Goal: Task Accomplishment & Management: Complete application form

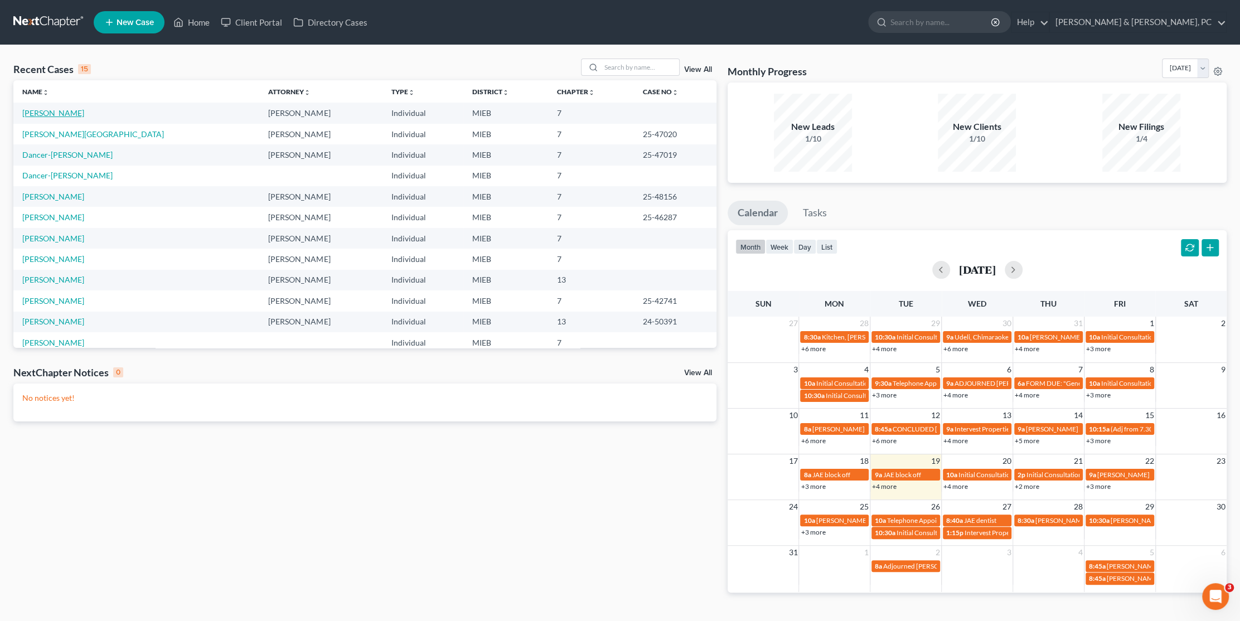
click at [45, 115] on link "[PERSON_NAME]" at bounding box center [53, 112] width 62 height 9
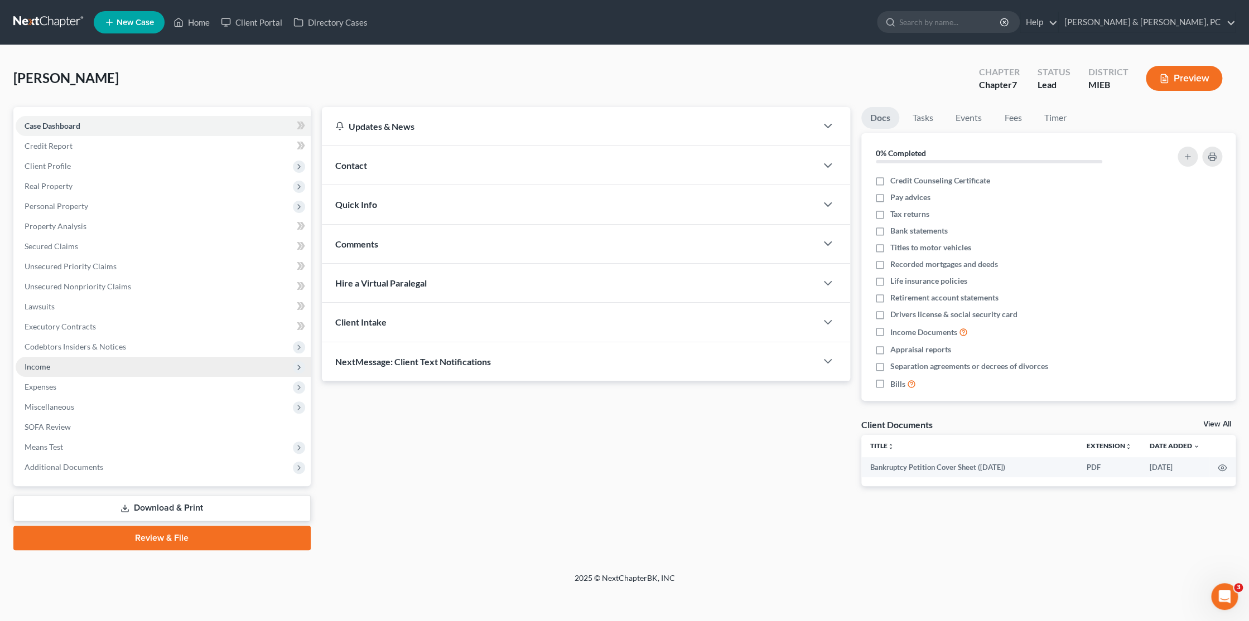
click at [66, 371] on span "Income" at bounding box center [163, 367] width 295 height 20
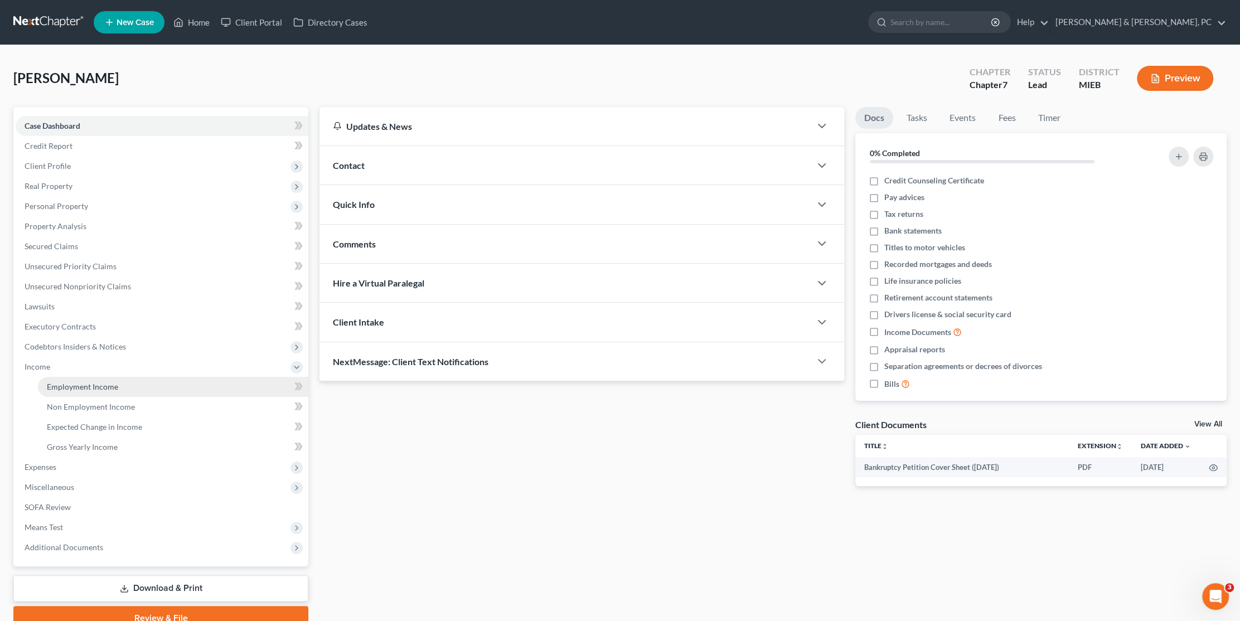
click at [80, 387] on span "Employment Income" at bounding box center [82, 386] width 71 height 9
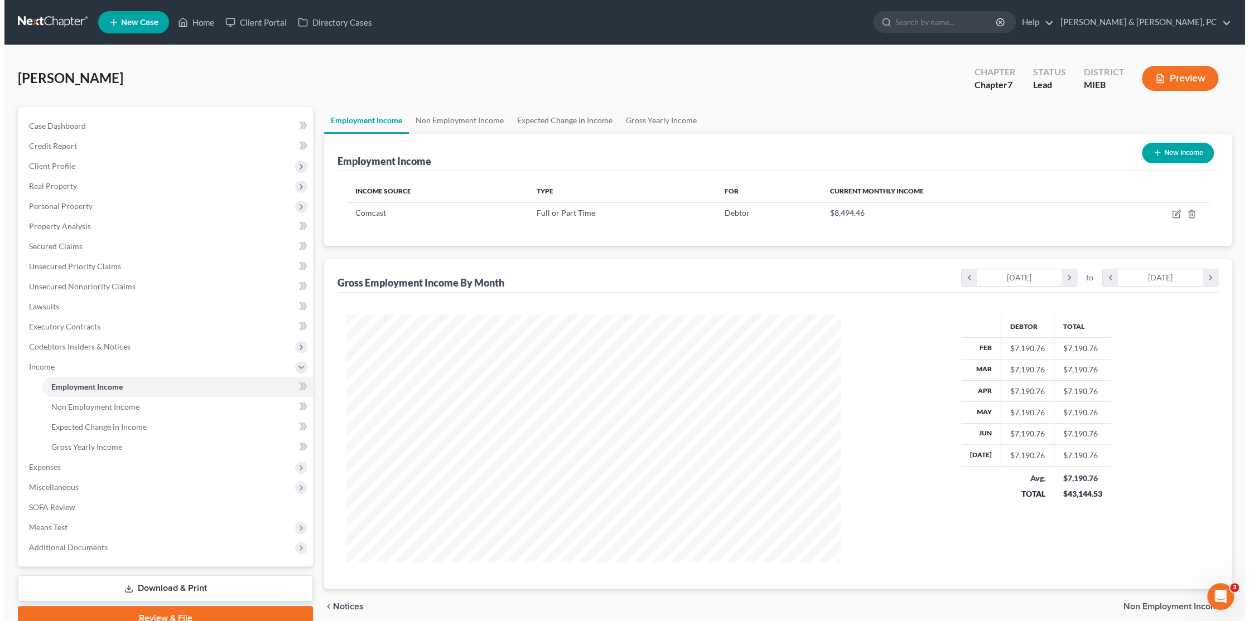
scroll to position [247, 516]
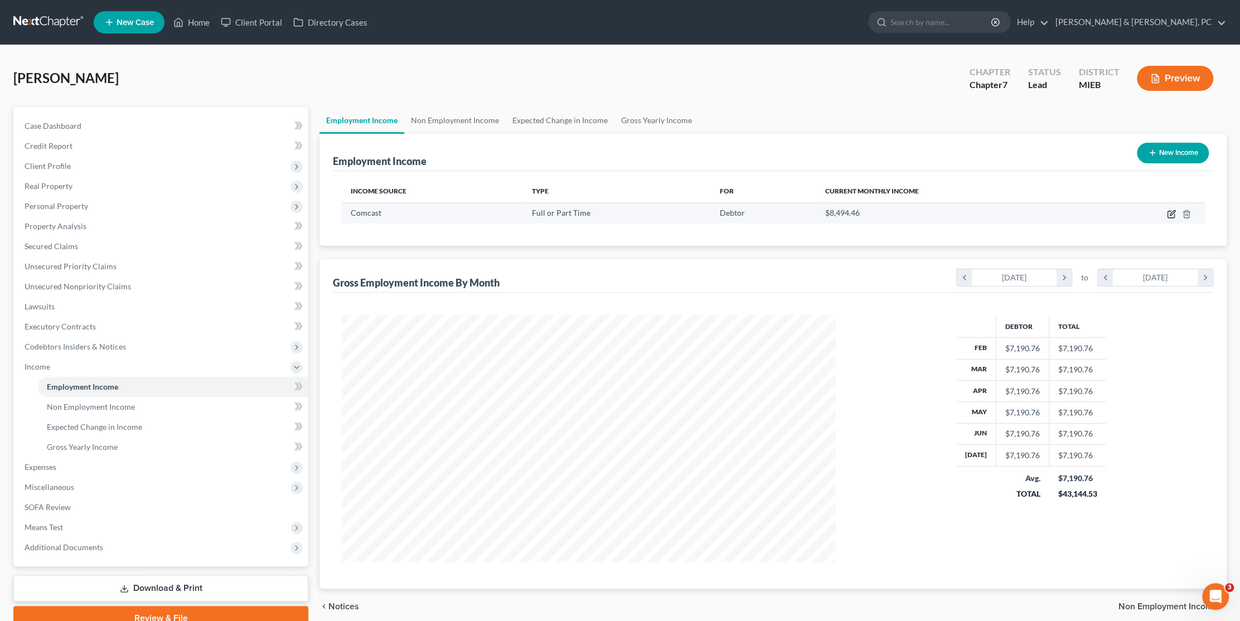
click at [1170, 211] on icon "button" at bounding box center [1171, 214] width 9 height 9
select select "0"
select select "39"
select select "2"
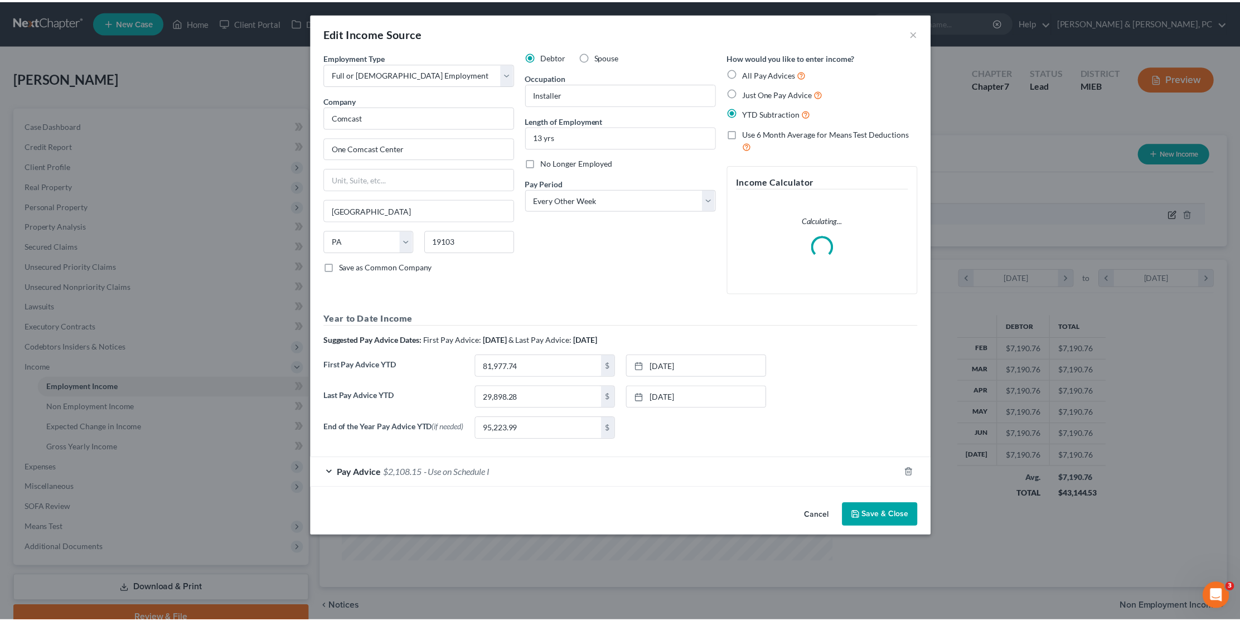
scroll to position [249, 519]
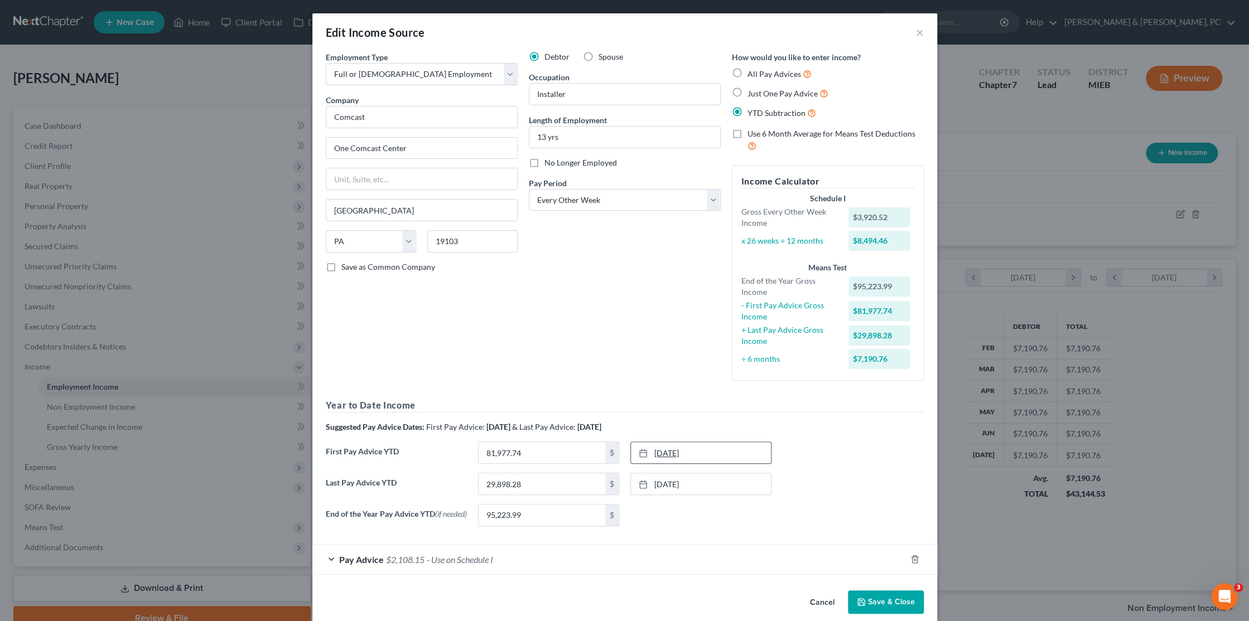
click at [669, 452] on link "[DATE]" at bounding box center [701, 452] width 140 height 21
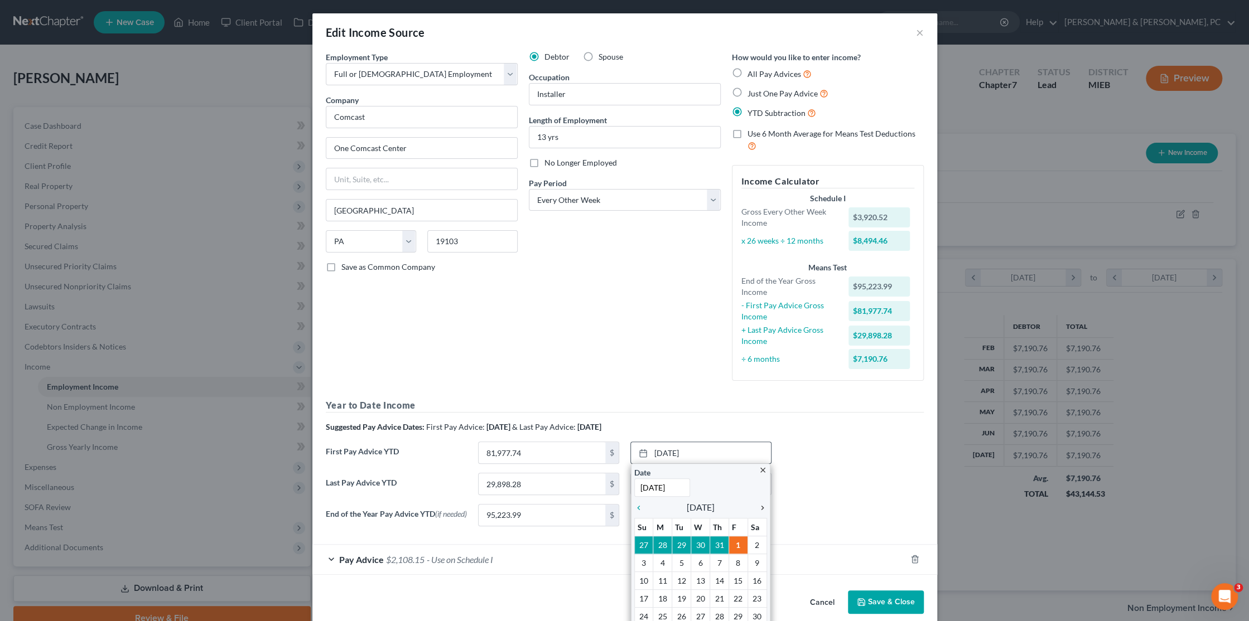
click at [755, 506] on icon "chevron_right" at bounding box center [759, 508] width 15 height 9
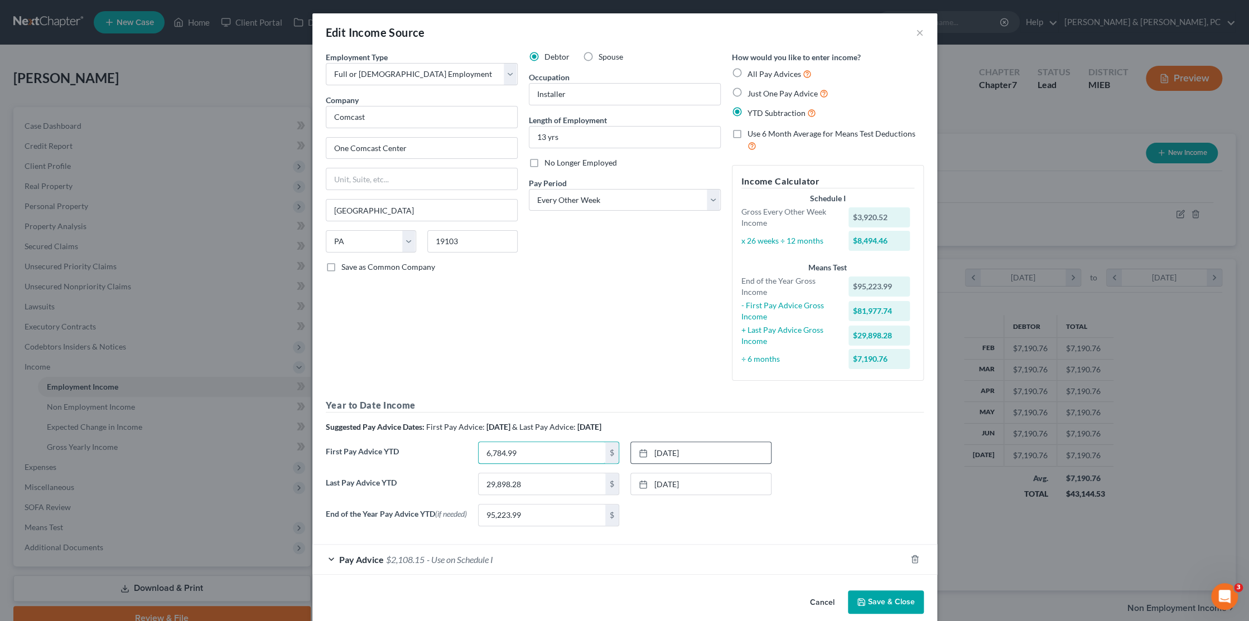
type input "6,784.99"
click at [654, 480] on link "[DATE]" at bounding box center [701, 484] width 140 height 21
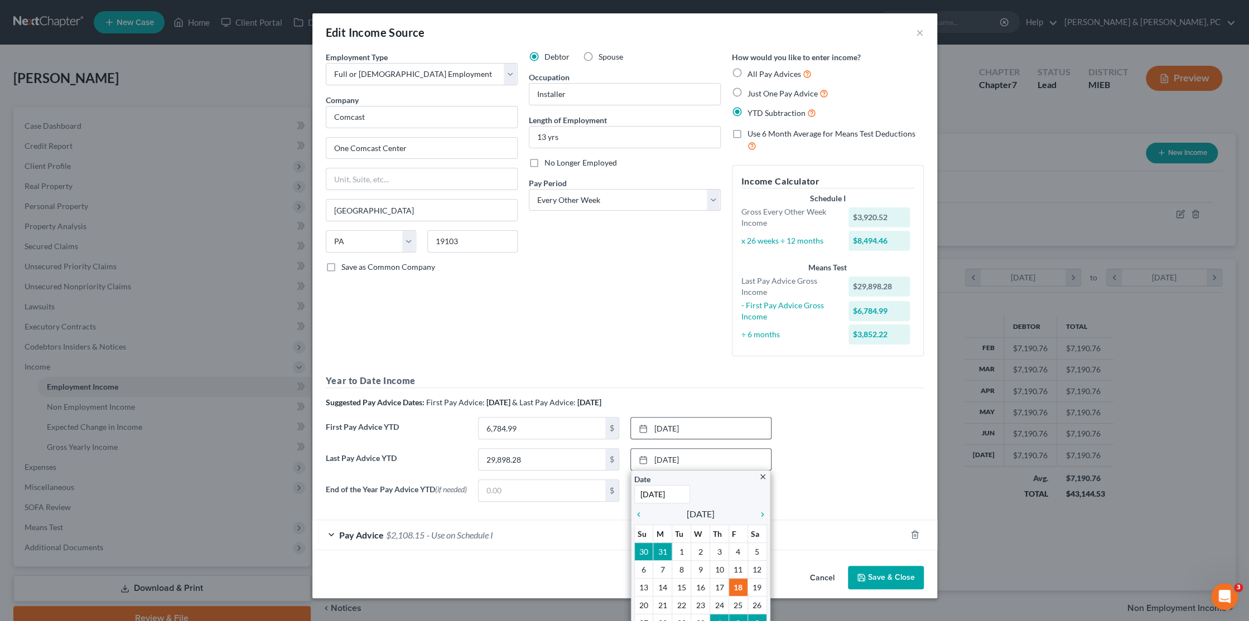
click at [651, 492] on input "[DATE]" at bounding box center [662, 494] width 56 height 18
drag, startPoint x: 651, startPoint y: 492, endPoint x: 629, endPoint y: 496, distance: 22.2
click at [631, 498] on div "close Date [DATE] Time 12:00 AM chevron_left [DATE] chevron_right Su M Tu W Th …" at bounding box center [700, 561] width 139 height 182
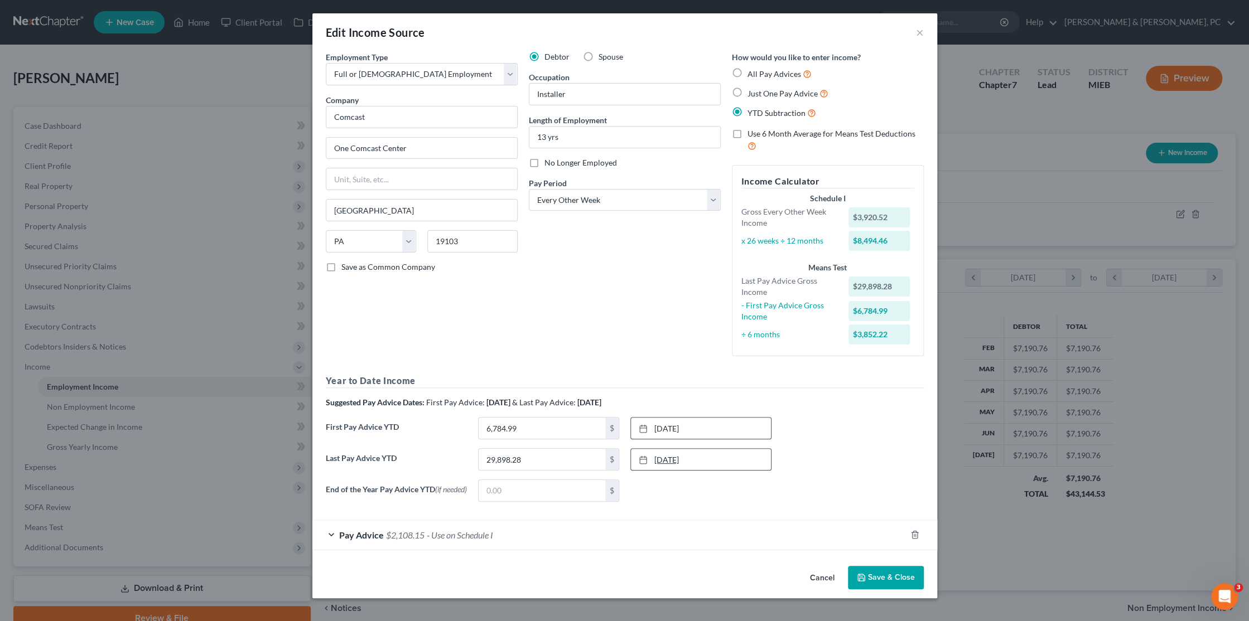
click at [672, 462] on link "[DATE]" at bounding box center [701, 459] width 140 height 21
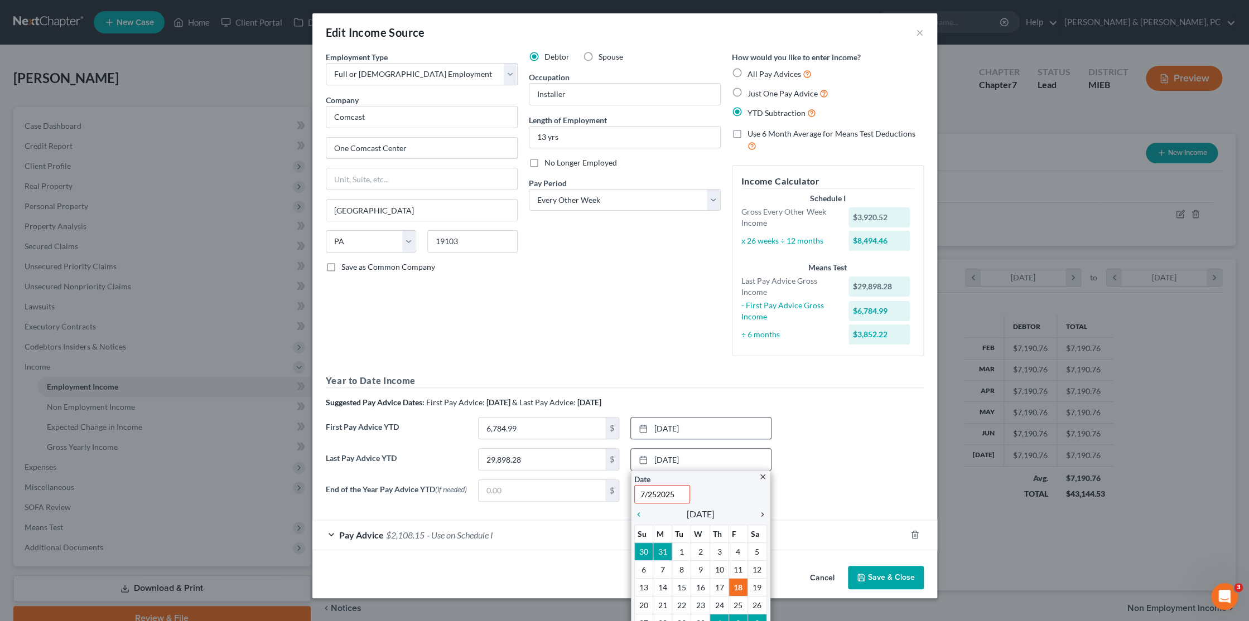
click at [755, 514] on icon "chevron_right" at bounding box center [759, 514] width 15 height 9
type input "[DATE]"
click at [755, 514] on icon "chevron_right" at bounding box center [759, 514] width 15 height 9
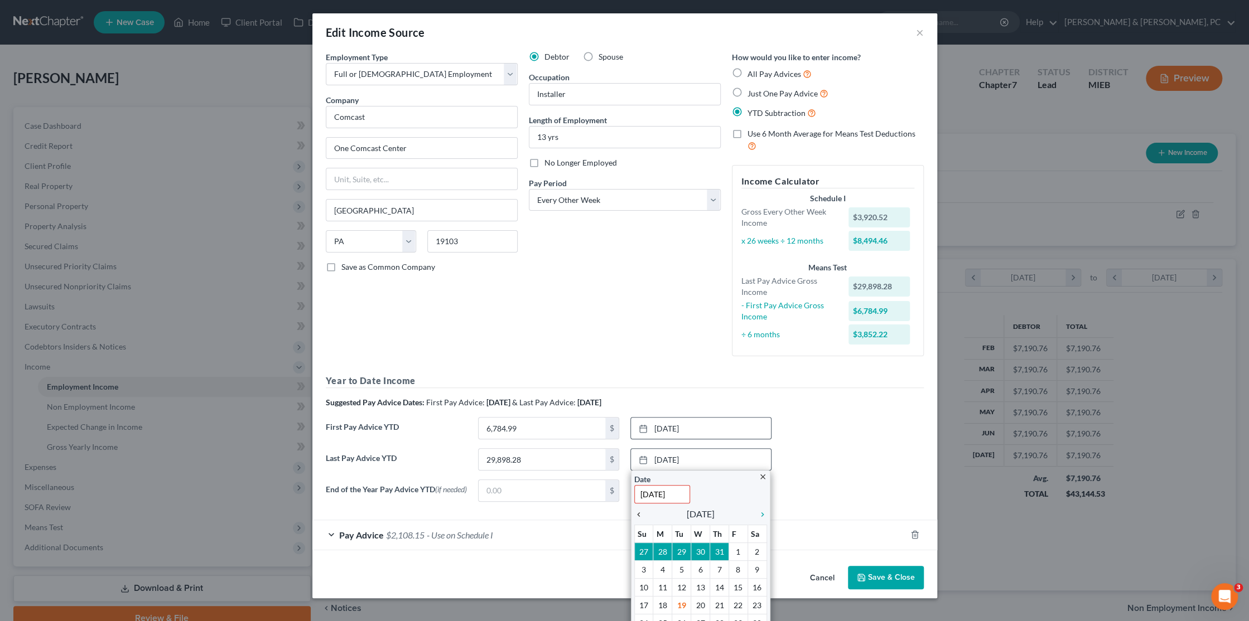
click at [635, 515] on icon "chevron_left" at bounding box center [641, 514] width 15 height 9
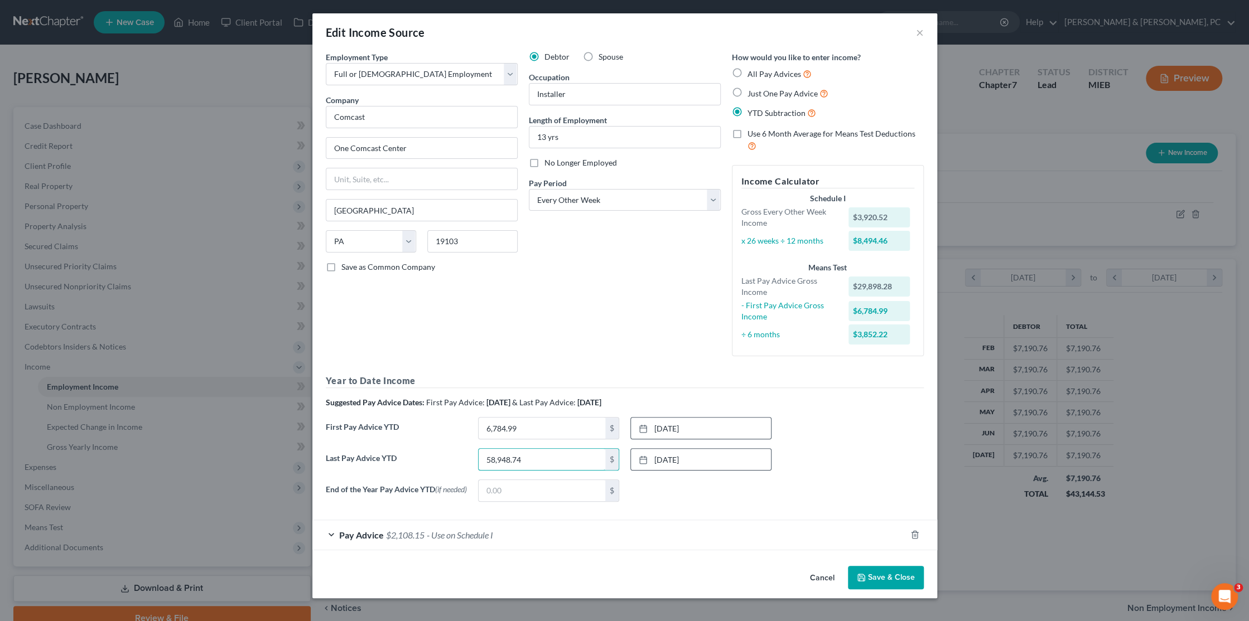
type input "58,948.74"
click at [886, 576] on button "Save & Close" at bounding box center [886, 577] width 76 height 23
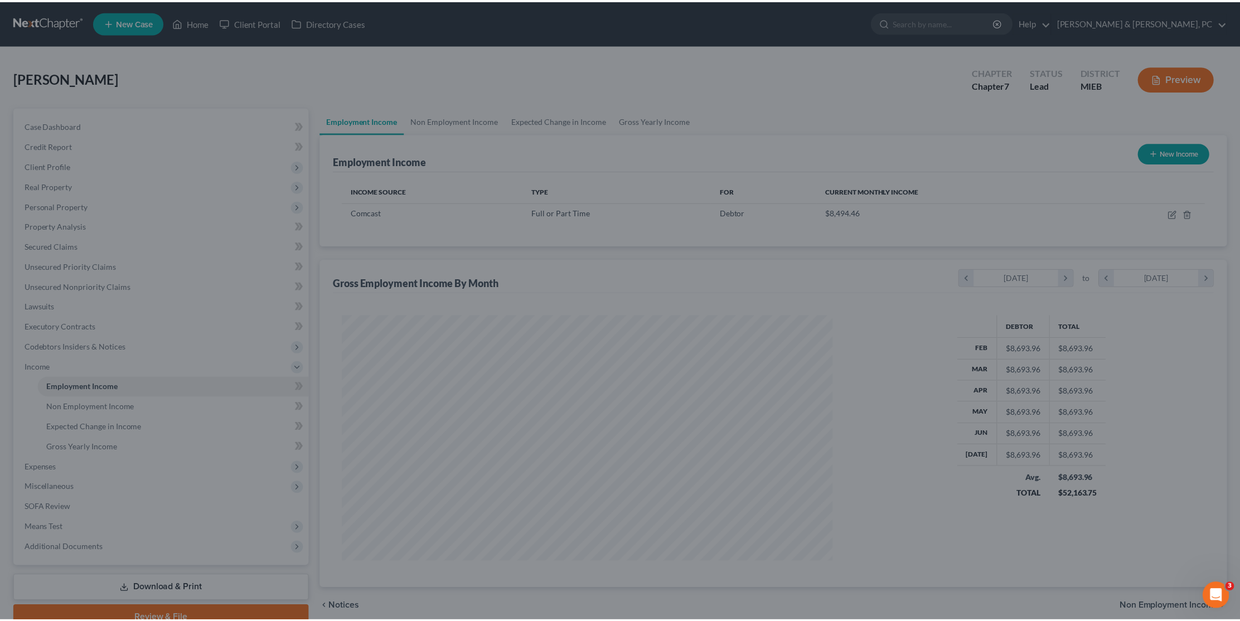
scroll to position [557502, 557233]
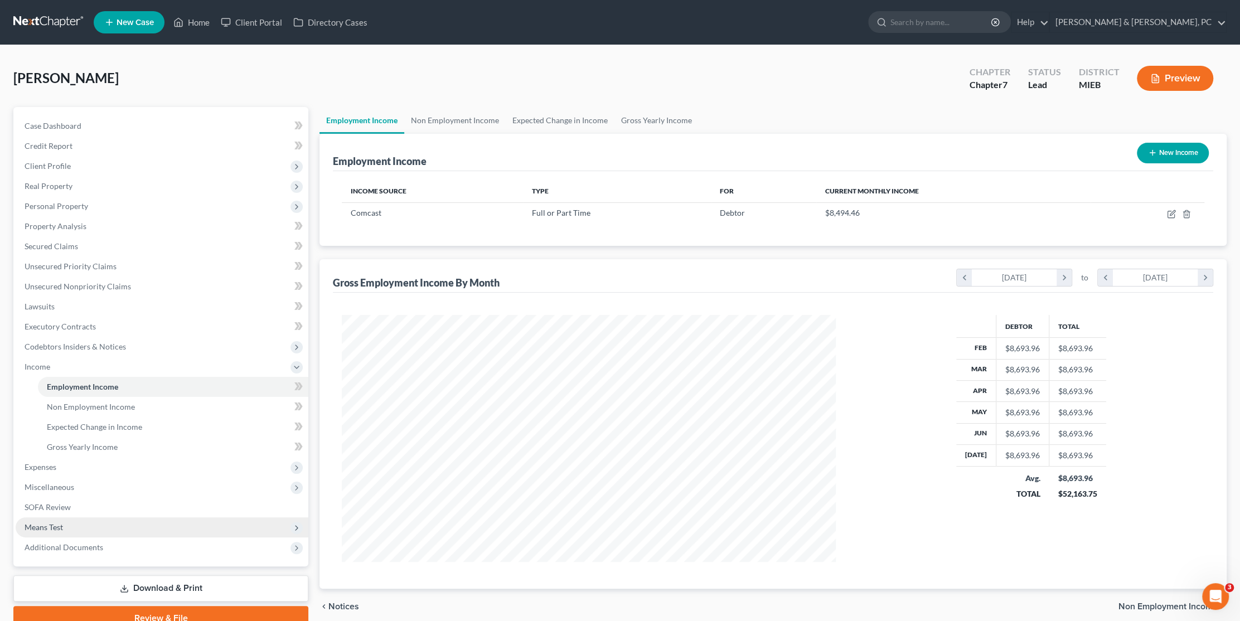
click at [99, 529] on span "Means Test" at bounding box center [162, 528] width 293 height 20
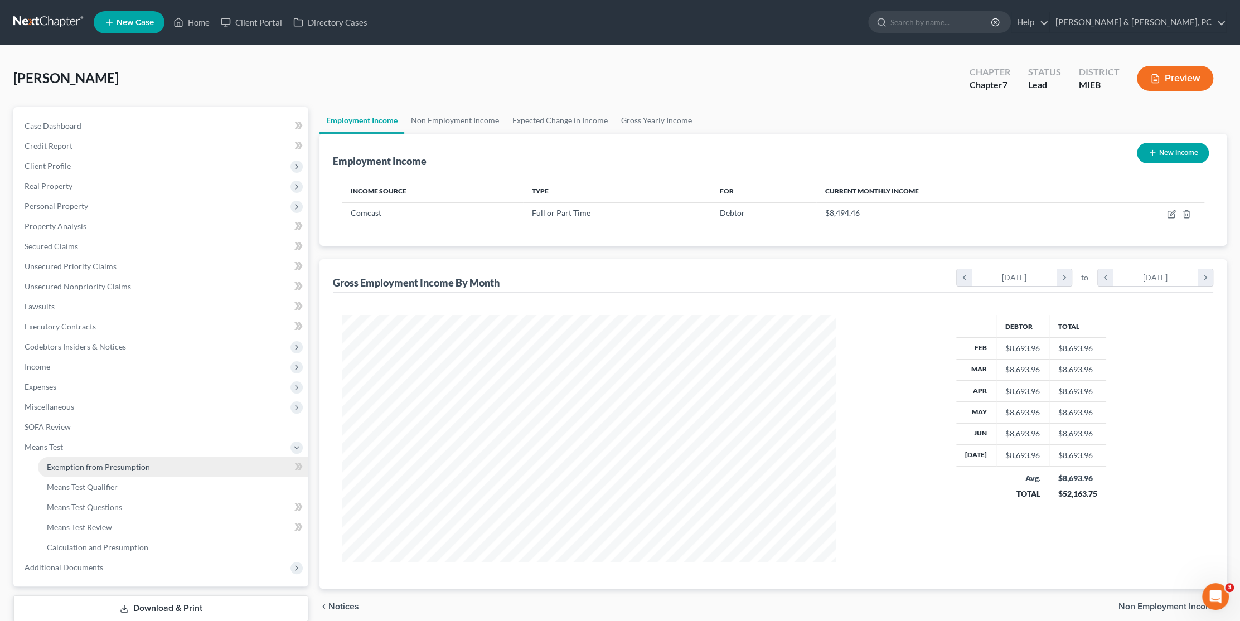
click at [102, 472] on link "Exemption from Presumption" at bounding box center [173, 467] width 271 height 20
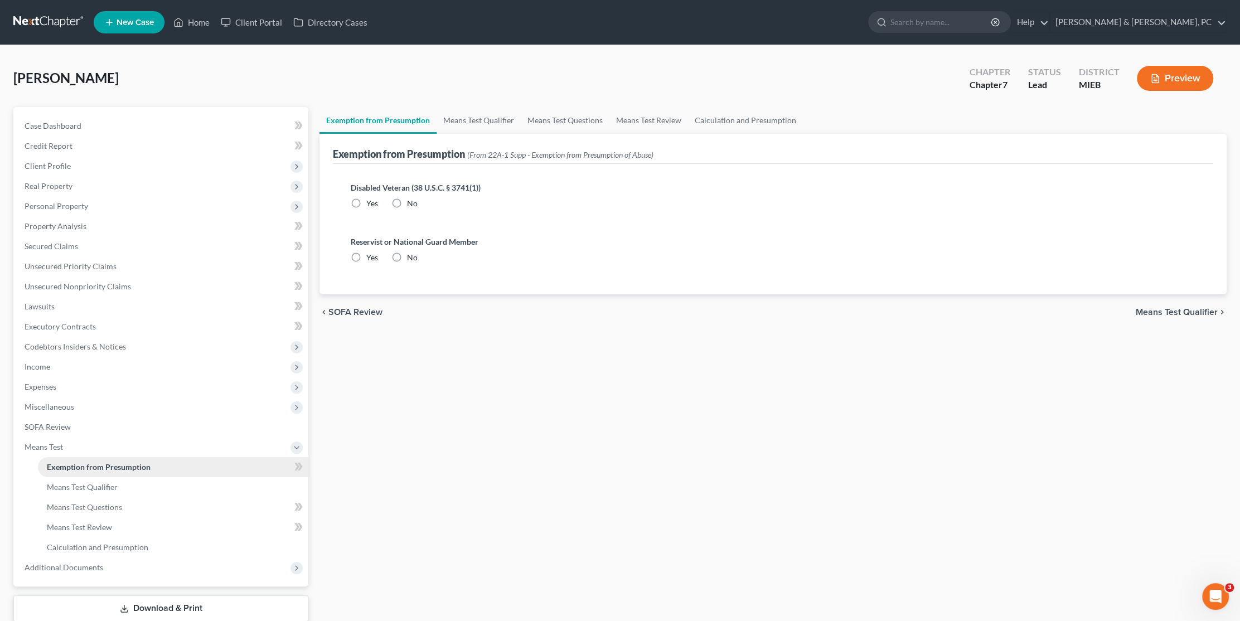
radio input "true"
click at [470, 120] on link "Means Test Qualifier" at bounding box center [479, 120] width 84 height 27
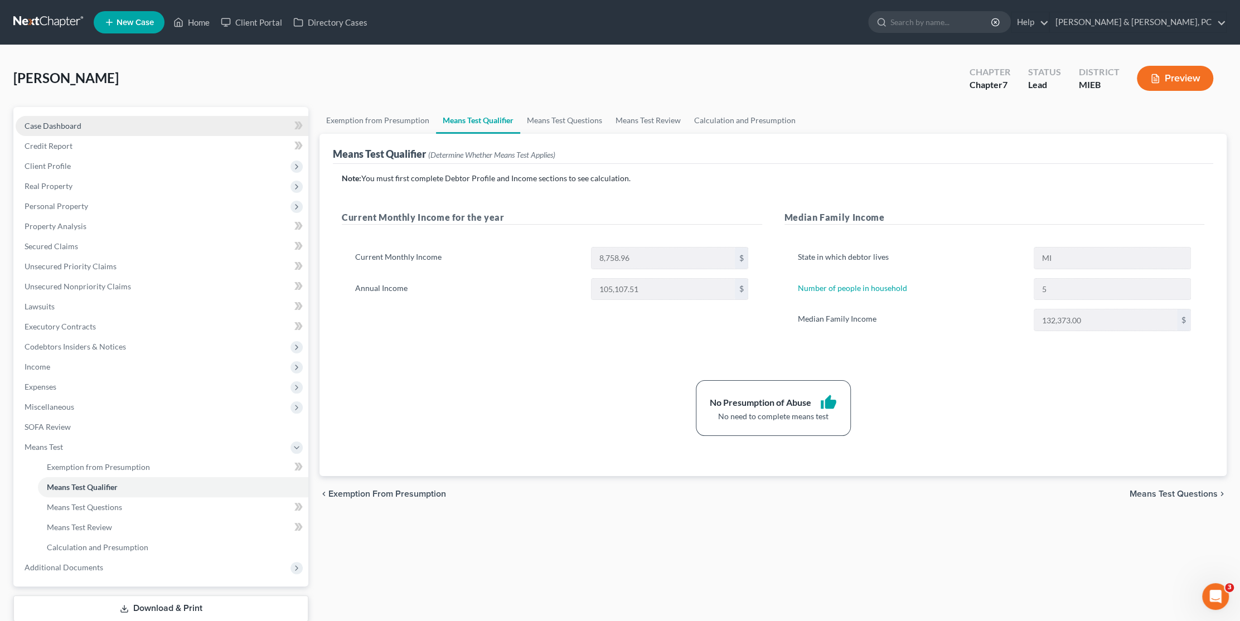
click at [68, 122] on span "Case Dashboard" at bounding box center [53, 125] width 57 height 9
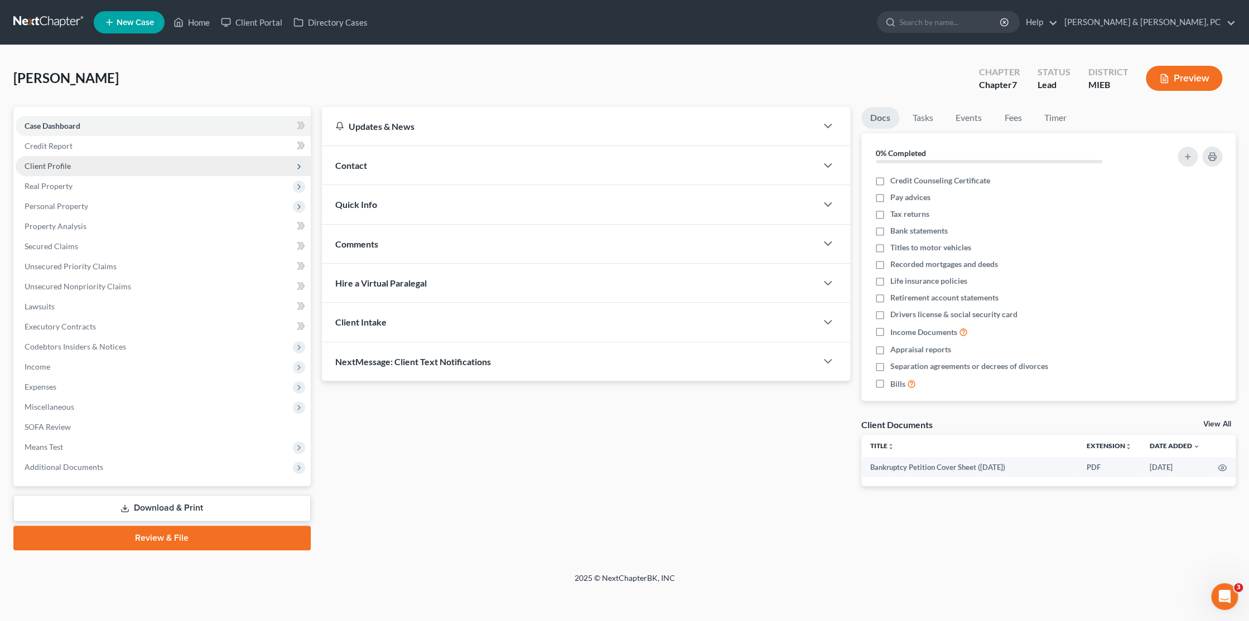
click at [97, 168] on span "Client Profile" at bounding box center [163, 166] width 295 height 20
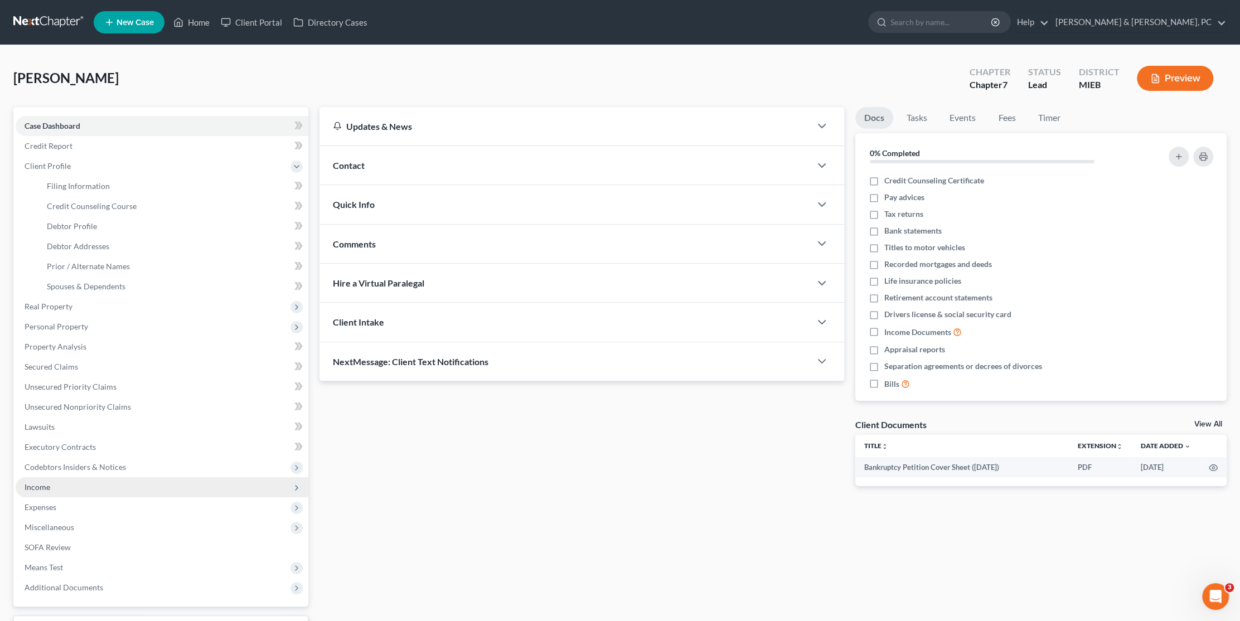
click at [74, 489] on span "Income" at bounding box center [162, 487] width 293 height 20
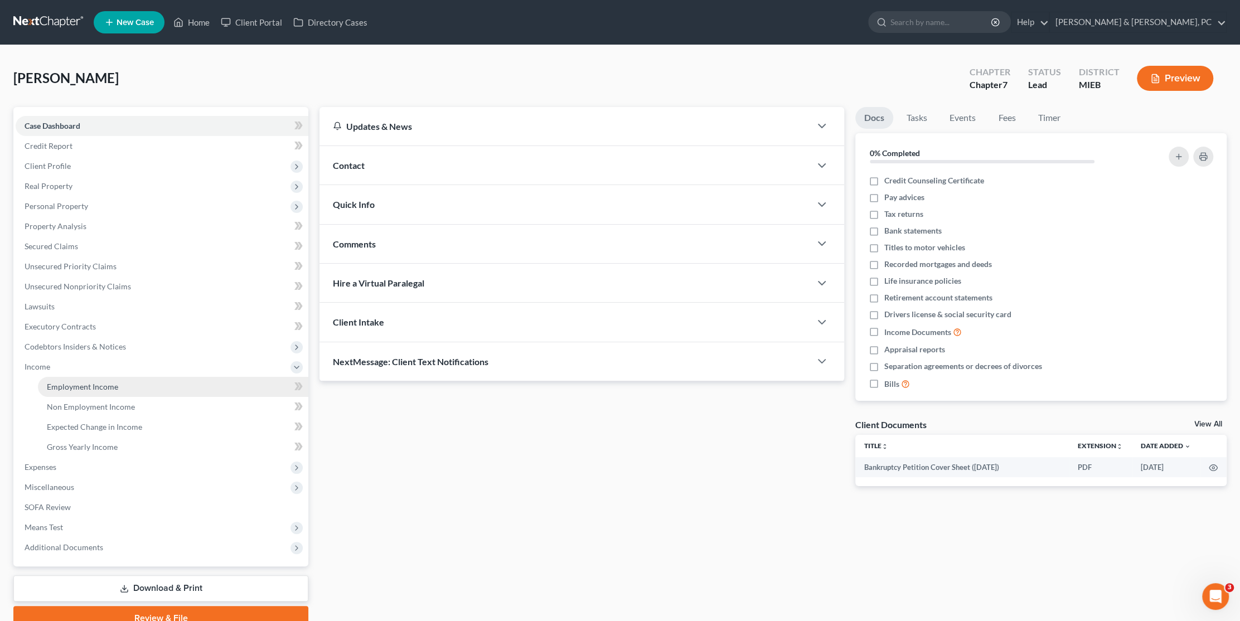
click at [82, 392] on link "Employment Income" at bounding box center [173, 387] width 271 height 20
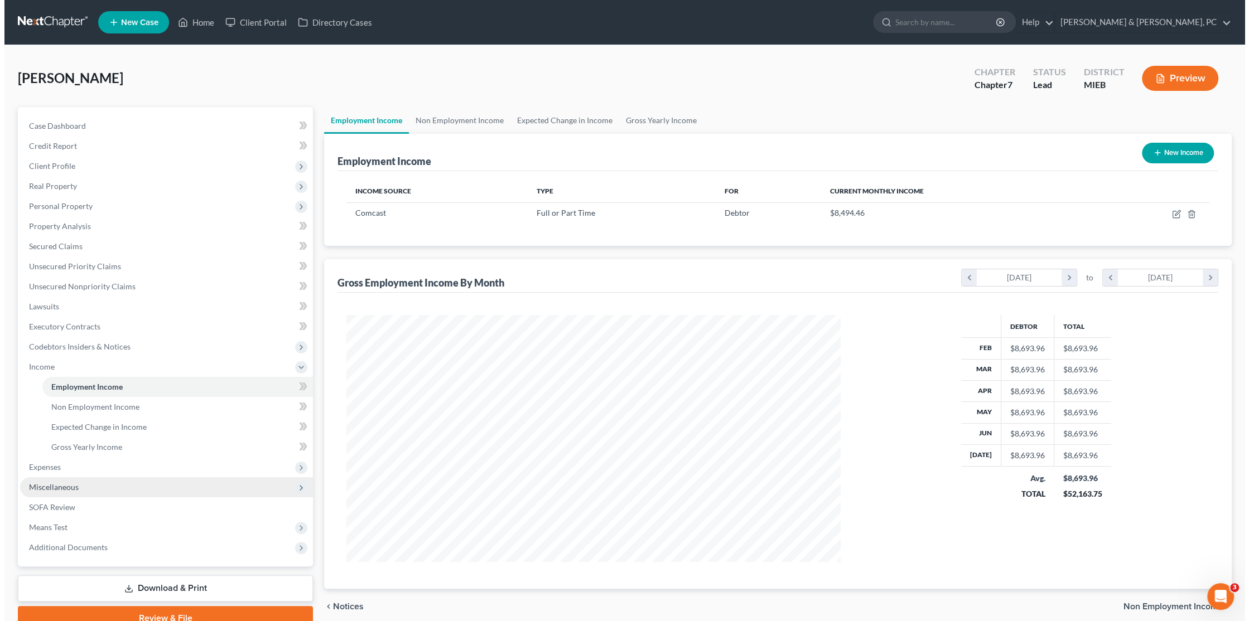
scroll to position [247, 516]
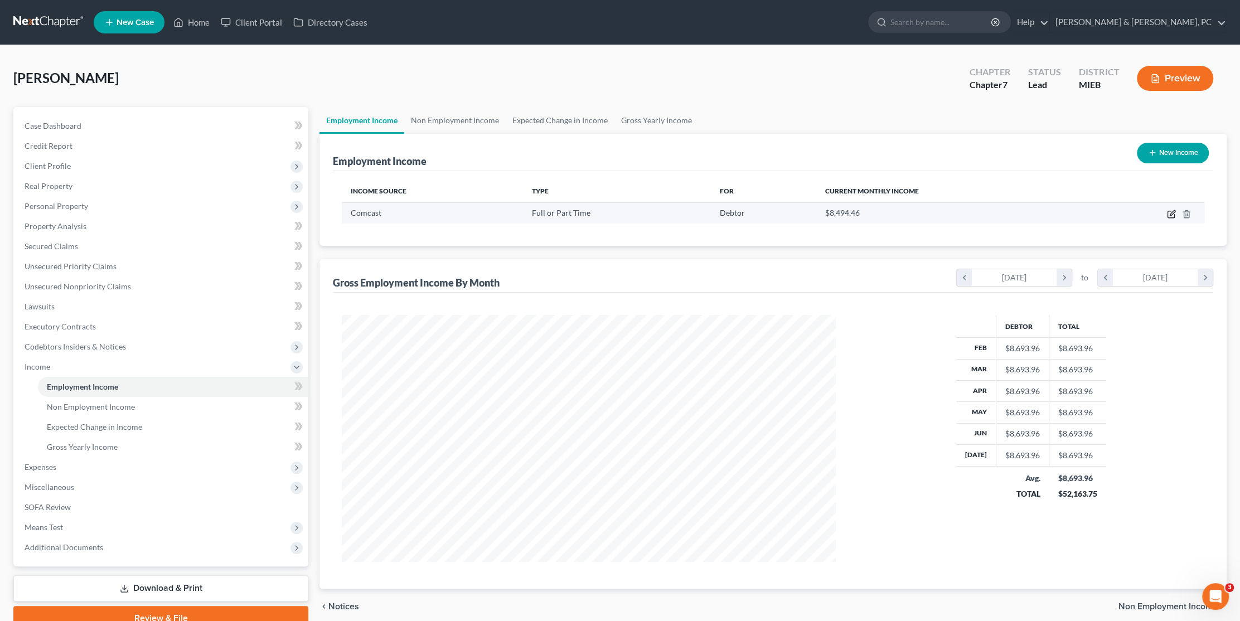
click at [1167, 210] on icon "button" at bounding box center [1171, 214] width 9 height 9
select select "0"
select select "39"
select select "2"
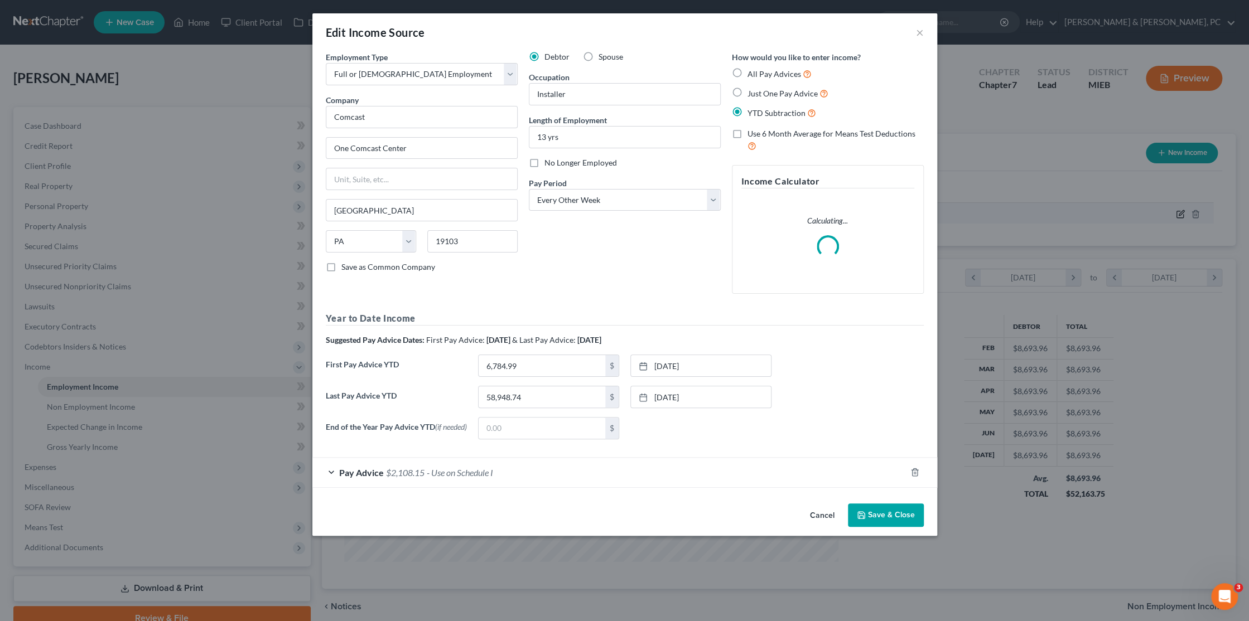
scroll to position [249, 519]
click at [470, 467] on div "Pay Advice $2,108.15 - Use on Schedule I" at bounding box center [608, 473] width 593 height 30
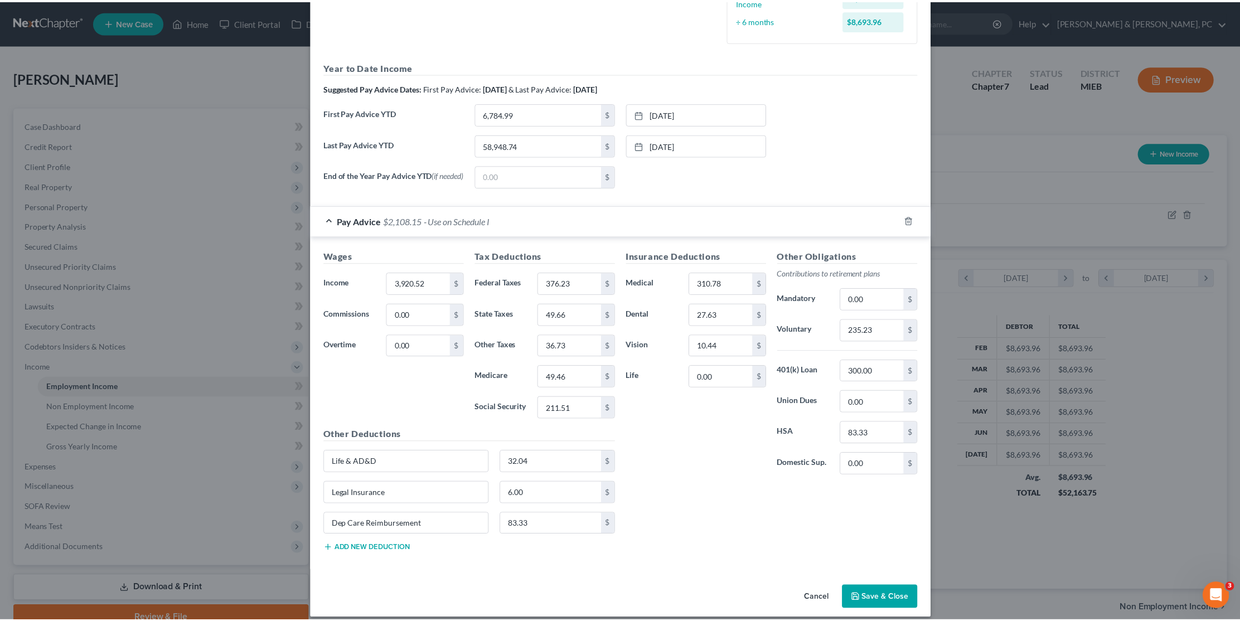
scroll to position [325, 0]
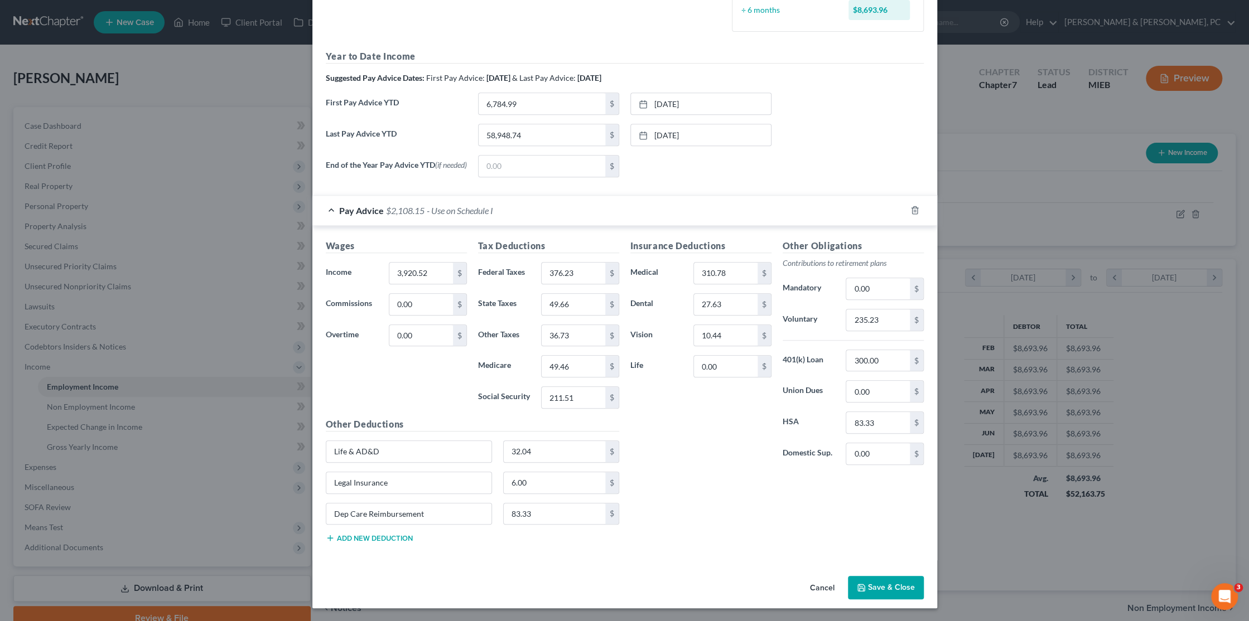
click at [823, 583] on button "Cancel" at bounding box center [822, 588] width 42 height 22
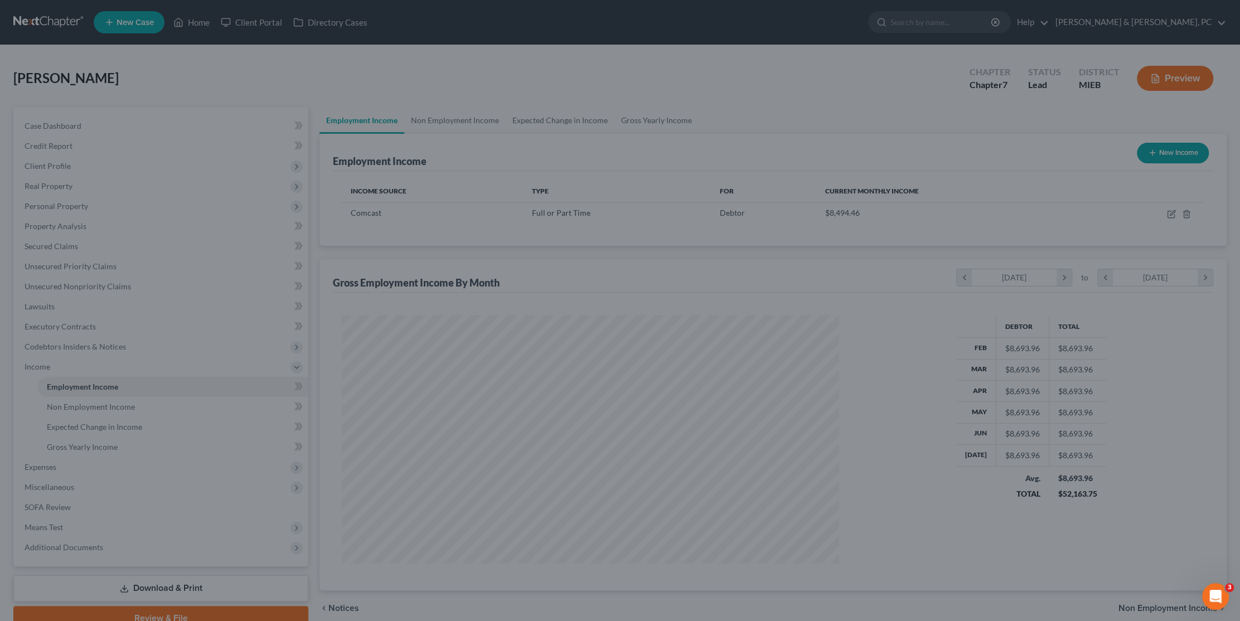
scroll to position [557502, 557233]
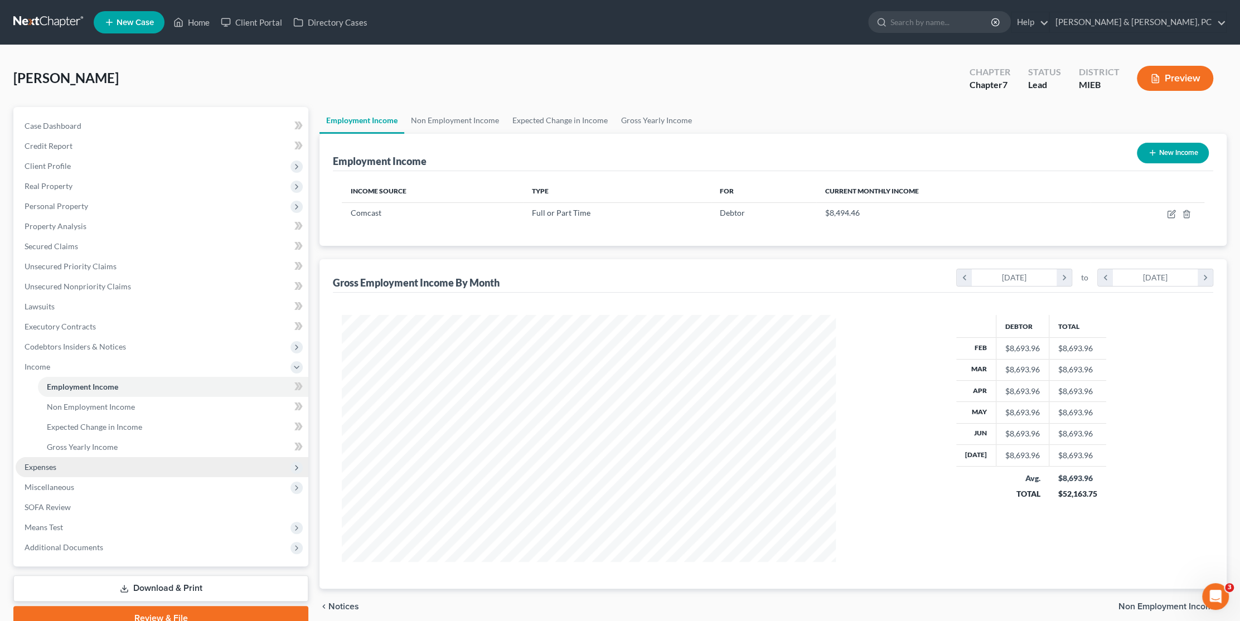
click at [87, 467] on span "Expenses" at bounding box center [162, 467] width 293 height 20
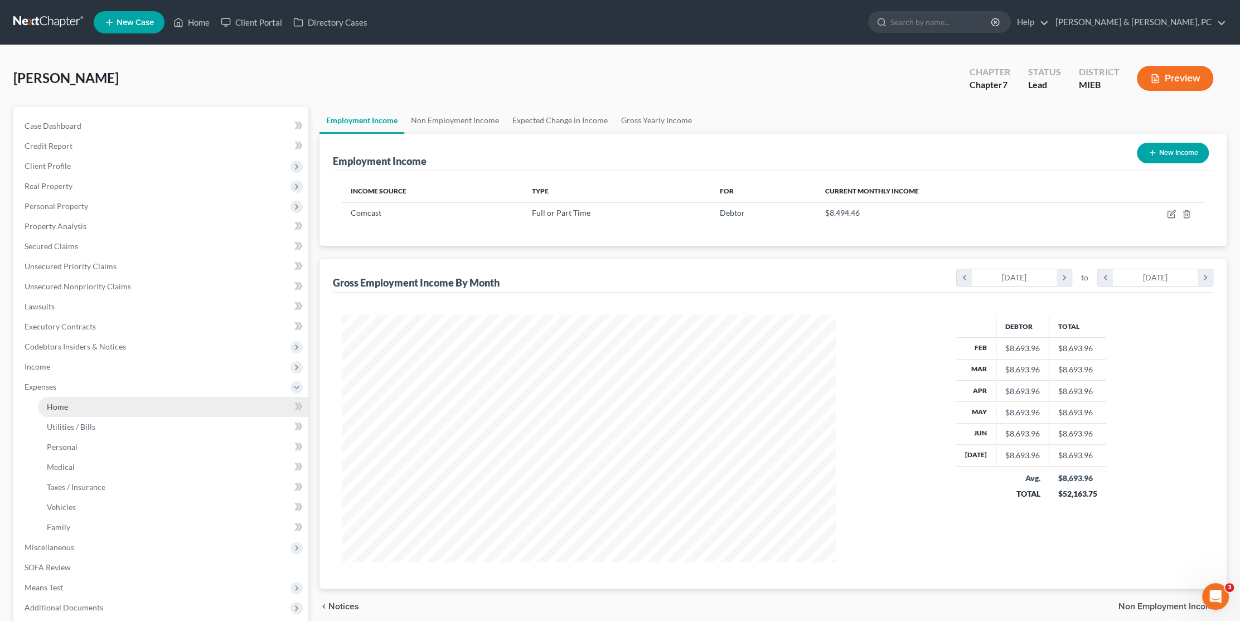
click at [89, 412] on link "Home" at bounding box center [173, 407] width 271 height 20
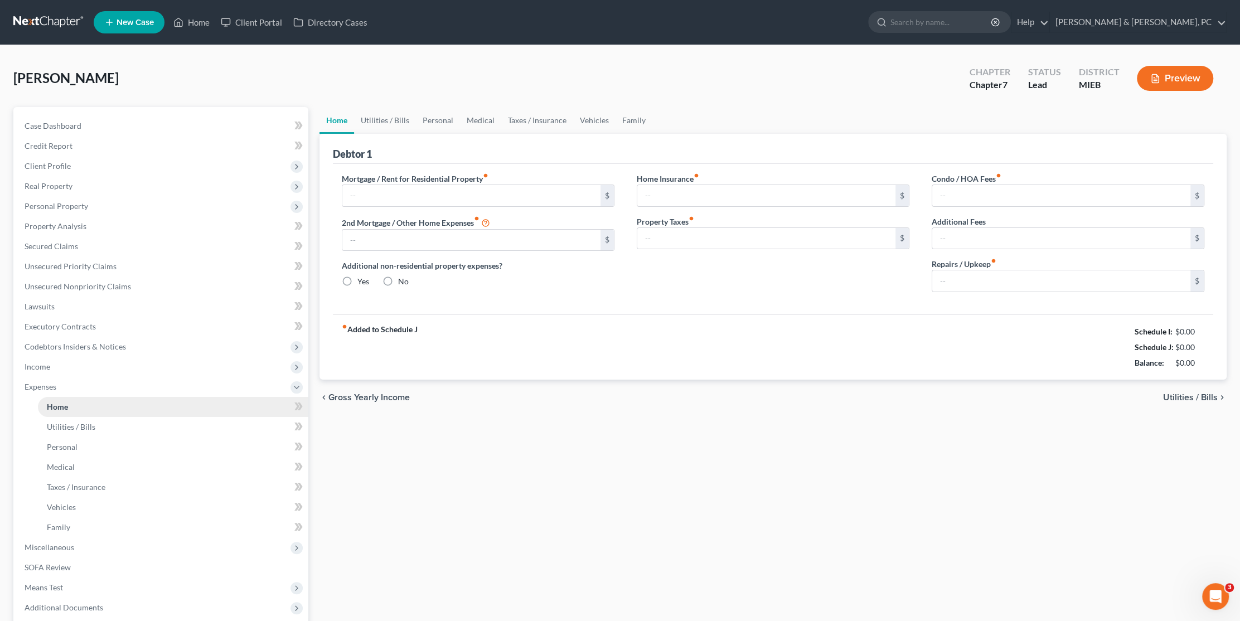
type input "1,913.00"
type input "0.00"
radio input "true"
type input "0.00"
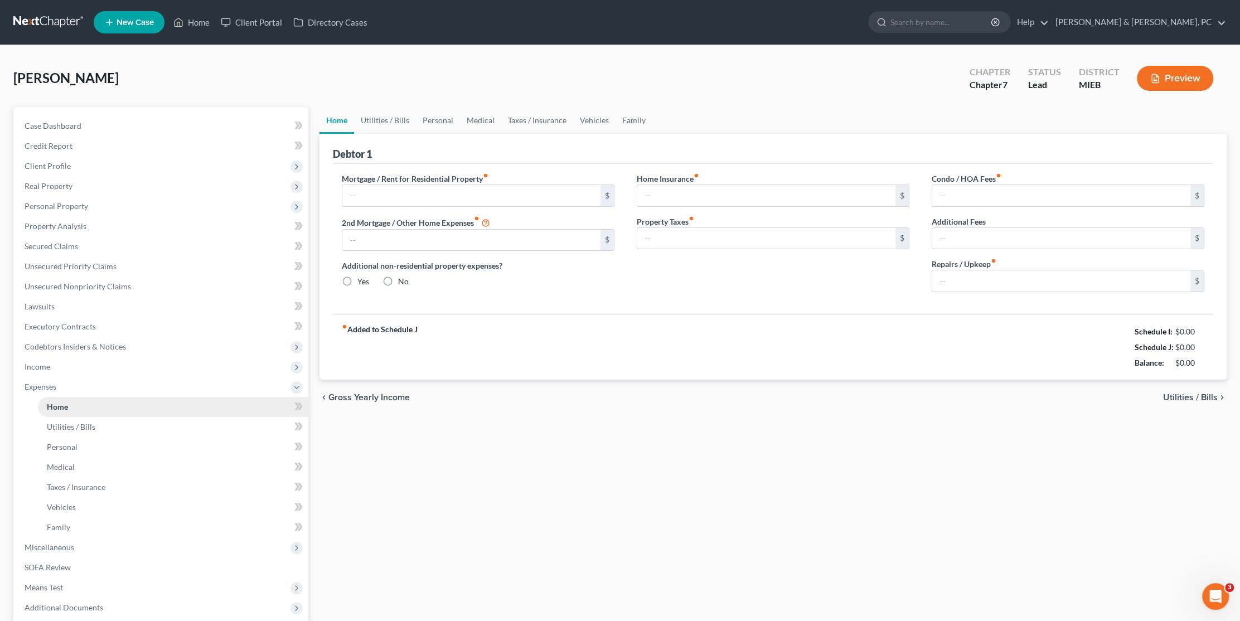
type input "0.00"
type input "100.00"
click at [80, 366] on span "Income" at bounding box center [162, 367] width 293 height 20
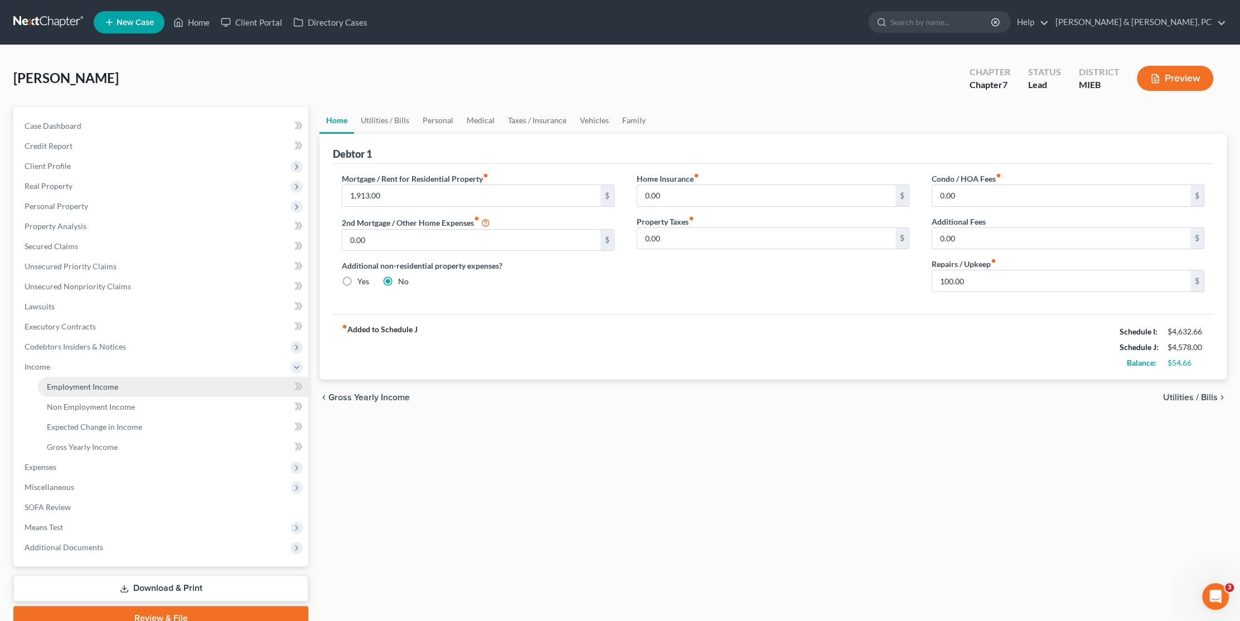
click at [85, 384] on span "Employment Income" at bounding box center [82, 386] width 71 height 9
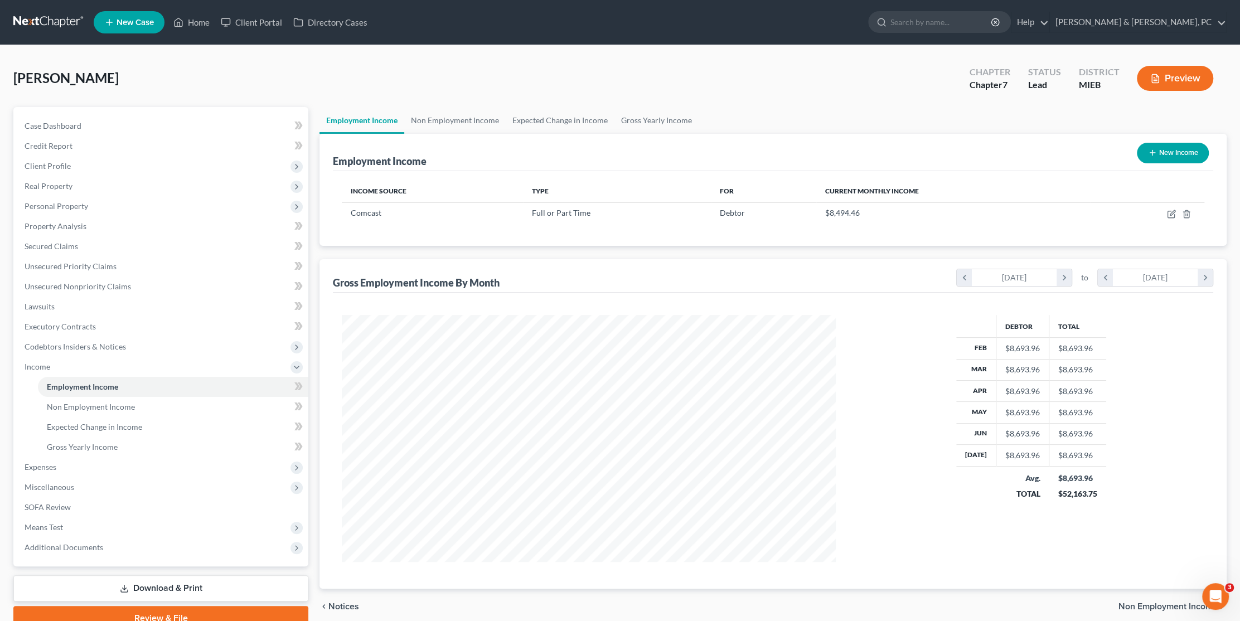
scroll to position [247, 516]
click at [85, 486] on span "Miscellaneous" at bounding box center [162, 487] width 293 height 20
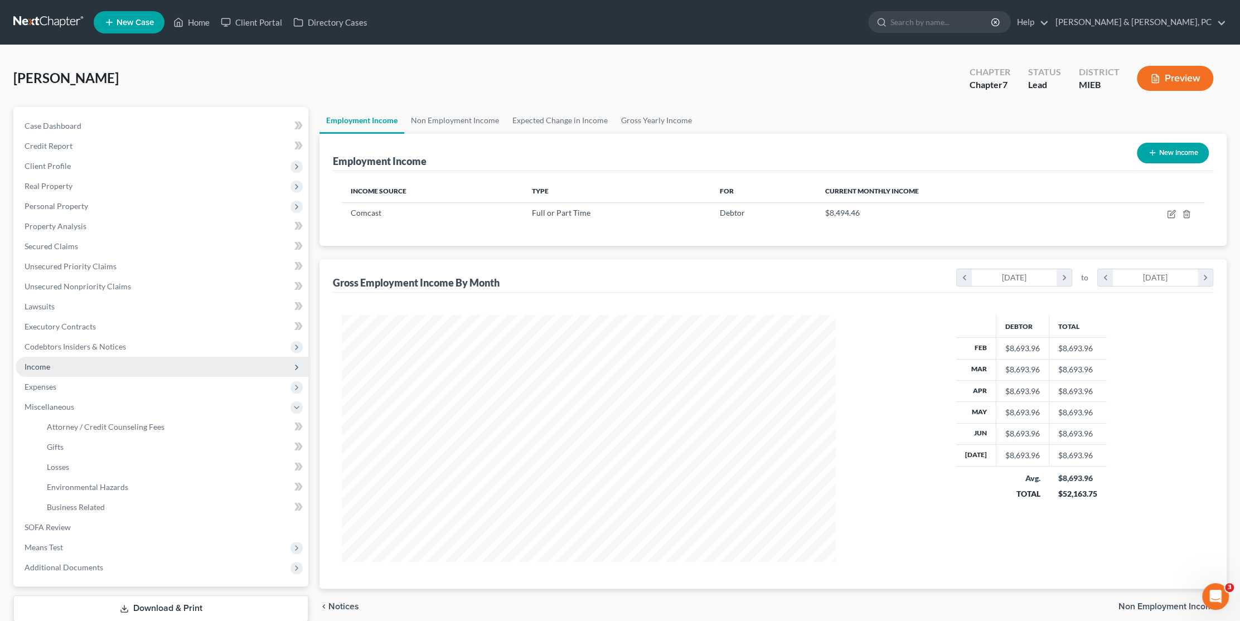
click at [60, 369] on span "Income" at bounding box center [162, 367] width 293 height 20
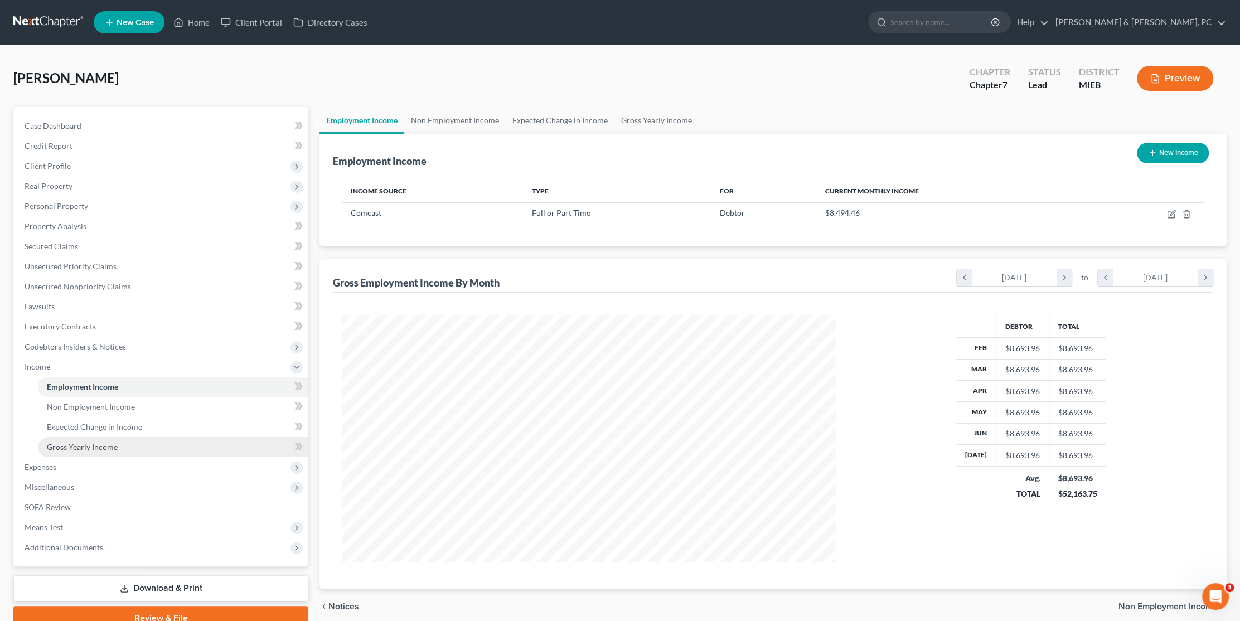
click at [78, 444] on span "Gross Yearly Income" at bounding box center [82, 446] width 71 height 9
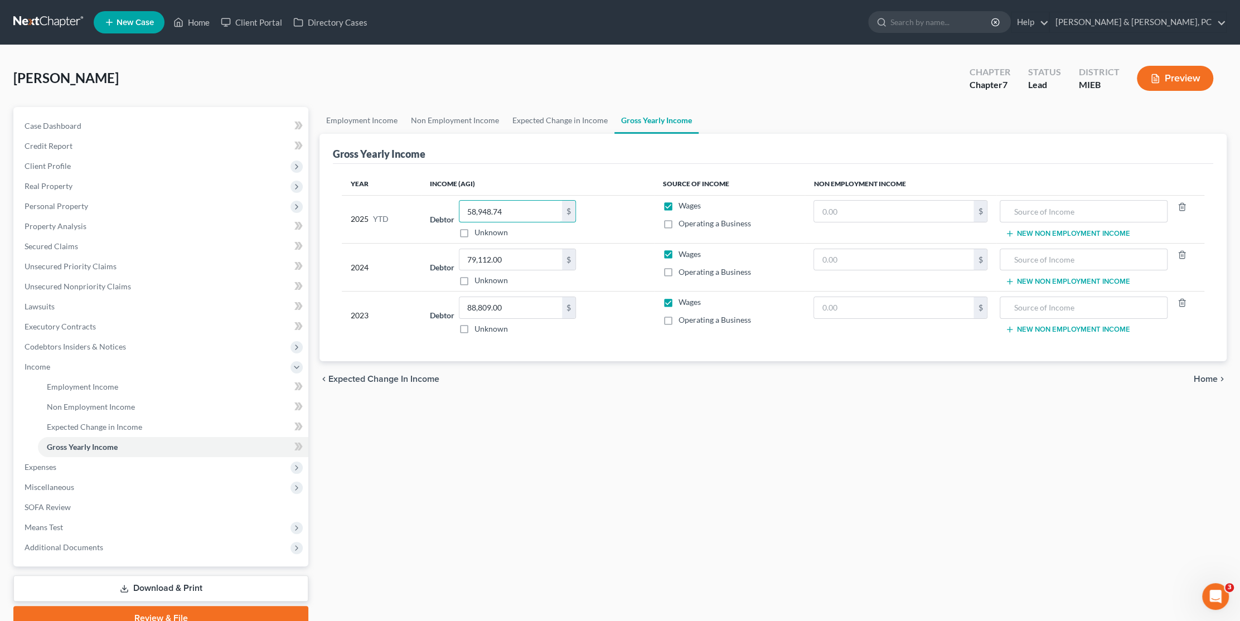
type input "58,948.74"
click at [653, 445] on div "Employment Income Non Employment Income Expected Change in Income Gross Yearly …" at bounding box center [773, 369] width 919 height 524
click at [491, 448] on div "Employment Income Non Employment Income Expected Change in Income Gross Yearly …" at bounding box center [773, 369] width 919 height 524
click at [49, 186] on span "Real Property" at bounding box center [49, 185] width 48 height 9
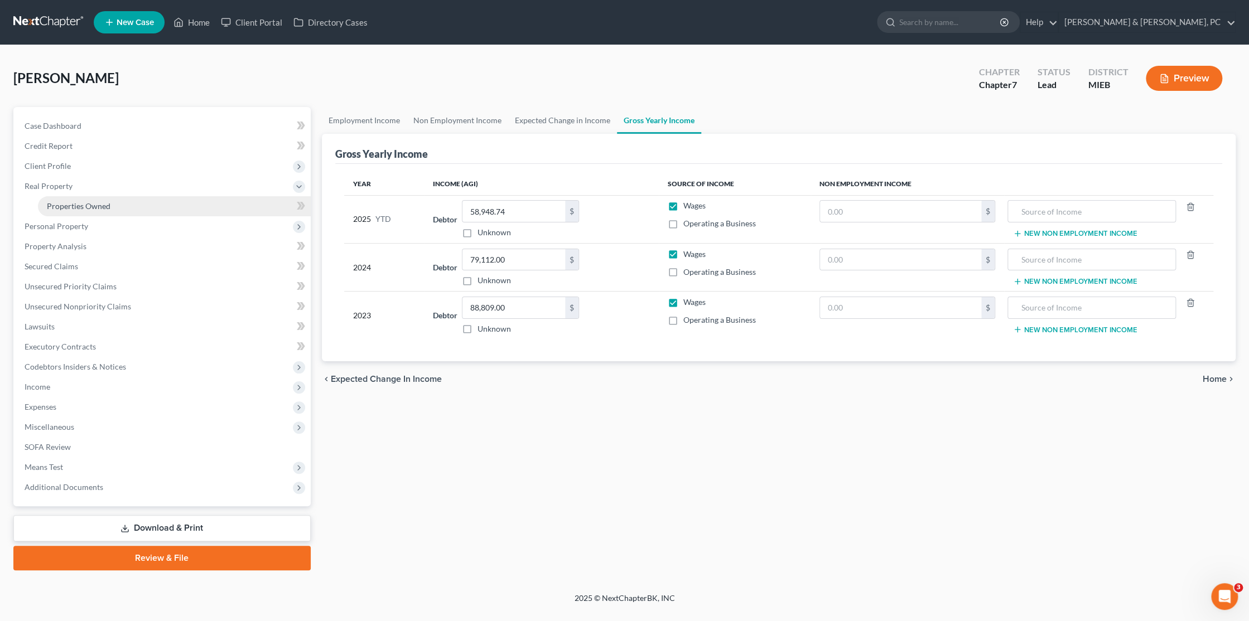
click at [67, 205] on span "Properties Owned" at bounding box center [79, 205] width 64 height 9
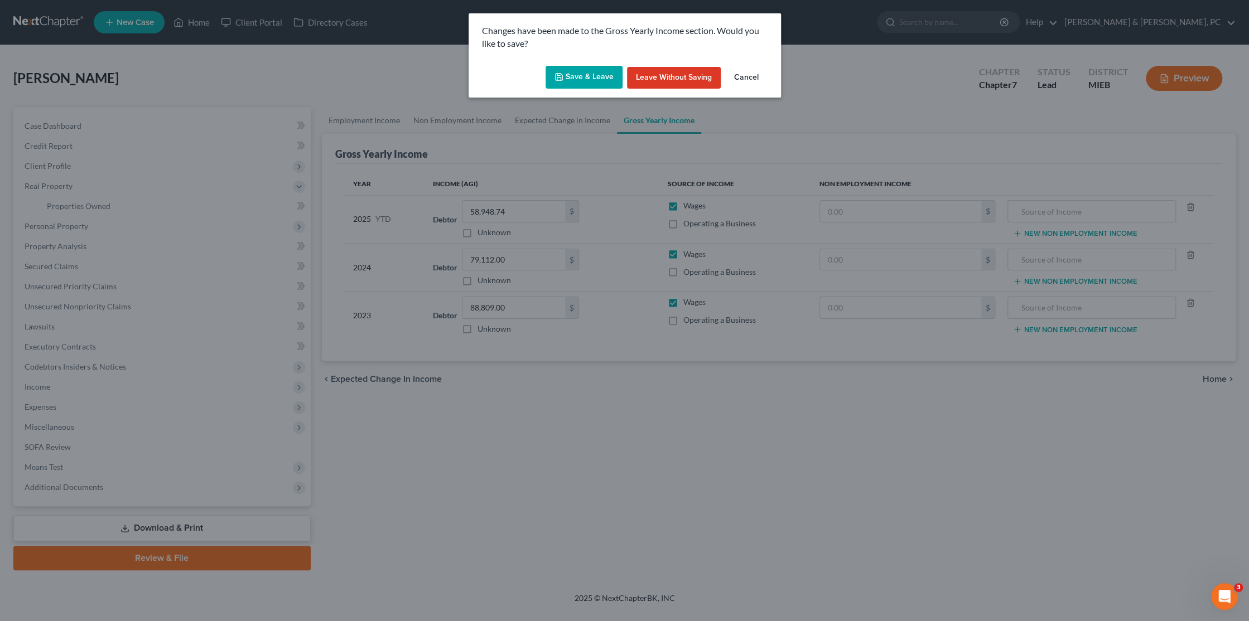
click at [576, 86] on button "Save & Leave" at bounding box center [583, 77] width 77 height 23
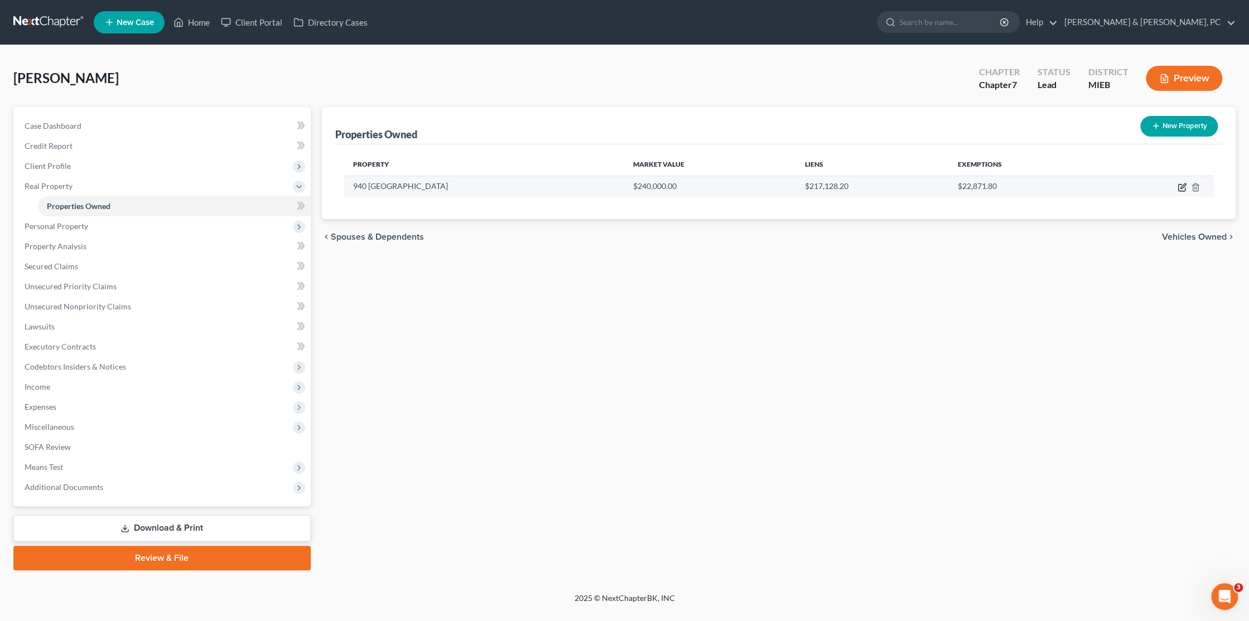
click at [1180, 186] on icon "button" at bounding box center [1181, 187] width 9 height 9
select select "23"
select select "81"
select select "0"
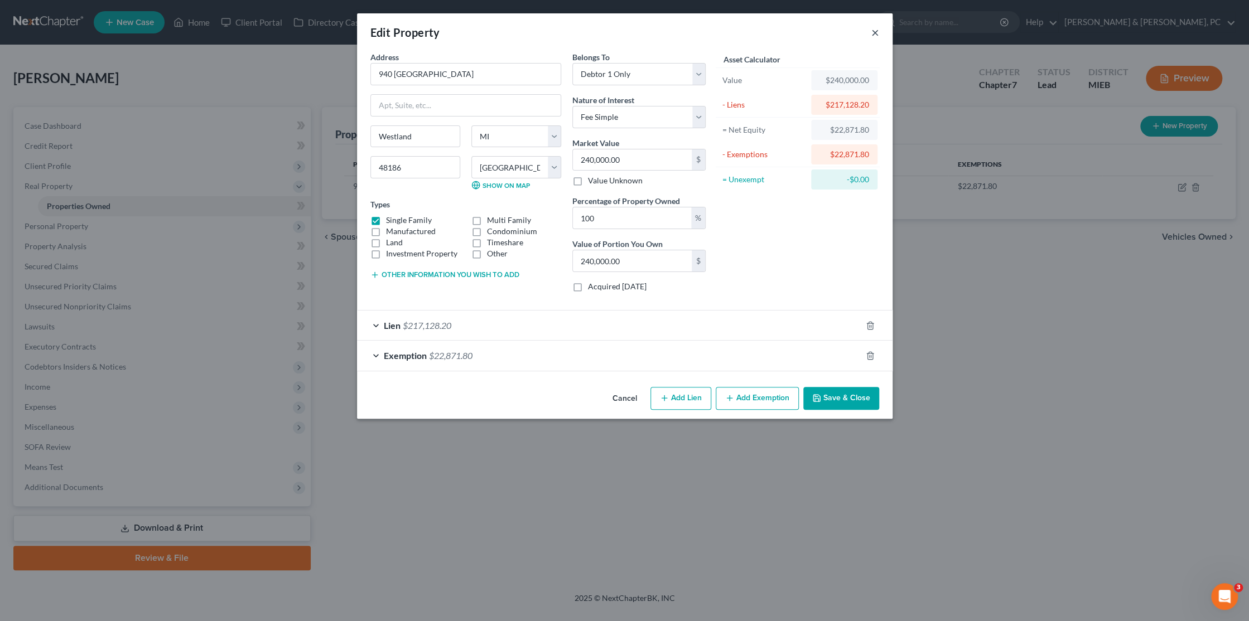
click at [876, 30] on button "×" at bounding box center [875, 32] width 8 height 13
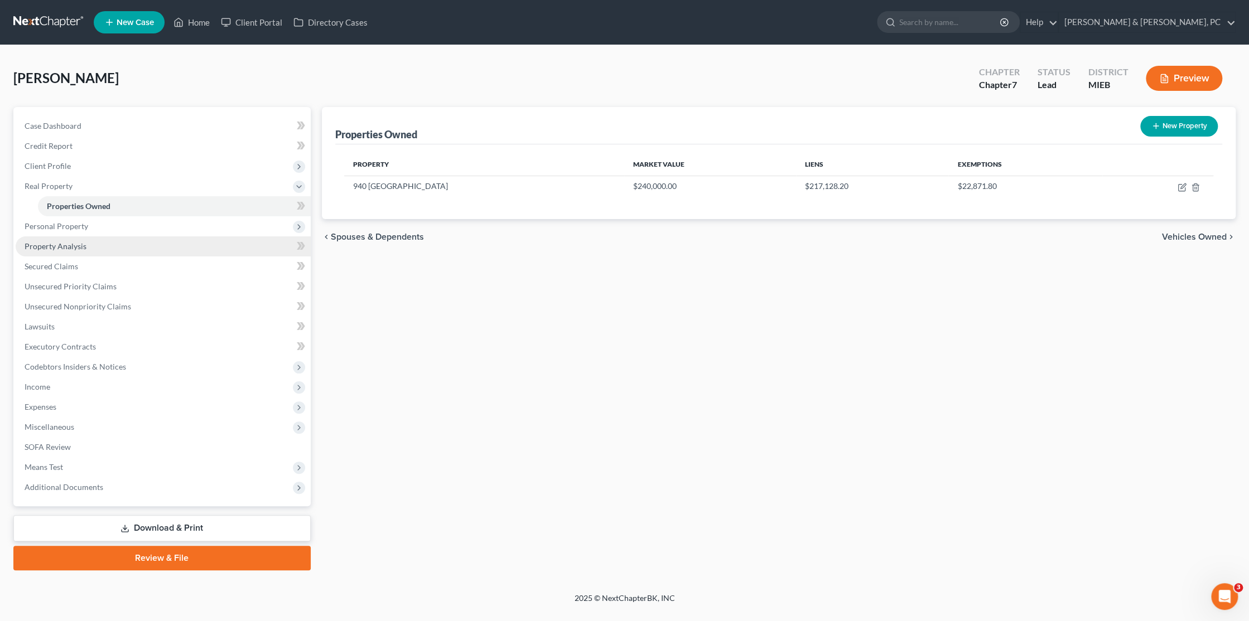
click at [74, 245] on span "Property Analysis" at bounding box center [56, 246] width 62 height 9
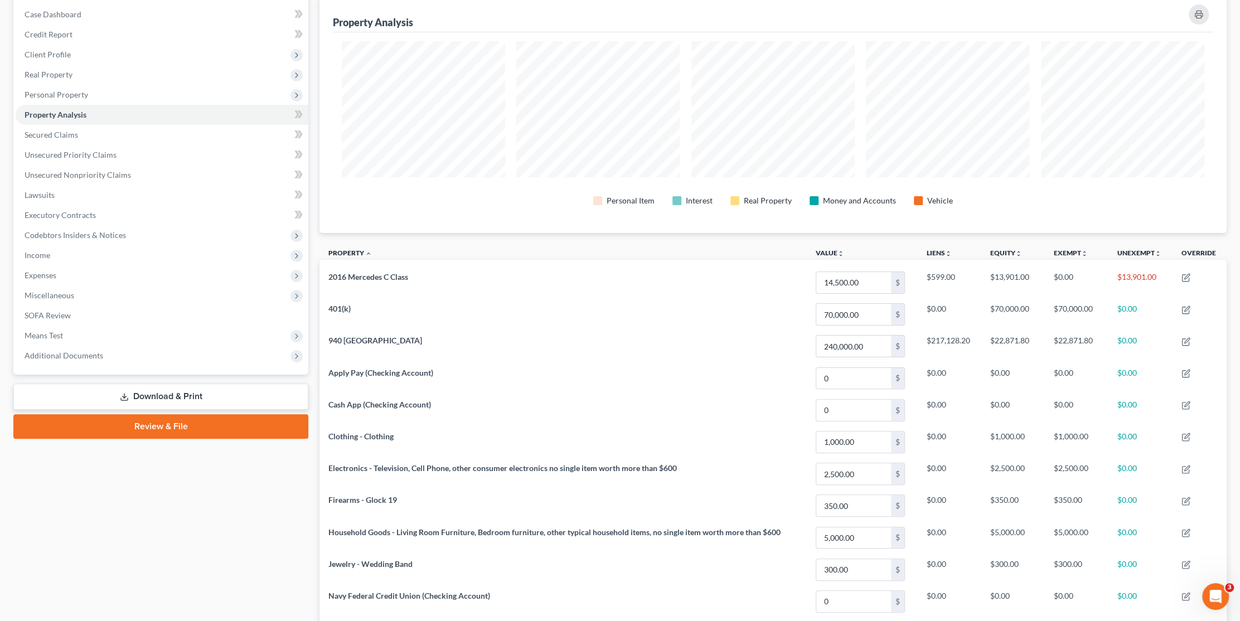
scroll to position [56, 0]
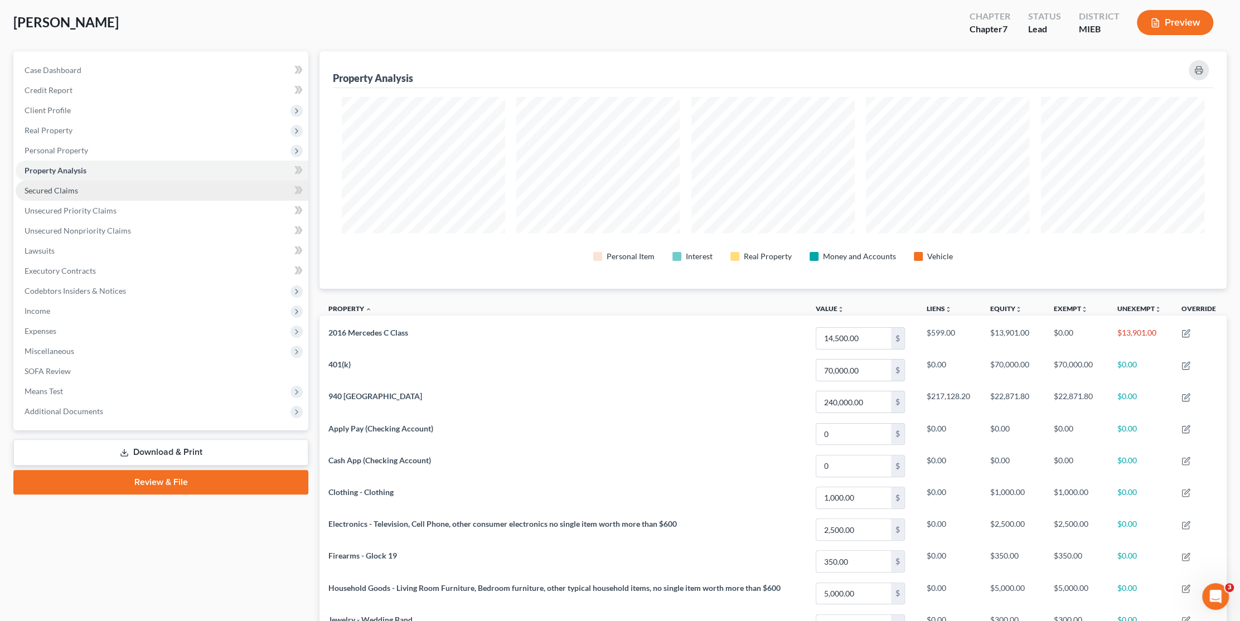
click at [59, 190] on span "Secured Claims" at bounding box center [52, 190] width 54 height 9
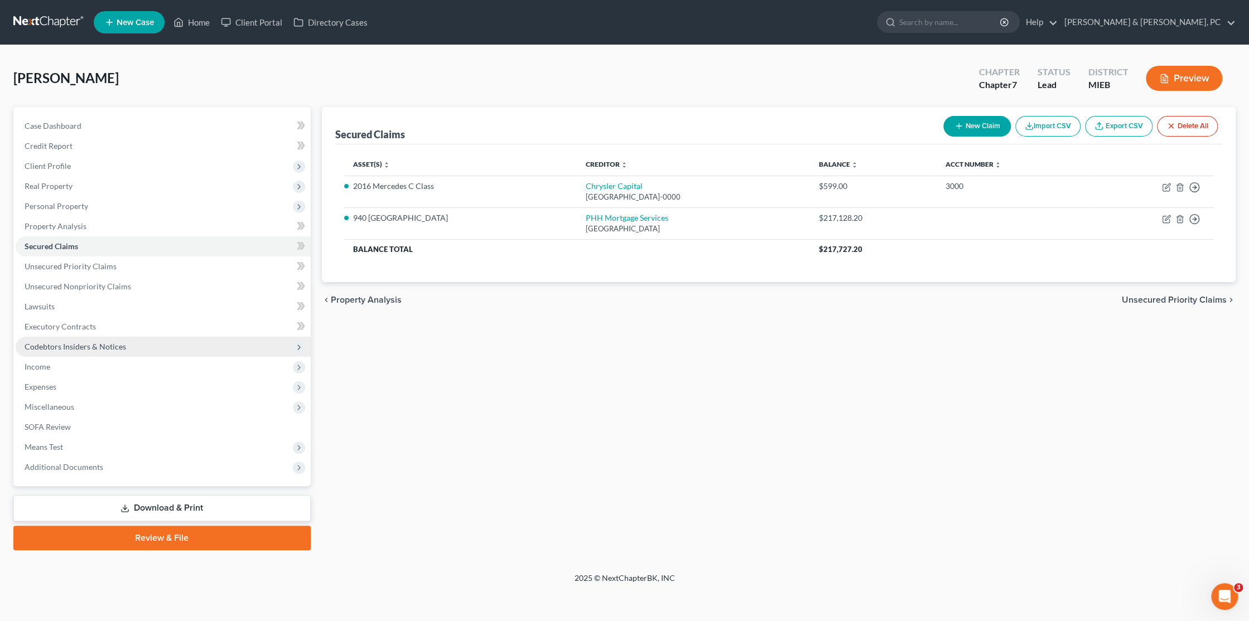
click at [89, 346] on span "Codebtors Insiders & Notices" at bounding box center [76, 346] width 102 height 9
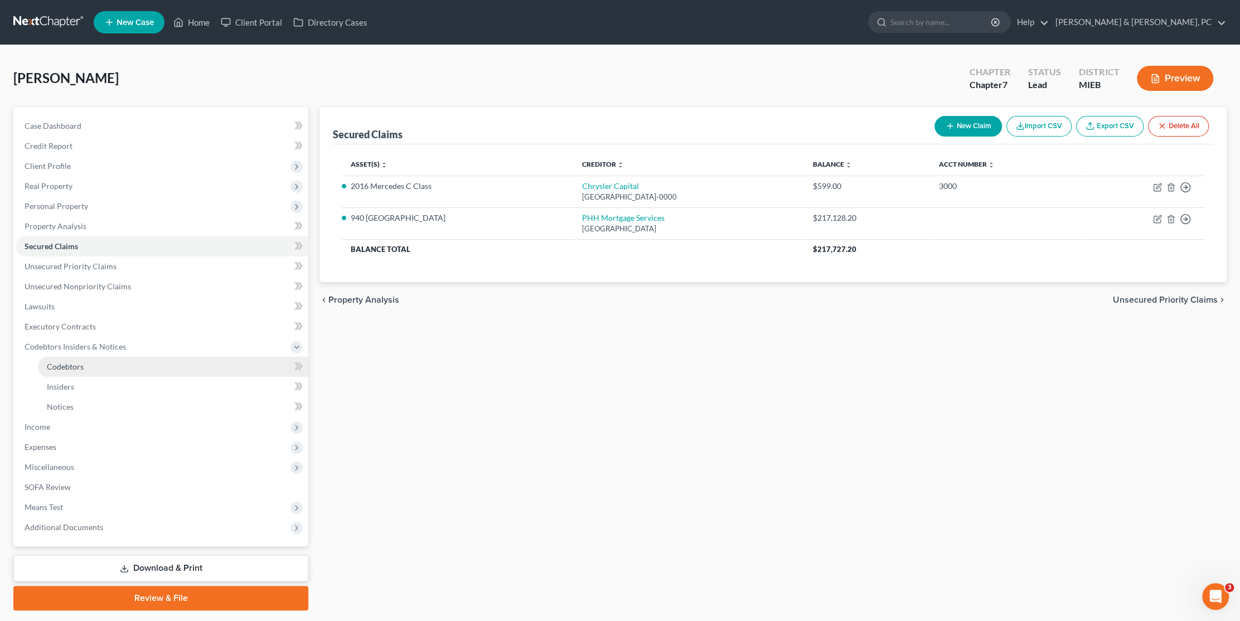
click at [83, 363] on span "Codebtors" at bounding box center [65, 366] width 37 height 9
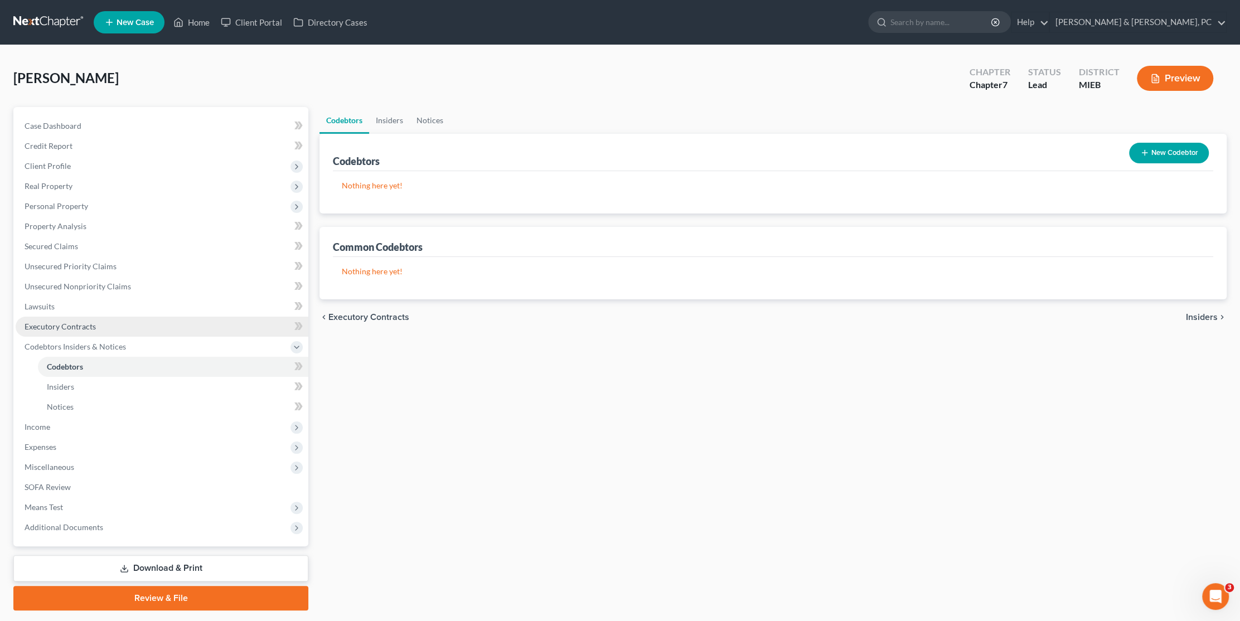
click at [76, 332] on link "Executory Contracts" at bounding box center [162, 327] width 293 height 20
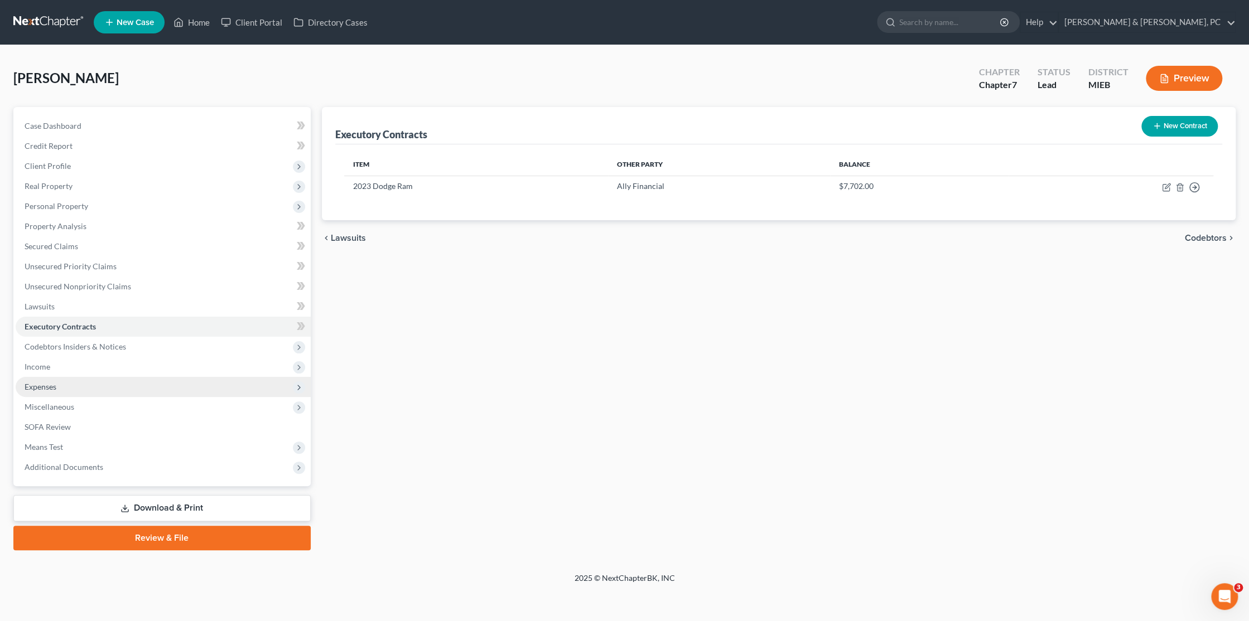
click at [68, 385] on span "Expenses" at bounding box center [163, 387] width 295 height 20
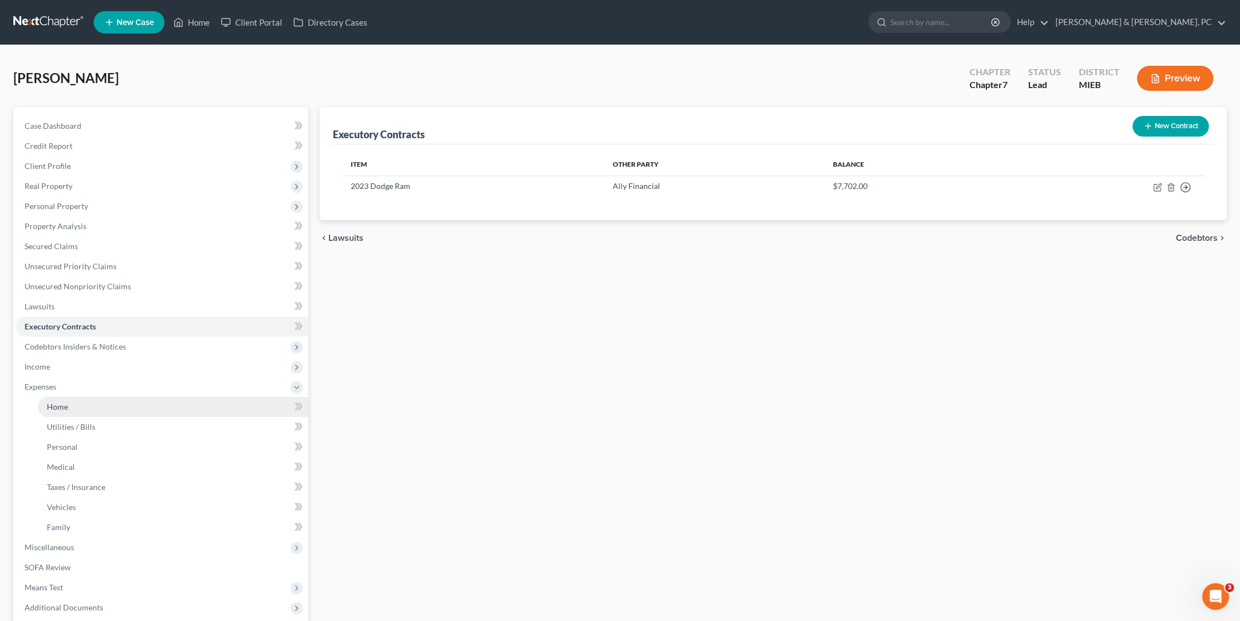
click at [81, 402] on link "Home" at bounding box center [173, 407] width 271 height 20
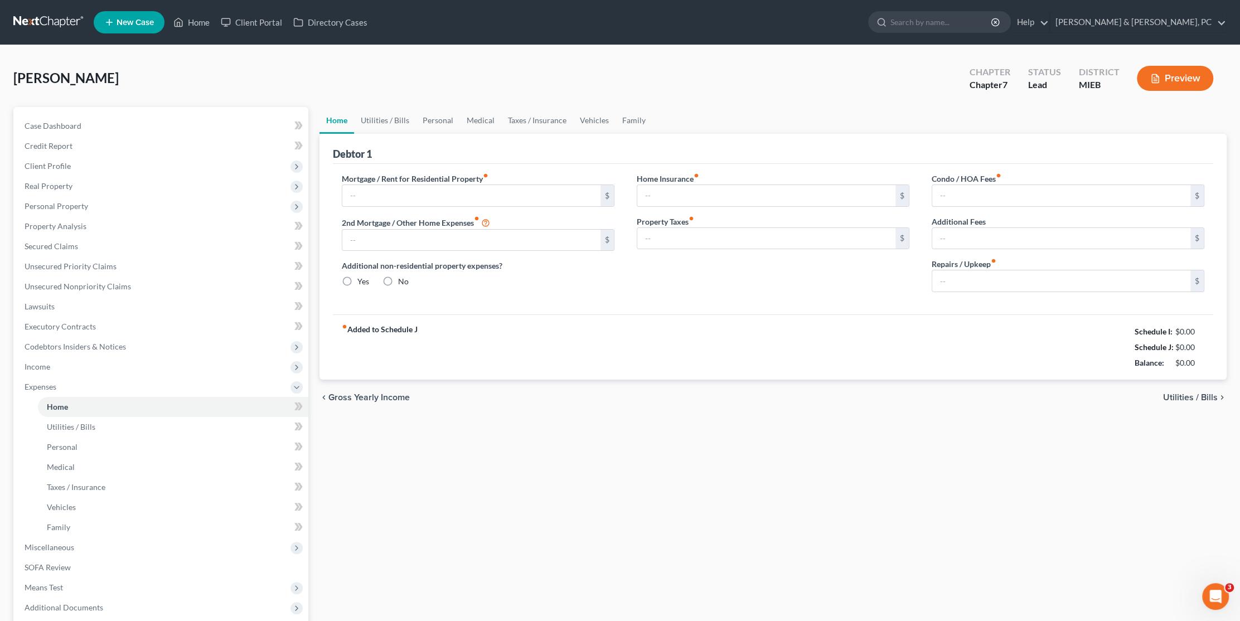
type input "1,913.00"
type input "0.00"
radio input "true"
type input "0.00"
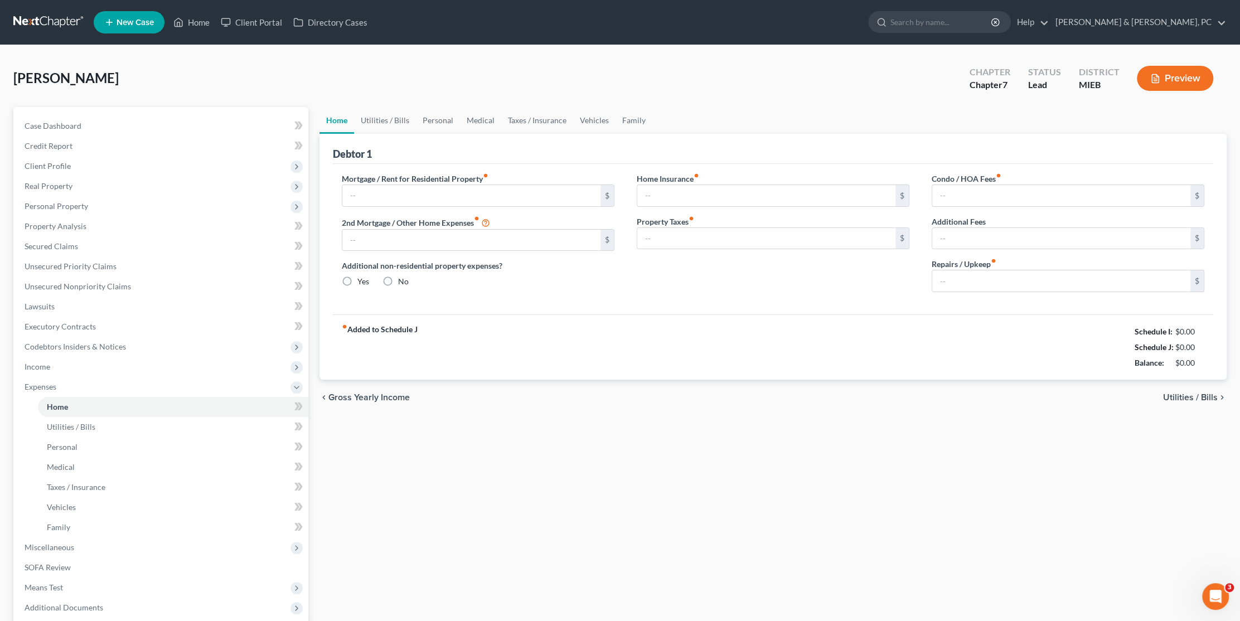
type input "0.00"
type input "100.00"
click at [389, 123] on link "Utilities / Bills" at bounding box center [385, 120] width 62 height 27
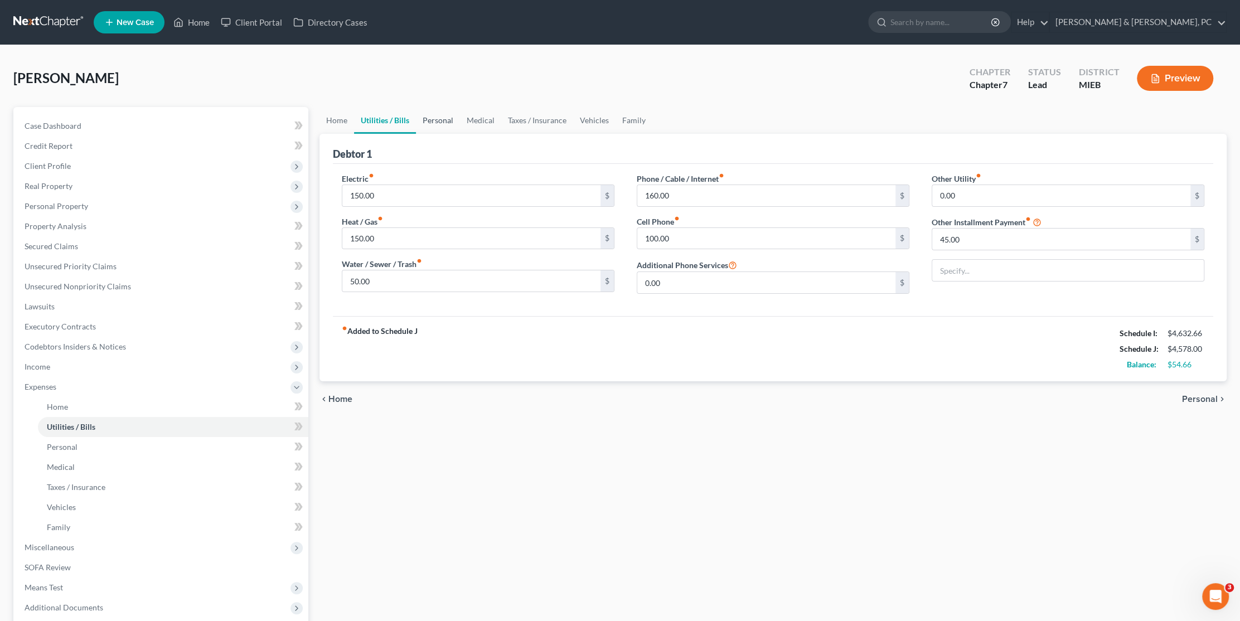
click at [443, 121] on link "Personal" at bounding box center [438, 120] width 44 height 27
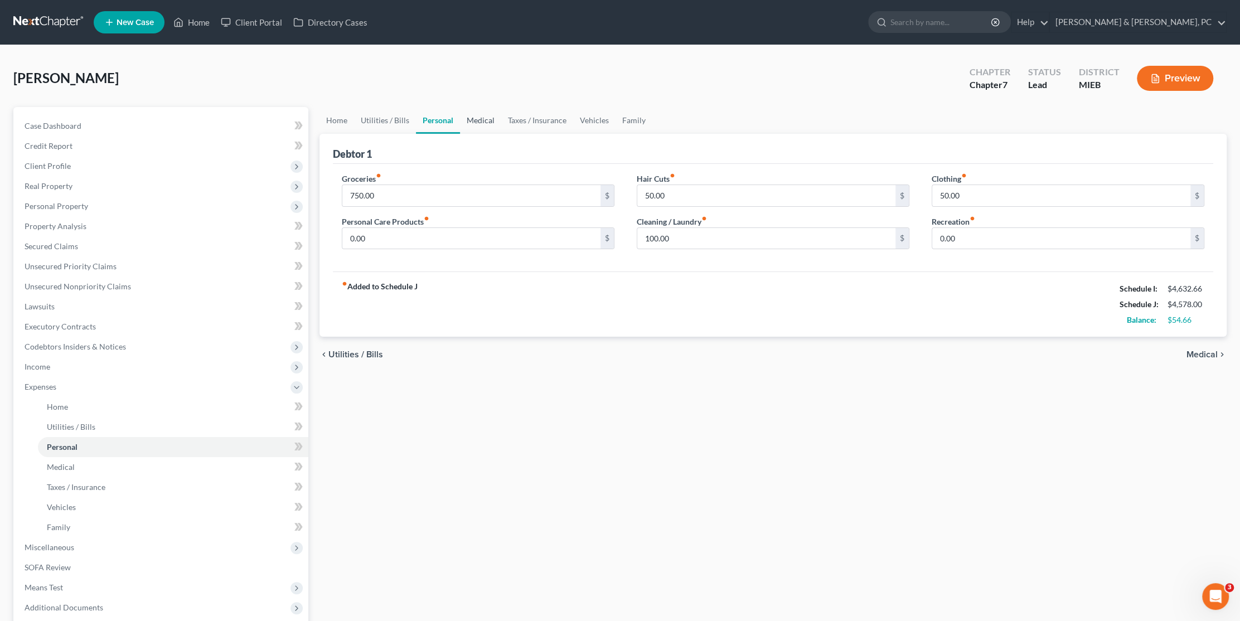
click at [479, 119] on link "Medical" at bounding box center [480, 120] width 41 height 27
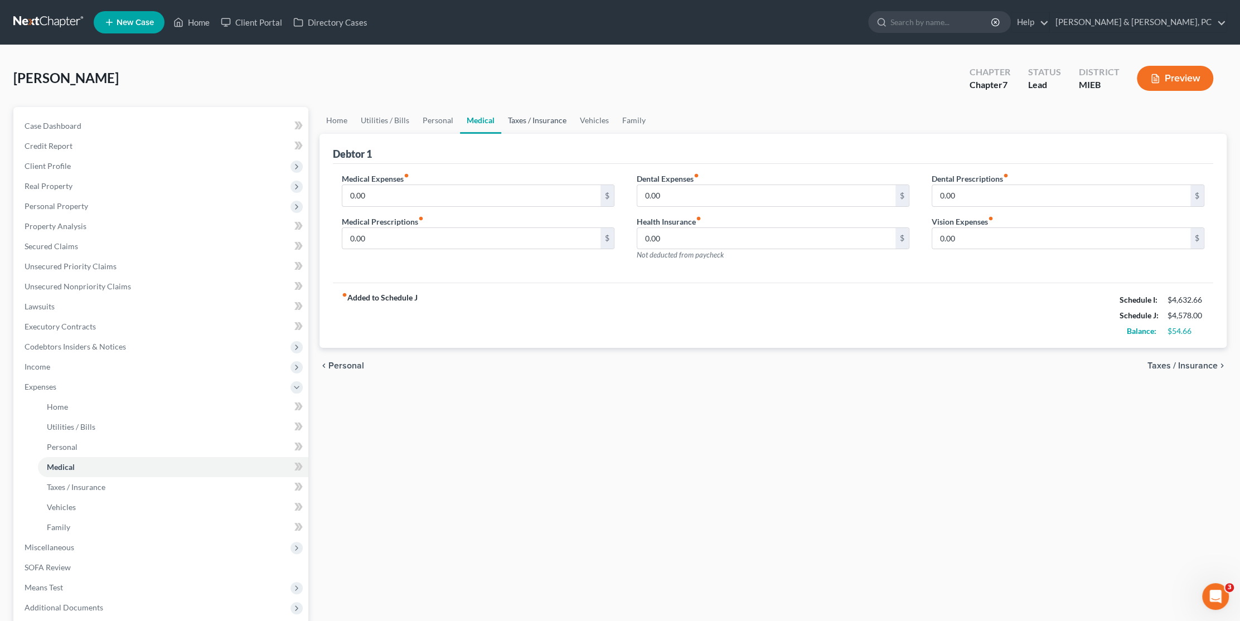
click at [533, 124] on link "Taxes / Insurance" at bounding box center [537, 120] width 72 height 27
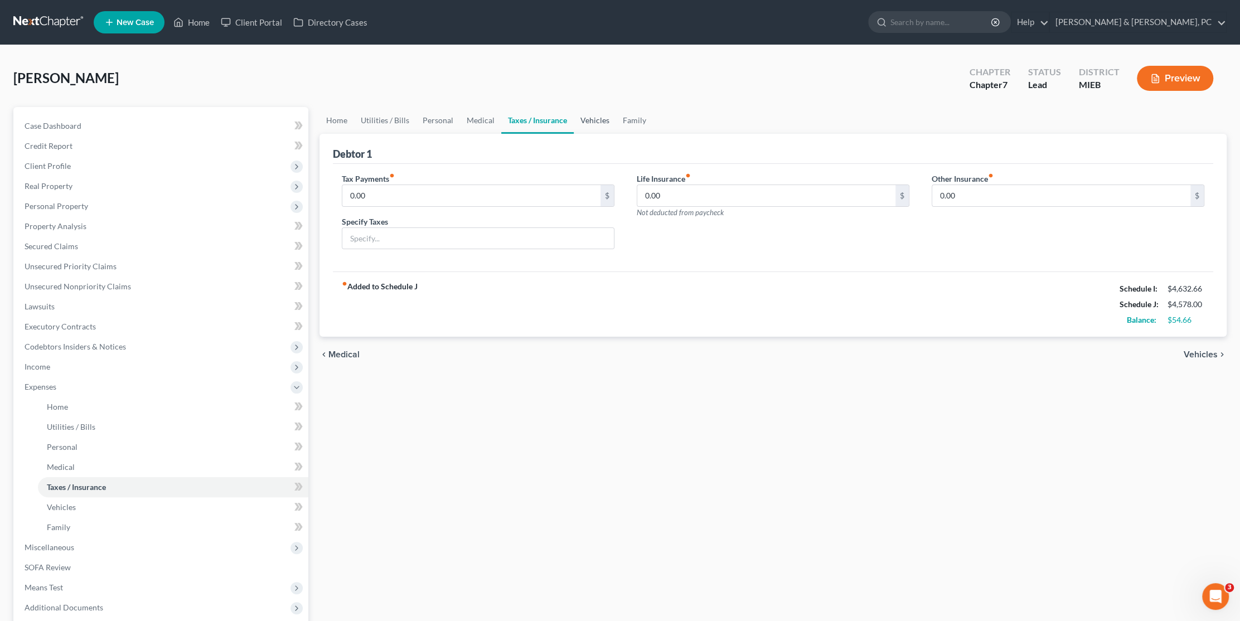
click at [603, 125] on link "Vehicles" at bounding box center [595, 120] width 42 height 27
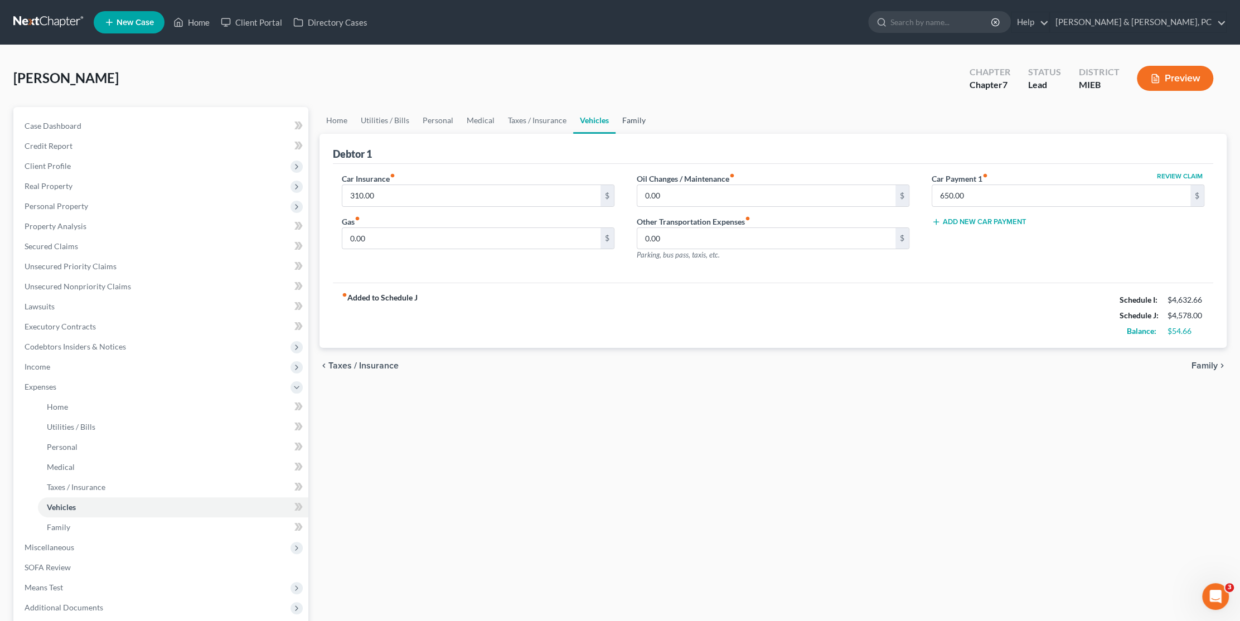
click at [626, 123] on link "Family" at bounding box center [634, 120] width 37 height 27
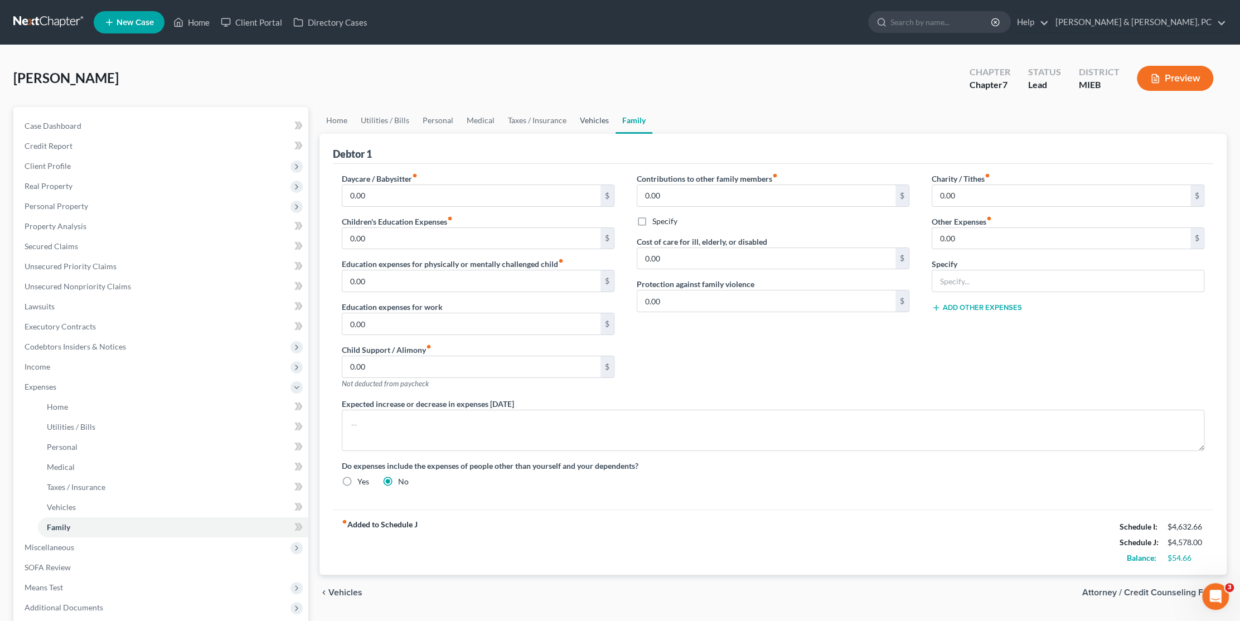
click at [595, 123] on link "Vehicles" at bounding box center [594, 120] width 42 height 27
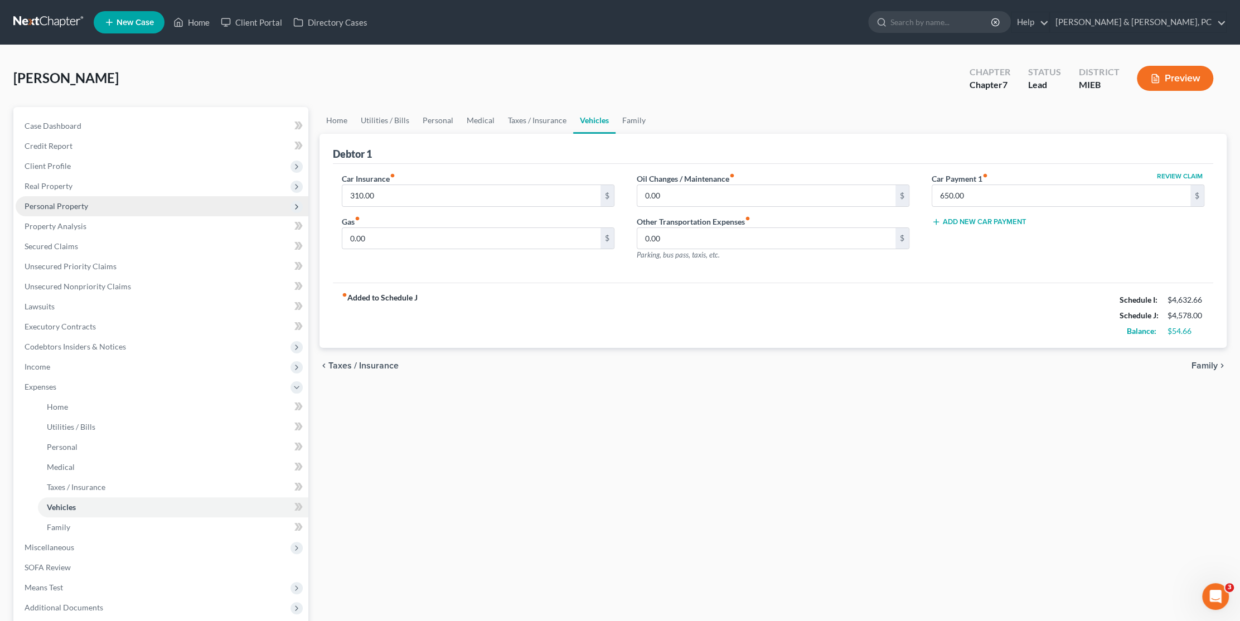
click at [65, 211] on span "Personal Property" at bounding box center [162, 206] width 293 height 20
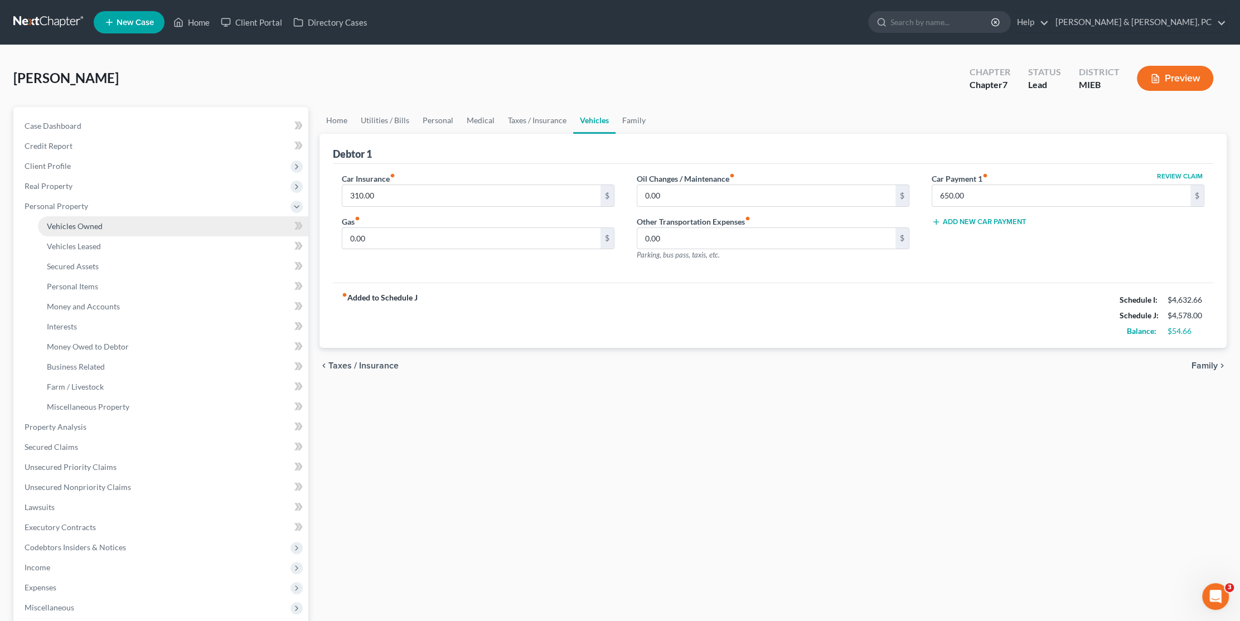
click at [85, 220] on link "Vehicles Owned" at bounding box center [173, 226] width 271 height 20
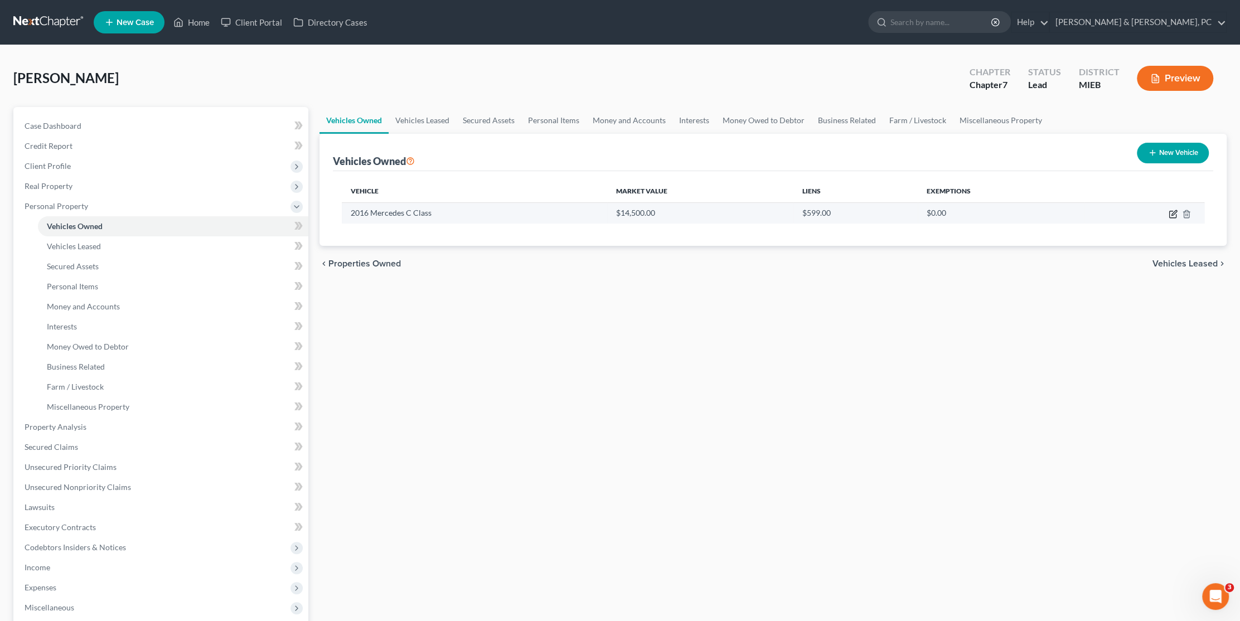
click at [1173, 211] on icon "button" at bounding box center [1173, 214] width 9 height 9
select select "0"
select select "10"
select select "3"
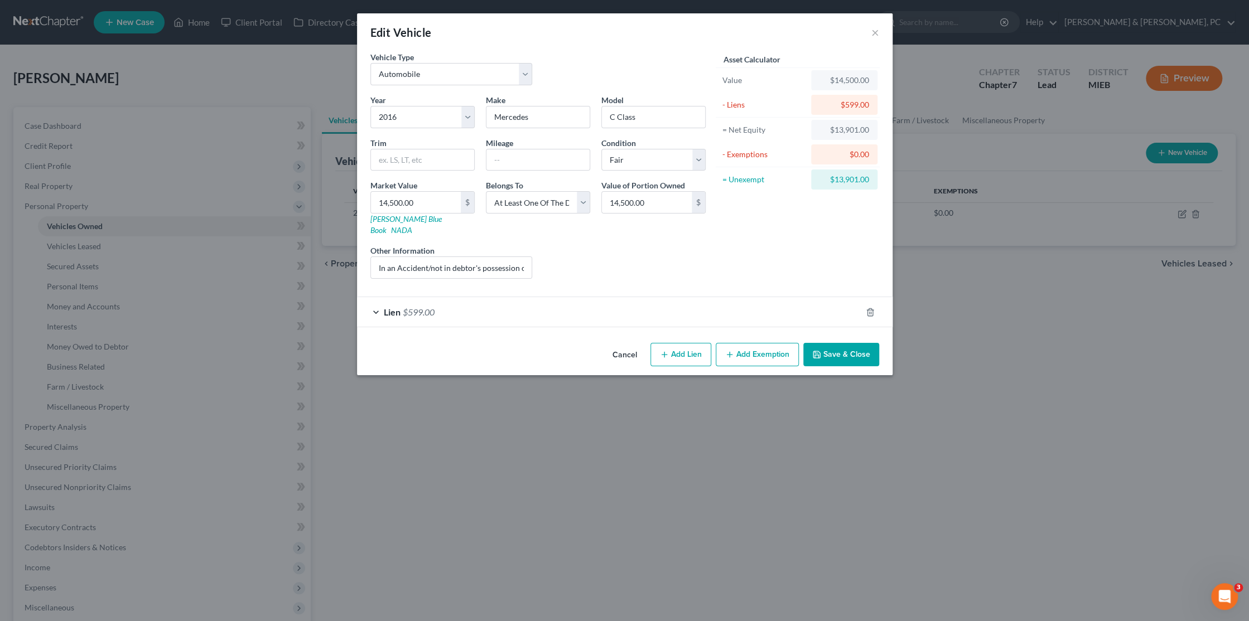
click at [626, 344] on button "Cancel" at bounding box center [624, 355] width 42 height 22
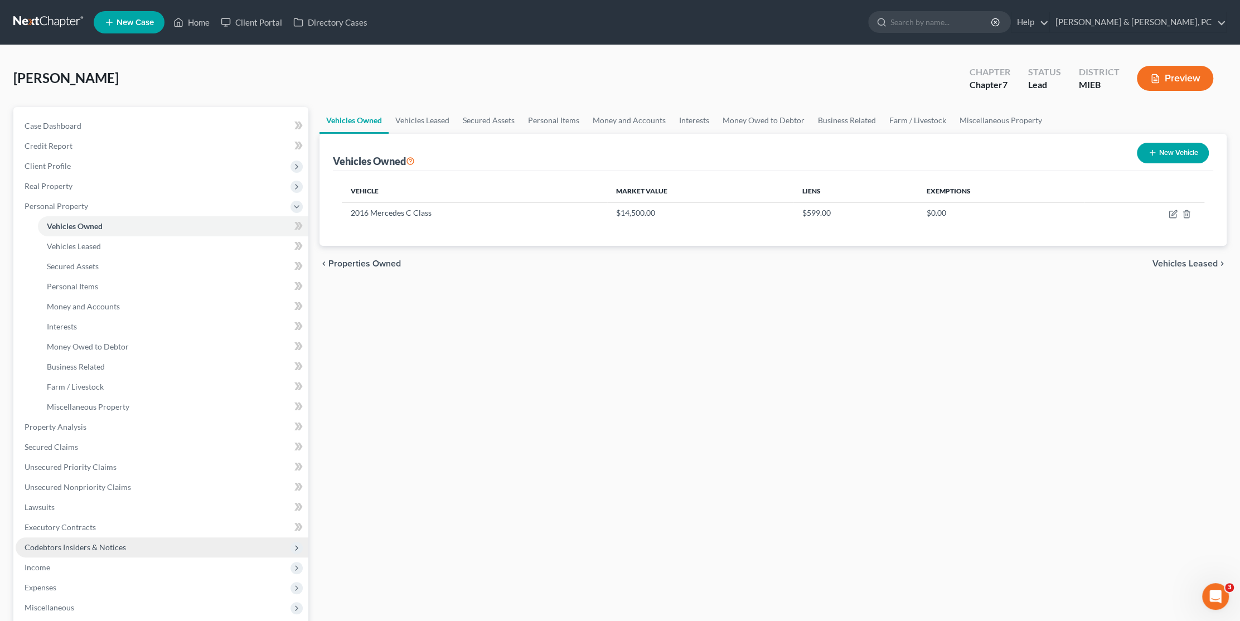
click at [93, 549] on span "Codebtors Insiders & Notices" at bounding box center [76, 547] width 102 height 9
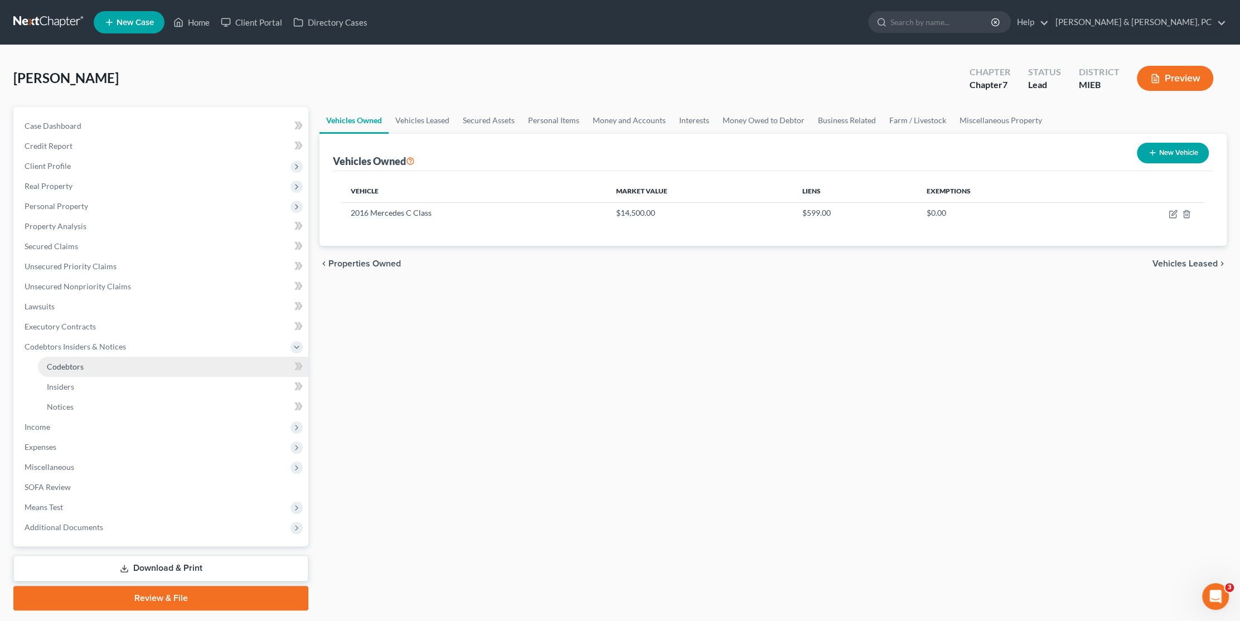
click at [97, 365] on link "Codebtors" at bounding box center [173, 367] width 271 height 20
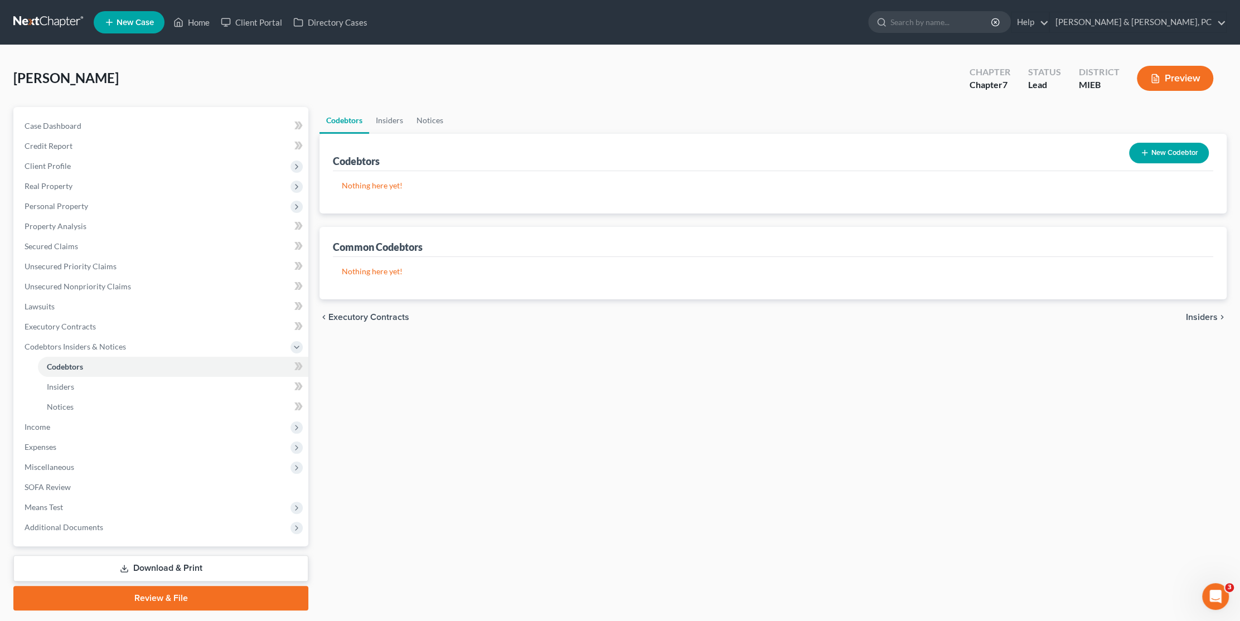
click at [1152, 154] on button "New Codebtor" at bounding box center [1169, 153] width 80 height 21
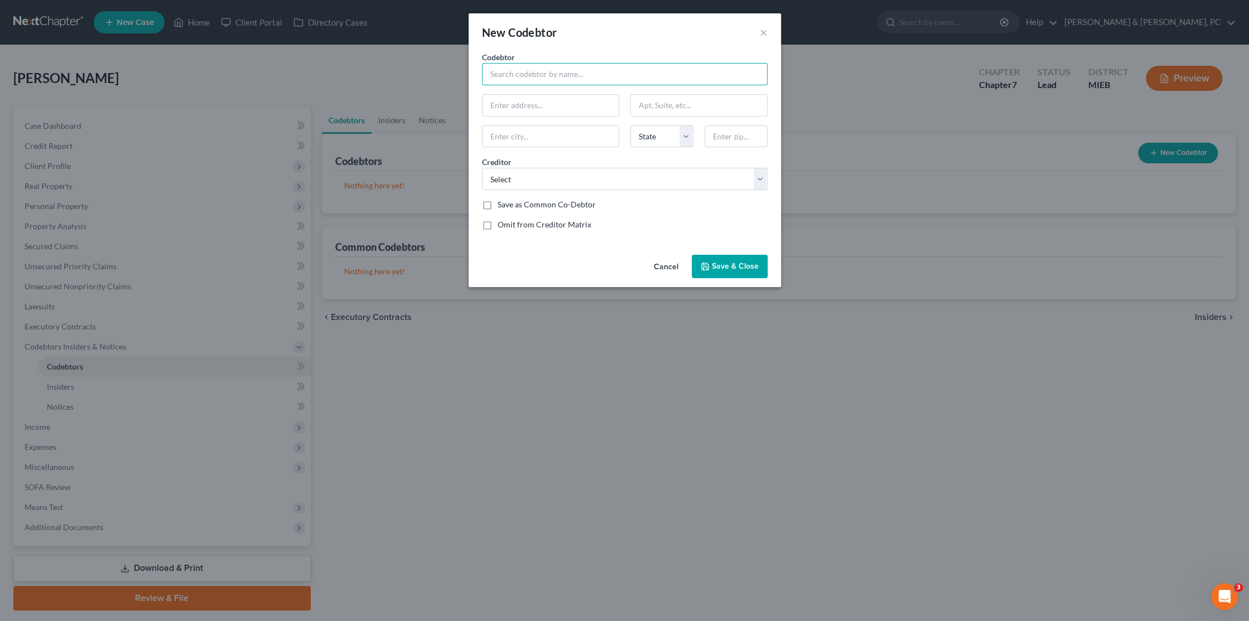
click at [574, 74] on input "text" at bounding box center [625, 74] width 286 height 22
type input "[PERSON_NAME]"
type input "9"
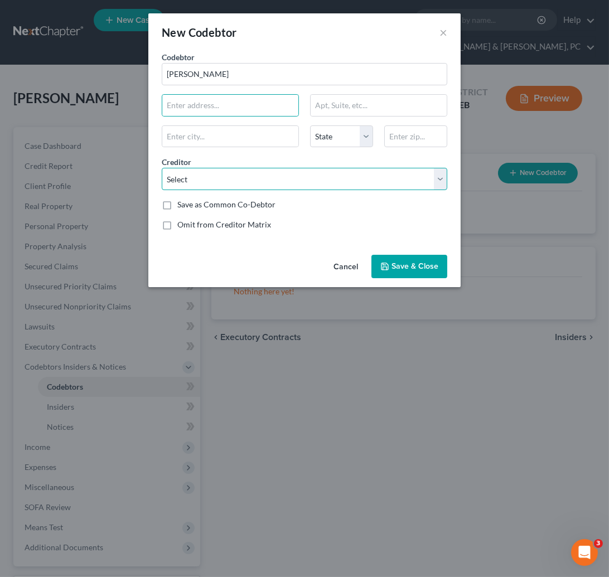
click at [373, 182] on select "Select Capital One Bank of America Department of Education/Nelnet Chase Bank Na…" at bounding box center [305, 179] width 286 height 22
select select "6"
click at [162, 168] on select "Select Capital One Bank of America Department of Education/Nelnet Chase Bank Na…" at bounding box center [305, 179] width 286 height 22
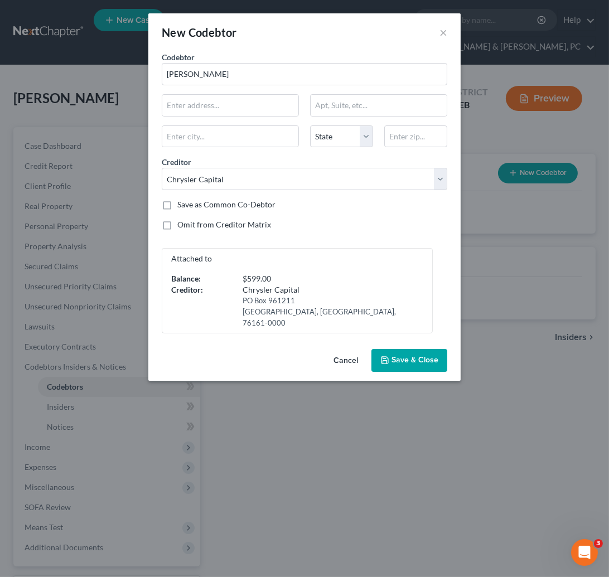
click at [395, 356] on span "Save & Close" at bounding box center [415, 360] width 47 height 9
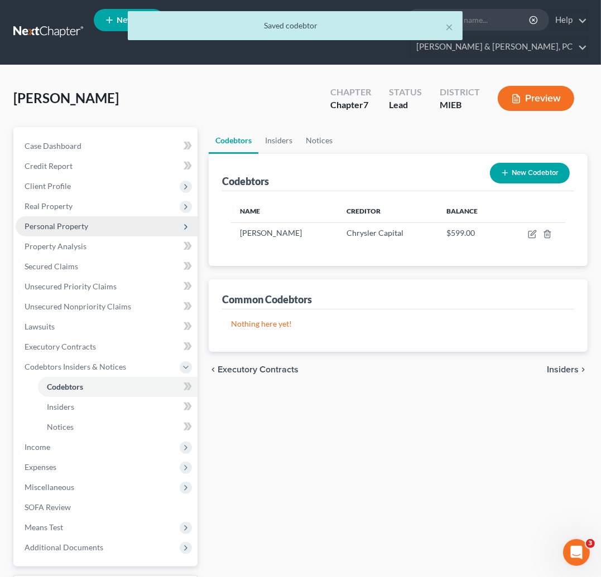
click at [79, 227] on span "Personal Property" at bounding box center [57, 225] width 64 height 9
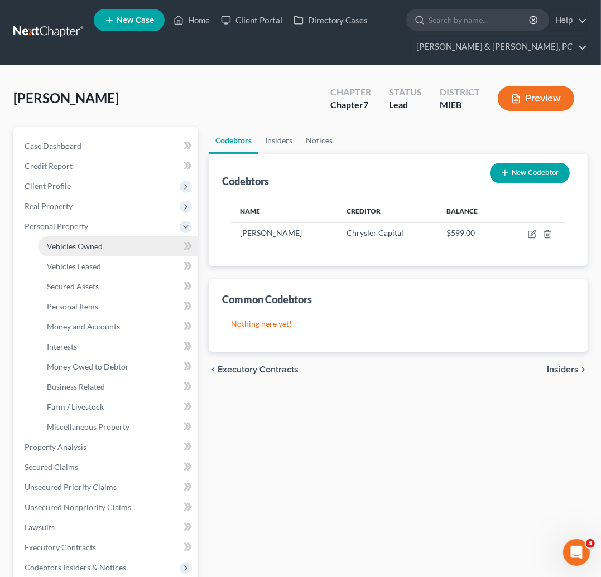
click at [91, 249] on span "Vehicles Owned" at bounding box center [75, 246] width 56 height 9
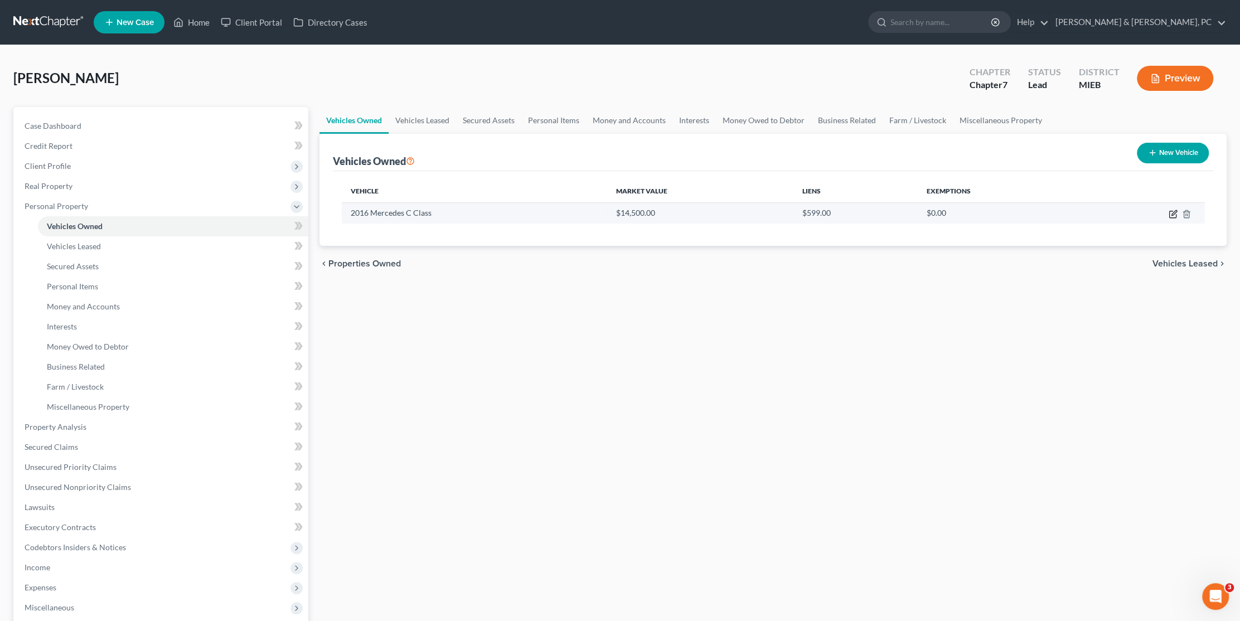
click at [1175, 213] on icon "button" at bounding box center [1174, 212] width 5 height 5
select select "0"
select select "10"
select select "3"
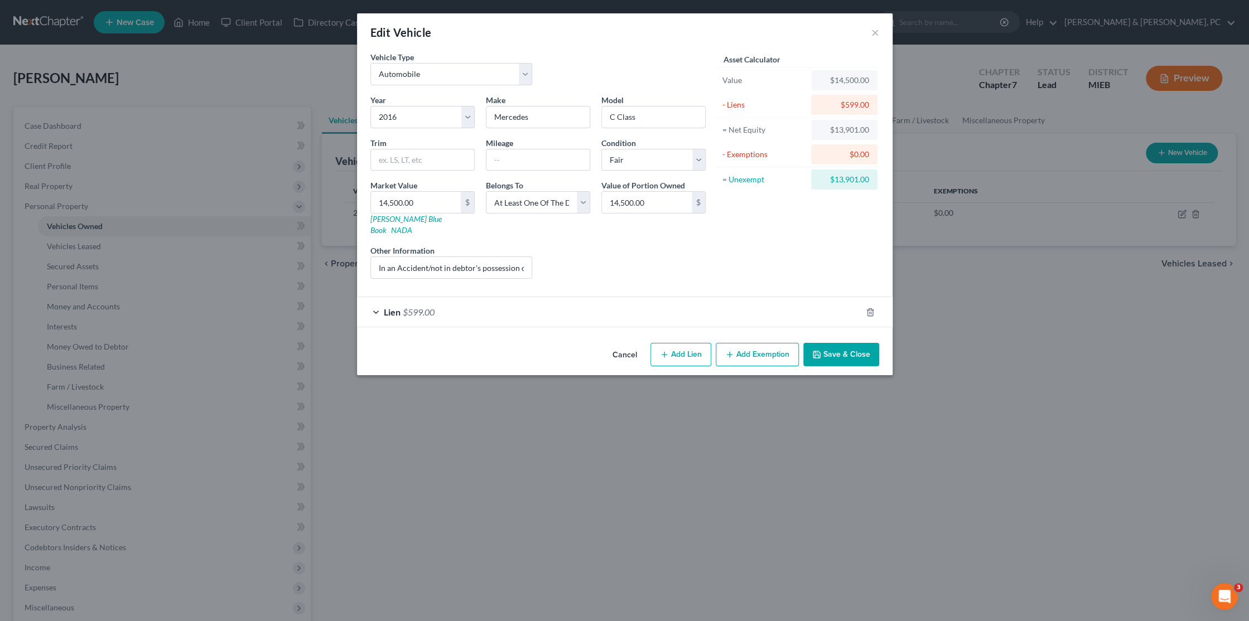
click at [827, 343] on button "Save & Close" at bounding box center [841, 354] width 76 height 23
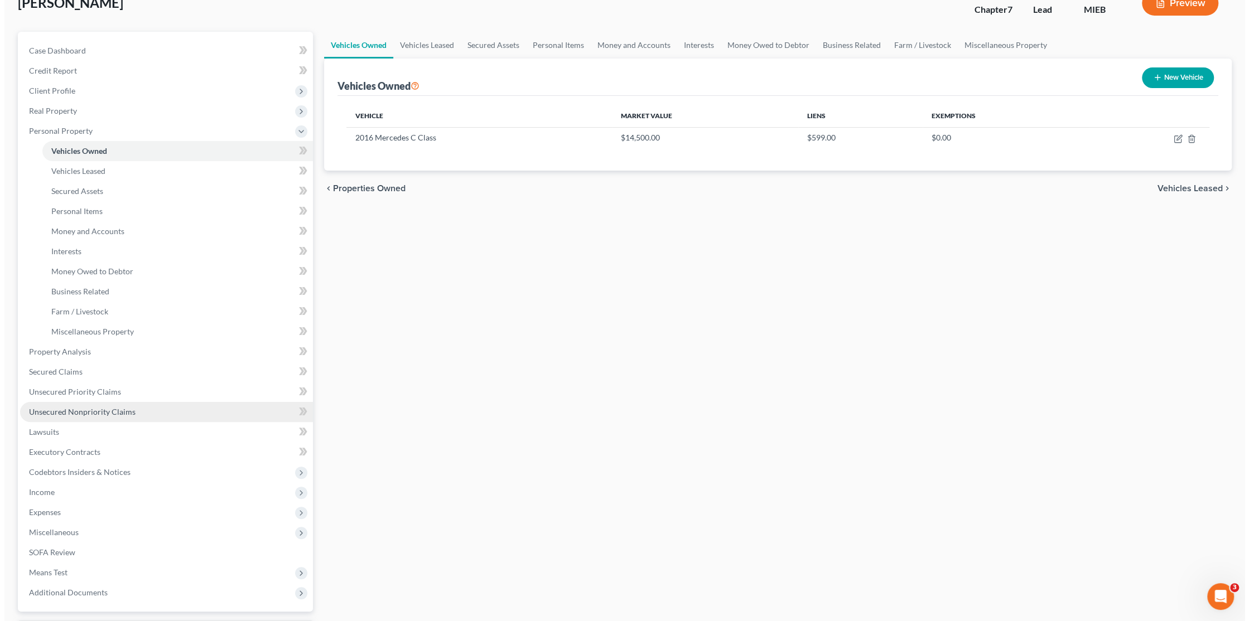
scroll to position [171, 0]
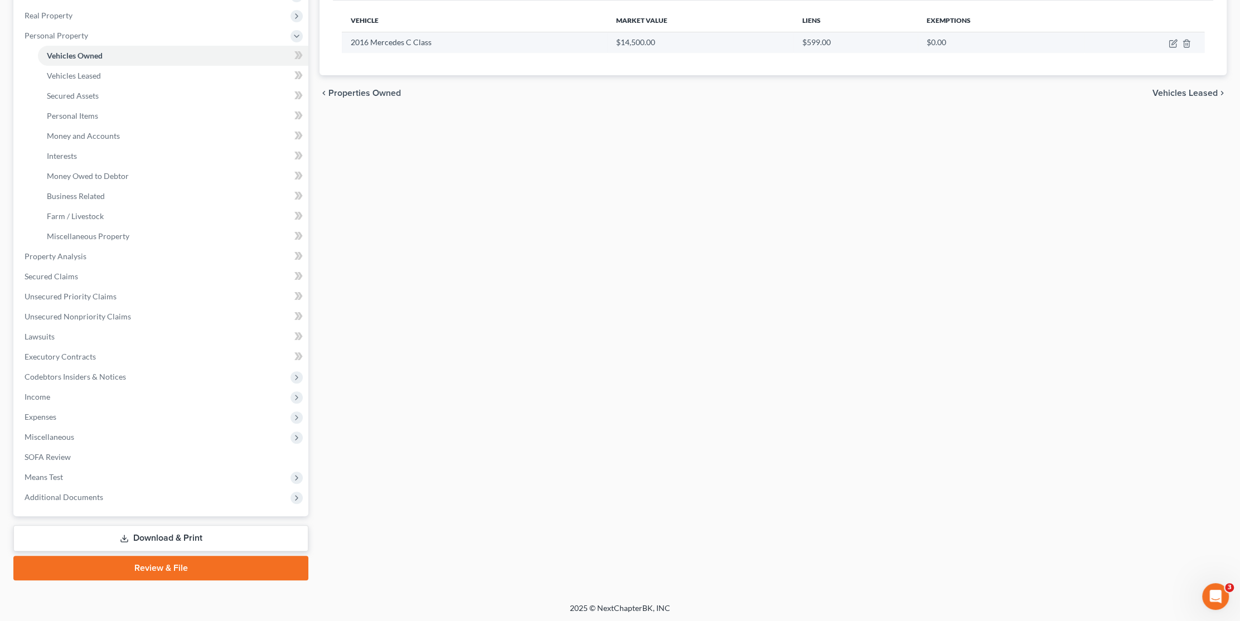
click at [513, 45] on td "2016 Mercedes C Class" at bounding box center [474, 42] width 265 height 21
click at [1176, 40] on icon "button" at bounding box center [1173, 43] width 9 height 9
select select "0"
select select "10"
select select "3"
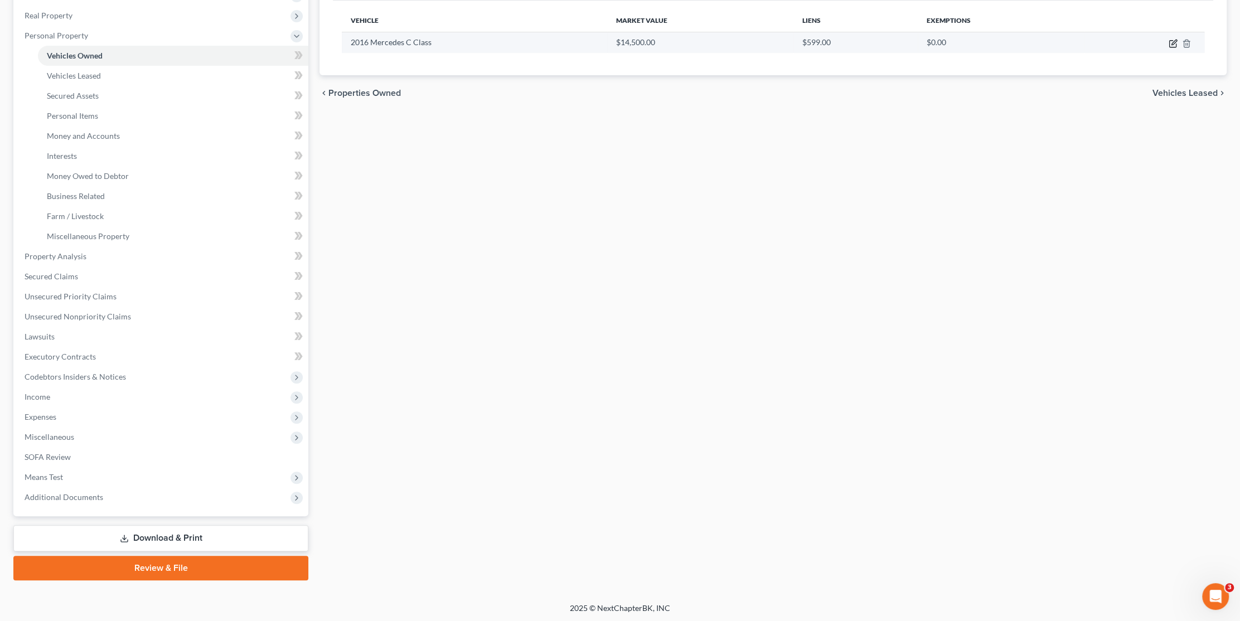
select select "3"
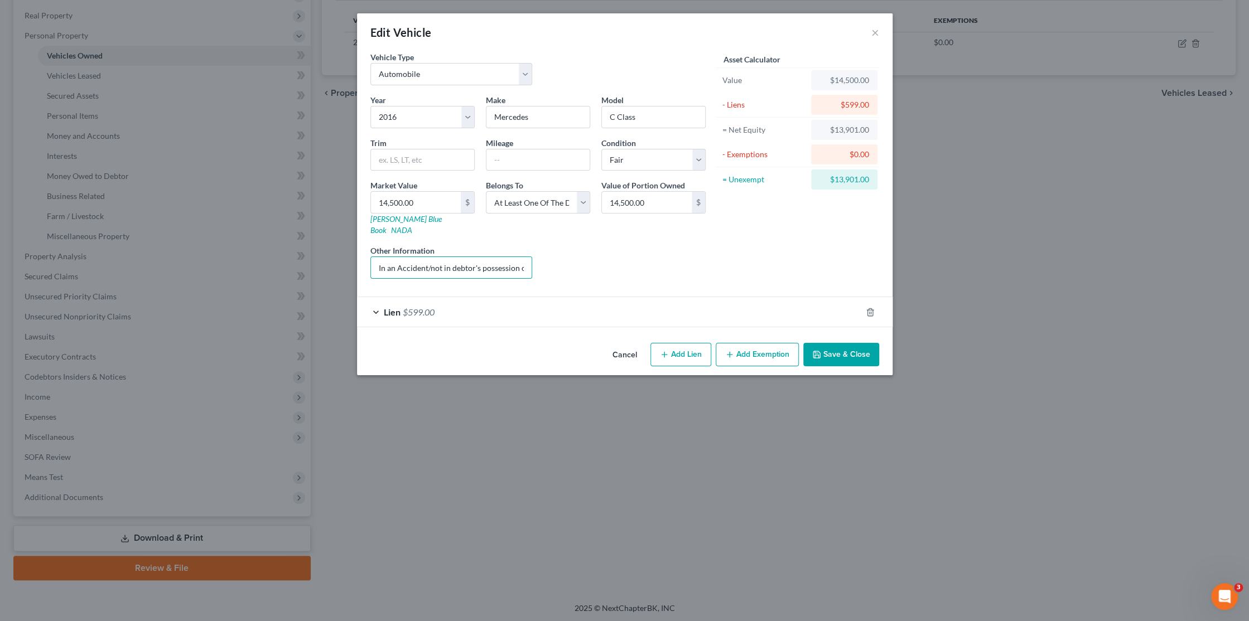
scroll to position [0, 44]
drag, startPoint x: 426, startPoint y: 259, endPoint x: 554, endPoint y: 253, distance: 128.4
click at [554, 253] on div "Year Select 2026 2025 2024 2023 2022 2021 2020 2019 2018 2017 2016 2015 2014 20…" at bounding box center [538, 191] width 346 height 194
drag, startPoint x: 502, startPoint y: 256, endPoint x: 508, endPoint y: 258, distance: 6.5
click at [503, 257] on input "In an Accident/not in debtor's possession co-signed only" at bounding box center [451, 267] width 161 height 21
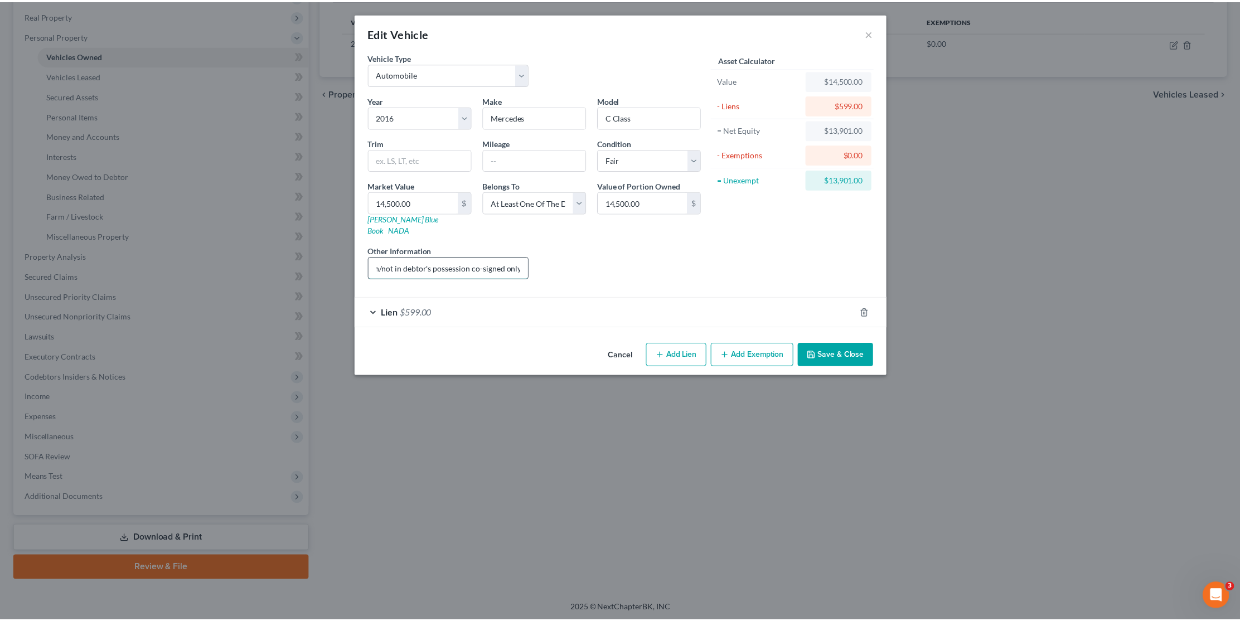
scroll to position [0, 0]
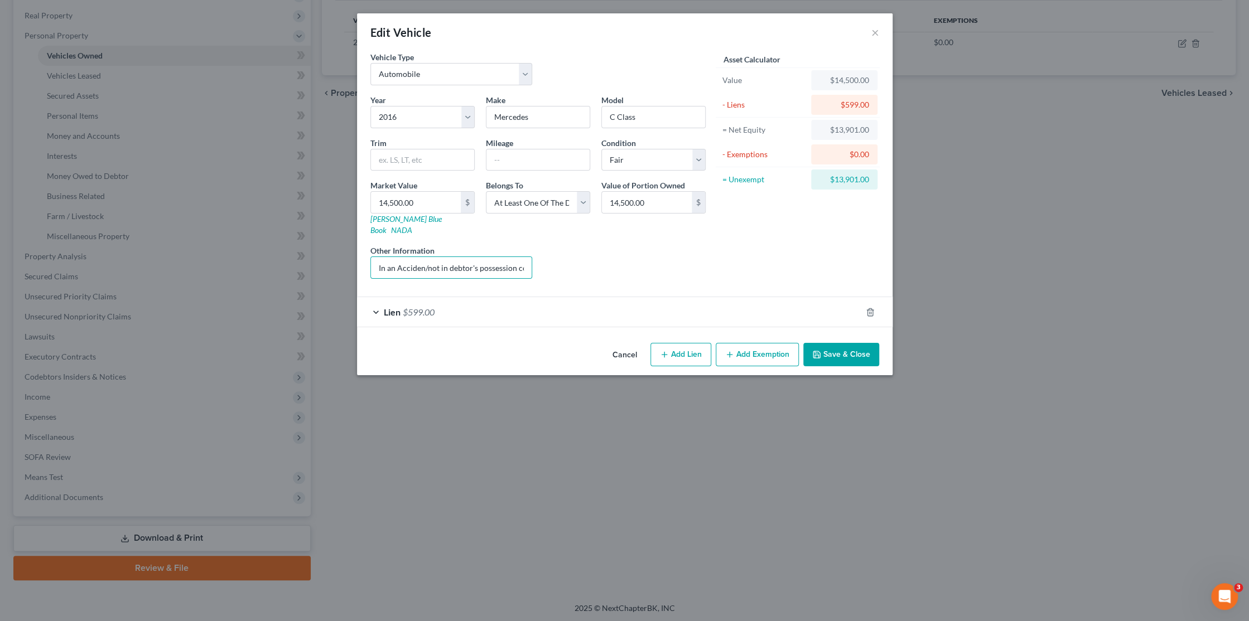
drag, startPoint x: 420, startPoint y: 256, endPoint x: 362, endPoint y: 253, distance: 58.1
click at [362, 253] on div "Vehicle Type Select Automobile Truck Trailer Watercraft Aircraft Motor Home Atv…" at bounding box center [624, 194] width 535 height 287
drag, startPoint x: 394, startPoint y: 253, endPoint x: 382, endPoint y: 257, distance: 12.9
click at [393, 257] on input "In an Acciden/not in debtor's possession co-signed onlyt" at bounding box center [451, 267] width 161 height 21
type input "Vehicle was in an Accident/not in debtor's possession co-signed onlyt"
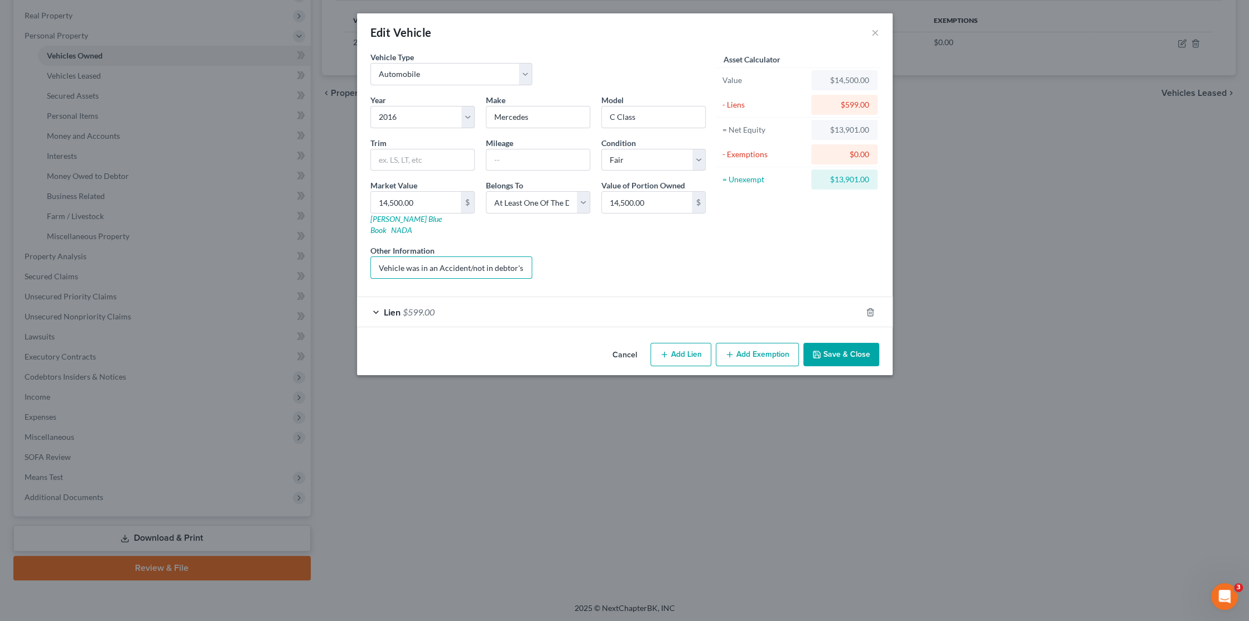
click at [822, 343] on button "Save & Close" at bounding box center [841, 354] width 76 height 23
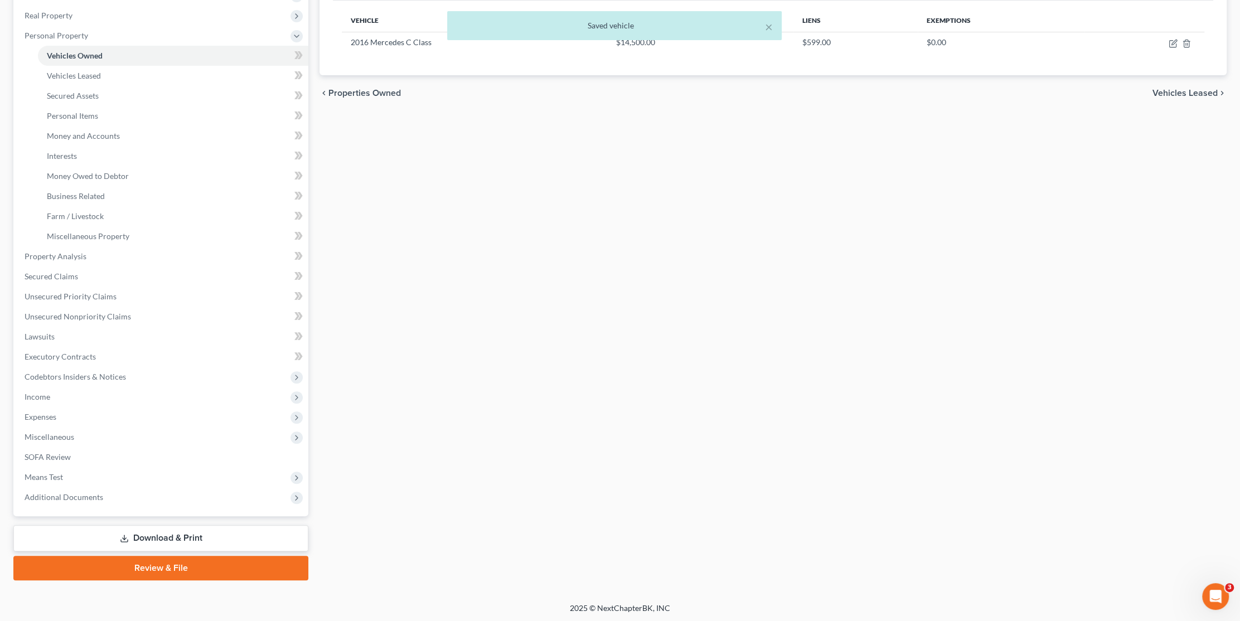
click at [562, 299] on div "Vehicles Owned Vehicles Leased Secured Assets Personal Items Money and Accounts…" at bounding box center [773, 258] width 919 height 644
click at [47, 498] on span "Additional Documents" at bounding box center [64, 496] width 79 height 9
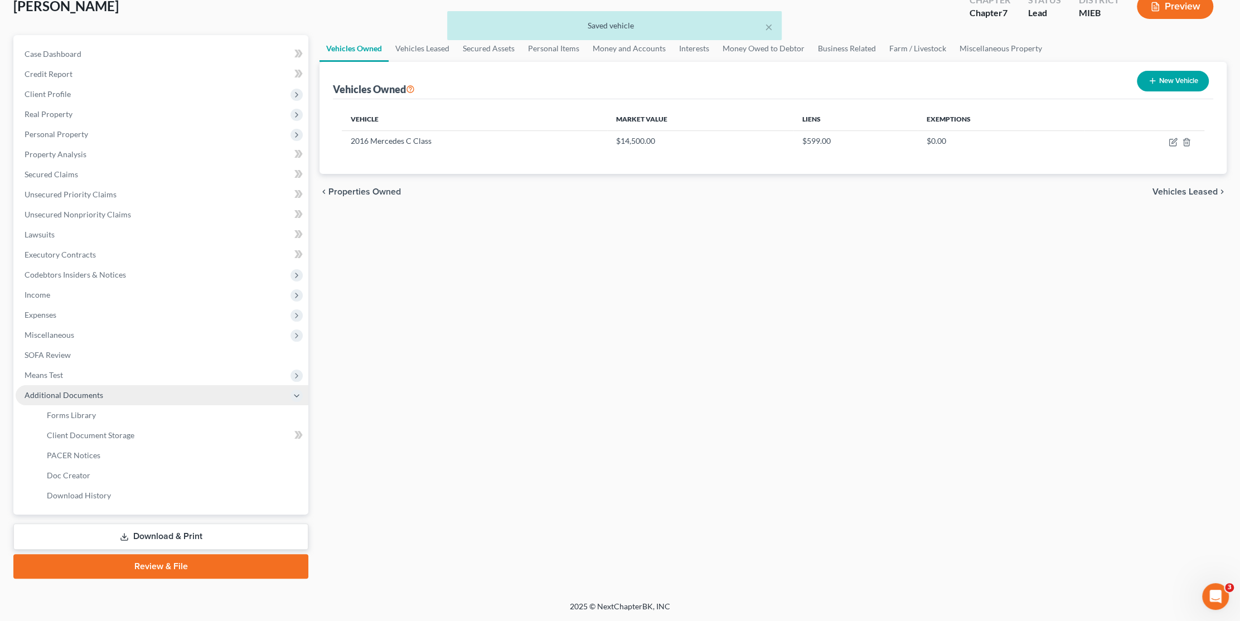
scroll to position [70, 0]
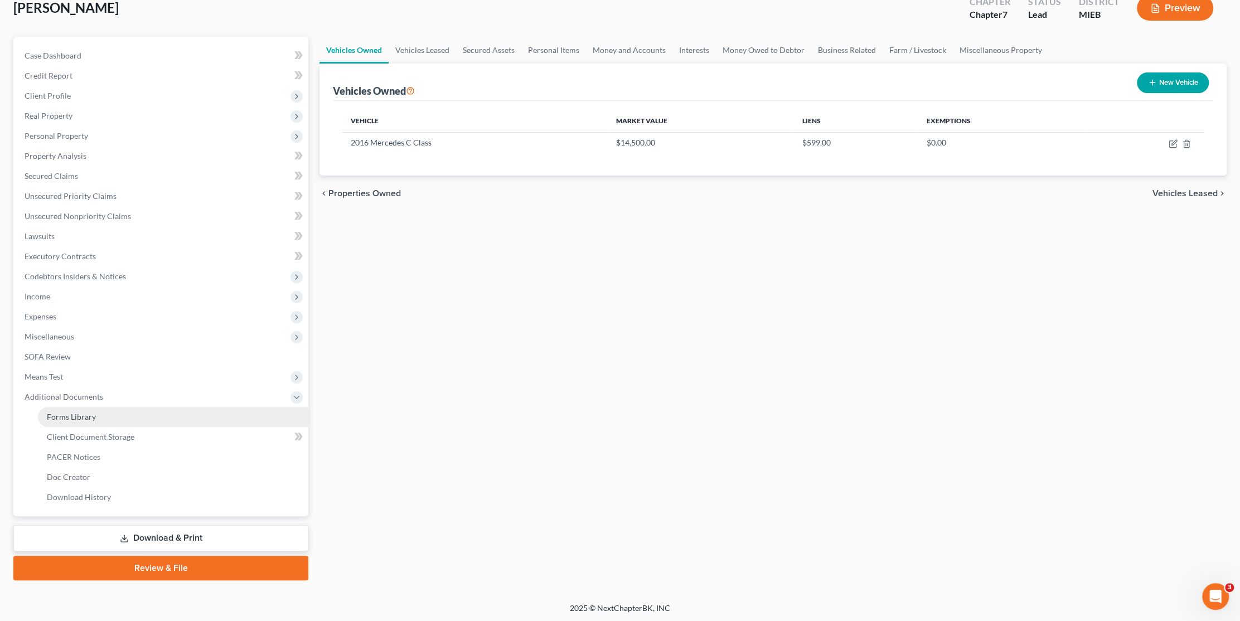
click at [100, 421] on link "Forms Library" at bounding box center [173, 417] width 271 height 20
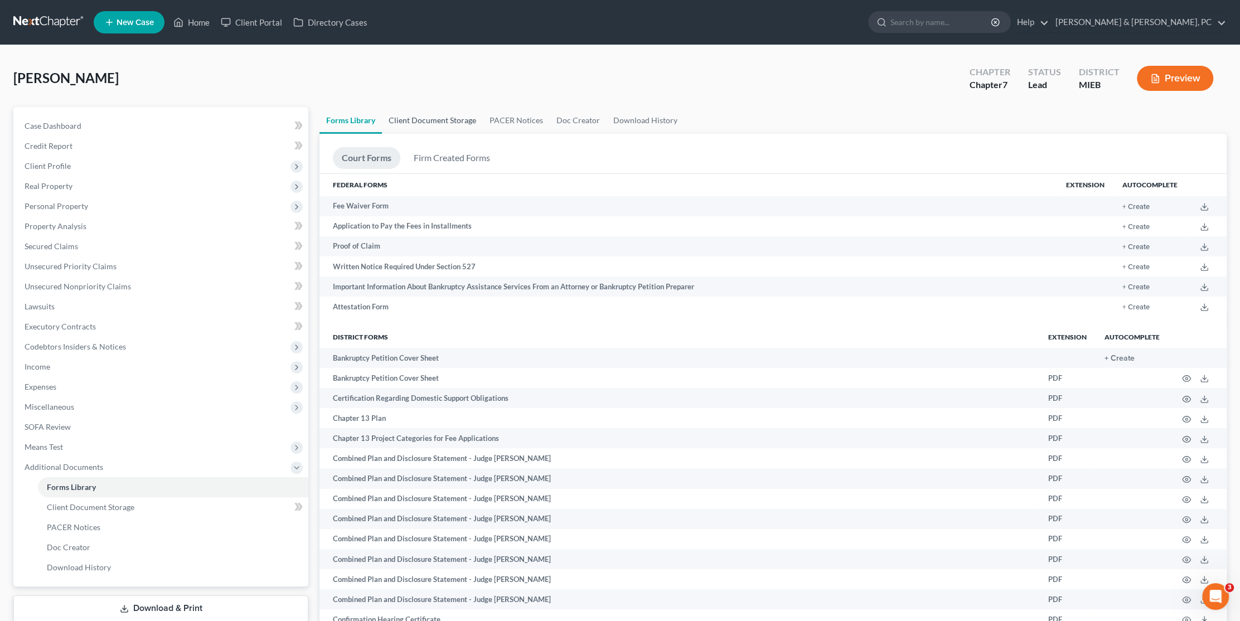
click at [458, 114] on link "Client Document Storage" at bounding box center [432, 120] width 101 height 27
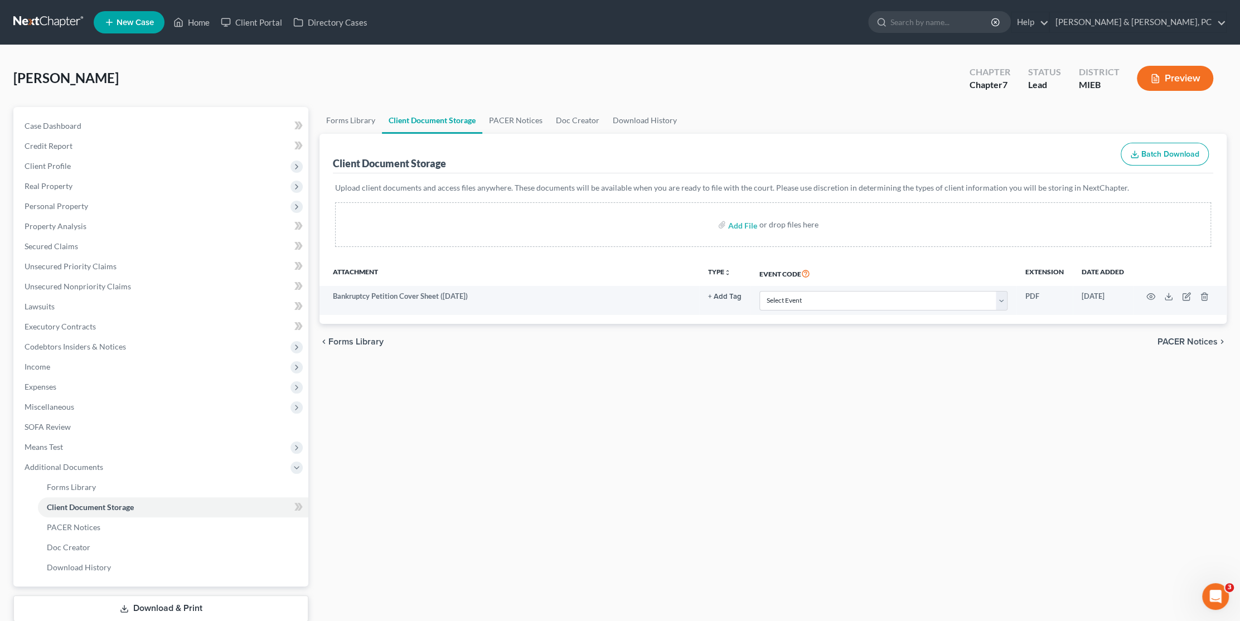
click at [484, 370] on div "Forms Library Client Document Storage PACER Notices Doc Creator Download Histor…" at bounding box center [773, 379] width 919 height 544
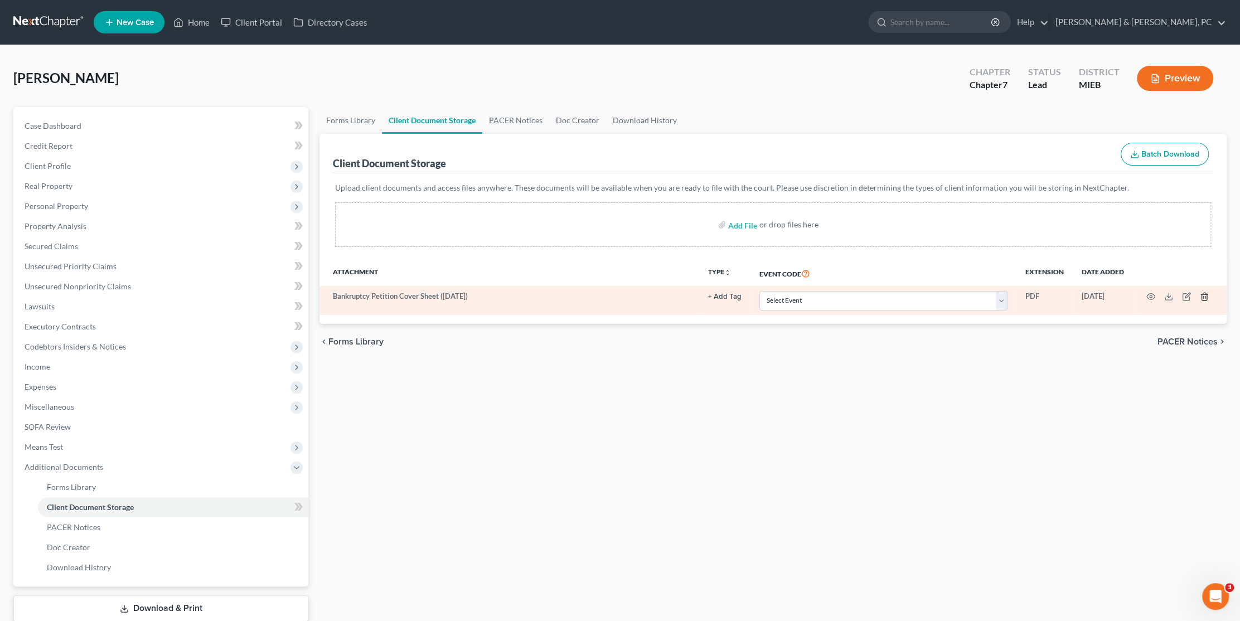
click at [1208, 296] on icon "button" at bounding box center [1204, 296] width 9 height 9
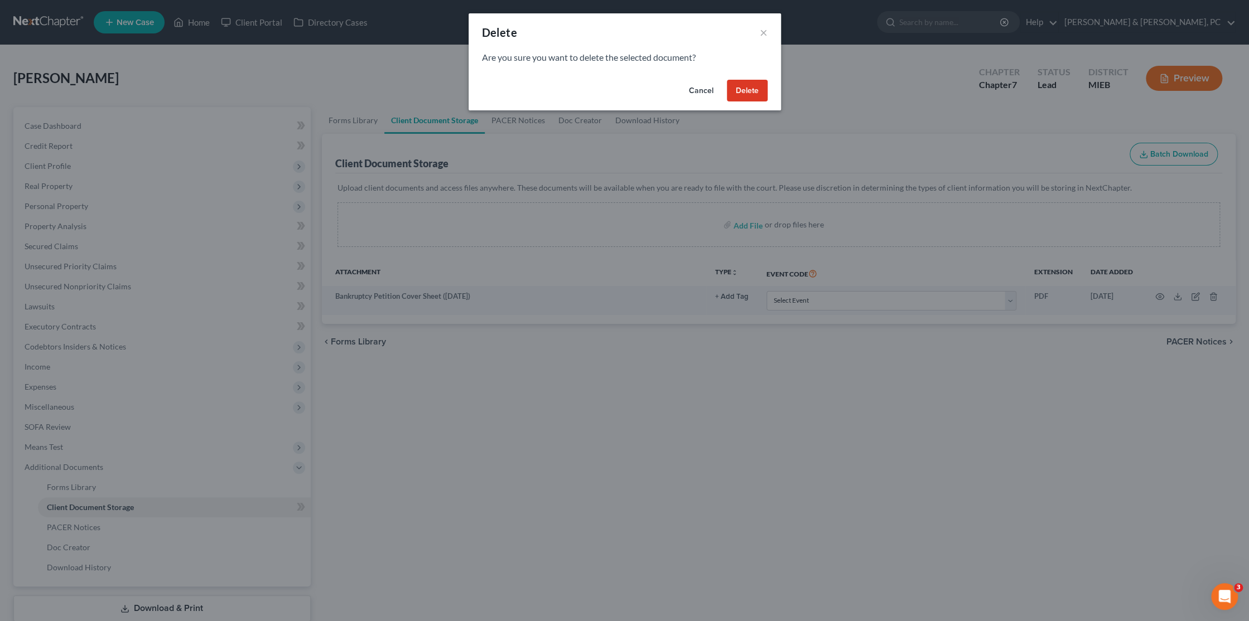
click at [746, 98] on button "Delete" at bounding box center [747, 91] width 41 height 22
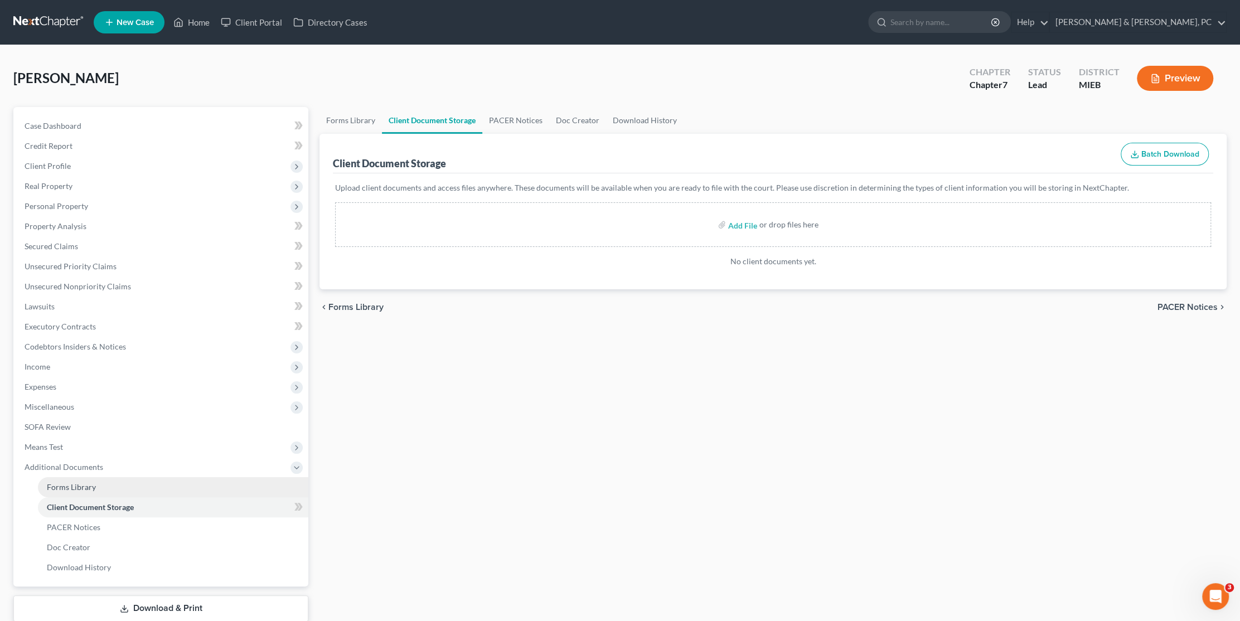
click at [86, 480] on link "Forms Library" at bounding box center [173, 487] width 271 height 20
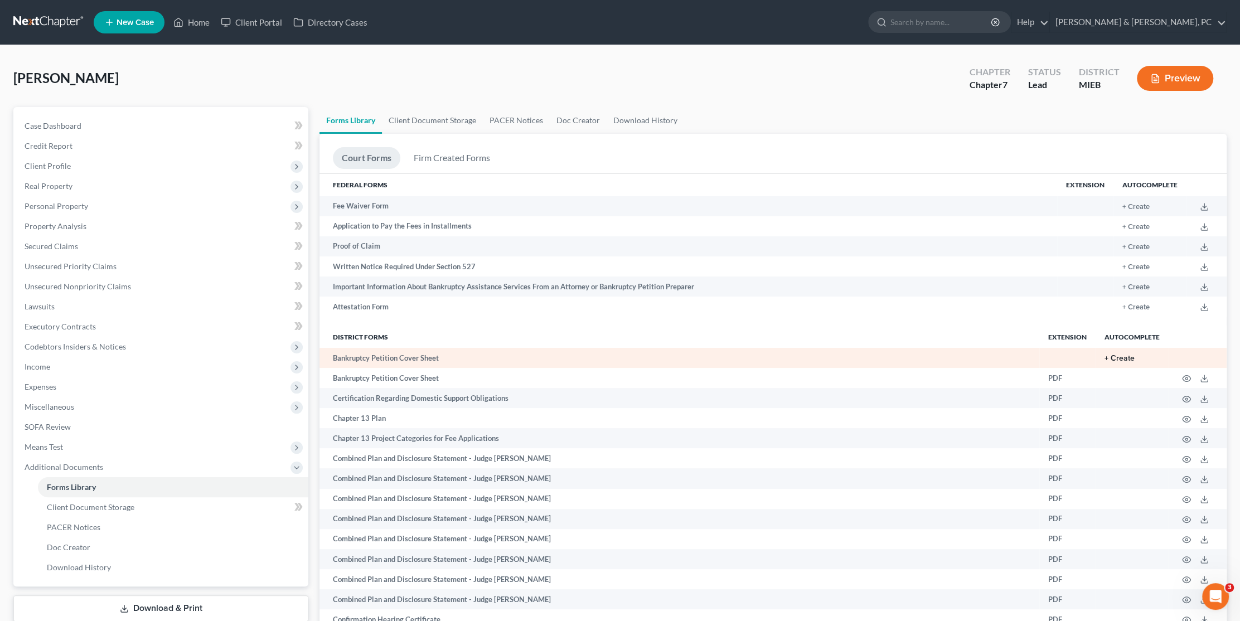
click at [1129, 357] on button "+ Create" at bounding box center [1120, 359] width 30 height 8
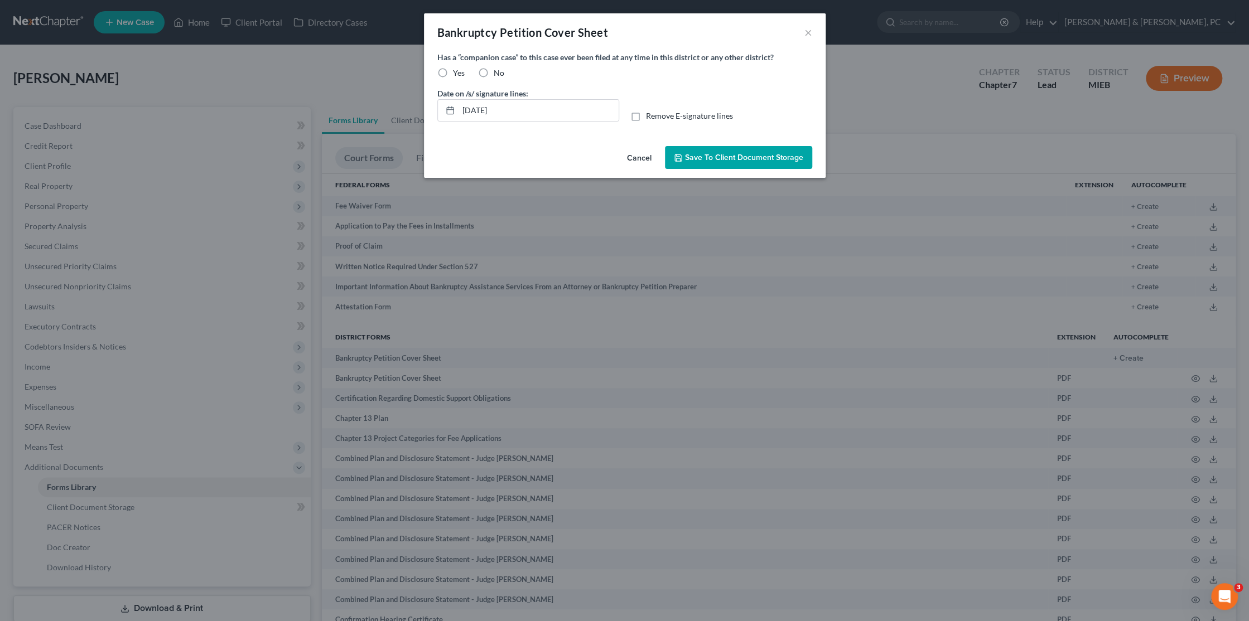
click at [646, 117] on label "Remove E-signature lines" at bounding box center [689, 115] width 87 height 11
click at [650, 117] on input "Remove E-signature lines" at bounding box center [653, 113] width 7 height 7
checkbox input "true"
click at [494, 70] on label "No" at bounding box center [499, 72] width 11 height 11
click at [498, 70] on input "No" at bounding box center [501, 70] width 7 height 7
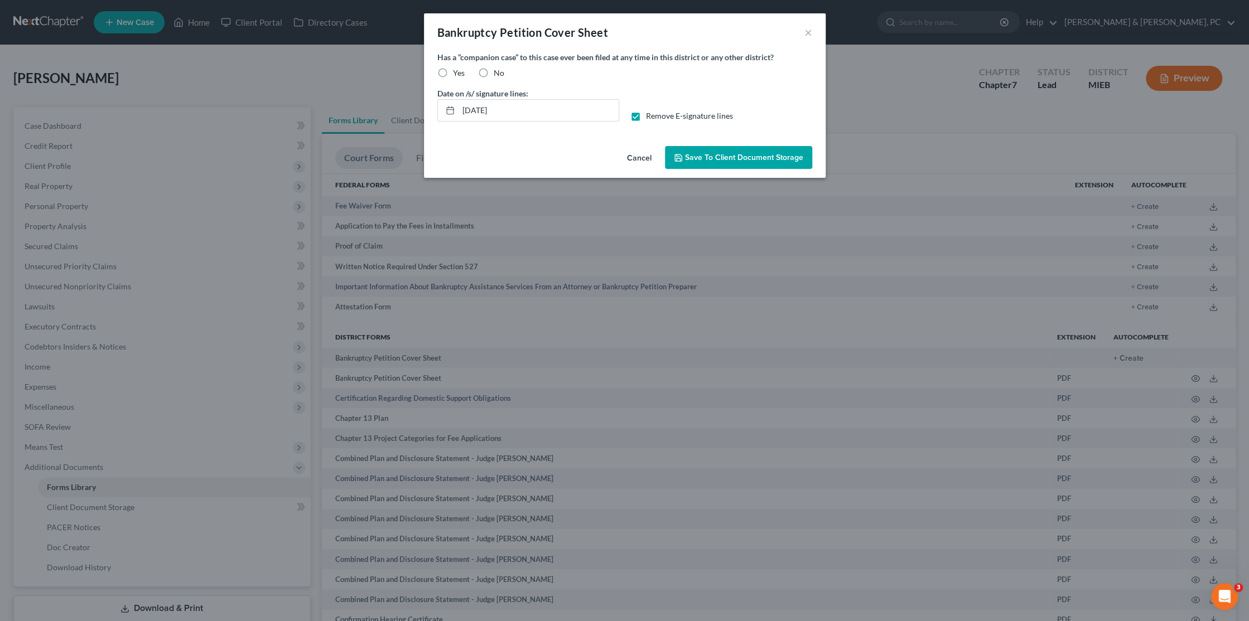
radio input "true"
click at [704, 158] on span "Save to Client Document Storage" at bounding box center [744, 157] width 118 height 9
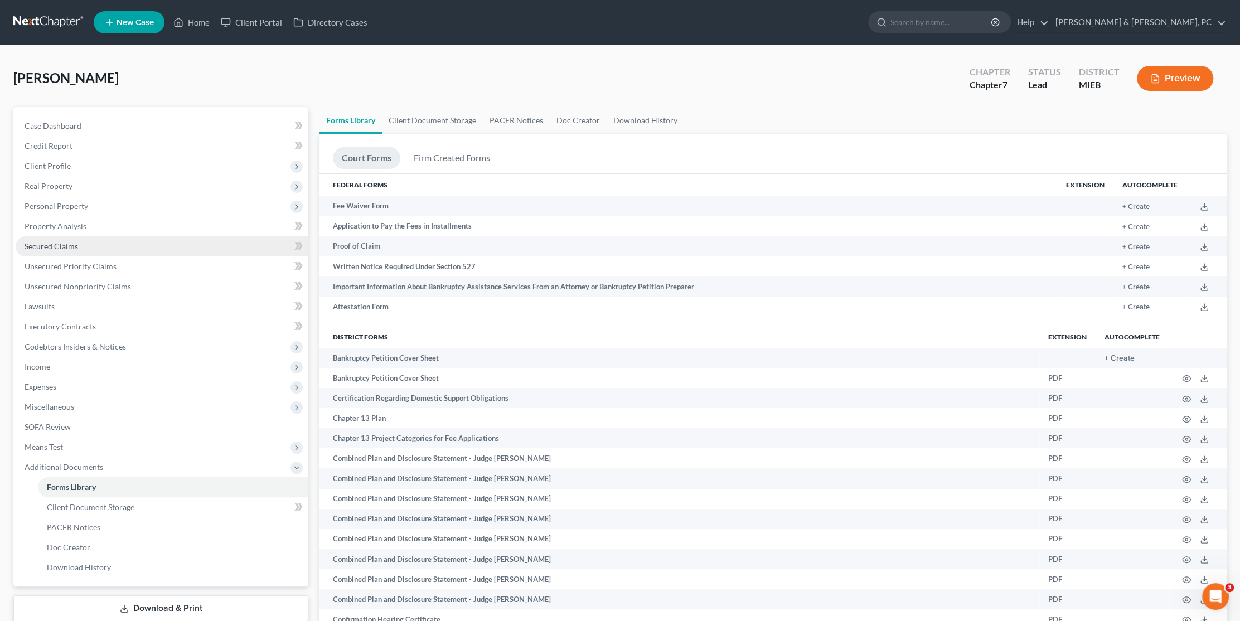
click at [65, 242] on span "Secured Claims" at bounding box center [52, 246] width 54 height 9
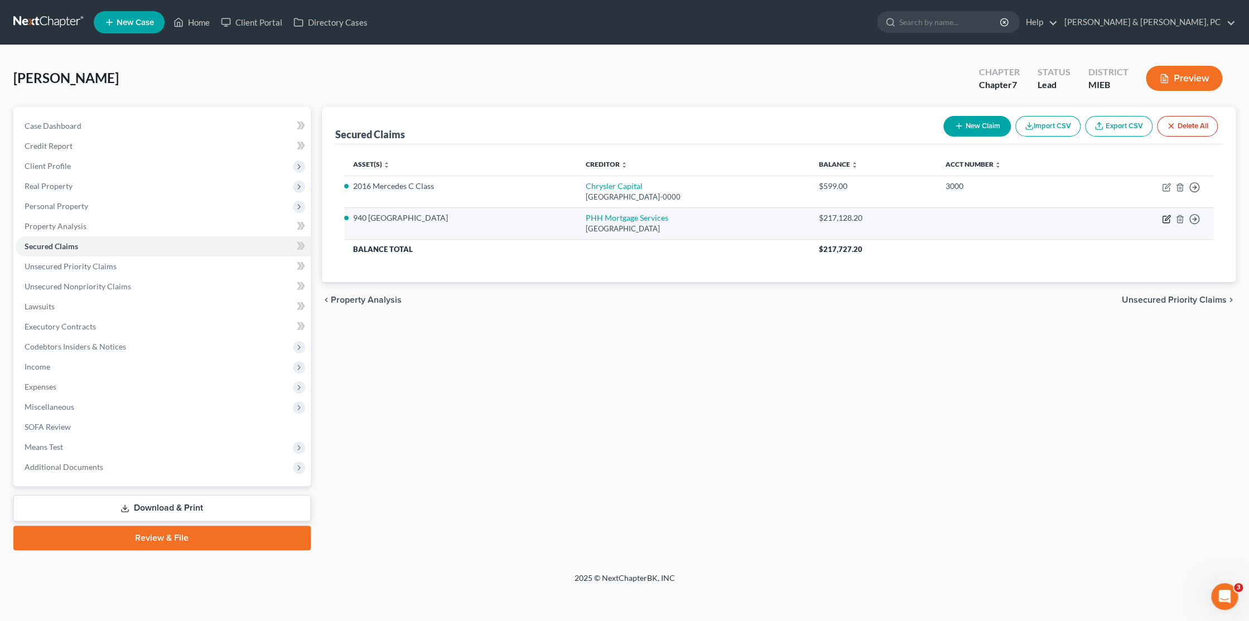
click at [1166, 219] on icon "button" at bounding box center [1167, 217] width 5 height 5
select select "39"
select select "2"
select select "0"
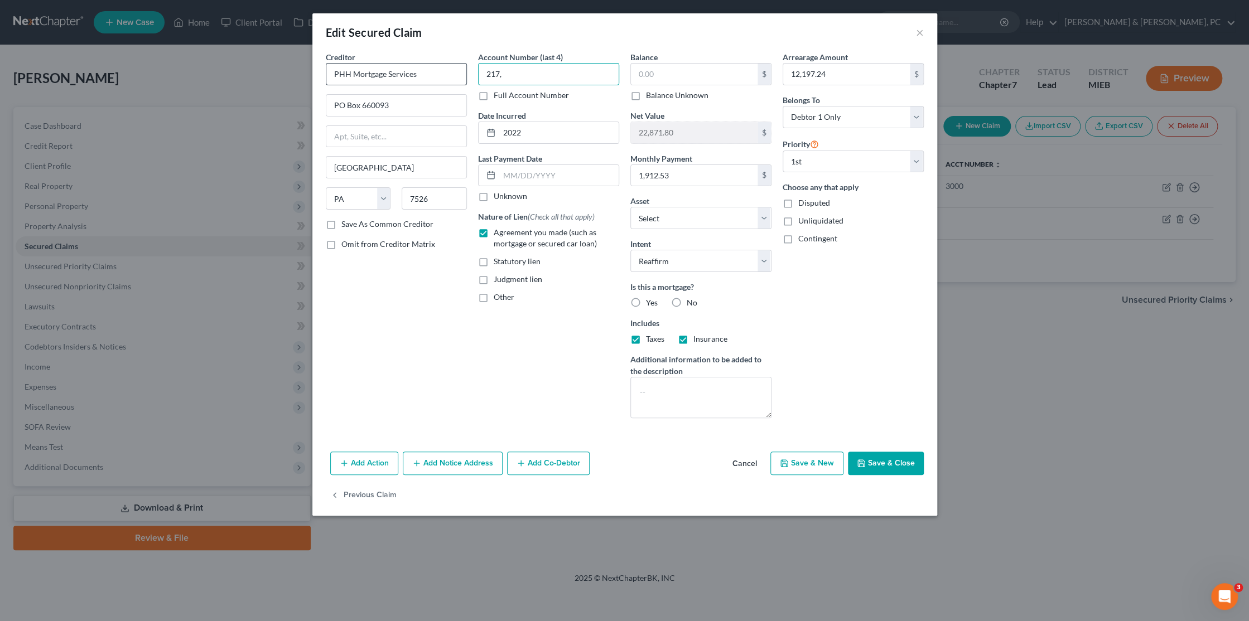
drag, startPoint x: 519, startPoint y: 79, endPoint x: 420, endPoint y: 81, distance: 99.3
click at [420, 81] on div "Creditor * PHH Mortgage Services [GEOGRAPHIC_DATA] [GEOGRAPHIC_DATA][US_STATE] …" at bounding box center [624, 239] width 609 height 376
type input "0364"
type input "214,208.17"
click at [887, 467] on button "Save & Close" at bounding box center [886, 463] width 76 height 23
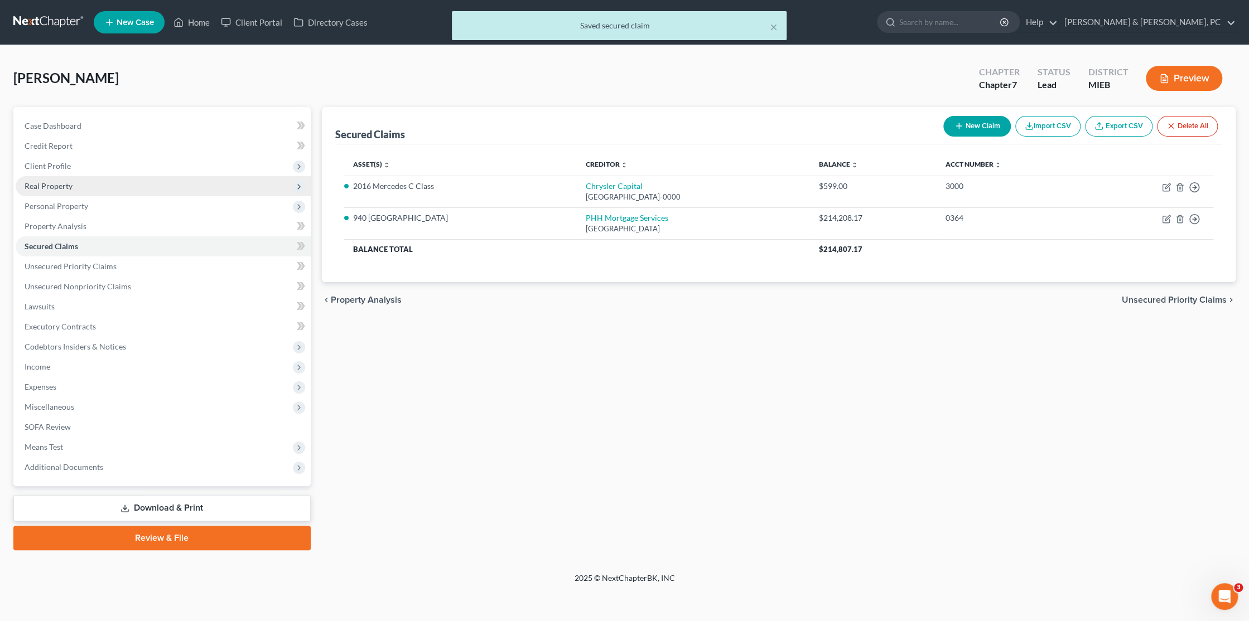
click at [52, 182] on span "Real Property" at bounding box center [49, 185] width 48 height 9
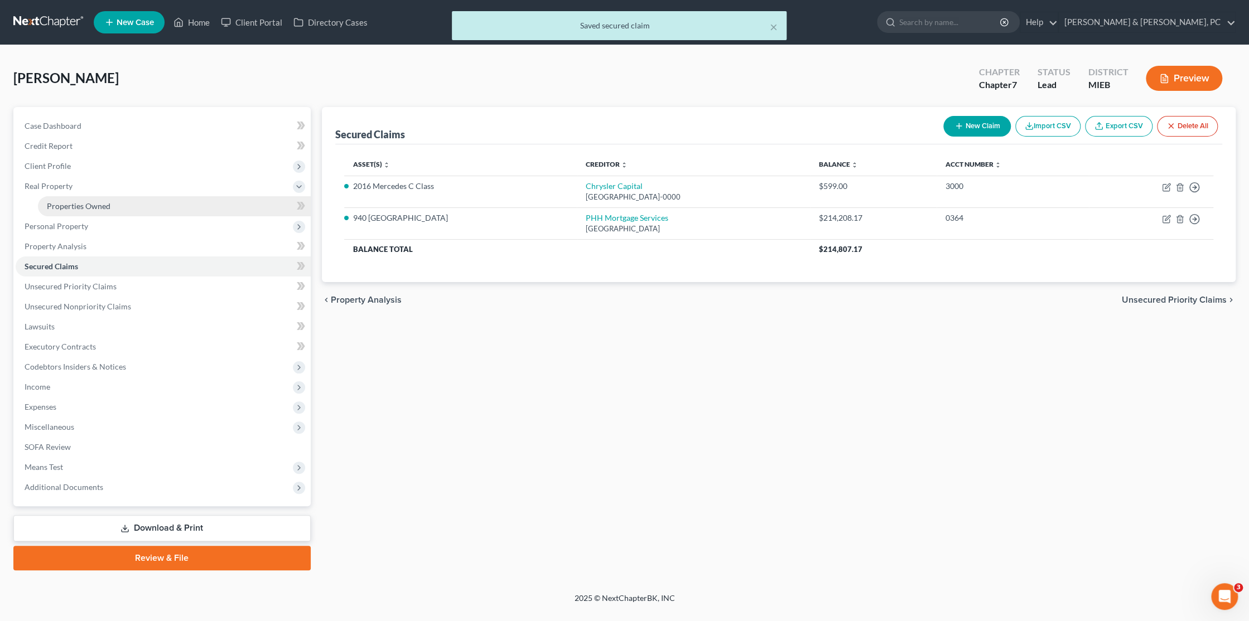
click at [64, 201] on span "Properties Owned" at bounding box center [79, 205] width 64 height 9
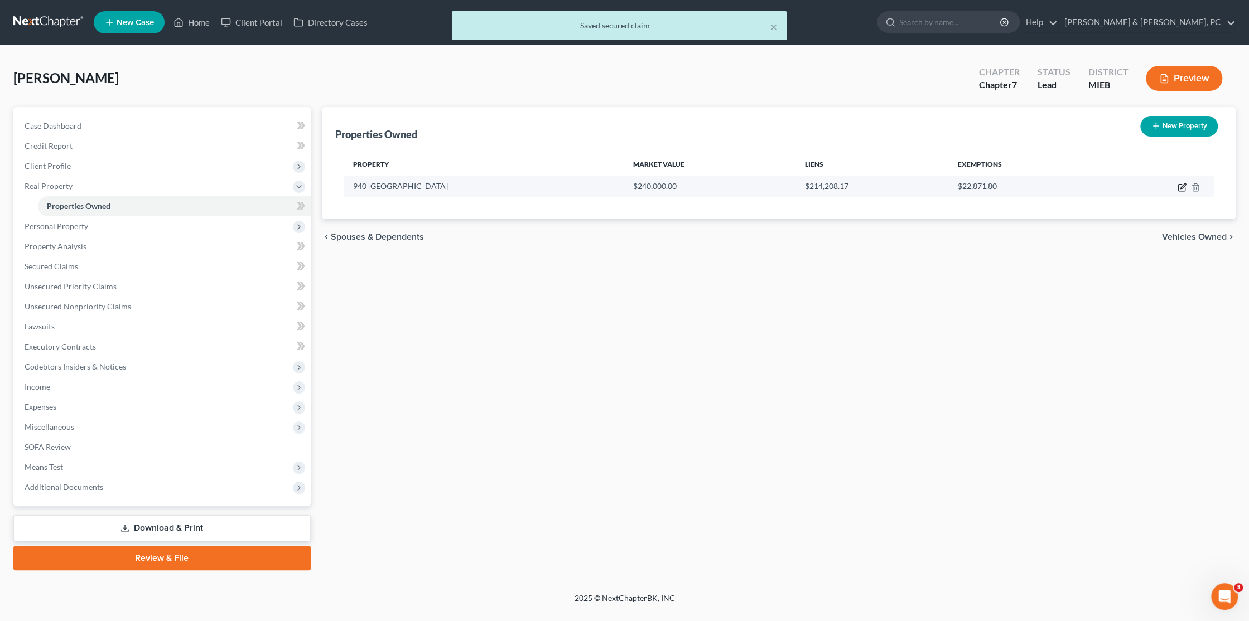
click at [1182, 186] on icon "button" at bounding box center [1182, 185] width 5 height 5
select select "23"
select select "81"
select select "0"
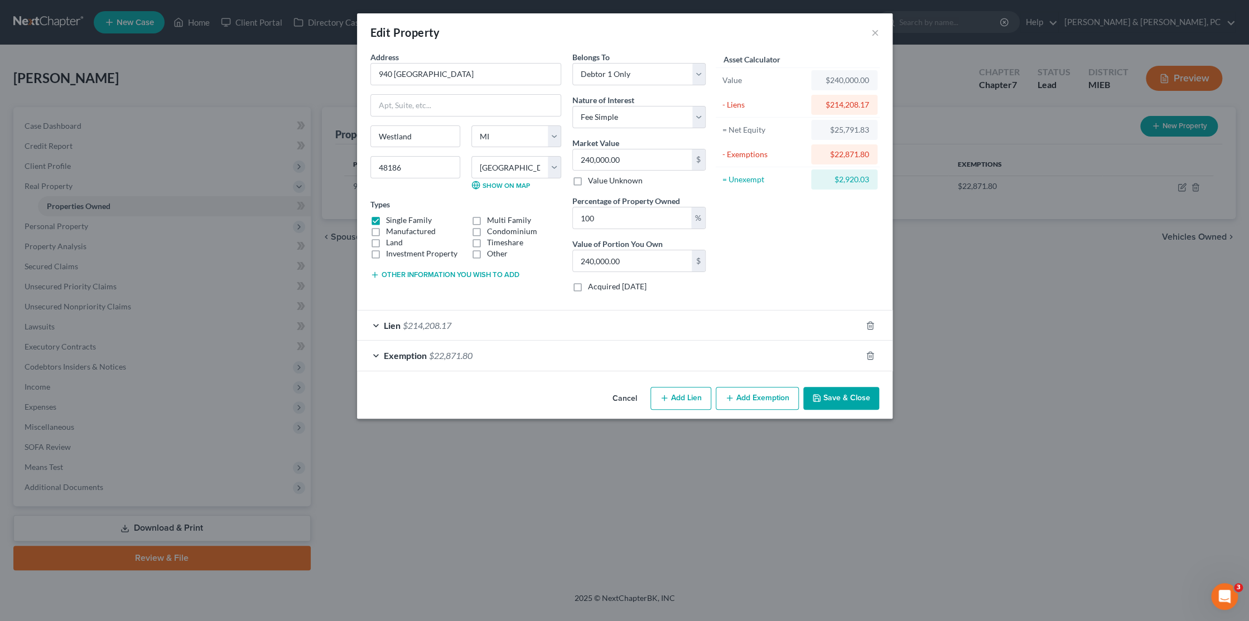
click at [444, 358] on span "$22,871.80" at bounding box center [451, 355] width 44 height 11
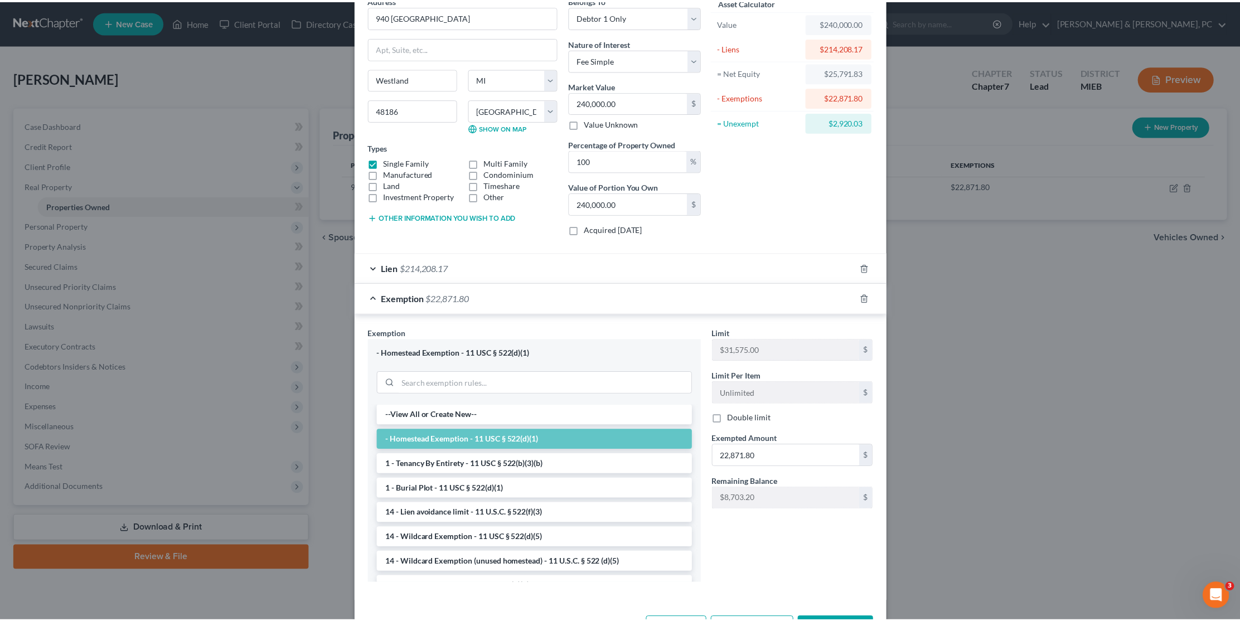
scroll to position [98, 0]
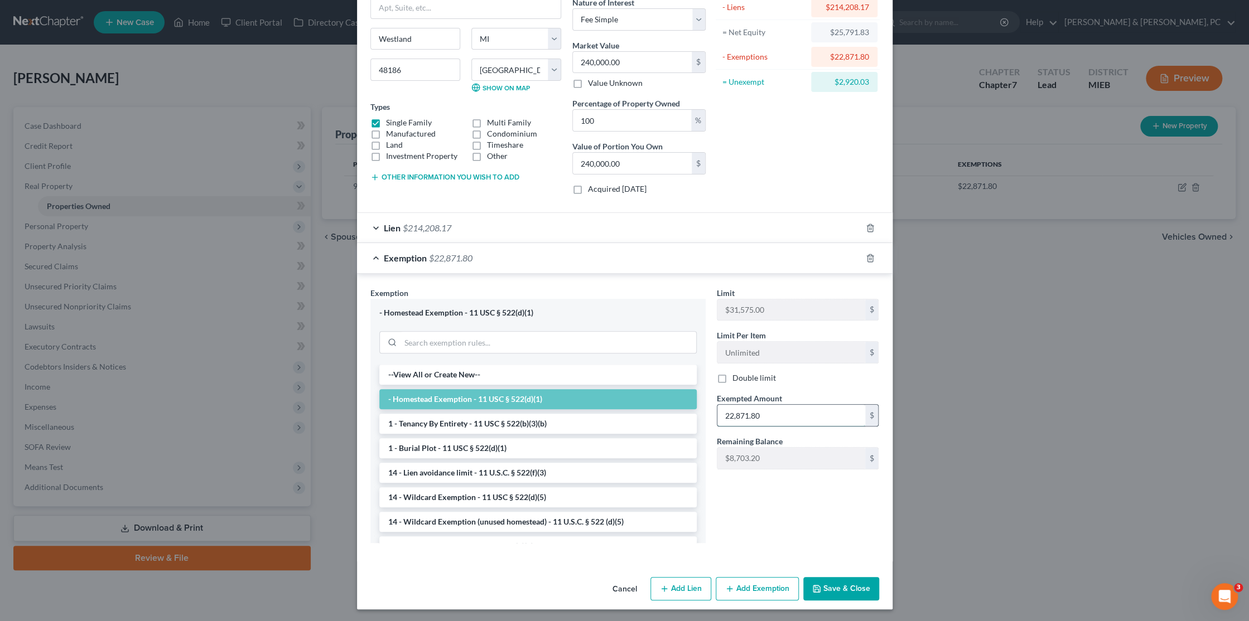
click at [778, 412] on input "22,871.80" at bounding box center [791, 415] width 148 height 21
drag, startPoint x: 727, startPoint y: 414, endPoint x: 714, endPoint y: 418, distance: 12.9
click at [727, 414] on input "text" at bounding box center [791, 415] width 148 height 21
type input "25,791.83"
click at [846, 590] on button "Save & Close" at bounding box center [841, 588] width 76 height 23
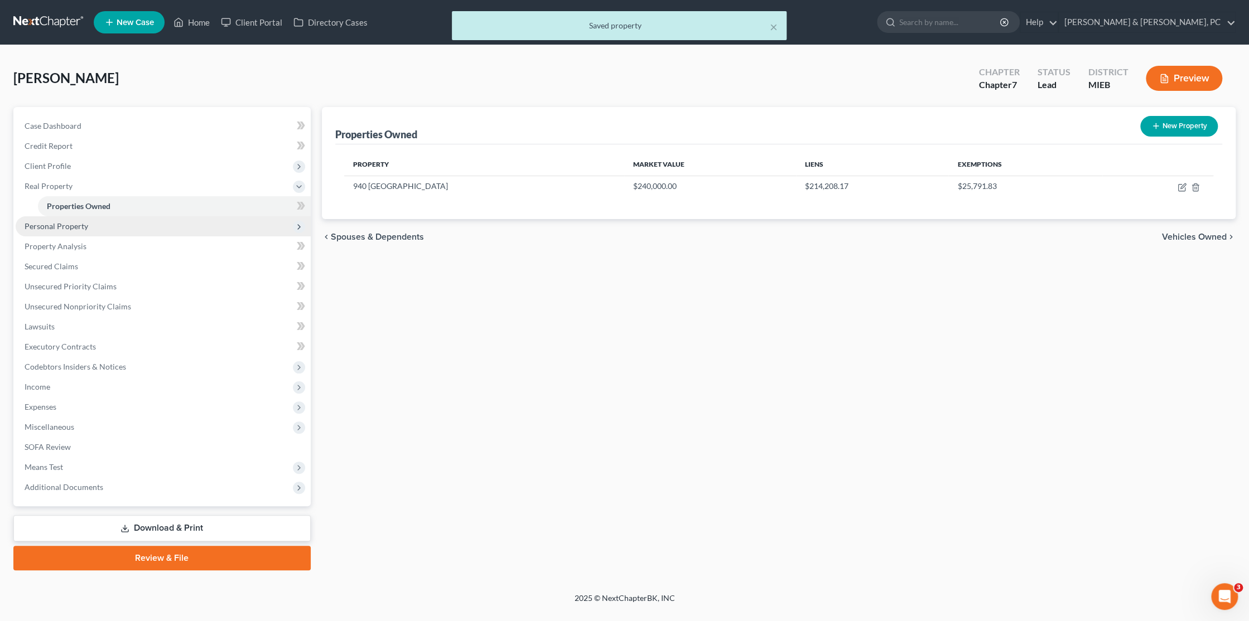
click at [35, 225] on span "Personal Property" at bounding box center [57, 225] width 64 height 9
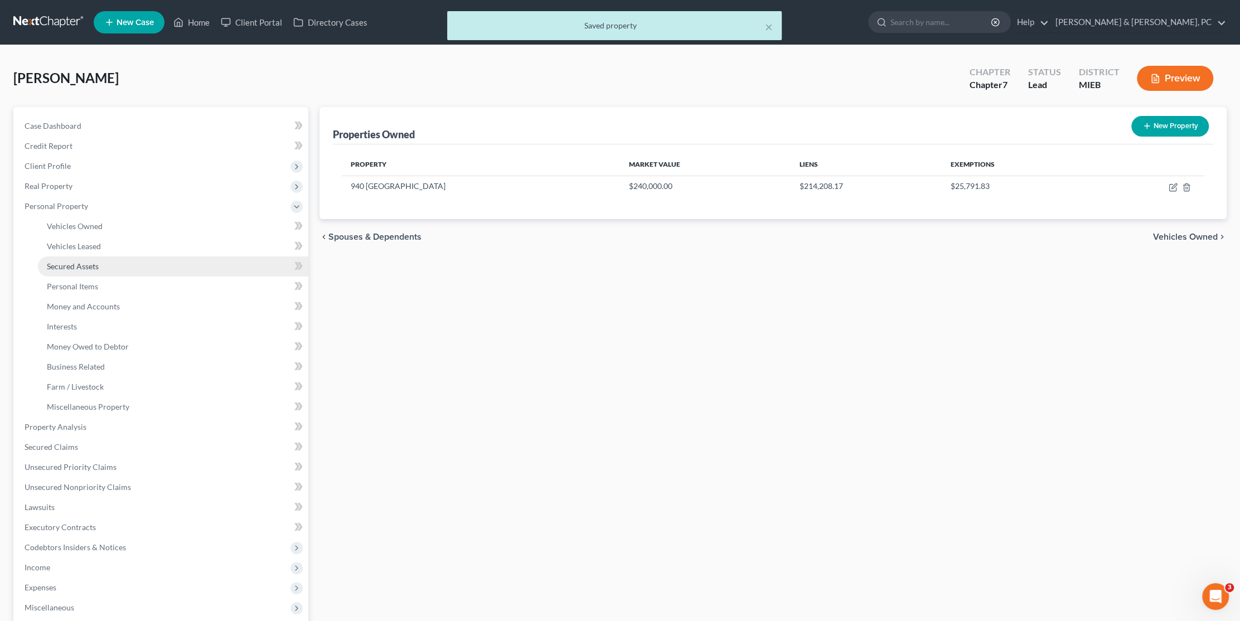
click at [69, 263] on span "Secured Assets" at bounding box center [73, 266] width 52 height 9
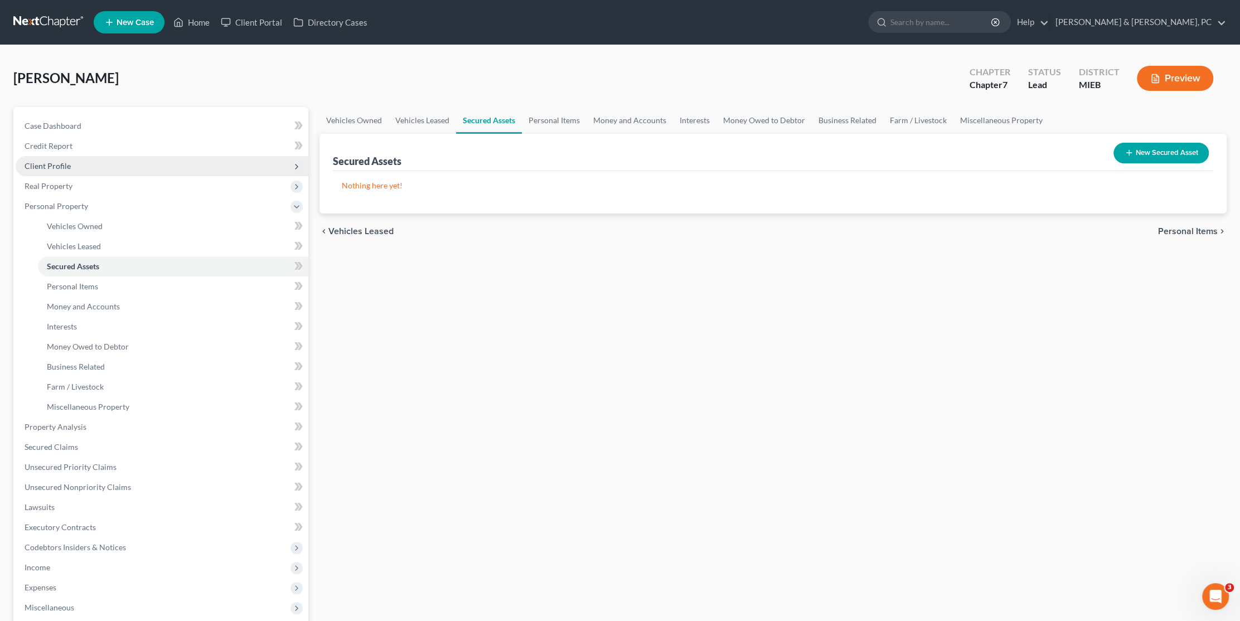
click at [48, 166] on span "Client Profile" at bounding box center [48, 165] width 46 height 9
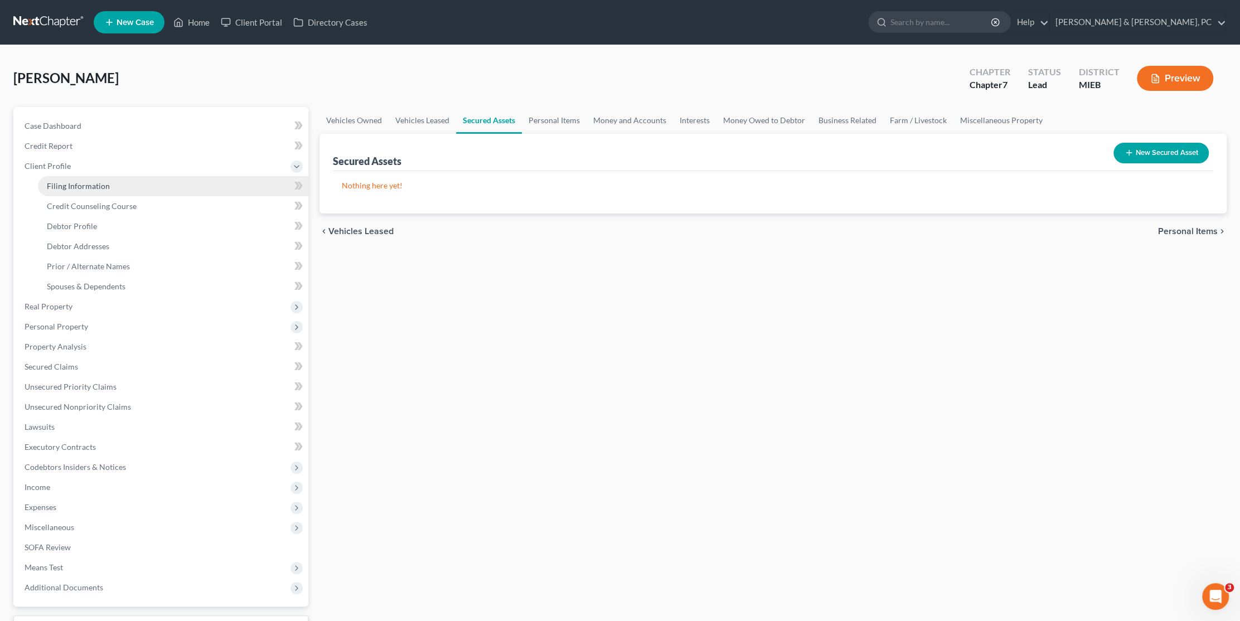
click at [85, 182] on span "Filing Information" at bounding box center [78, 185] width 63 height 9
select select "1"
select select "0"
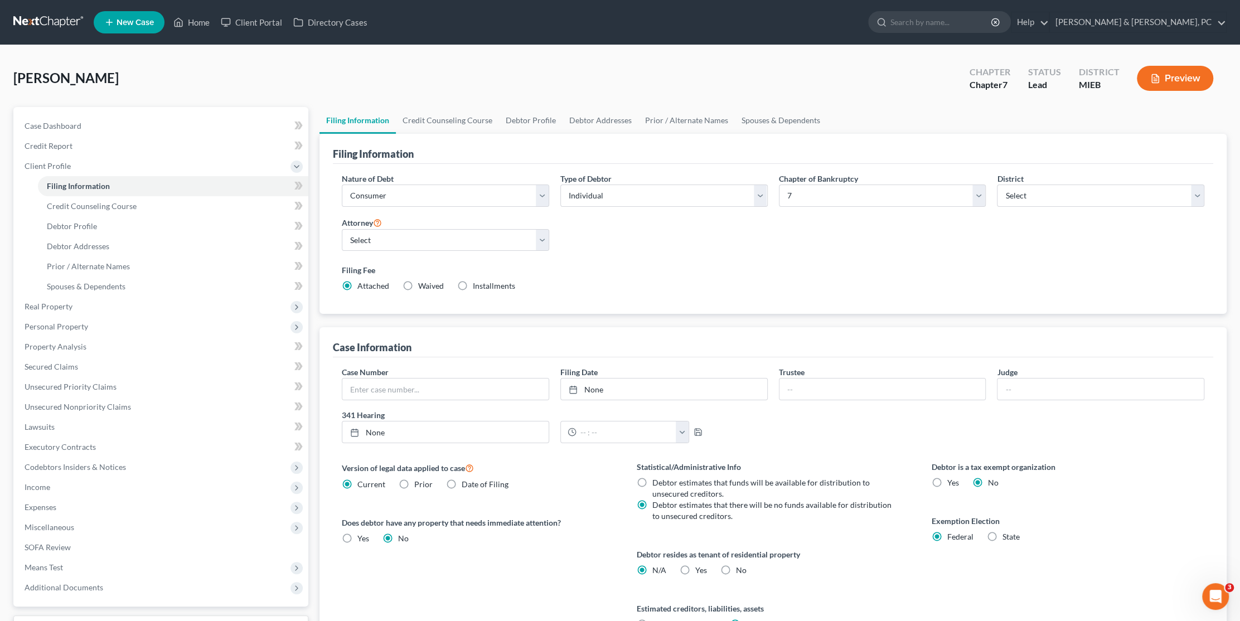
click at [632, 258] on div "Nature of Debt Select Business Consumer Other Nature of Business Select Clearin…" at bounding box center [773, 237] width 874 height 128
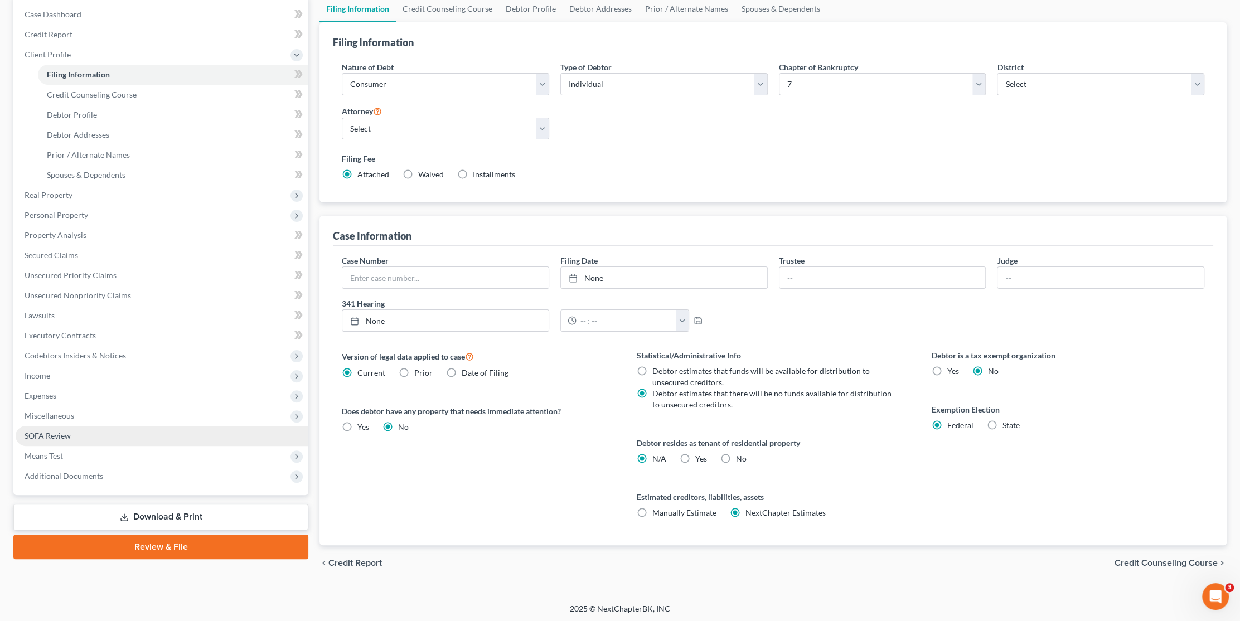
click at [81, 436] on link "SOFA Review" at bounding box center [162, 436] width 293 height 20
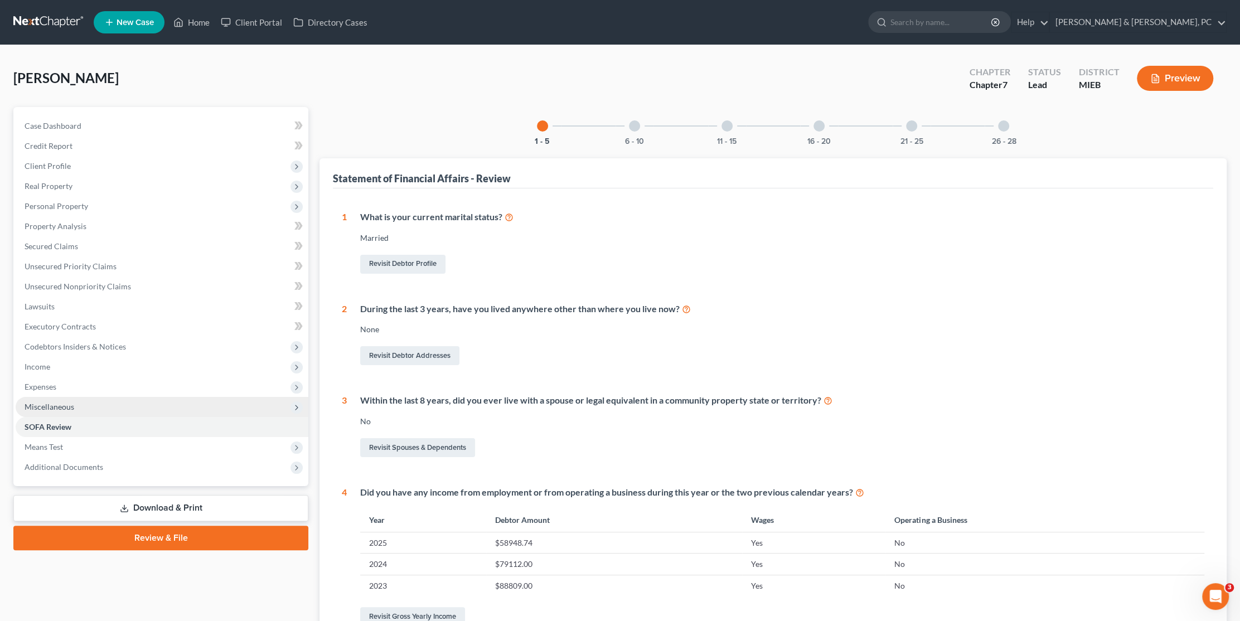
click at [68, 400] on span "Miscellaneous" at bounding box center [162, 407] width 293 height 20
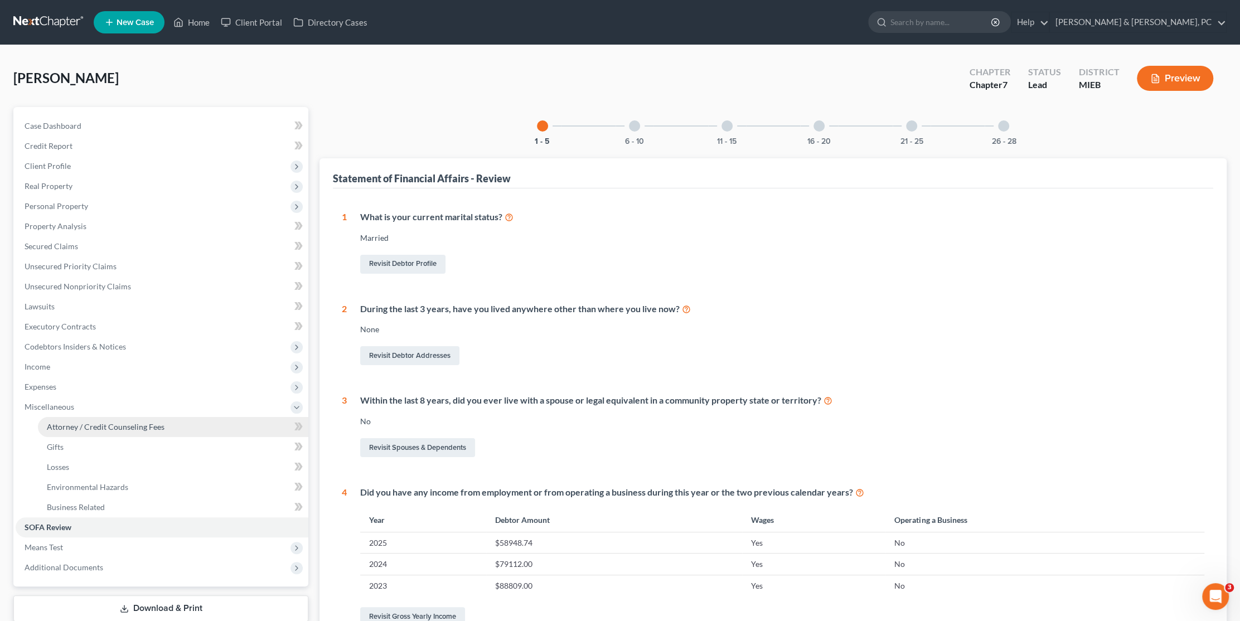
click at [77, 425] on span "Attorney / Credit Counseling Fees" at bounding box center [106, 426] width 118 height 9
select select "0"
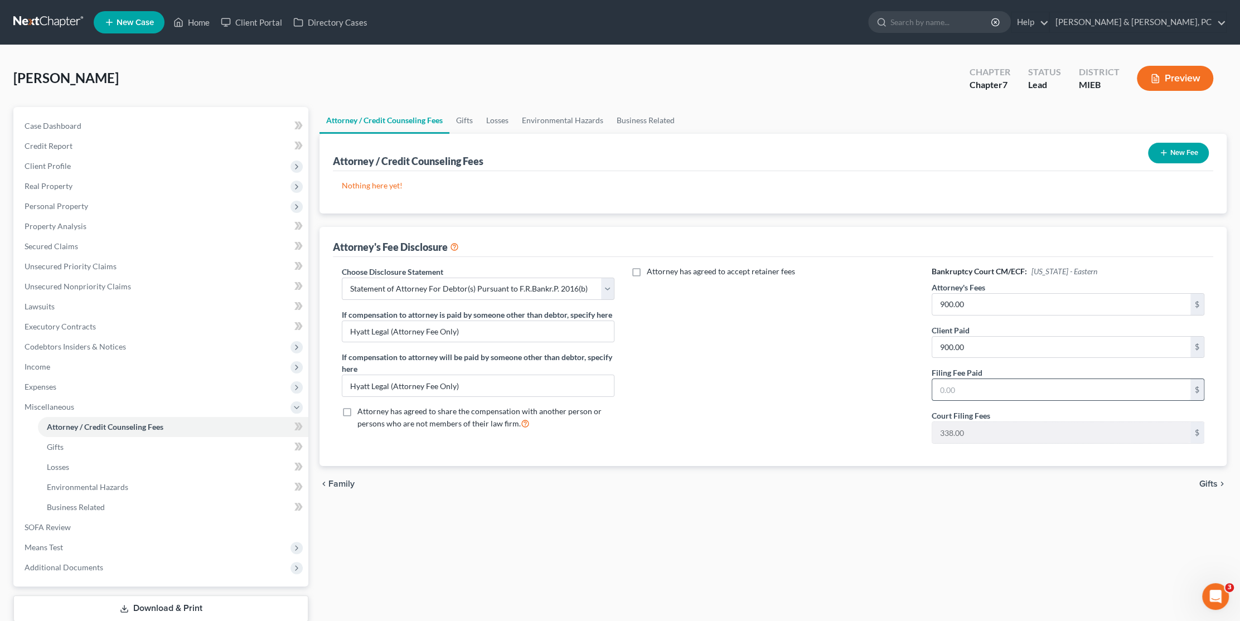
click at [989, 390] on input "text" at bounding box center [1062, 389] width 258 height 21
type input "0.00"
click at [457, 117] on link "Gifts" at bounding box center [465, 120] width 30 height 27
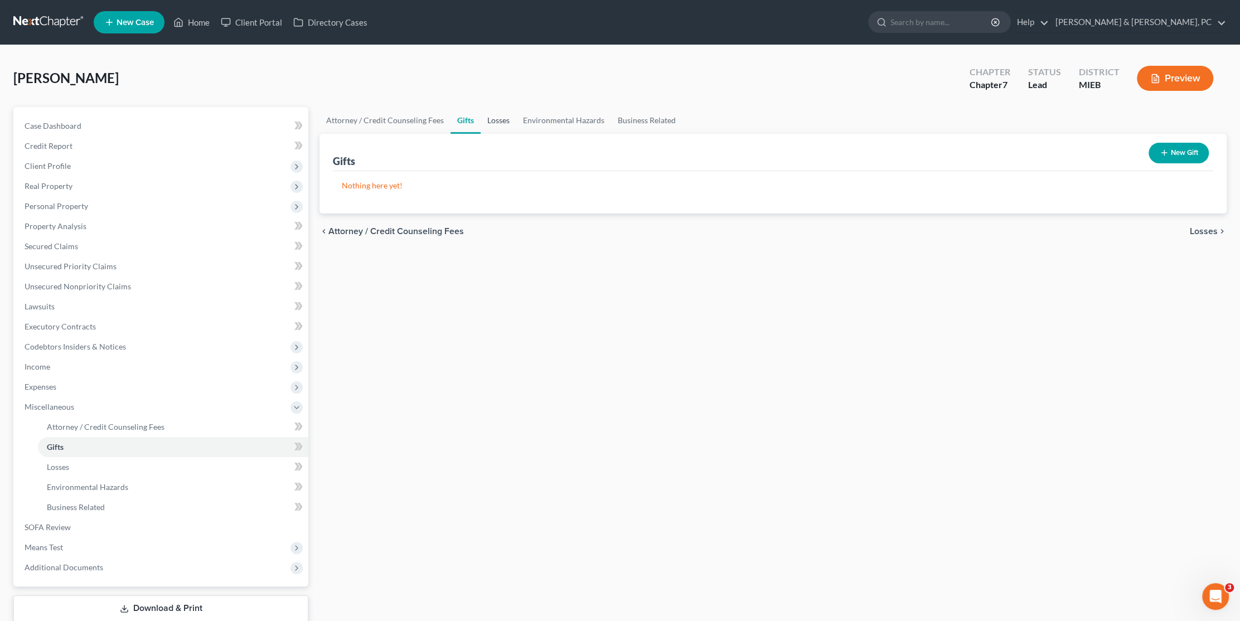
click at [491, 120] on link "Losses" at bounding box center [499, 120] width 36 height 27
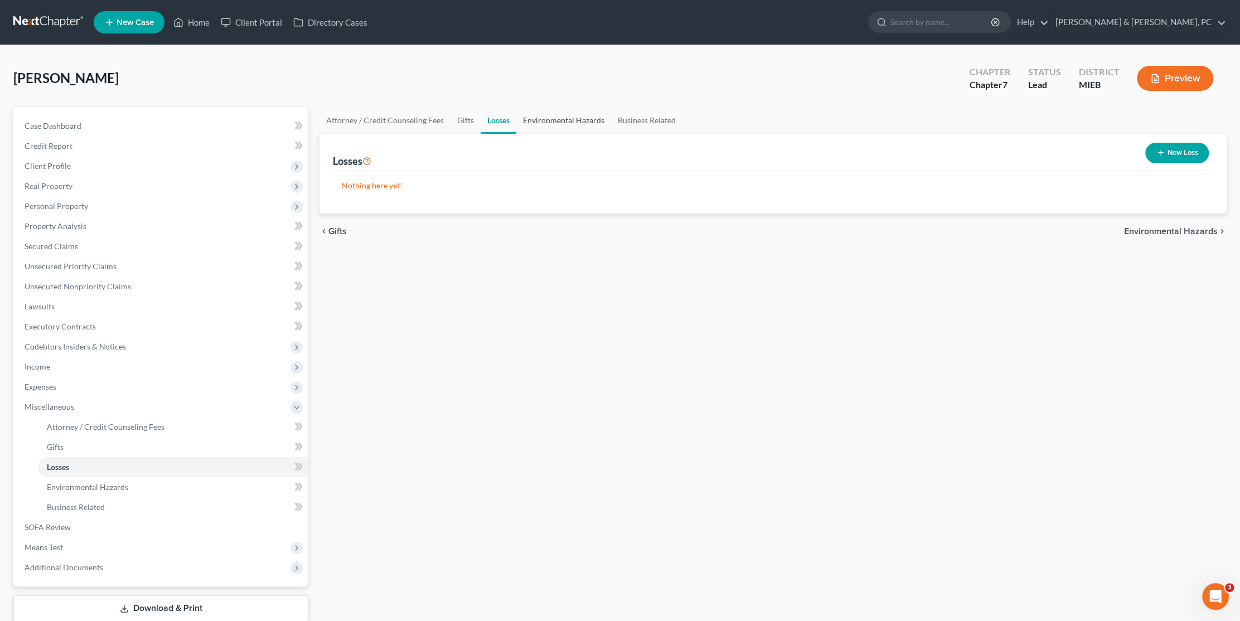
click at [551, 122] on link "Environmental Hazards" at bounding box center [563, 120] width 95 height 27
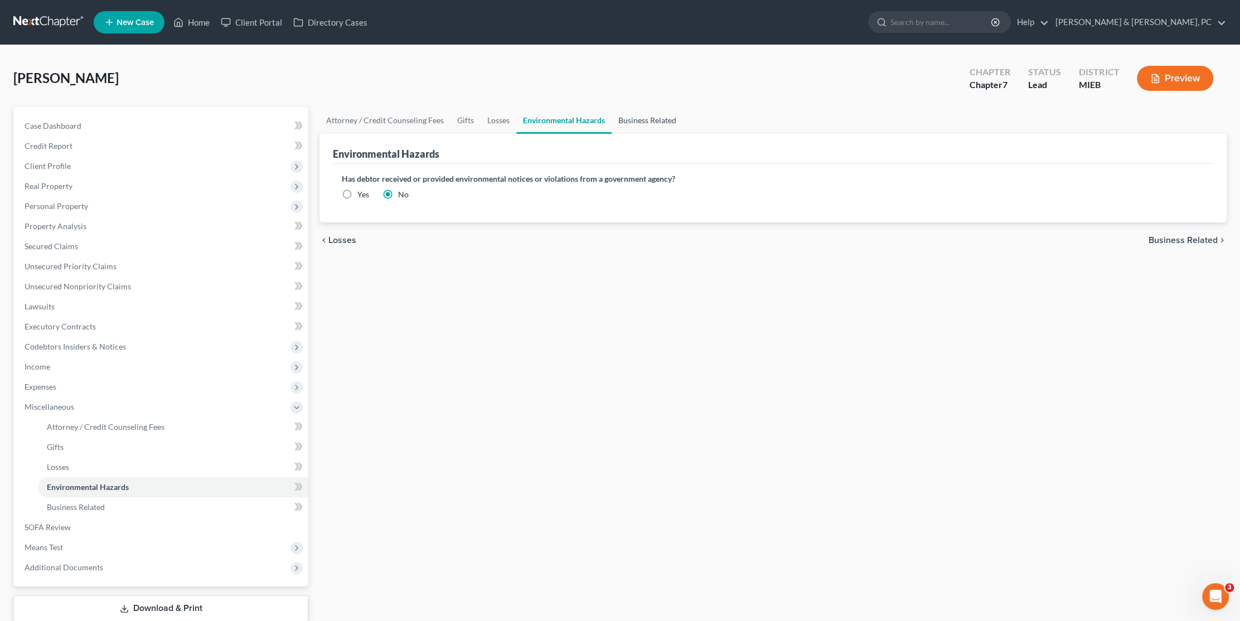
click at [676, 119] on link "Business Related" at bounding box center [647, 120] width 71 height 27
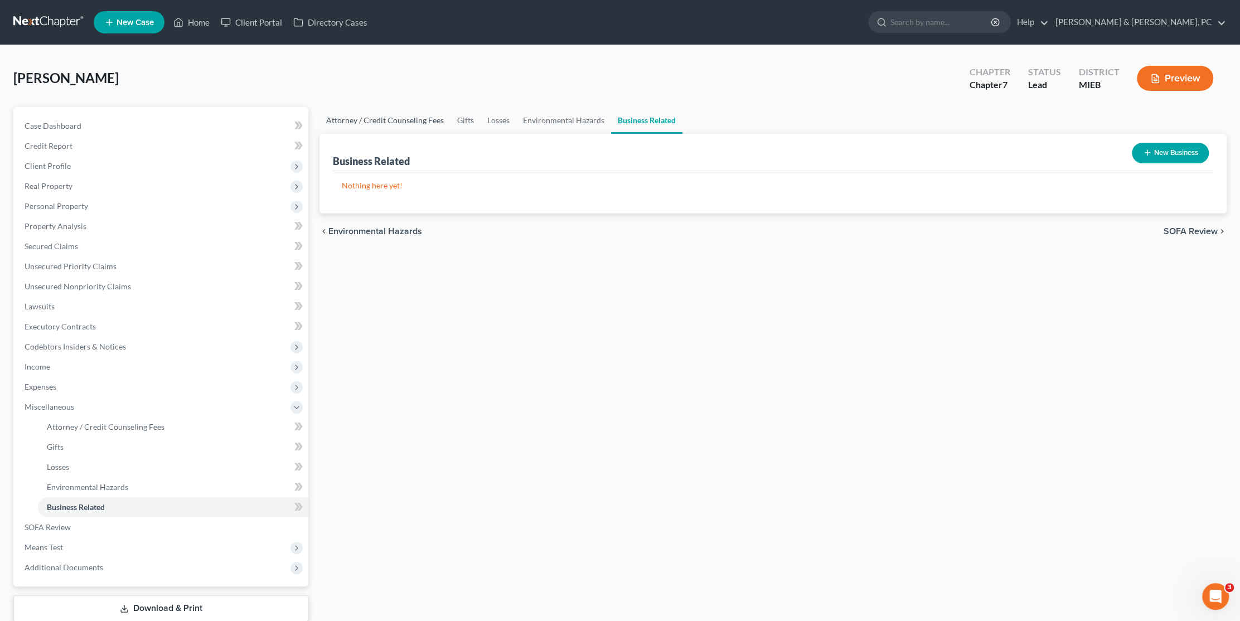
click at [354, 118] on link "Attorney / Credit Counseling Fees" at bounding box center [385, 120] width 131 height 27
select select "0"
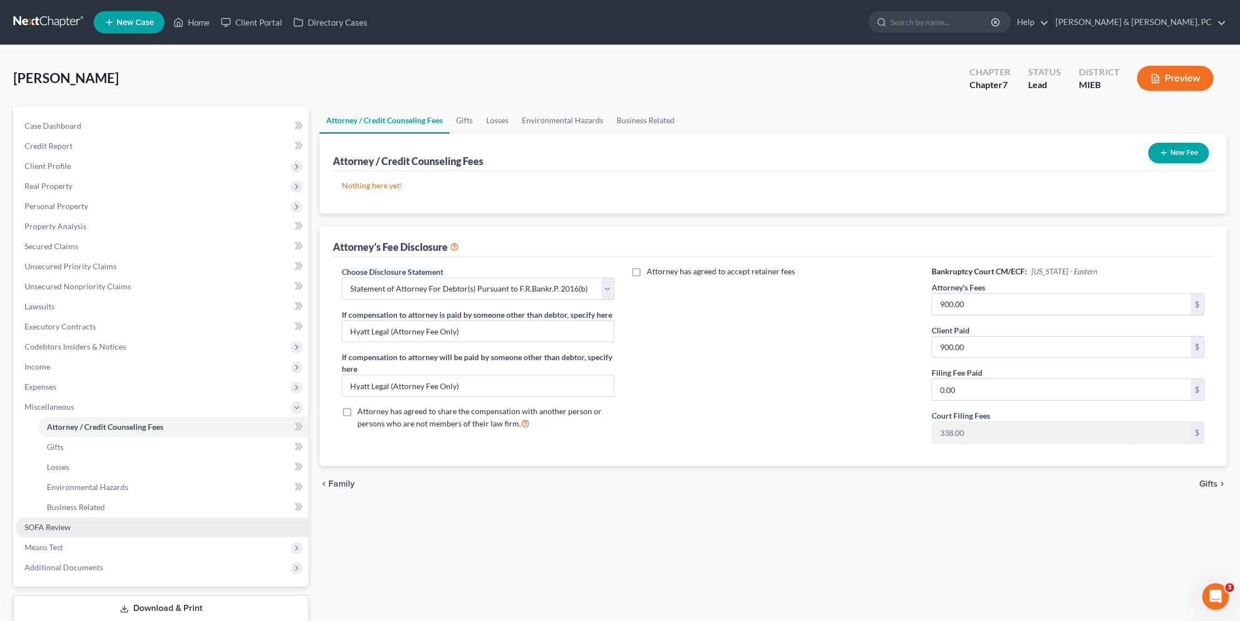
click at [65, 528] on span "SOFA Review" at bounding box center [48, 527] width 46 height 9
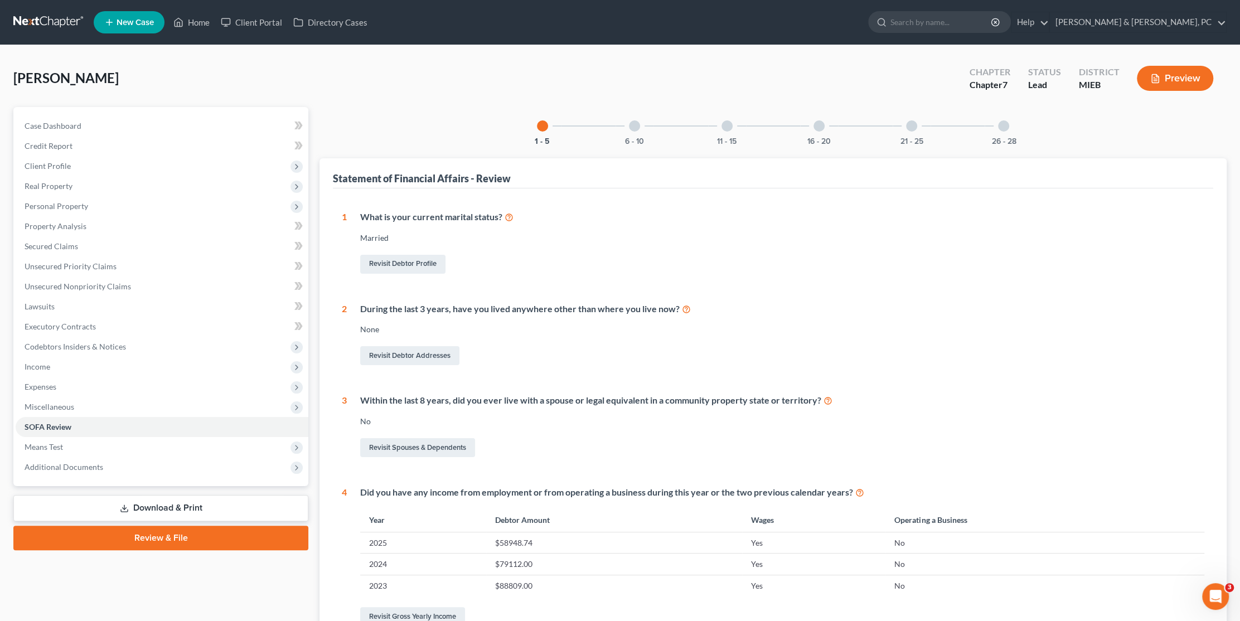
click at [73, 543] on link "Review & File" at bounding box center [160, 538] width 295 height 25
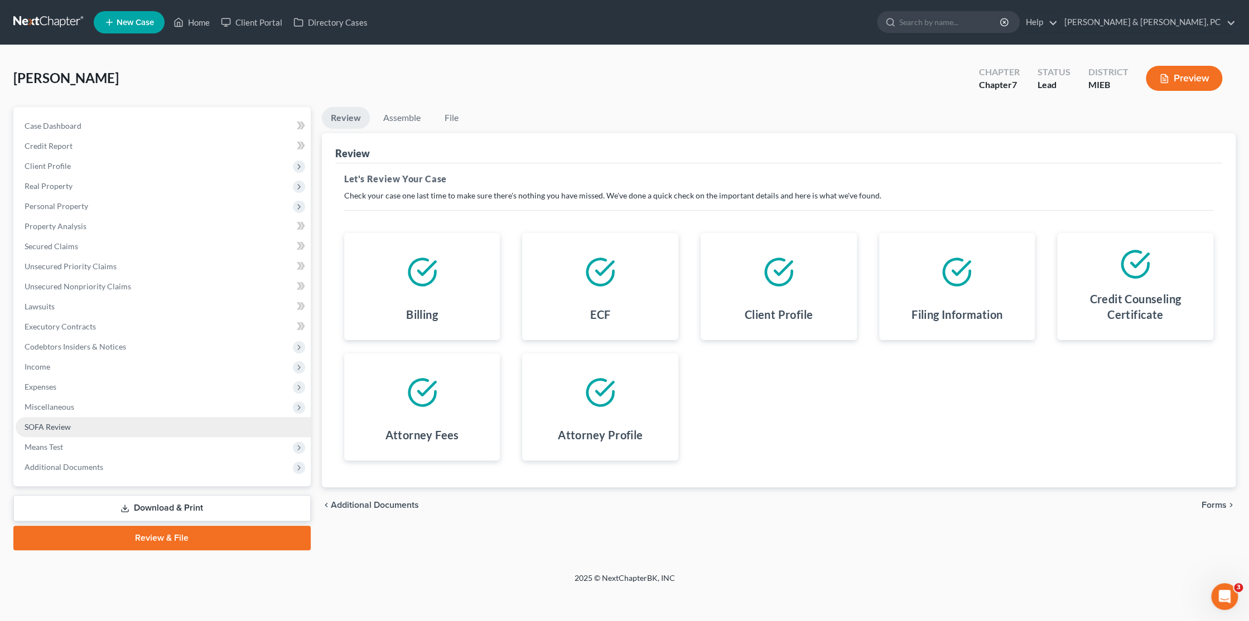
click at [74, 432] on link "SOFA Review" at bounding box center [163, 427] width 295 height 20
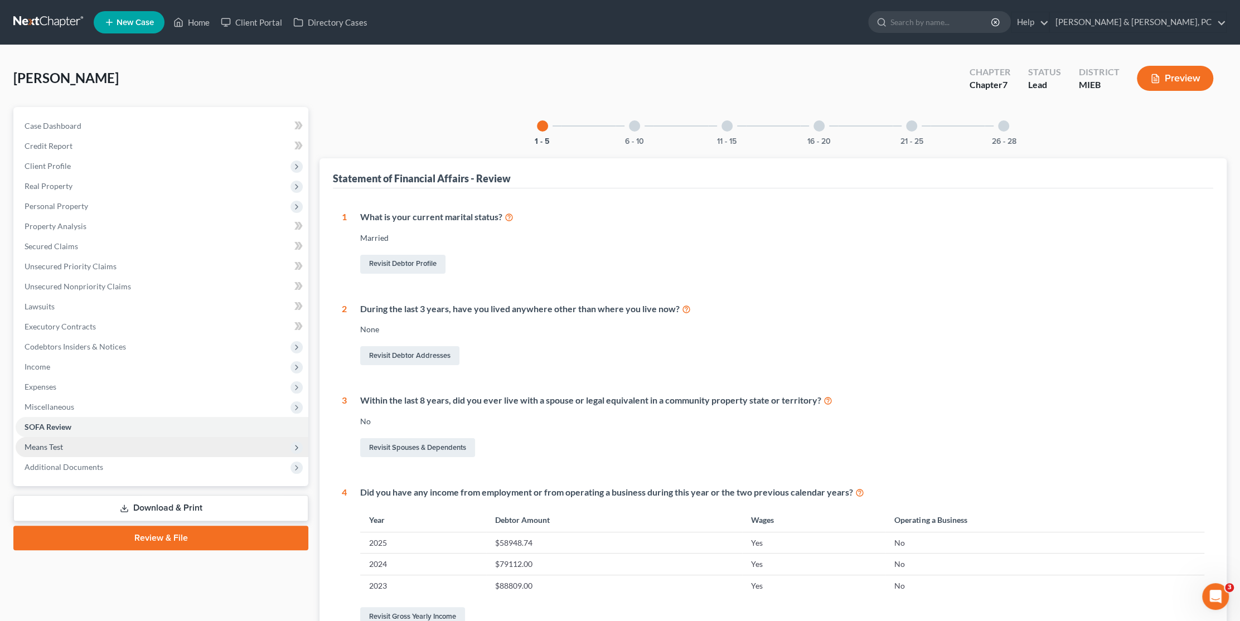
click at [69, 448] on span "Means Test" at bounding box center [162, 447] width 293 height 20
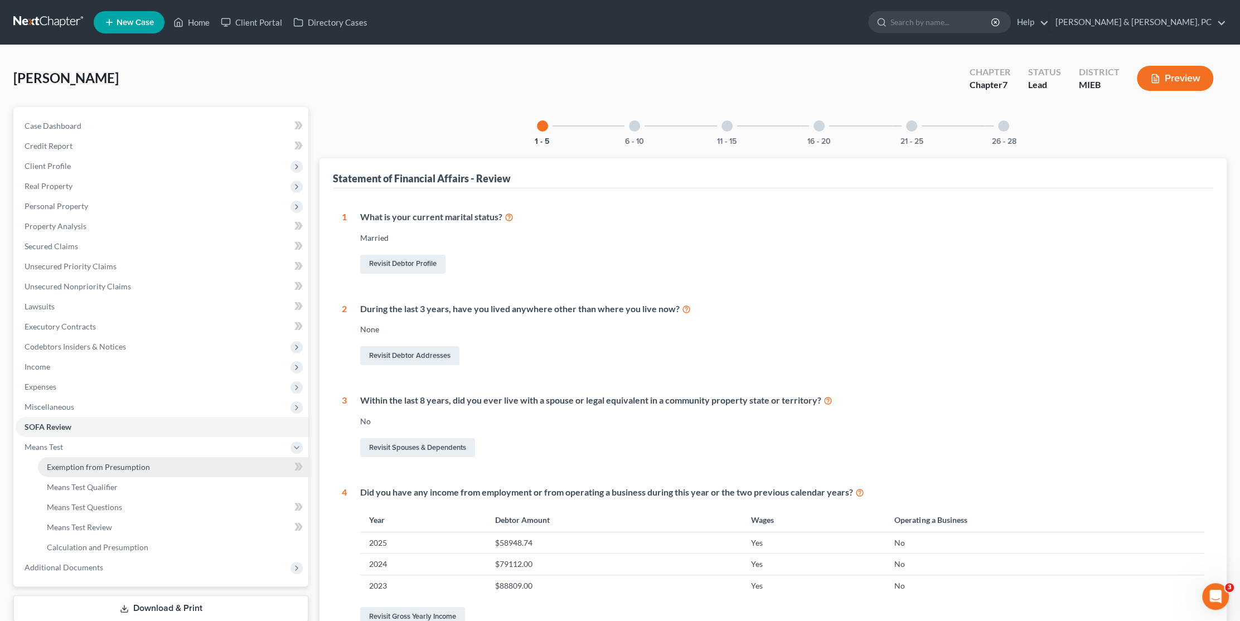
click at [70, 475] on link "Exemption from Presumption" at bounding box center [173, 467] width 271 height 20
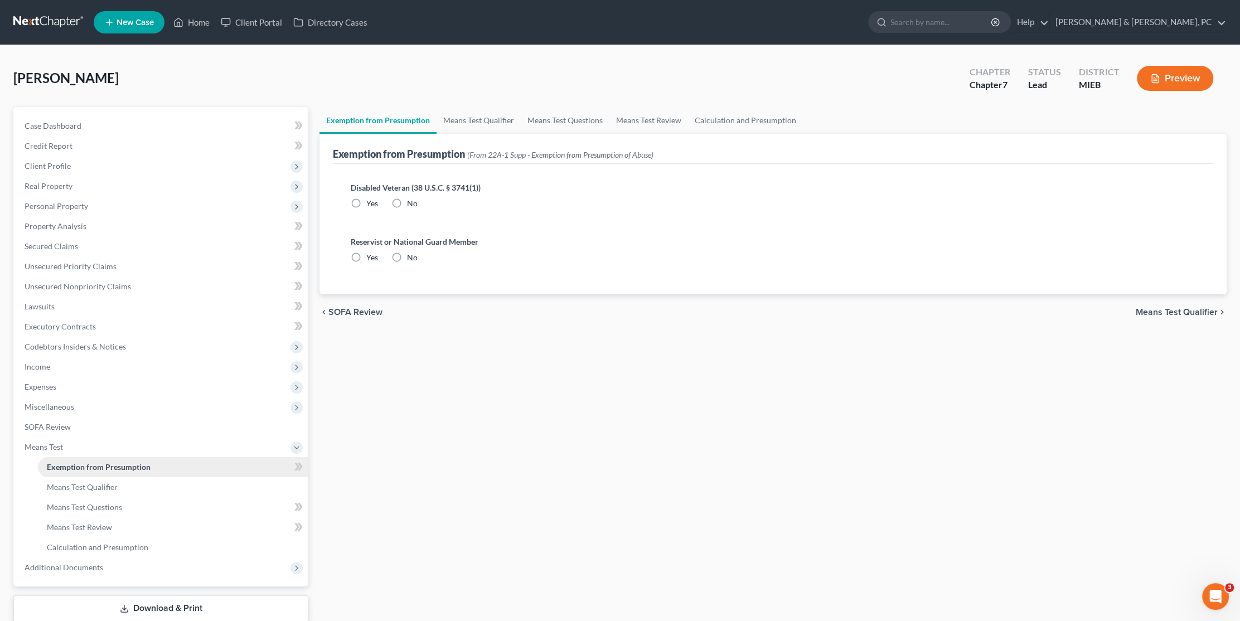
radio input "true"
click at [480, 114] on link "Means Test Qualifier" at bounding box center [479, 120] width 84 height 27
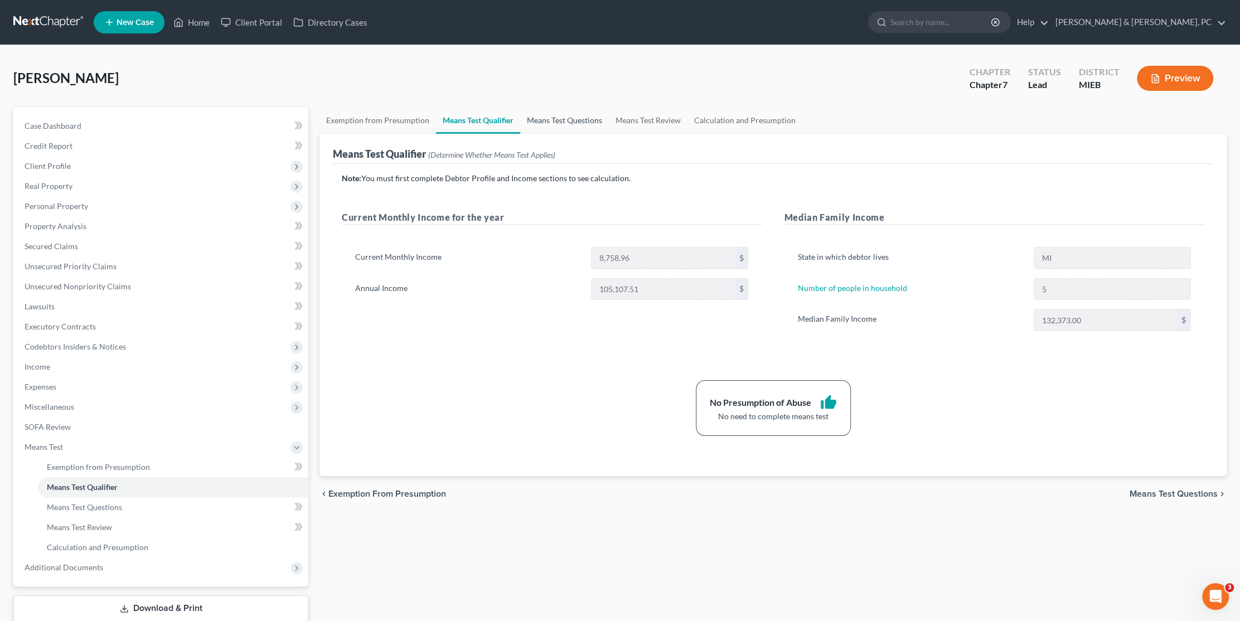
click at [572, 114] on link "Means Test Questions" at bounding box center [564, 120] width 89 height 27
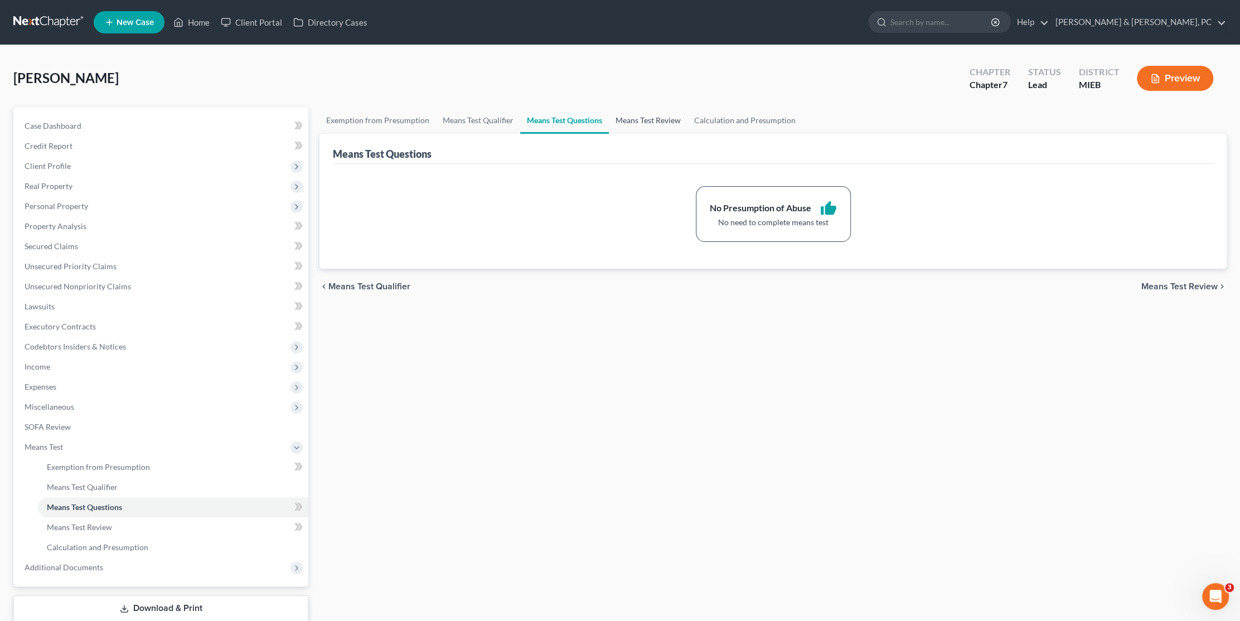
click at [638, 123] on link "Means Test Review" at bounding box center [648, 120] width 79 height 27
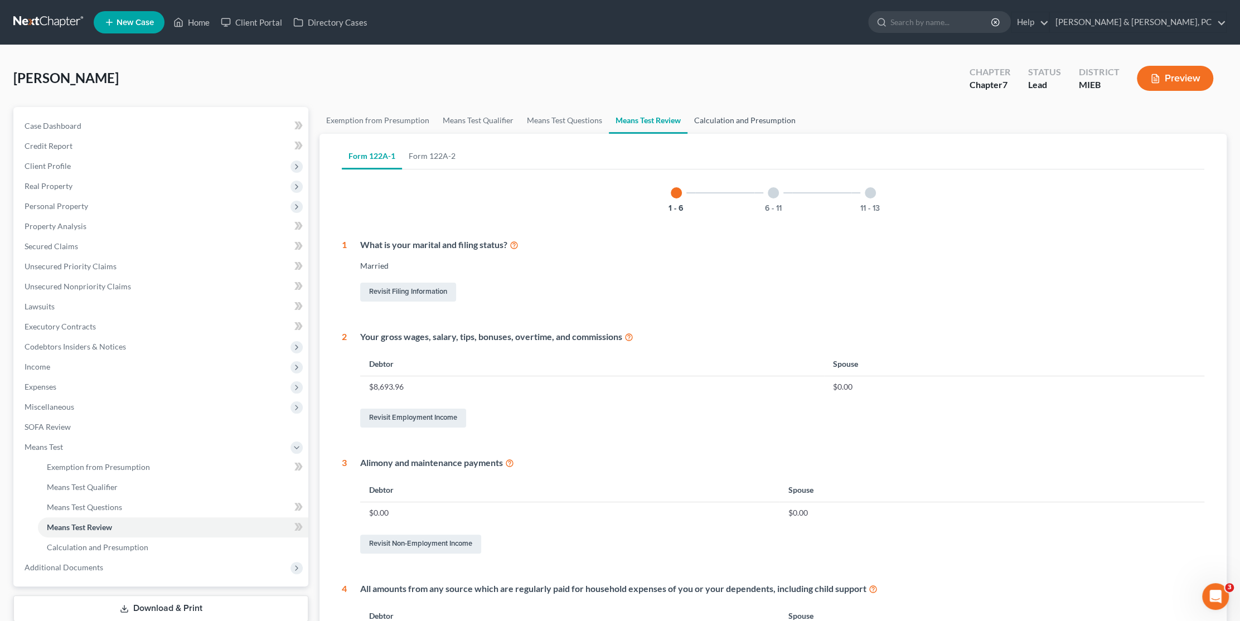
click at [750, 121] on link "Calculation and Presumption" at bounding box center [745, 120] width 115 height 27
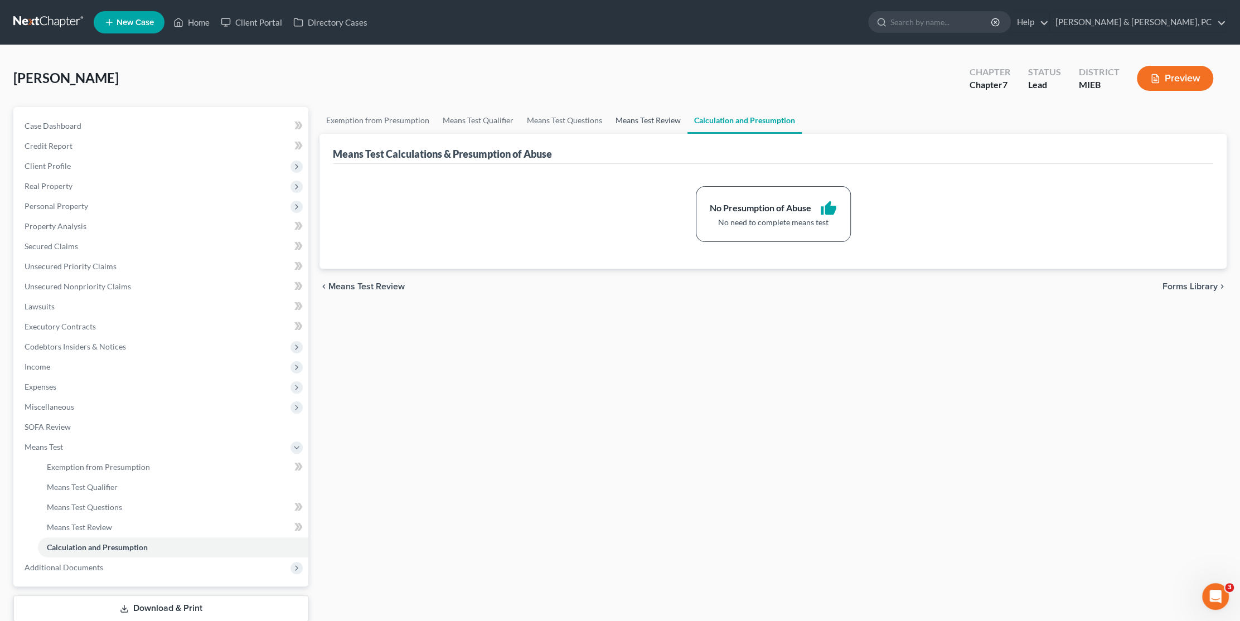
click at [658, 121] on link "Means Test Review" at bounding box center [648, 120] width 79 height 27
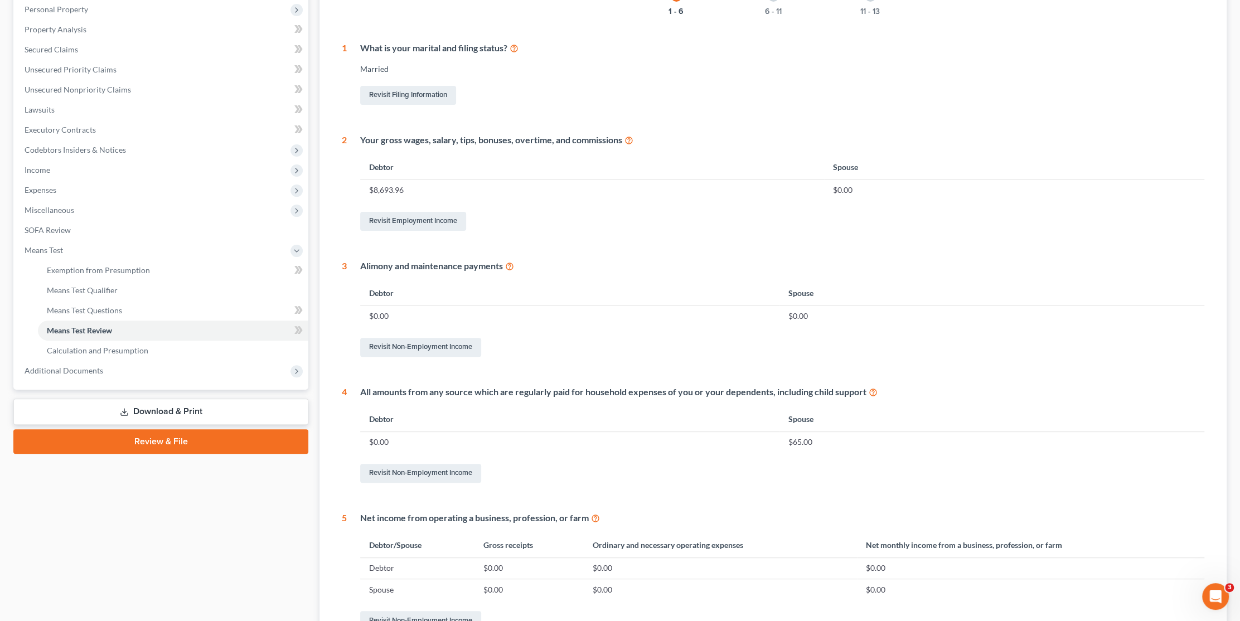
scroll to position [223, 0]
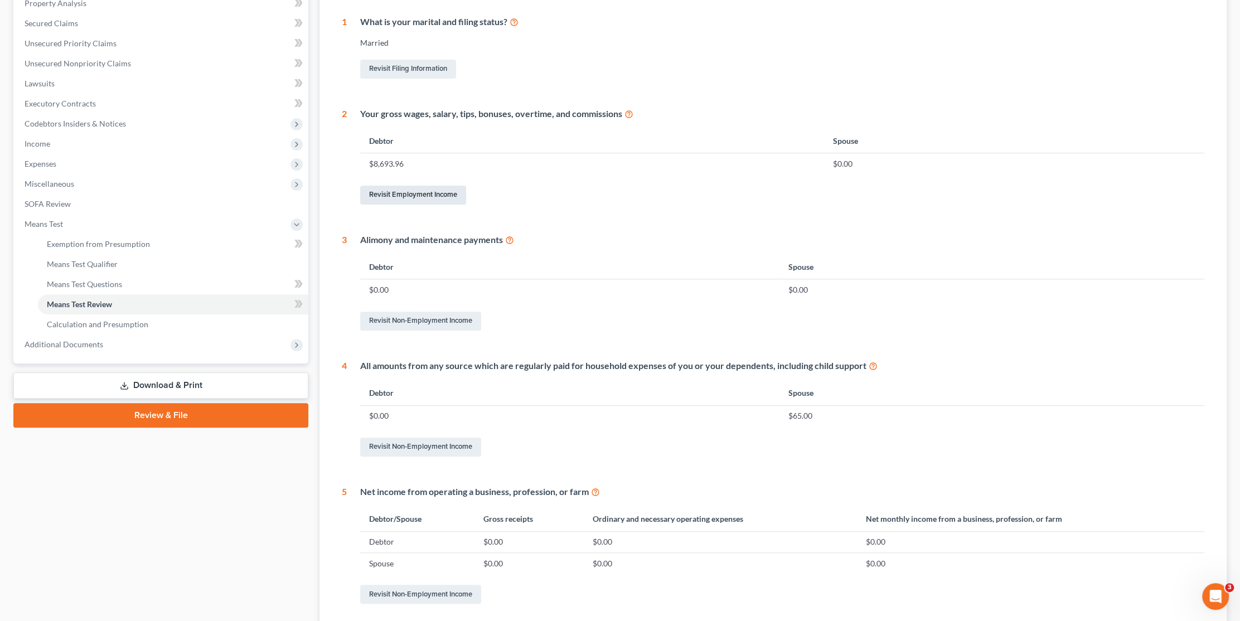
click at [421, 190] on link "Revisit Employment Income" at bounding box center [413, 195] width 106 height 19
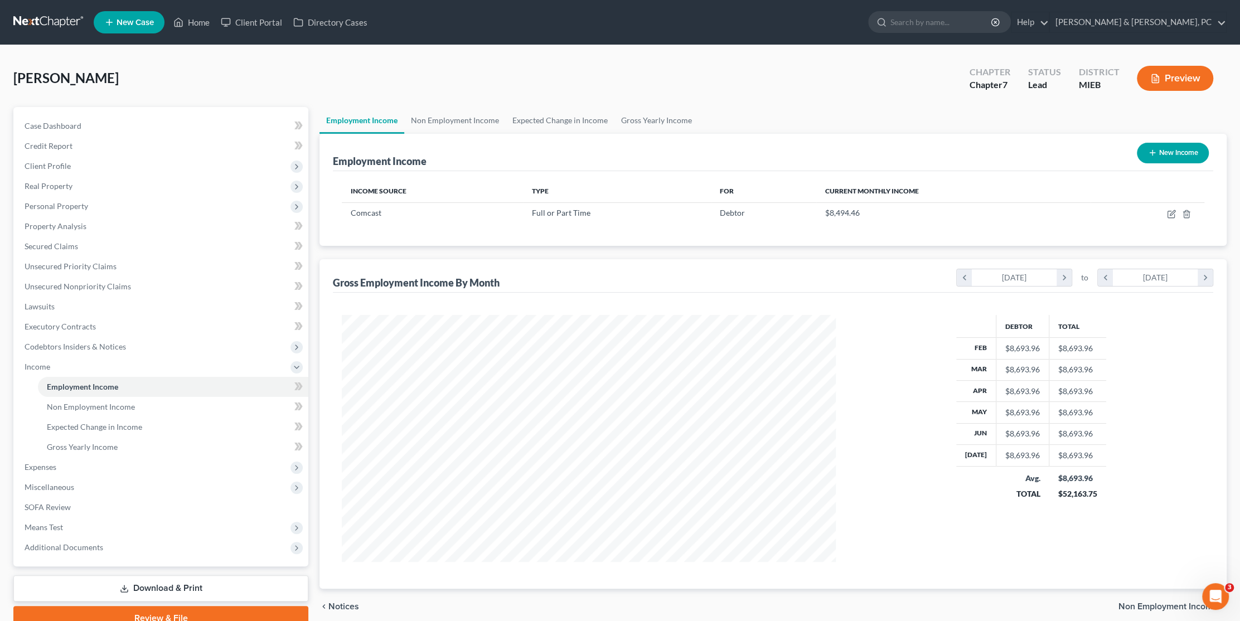
scroll to position [247, 516]
click at [656, 112] on link "Gross Yearly Income" at bounding box center [657, 120] width 84 height 27
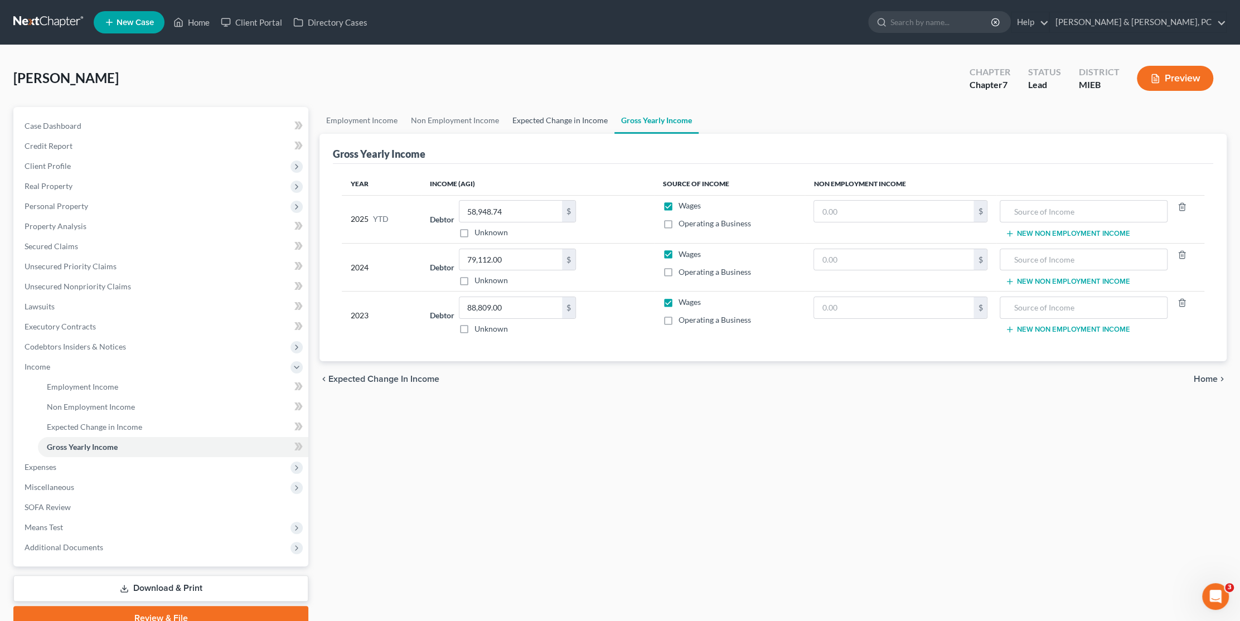
click at [591, 121] on link "Expected Change in Income" at bounding box center [560, 120] width 109 height 27
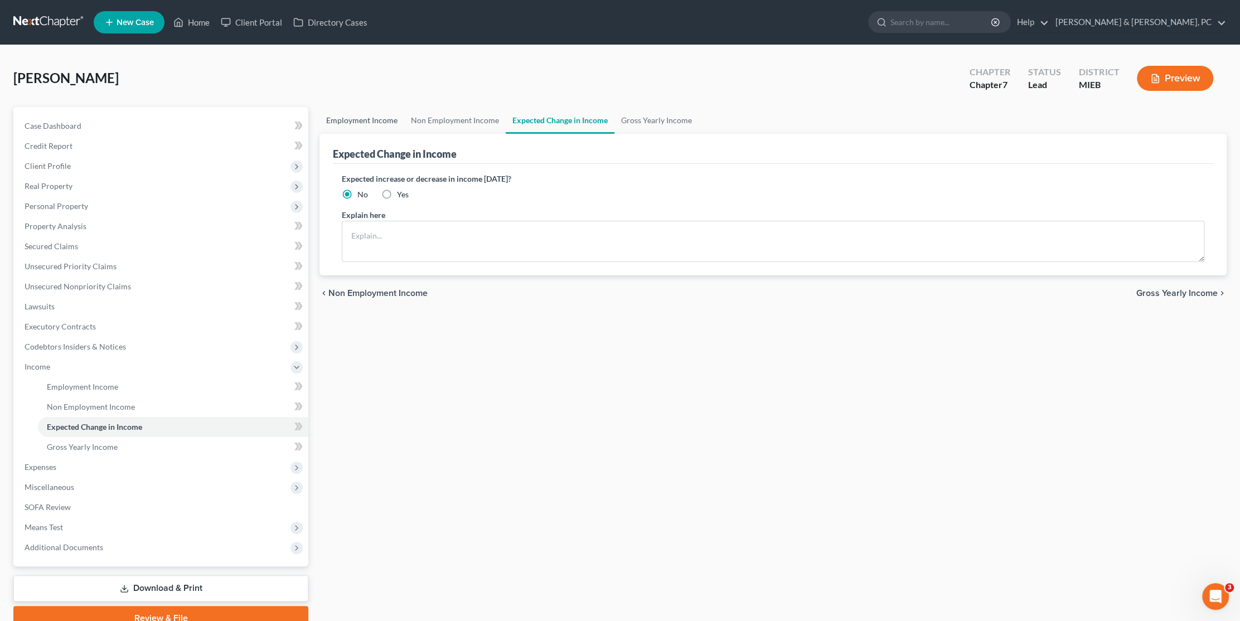
click at [375, 125] on link "Employment Income" at bounding box center [362, 120] width 85 height 27
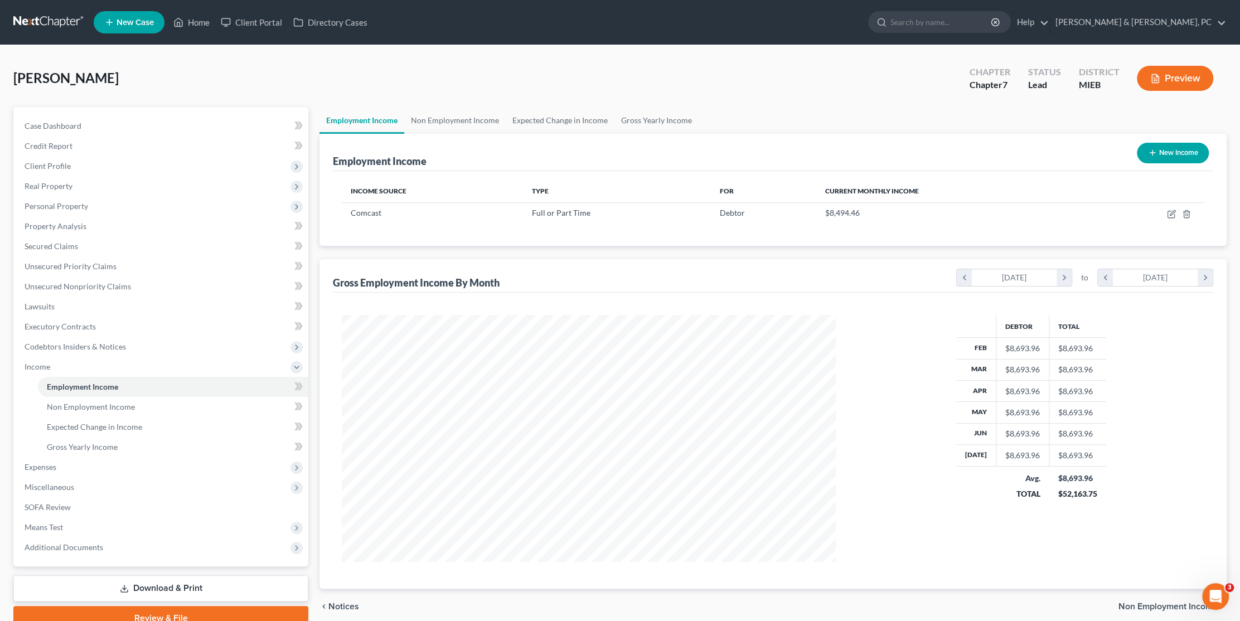
scroll to position [247, 516]
click at [79, 513] on link "SOFA Review" at bounding box center [162, 508] width 293 height 20
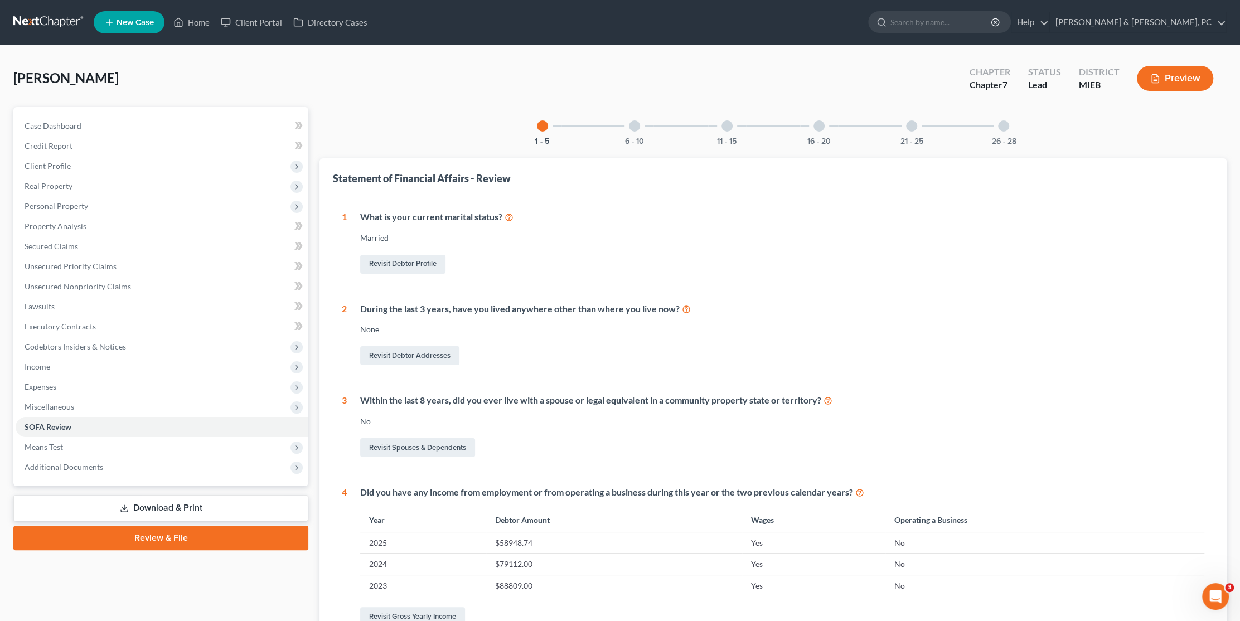
click at [639, 132] on div "6 - 10" at bounding box center [635, 126] width 38 height 38
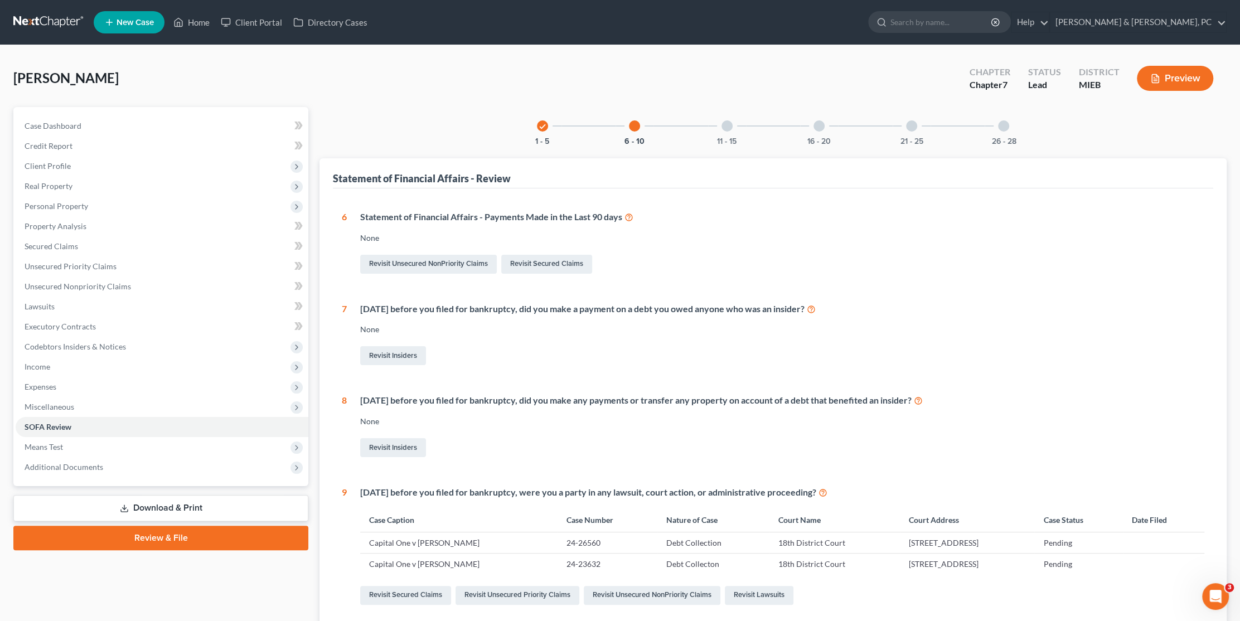
click at [723, 128] on div at bounding box center [727, 125] width 11 height 11
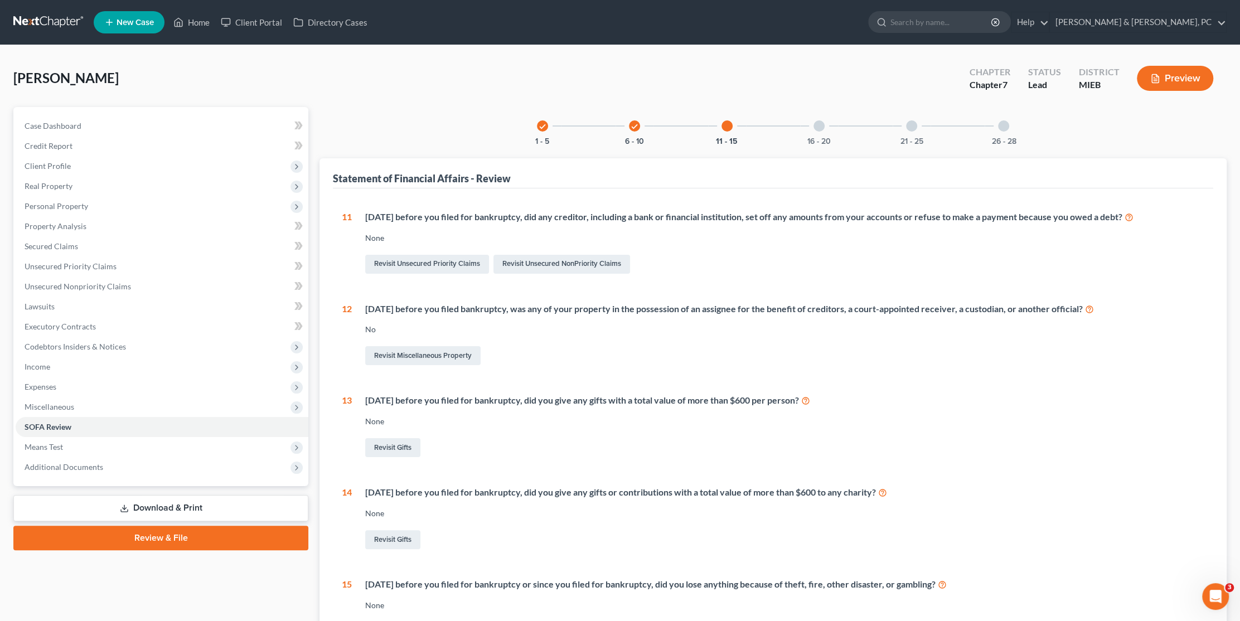
click at [817, 125] on div at bounding box center [819, 125] width 11 height 11
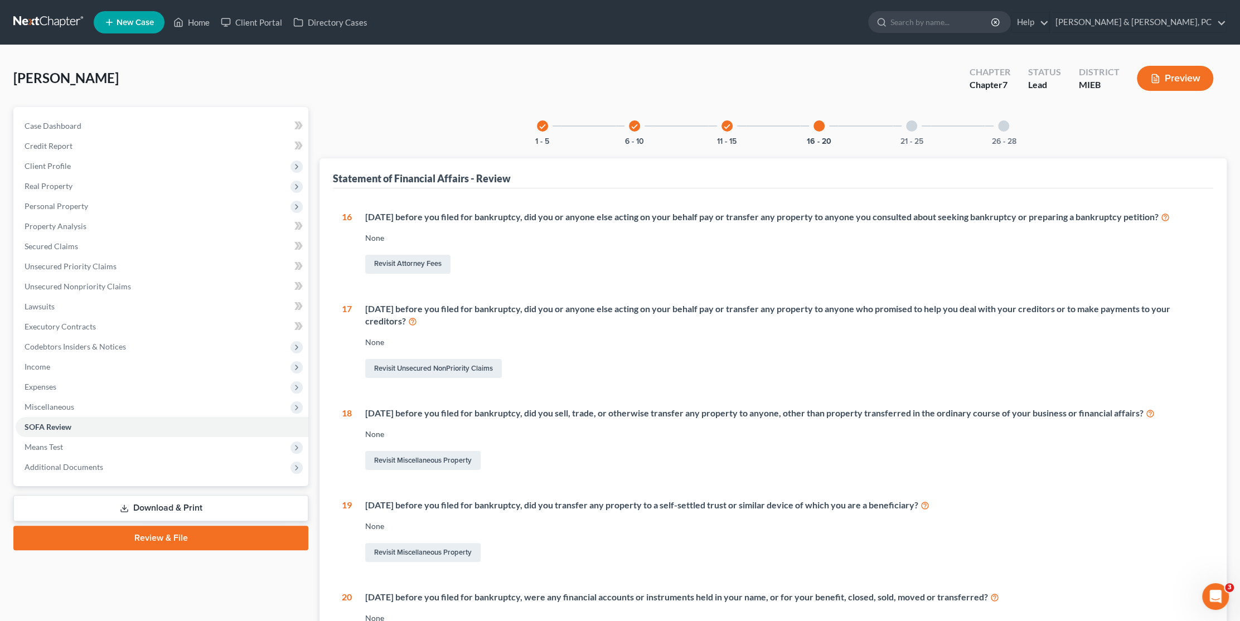
click at [919, 127] on div "21 - 25" at bounding box center [912, 126] width 38 height 38
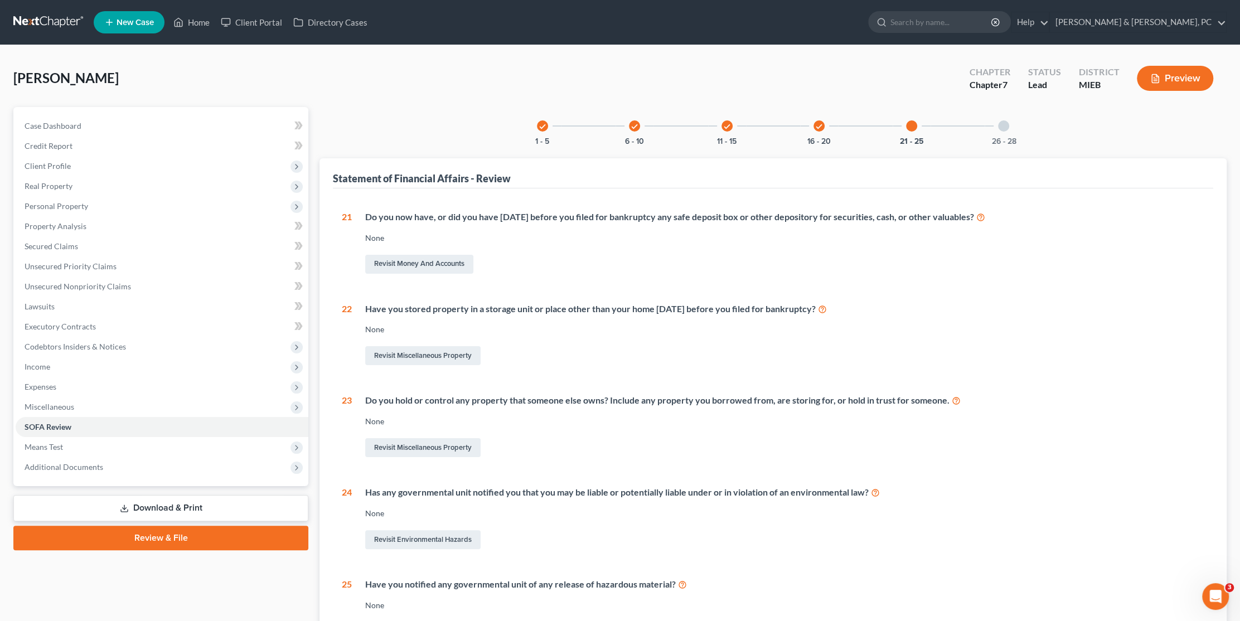
click at [1002, 129] on div at bounding box center [1003, 125] width 11 height 11
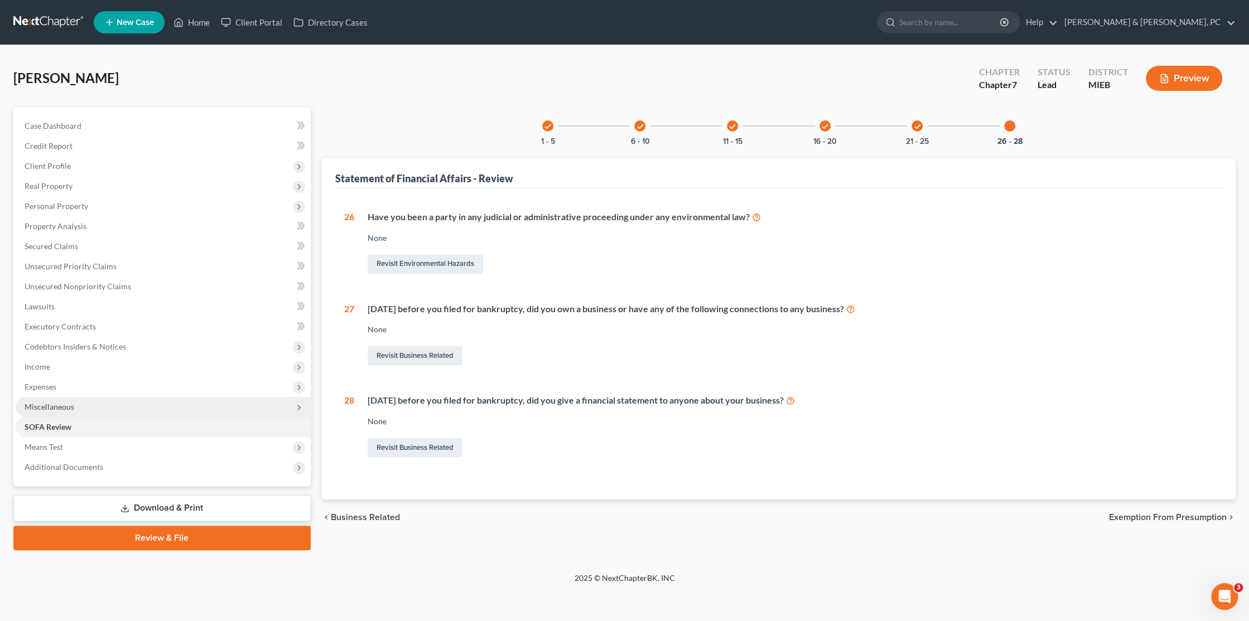
click at [42, 408] on span "Miscellaneous" at bounding box center [50, 406] width 50 height 9
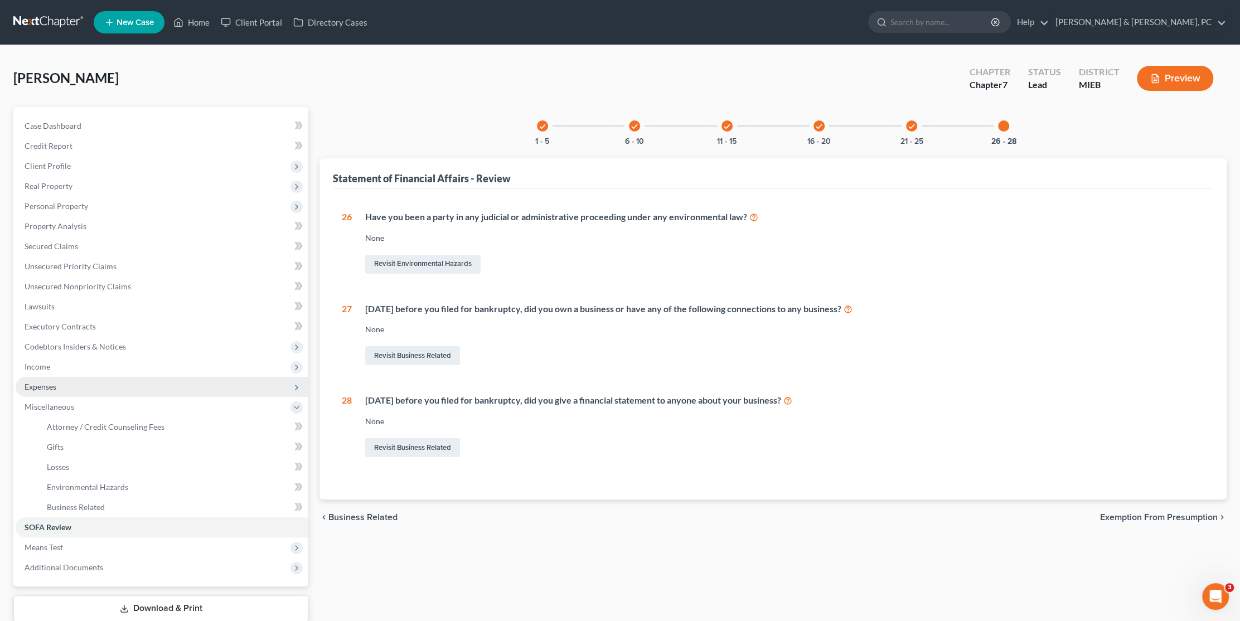
click at [61, 385] on span "Expenses" at bounding box center [162, 387] width 293 height 20
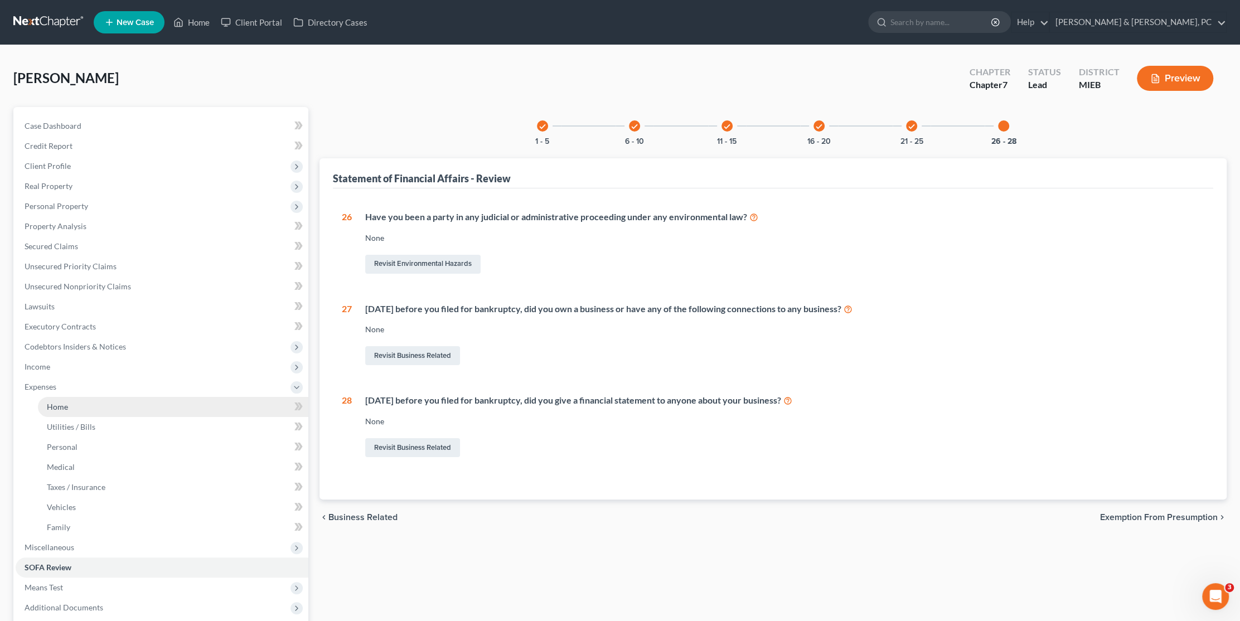
click at [67, 411] on link "Home" at bounding box center [173, 407] width 271 height 20
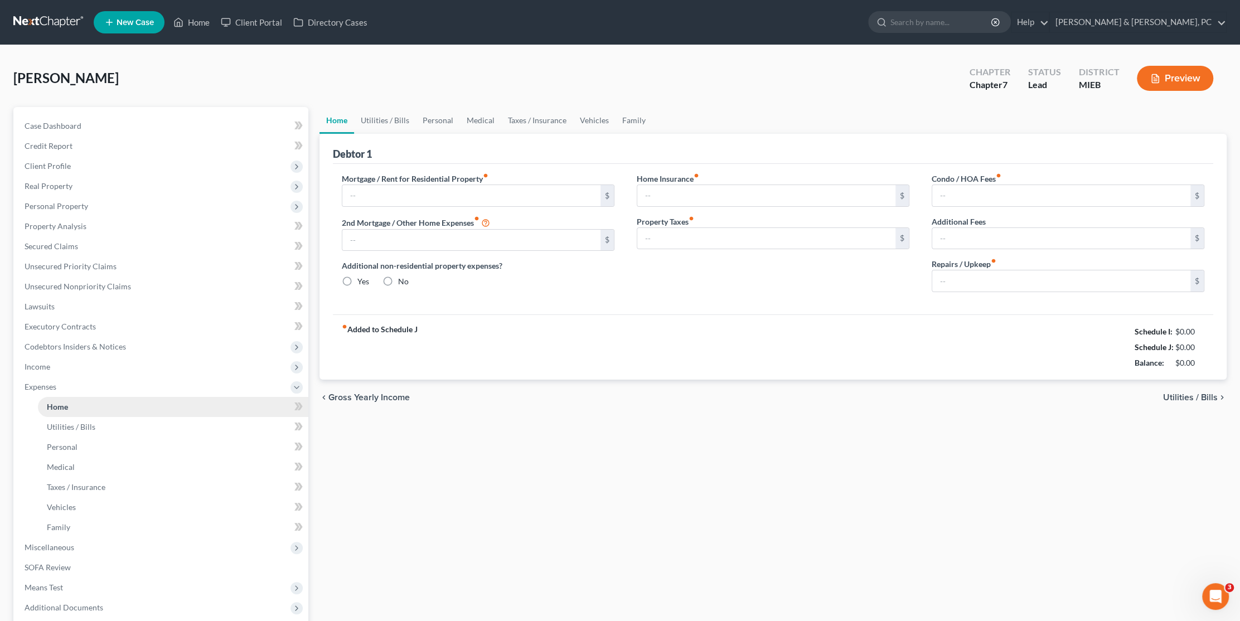
type input "1,913.00"
type input "0.00"
radio input "true"
type input "0.00"
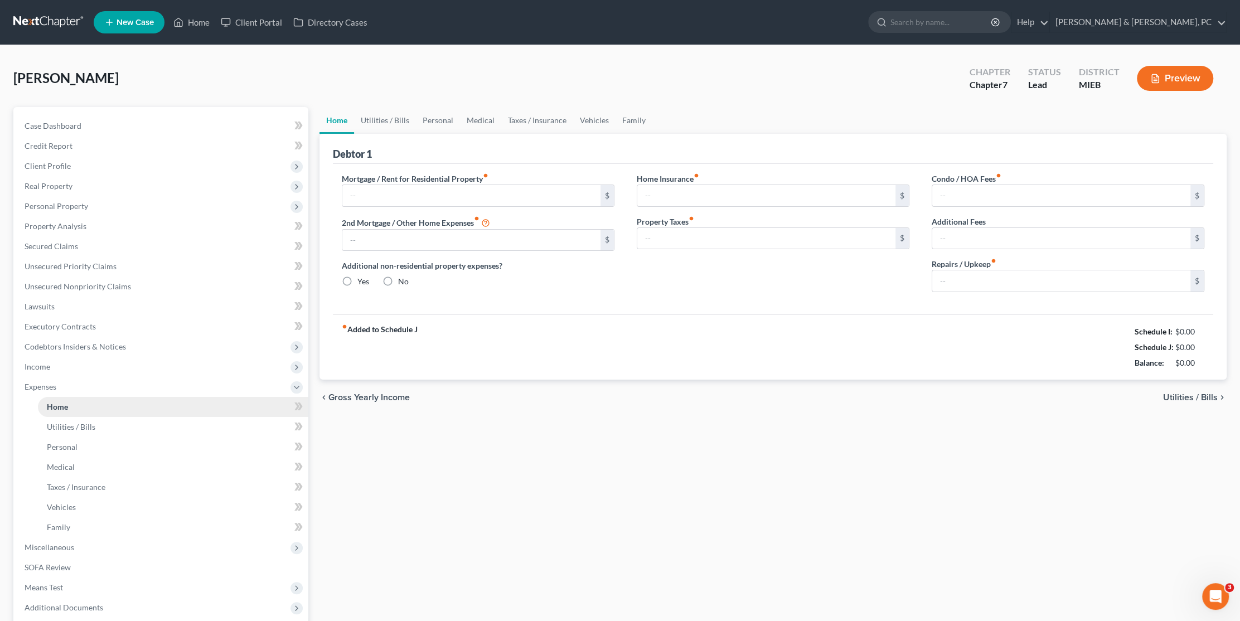
type input "0.00"
type input "100.00"
click at [580, 464] on div "Home Utilities / Bills Personal Medical Taxes / Insurance Vehicles Family Debto…" at bounding box center [773, 399] width 919 height 584
click at [52, 160] on span "Client Profile" at bounding box center [162, 166] width 293 height 20
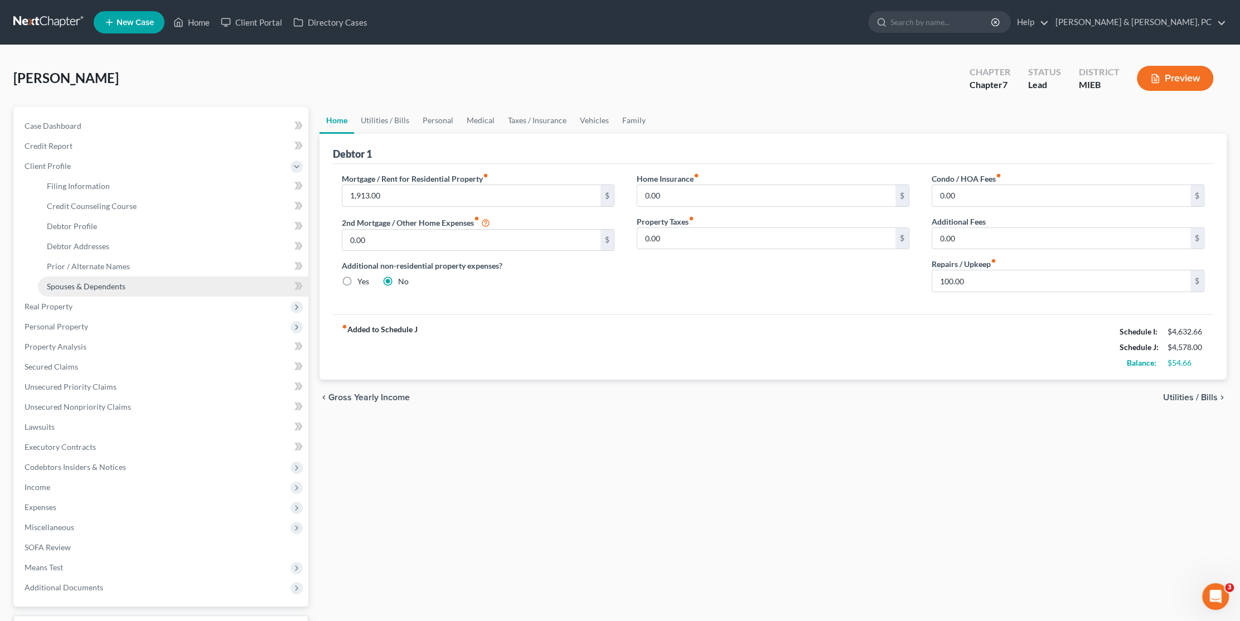
click at [81, 287] on span "Spouses & Dependents" at bounding box center [86, 286] width 79 height 9
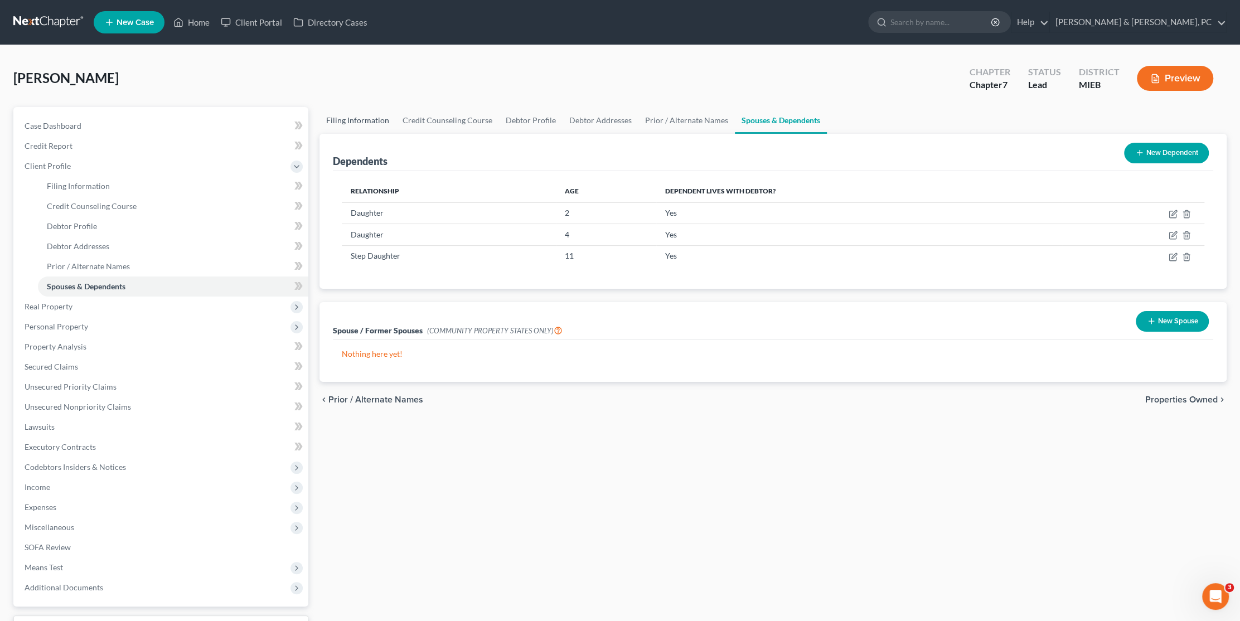
click at [348, 120] on link "Filing Information" at bounding box center [358, 120] width 76 height 27
select select "1"
select select "0"
select select "40"
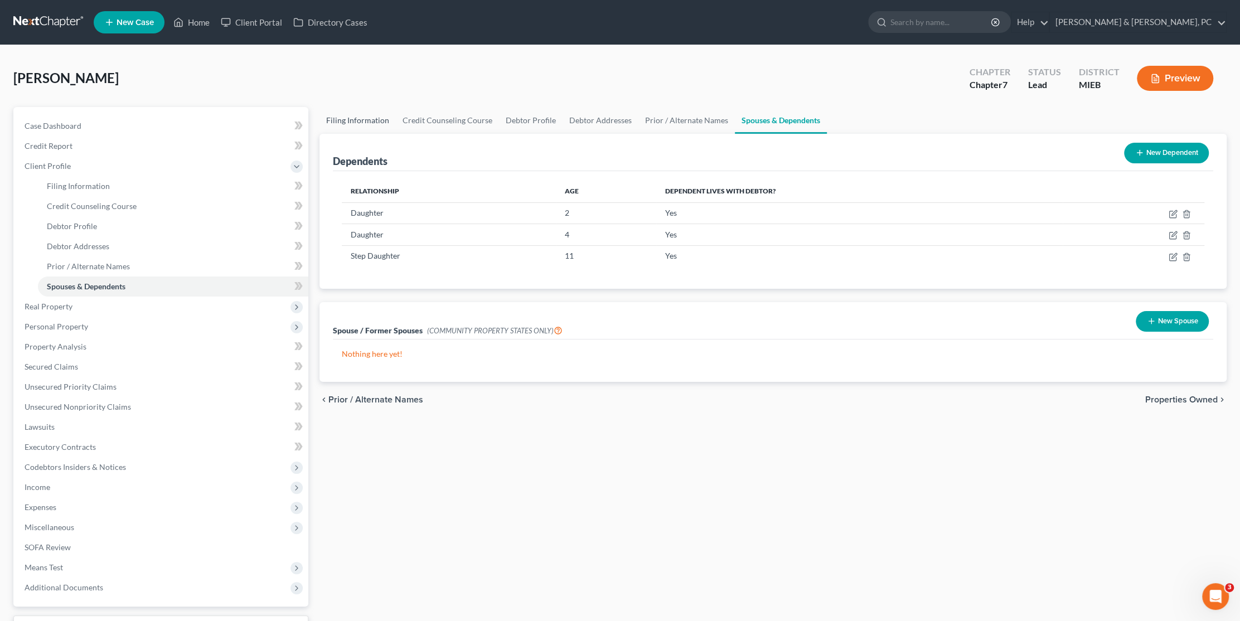
select select "0"
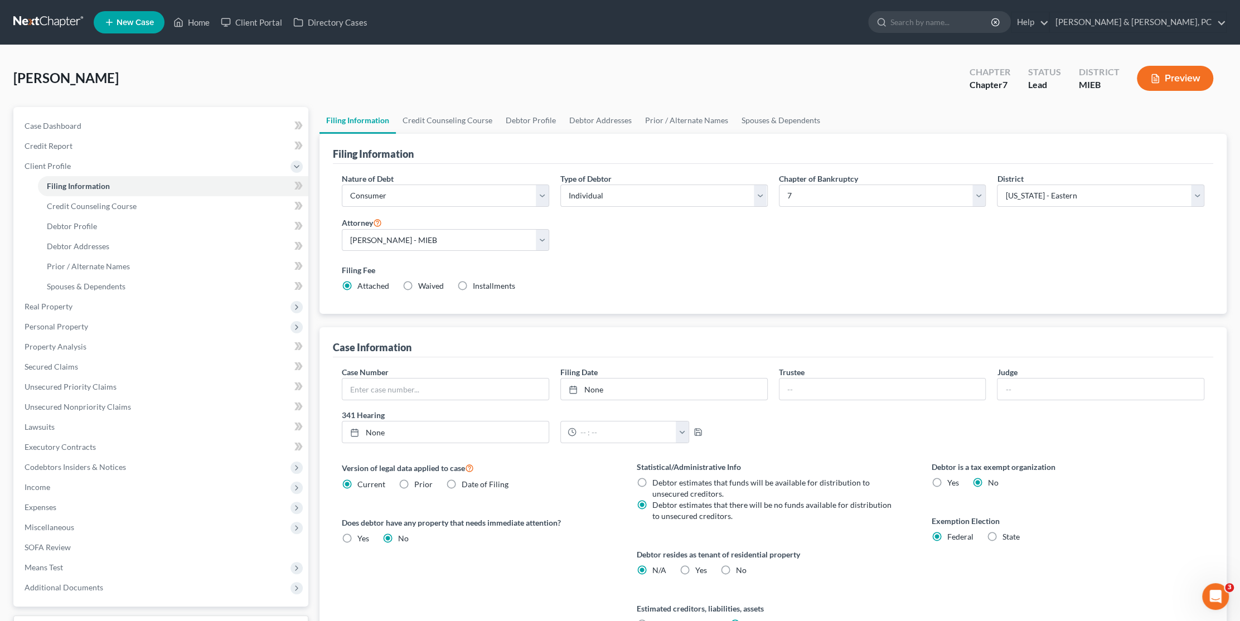
click at [721, 273] on label "Filing Fee" at bounding box center [773, 270] width 863 height 12
click at [448, 118] on link "Credit Counseling Course" at bounding box center [447, 120] width 103 height 27
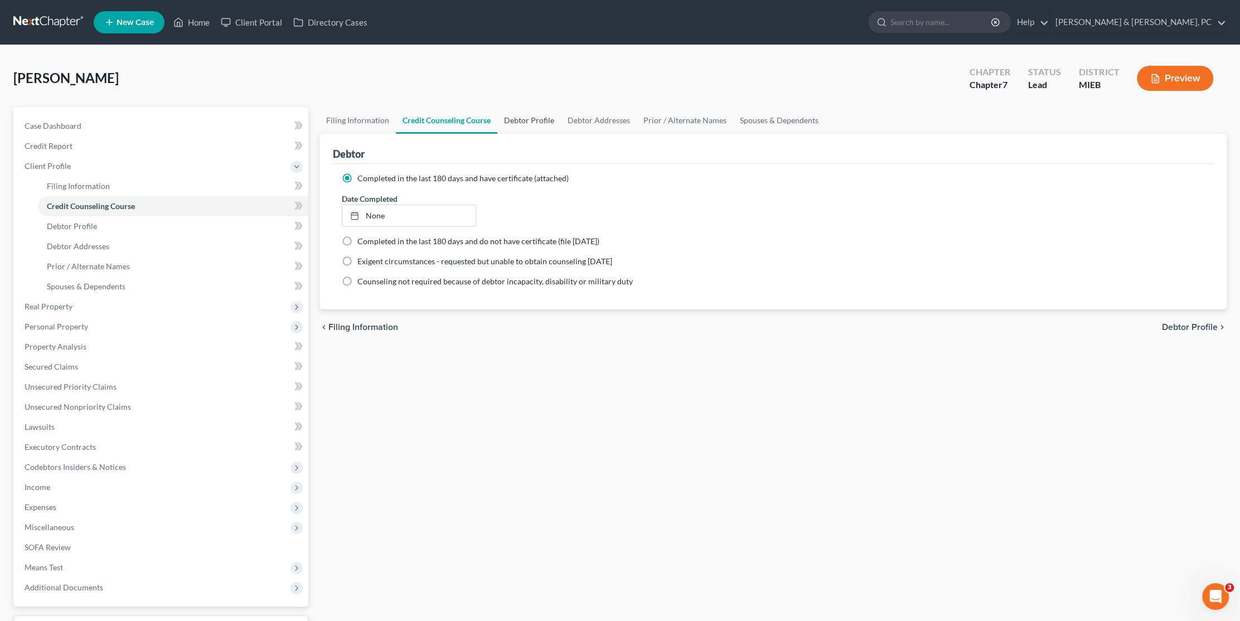
click at [537, 122] on link "Debtor Profile" at bounding box center [530, 120] width 64 height 27
select select "1"
select select "4"
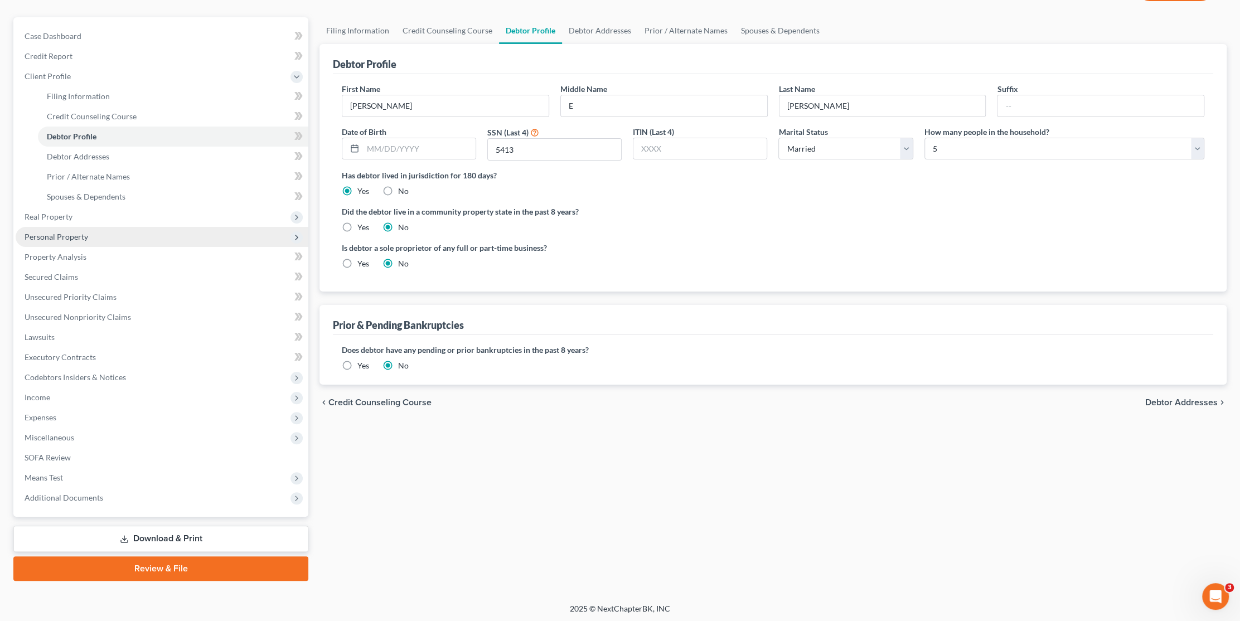
scroll to position [90, 0]
click at [71, 500] on span "Additional Documents" at bounding box center [64, 496] width 79 height 9
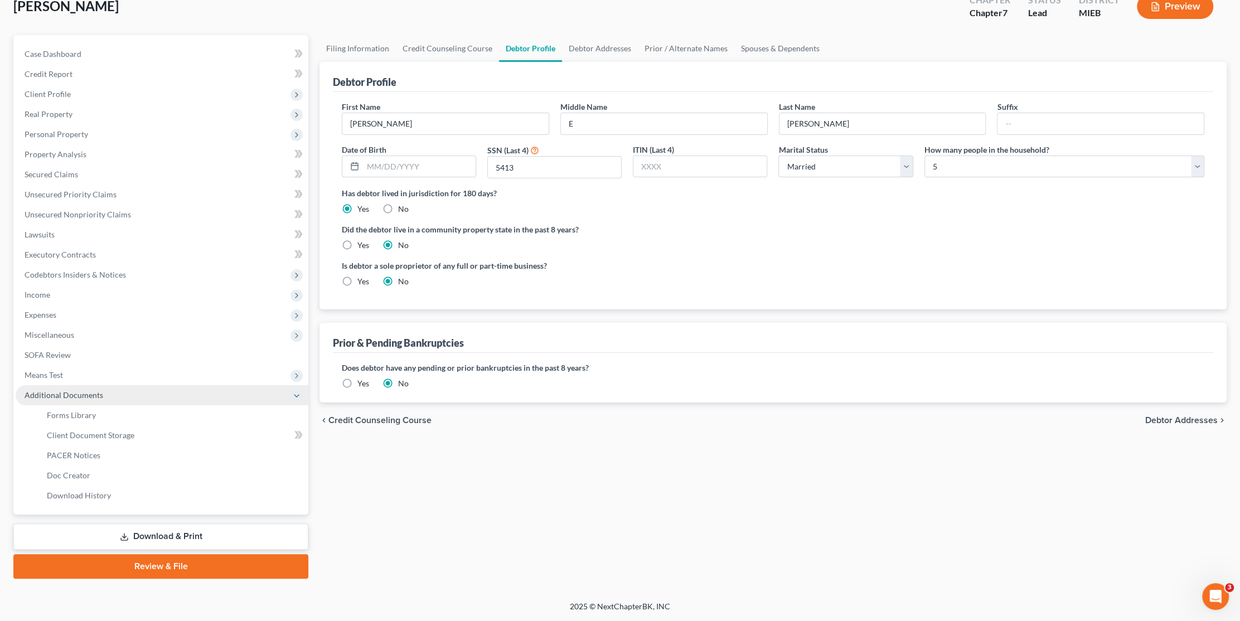
scroll to position [70, 0]
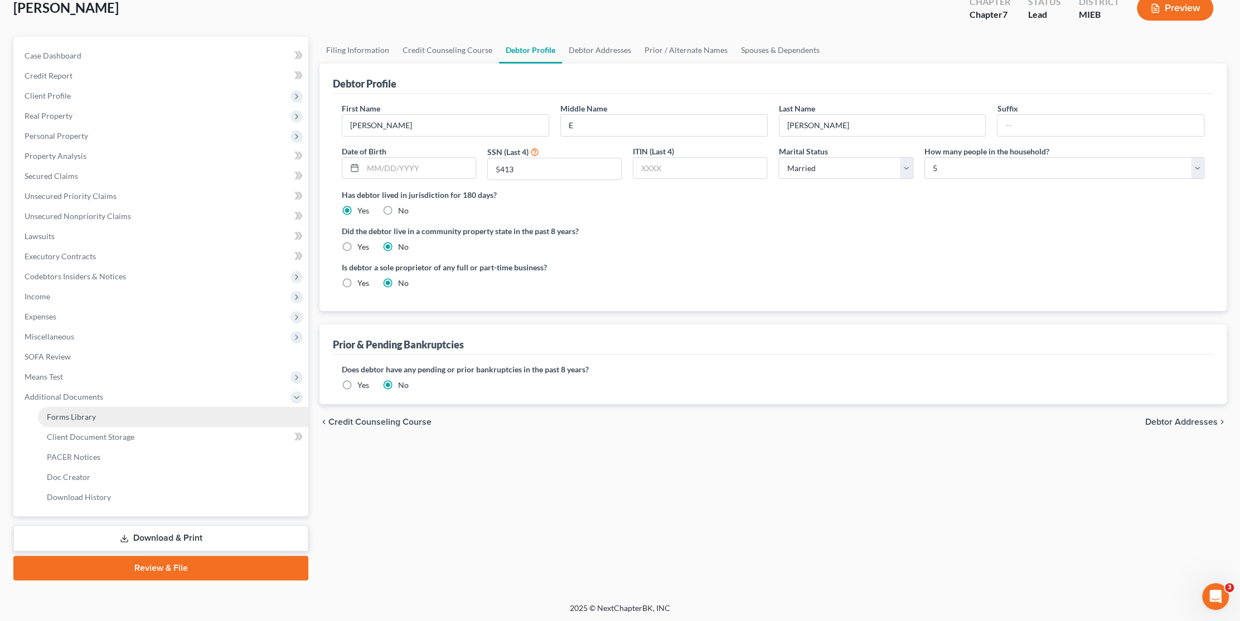
click at [80, 419] on span "Forms Library" at bounding box center [71, 416] width 49 height 9
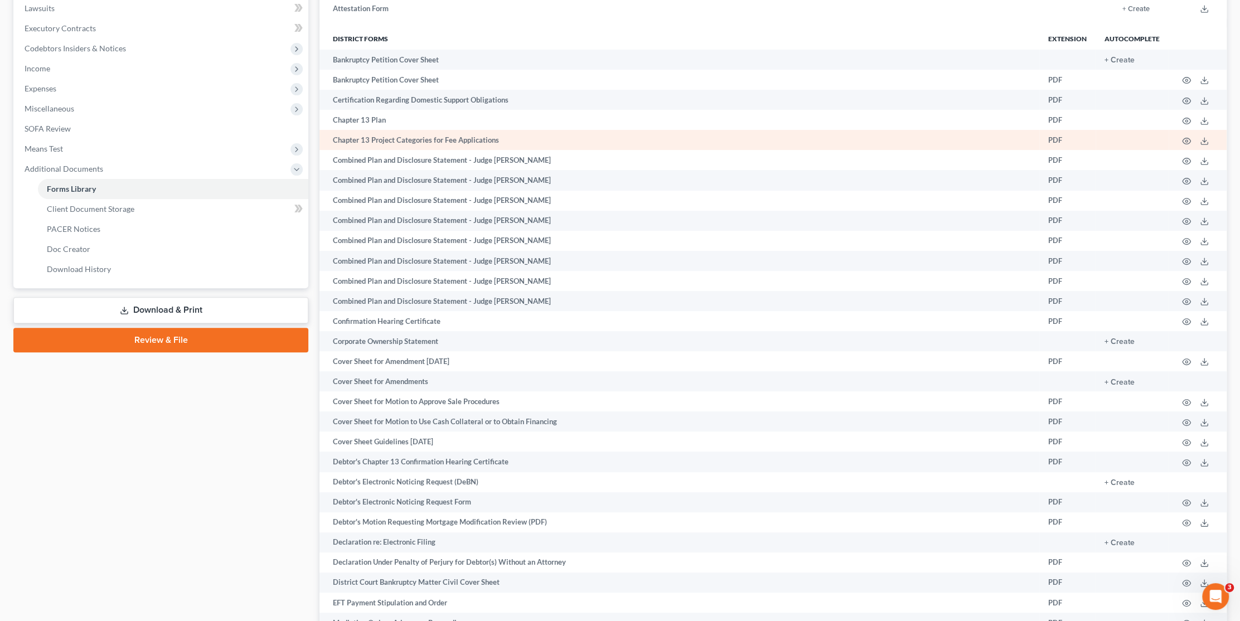
scroll to position [279, 0]
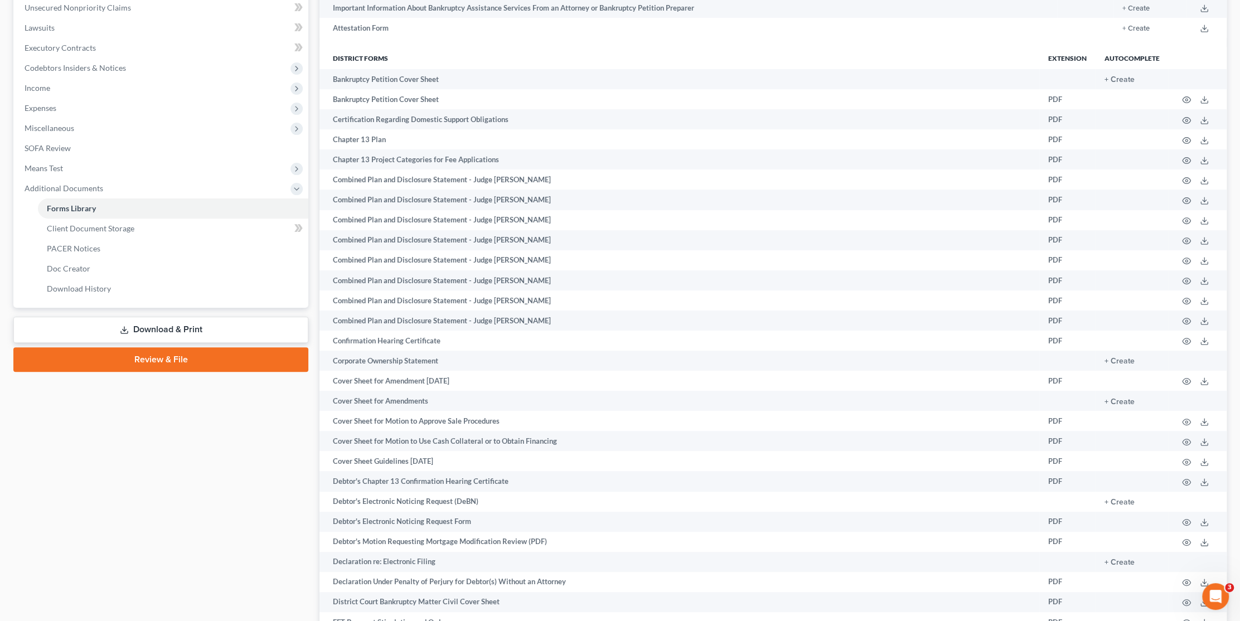
click at [282, 460] on div "Case Dashboard Payments Invoices Payments Payments Credit Report Client Profile" at bounding box center [161, 500] width 306 height 1345
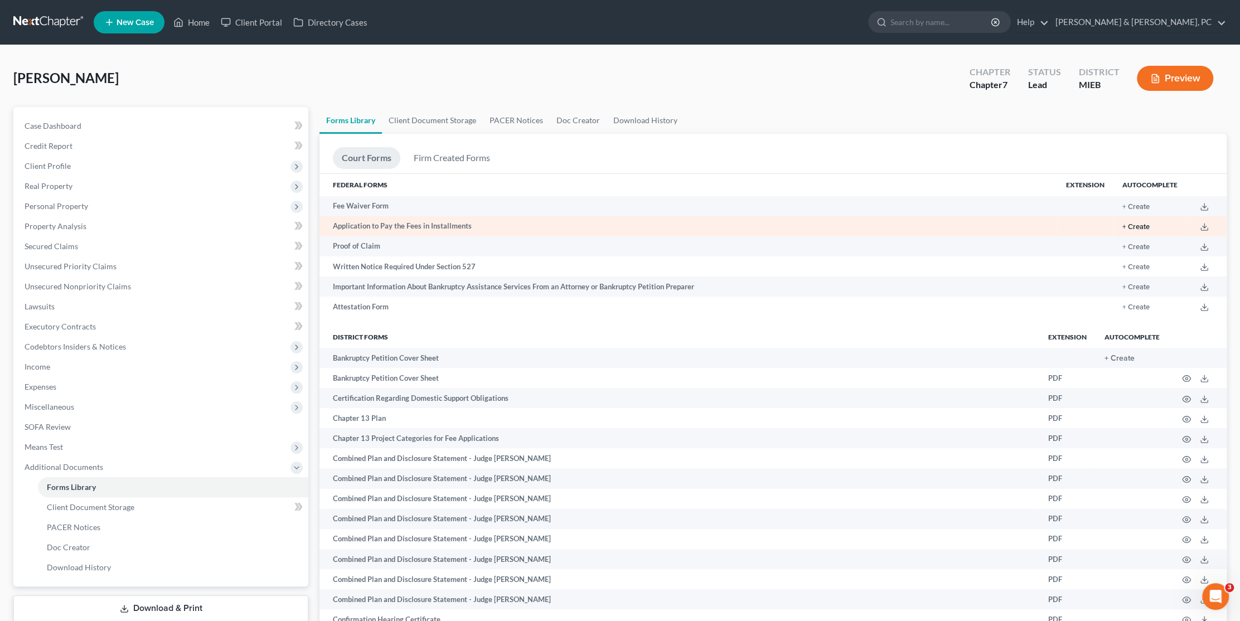
click at [1139, 224] on button "+ Create" at bounding box center [1136, 227] width 27 height 7
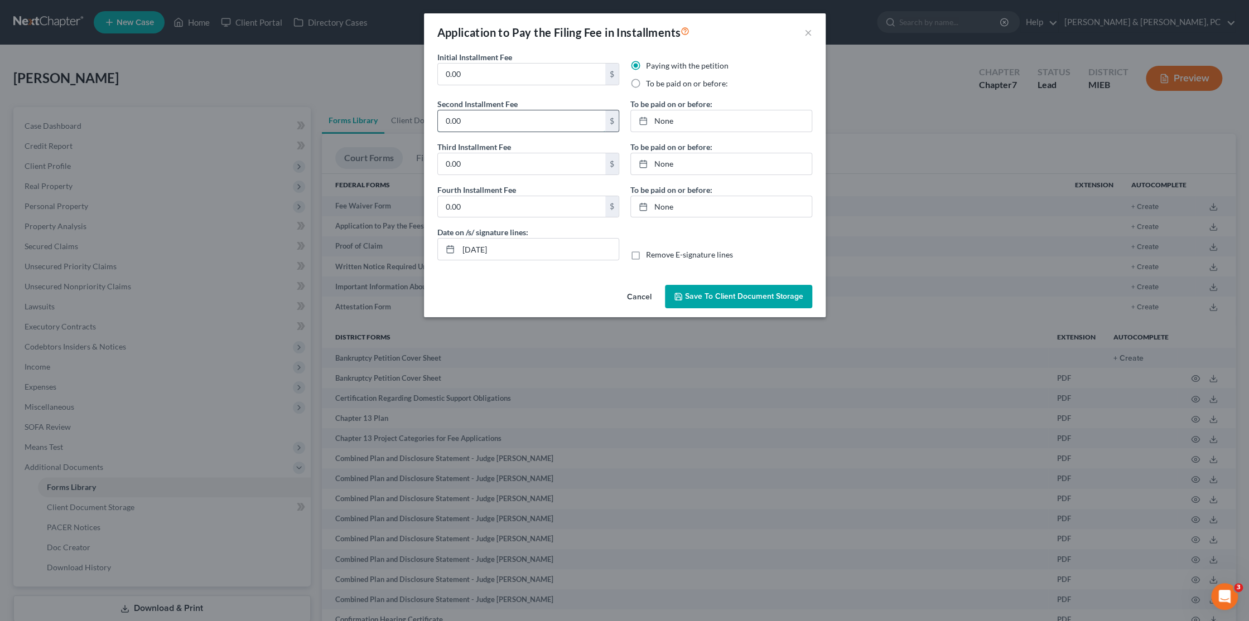
click at [509, 117] on input "0.00" at bounding box center [521, 120] width 167 height 21
click at [494, 65] on input "0.00" at bounding box center [521, 74] width 167 height 21
click at [484, 113] on input "0.00" at bounding box center [521, 120] width 167 height 21
click at [646, 85] on label "To be paid on or before:" at bounding box center [687, 83] width 82 height 11
click at [650, 85] on input "To be paid on or before:" at bounding box center [653, 81] width 7 height 7
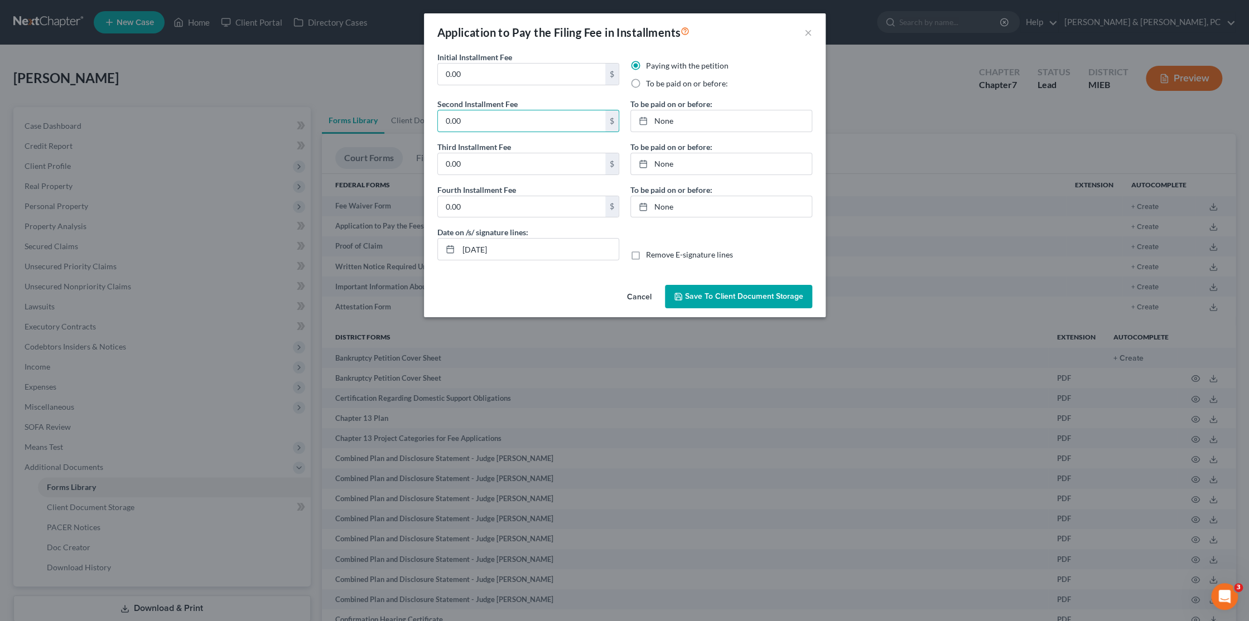
radio input "true"
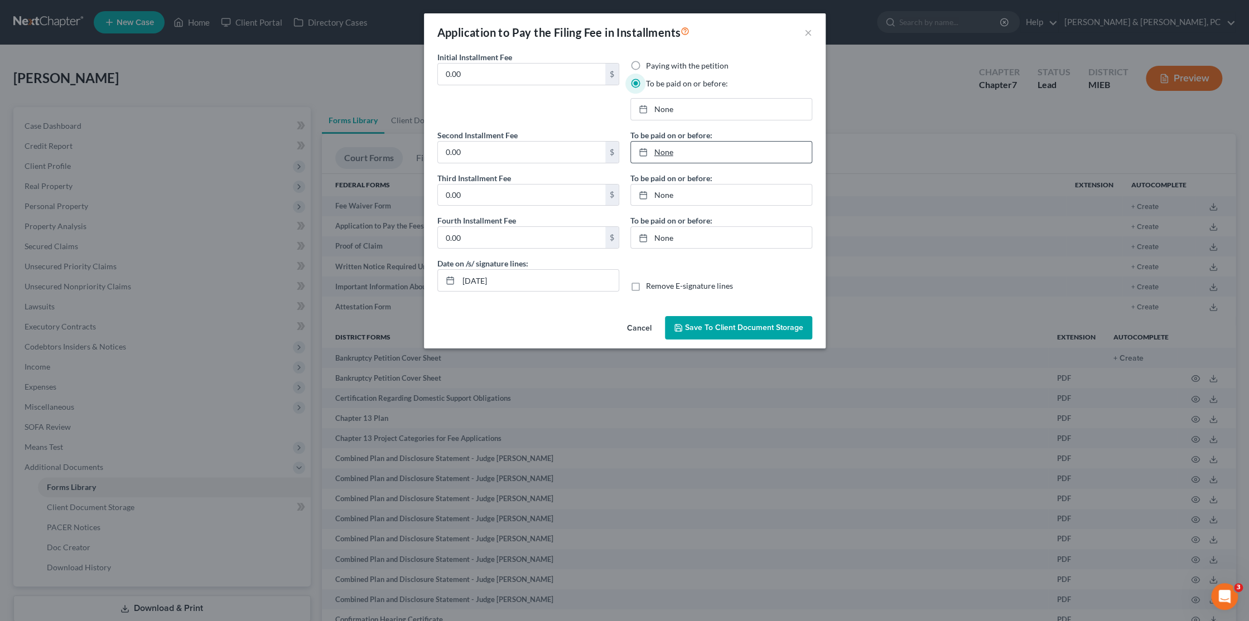
type input "[DATE]"
click at [663, 149] on link "None" at bounding box center [721, 152] width 181 height 21
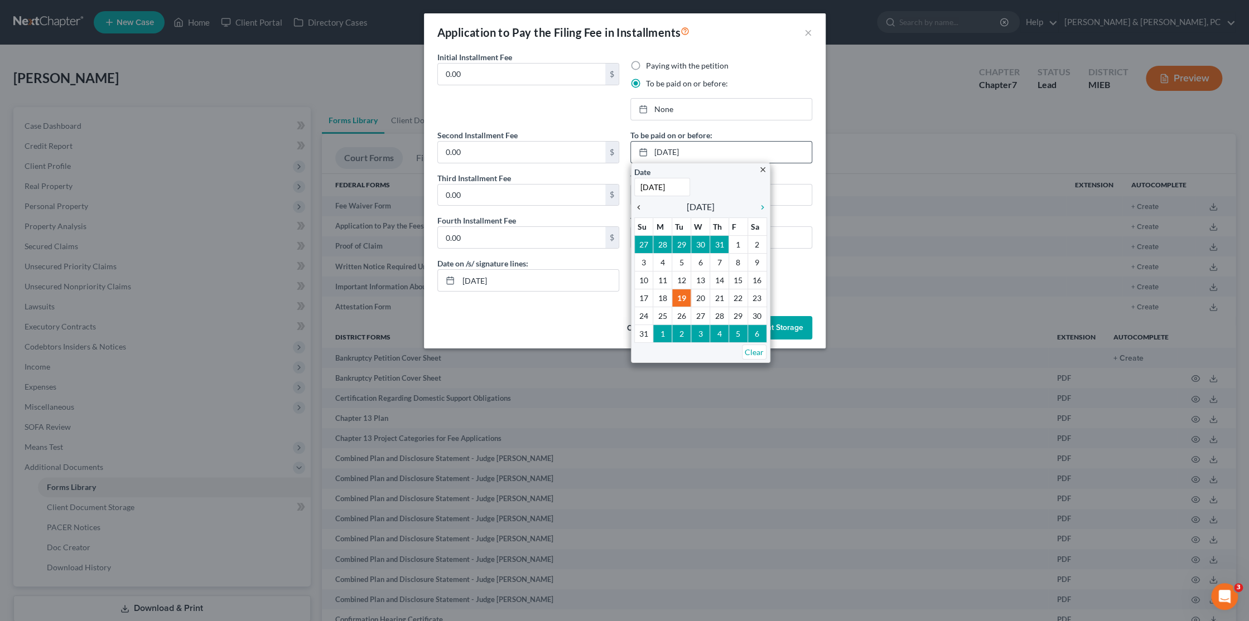
click at [641, 209] on icon "chevron_left" at bounding box center [641, 207] width 15 height 9
click at [761, 204] on icon "chevron_right" at bounding box center [759, 207] width 15 height 9
click at [762, 209] on icon "chevron_right" at bounding box center [759, 207] width 15 height 9
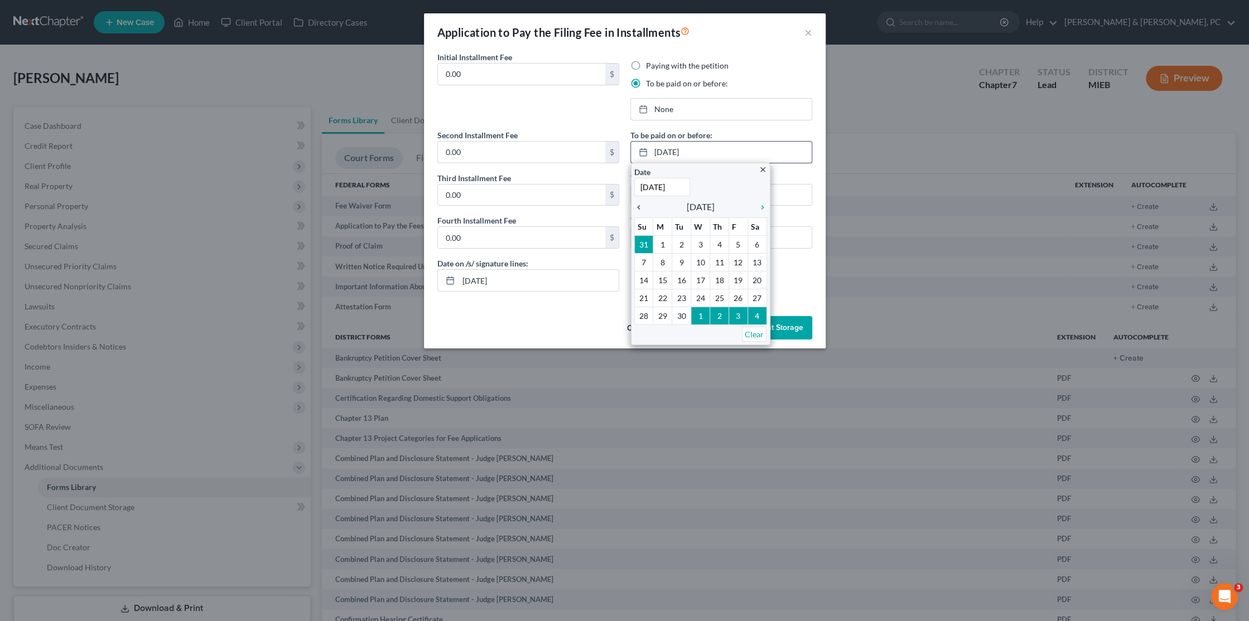
click at [641, 205] on icon "chevron_left" at bounding box center [641, 207] width 15 height 9
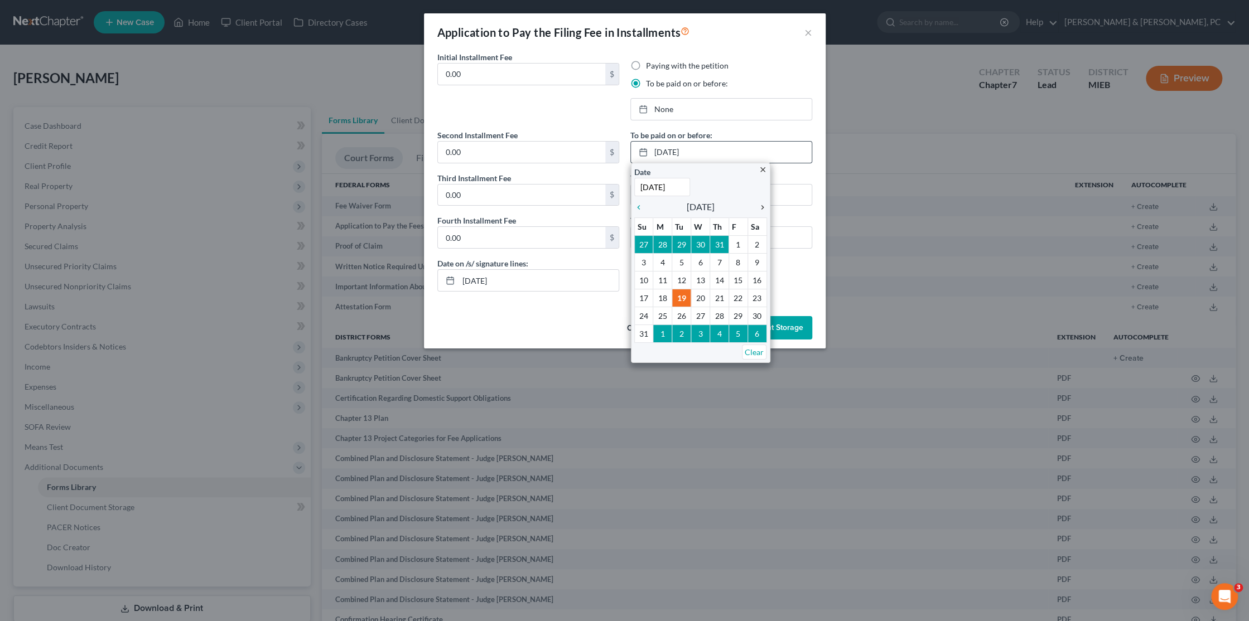
click at [763, 209] on icon "chevron_right" at bounding box center [759, 207] width 15 height 9
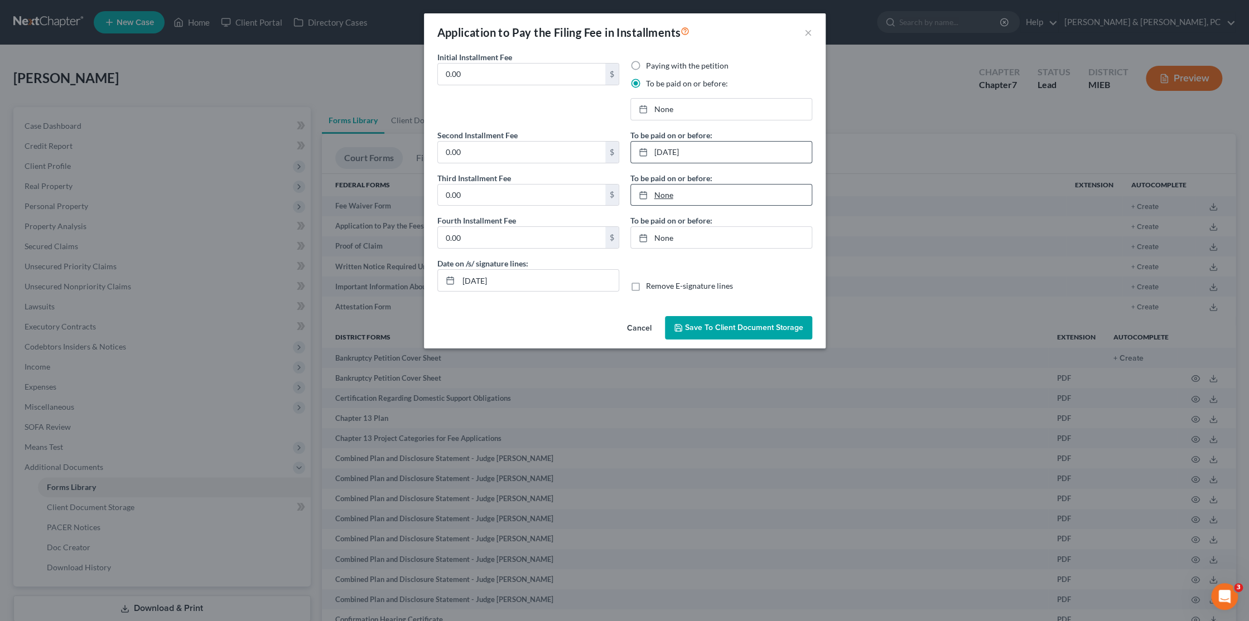
type input "[DATE]"
click at [680, 193] on link "None" at bounding box center [721, 195] width 181 height 21
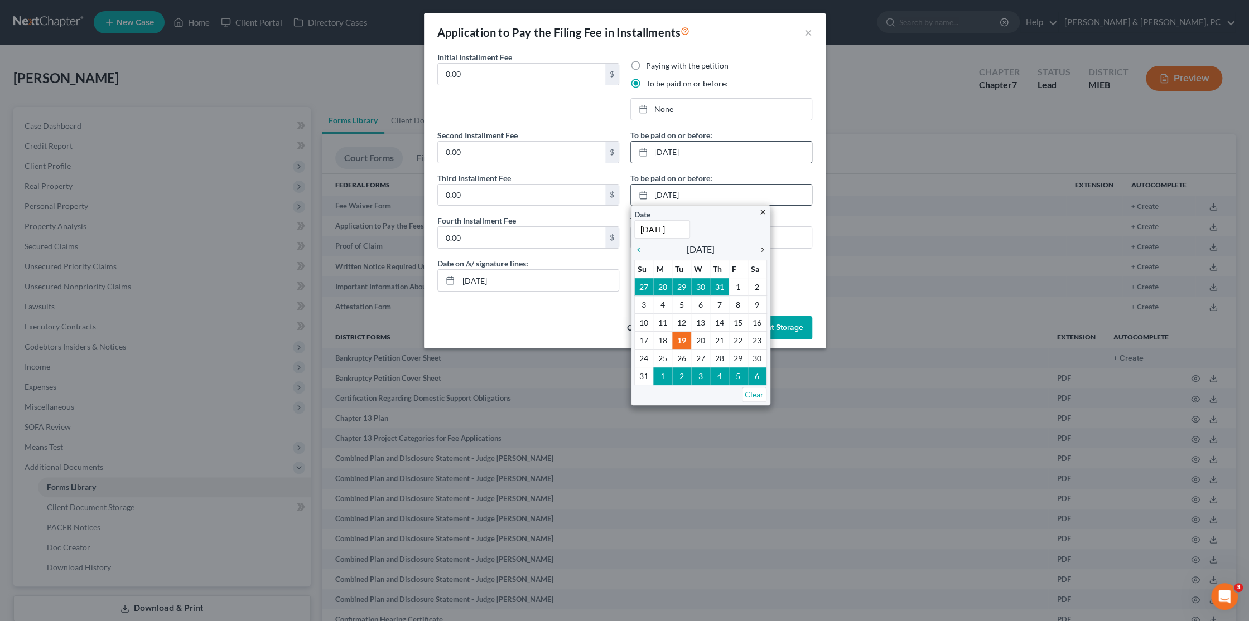
click at [764, 248] on icon "chevron_right" at bounding box center [759, 249] width 15 height 9
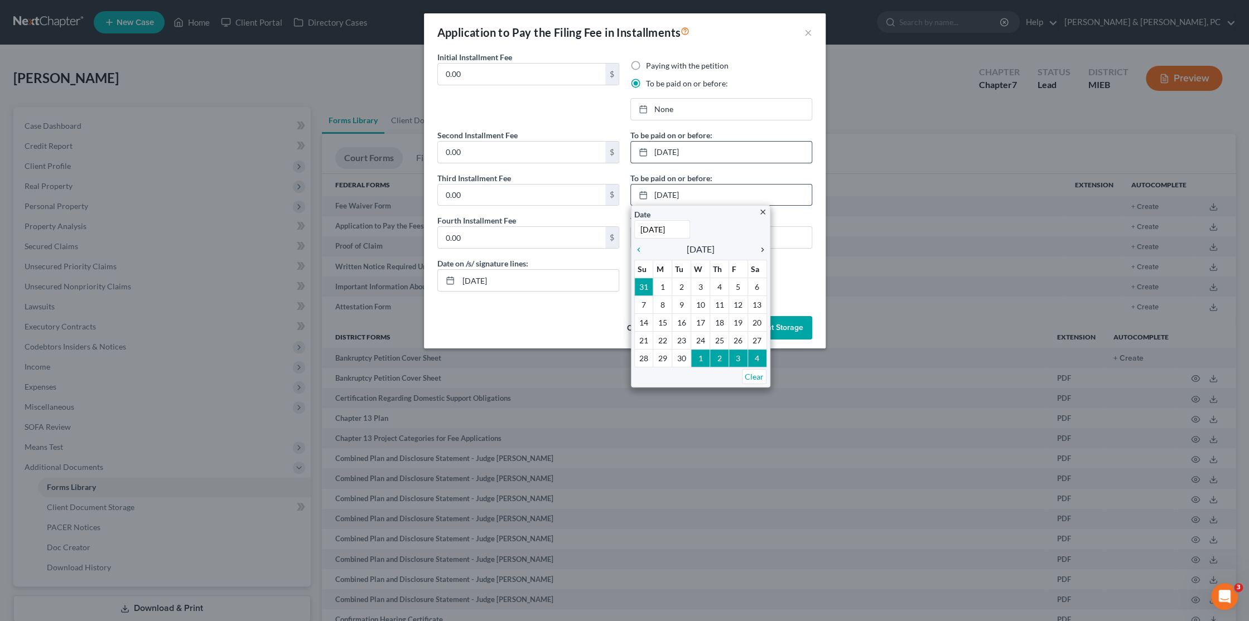
click at [764, 248] on icon "chevron_right" at bounding box center [759, 249] width 15 height 9
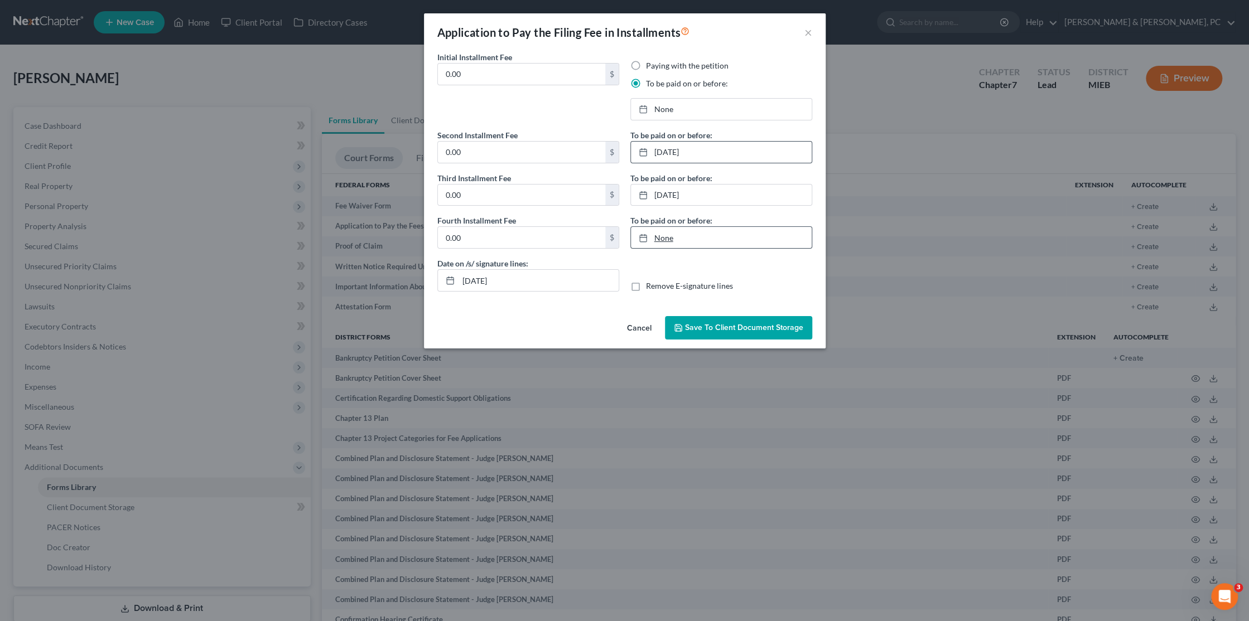
type input "[DATE]"
click at [683, 235] on link "None" at bounding box center [721, 237] width 181 height 21
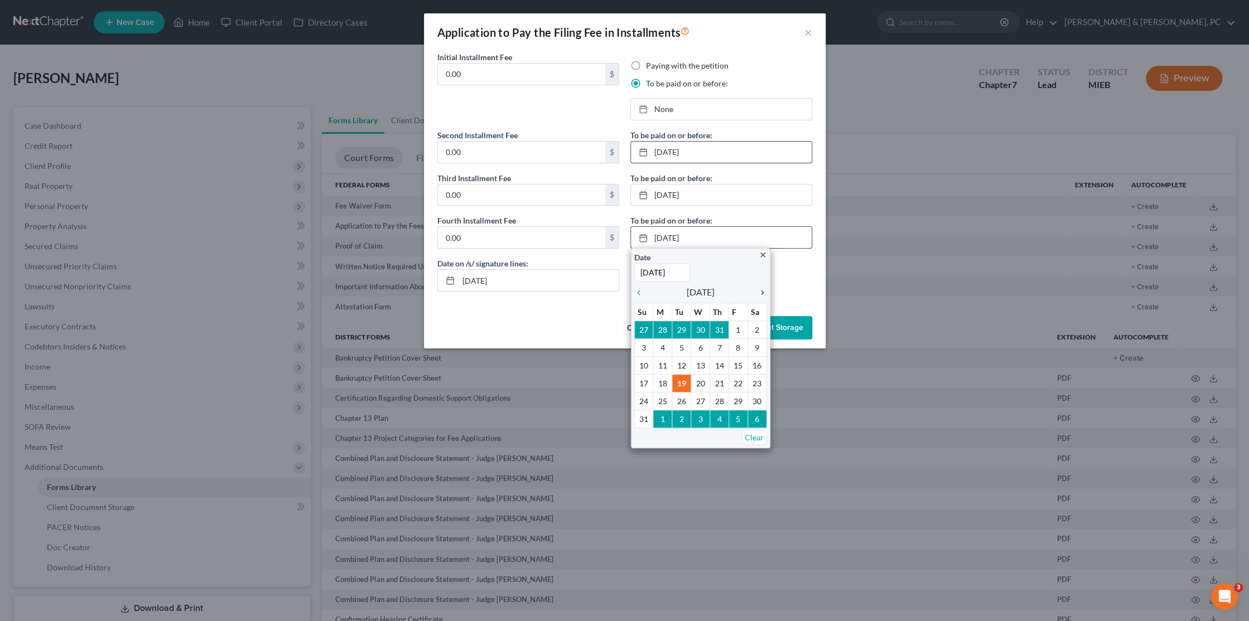
click at [761, 290] on icon "chevron_right" at bounding box center [759, 292] width 15 height 9
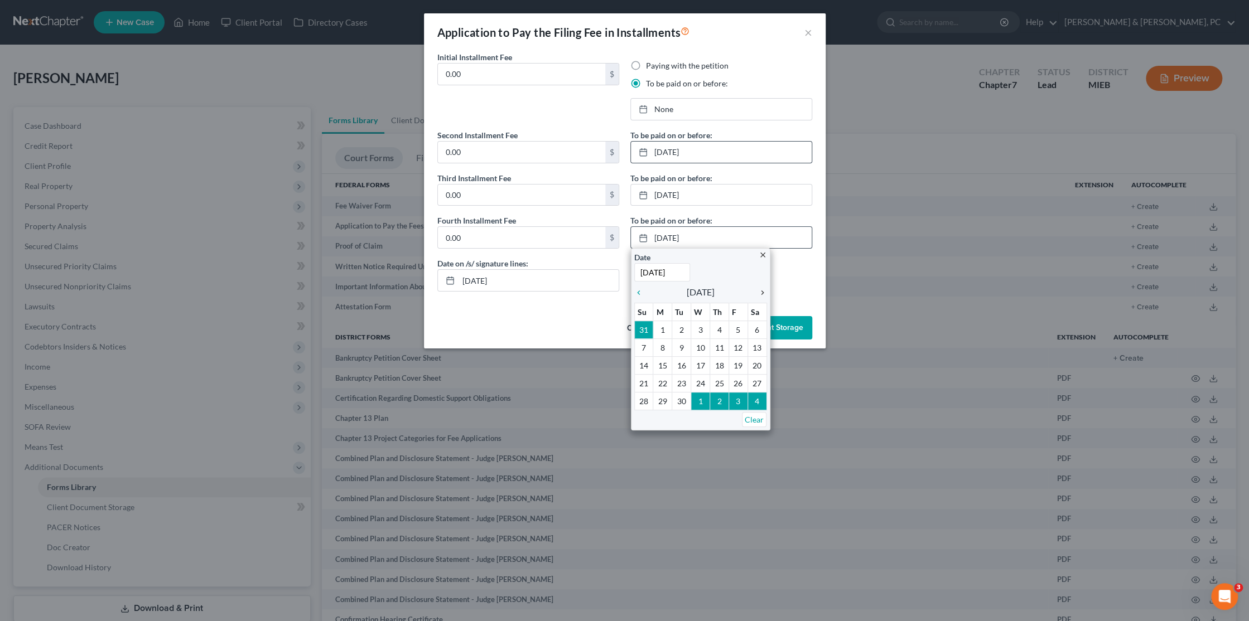
click at [761, 290] on icon "chevron_right" at bounding box center [759, 292] width 15 height 9
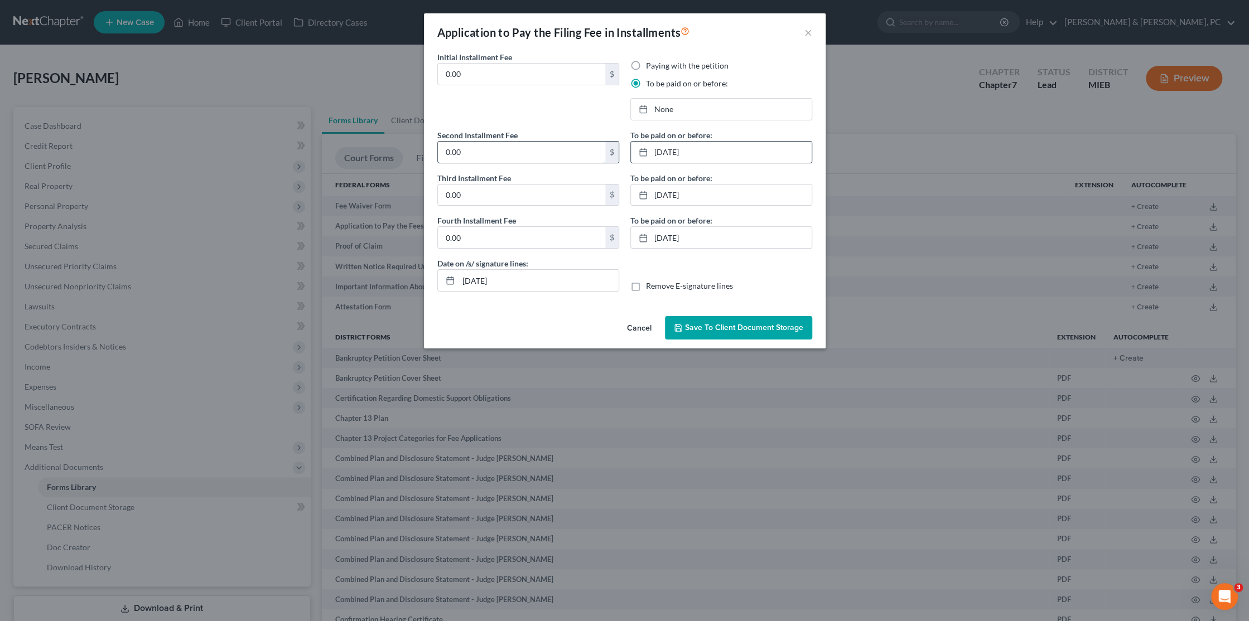
click at [508, 160] on input "0.00" at bounding box center [521, 152] width 167 height 21
type input "100"
type input "138"
click at [646, 285] on label "Remove E-signature lines" at bounding box center [689, 286] width 87 height 11
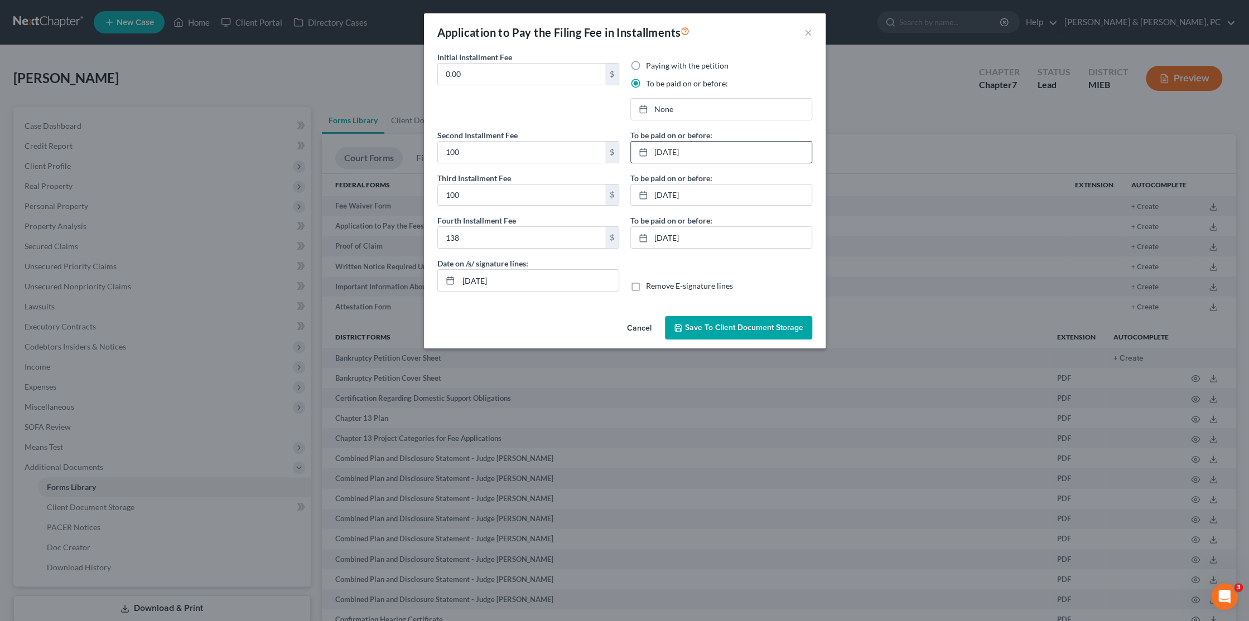
click at [650, 285] on input "Remove E-signature lines" at bounding box center [653, 284] width 7 height 7
checkbox input "true"
click at [540, 287] on input "[DATE]" at bounding box center [538, 280] width 160 height 21
click at [736, 326] on span "Save to Client Document Storage" at bounding box center [744, 327] width 118 height 9
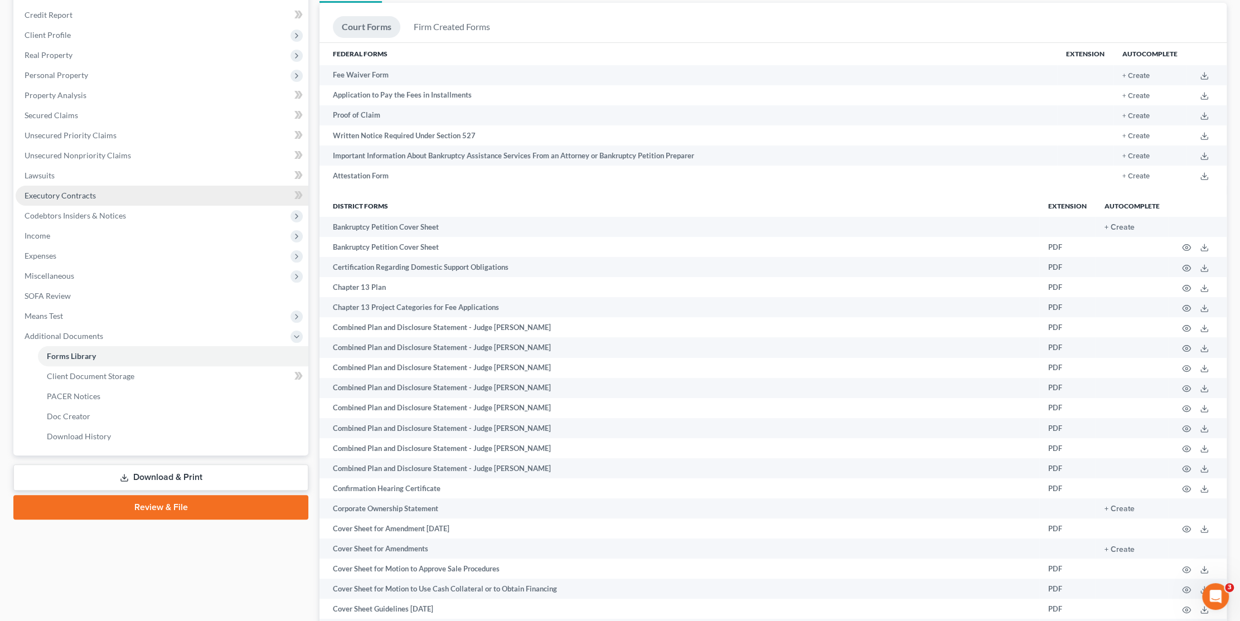
scroll to position [112, 0]
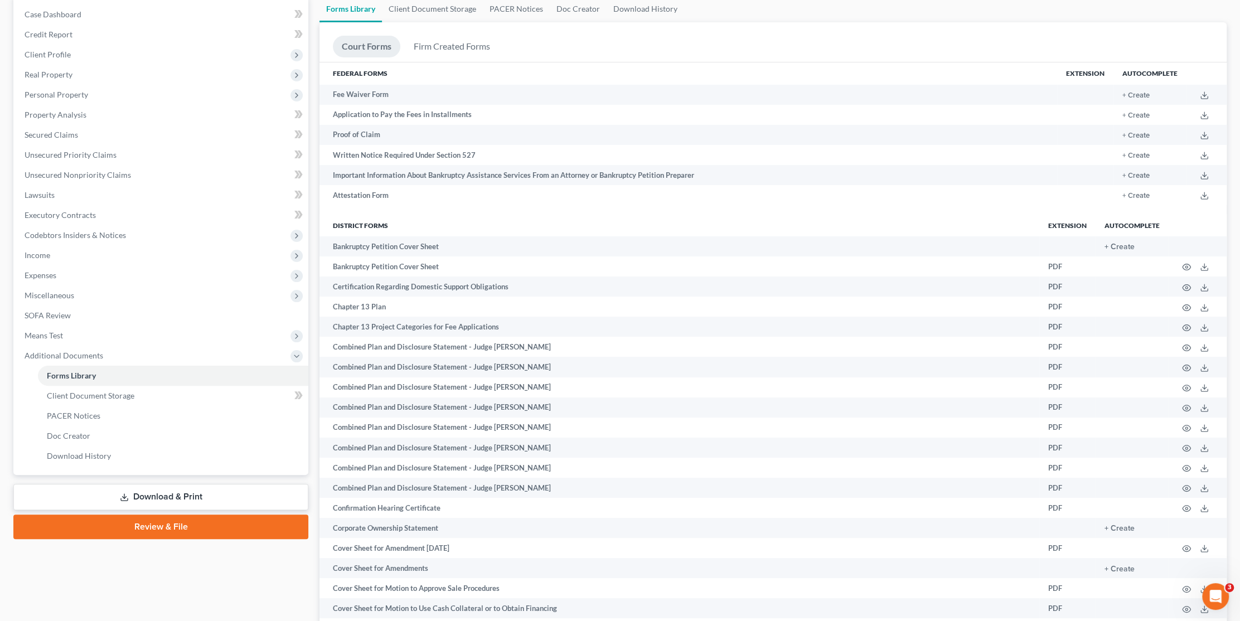
click at [173, 499] on link "Download & Print" at bounding box center [160, 497] width 295 height 26
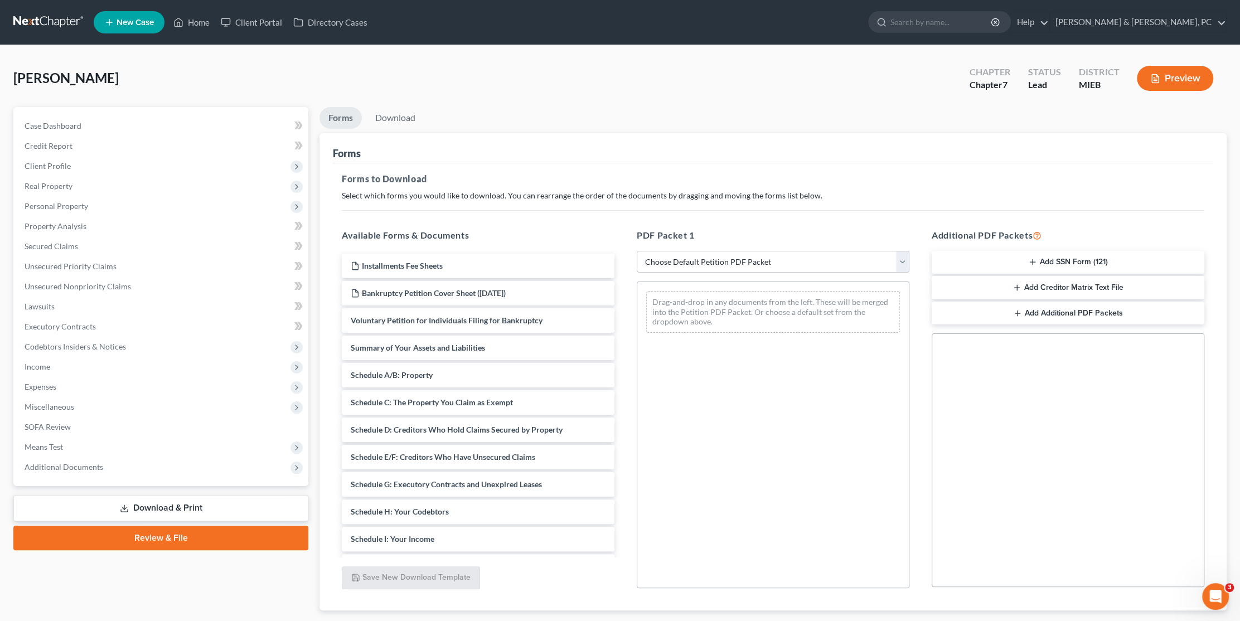
click at [766, 259] on select "Choose Default Petition PDF Packet Complete Bankruptcy Petition (all forms and …" at bounding box center [773, 262] width 273 height 22
select select "0"
click at [637, 251] on select "Choose Default Petition PDF Packet Complete Bankruptcy Petition (all forms and …" at bounding box center [773, 262] width 273 height 22
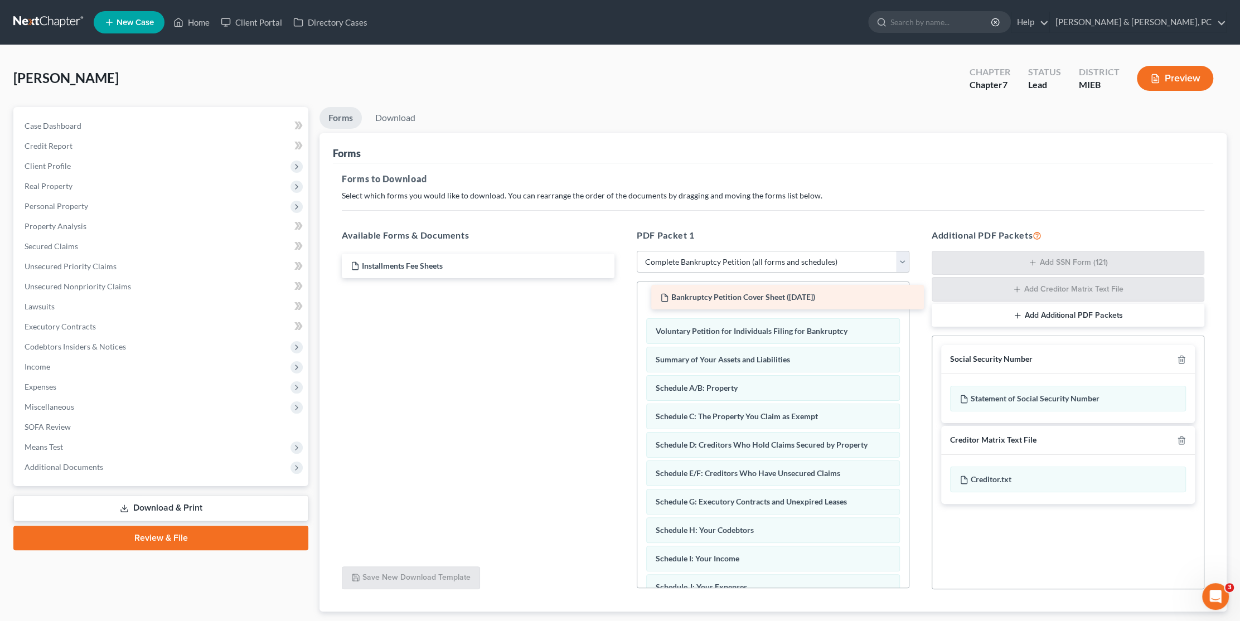
drag, startPoint x: 442, startPoint y: 287, endPoint x: 751, endPoint y: 292, distance: 309.6
click at [624, 278] on div "Bankruptcy Petition Cover Sheet ([DATE]) Installments Fee Sheets Bankruptcy Pet…" at bounding box center [478, 266] width 291 height 25
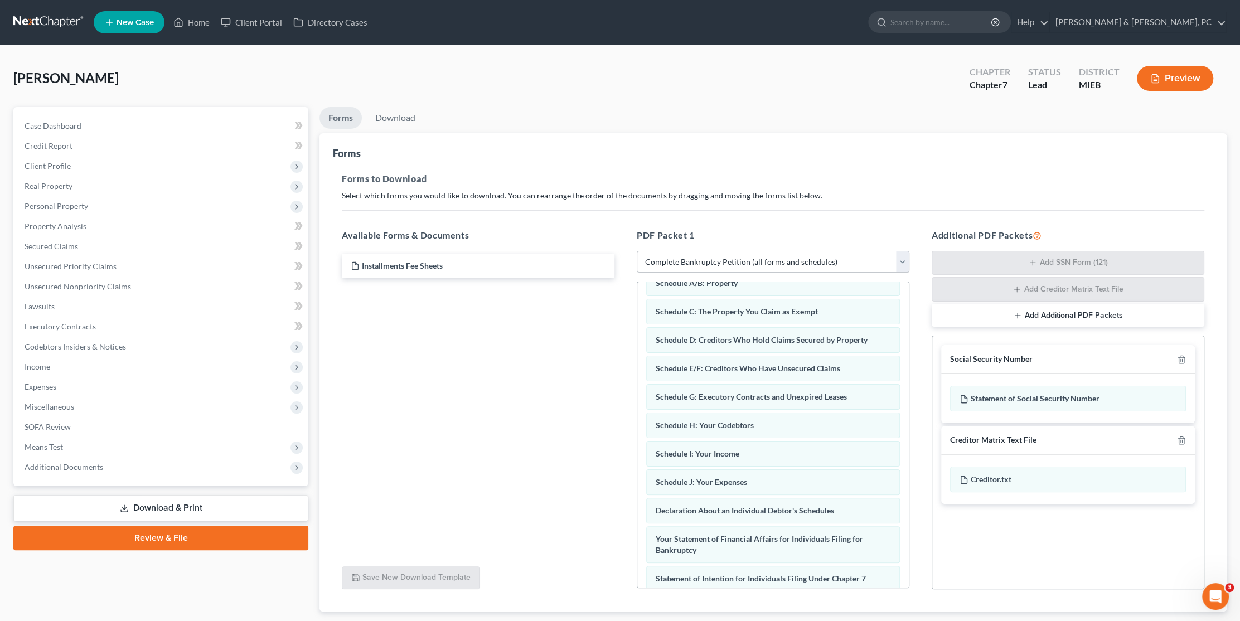
scroll to position [324, 0]
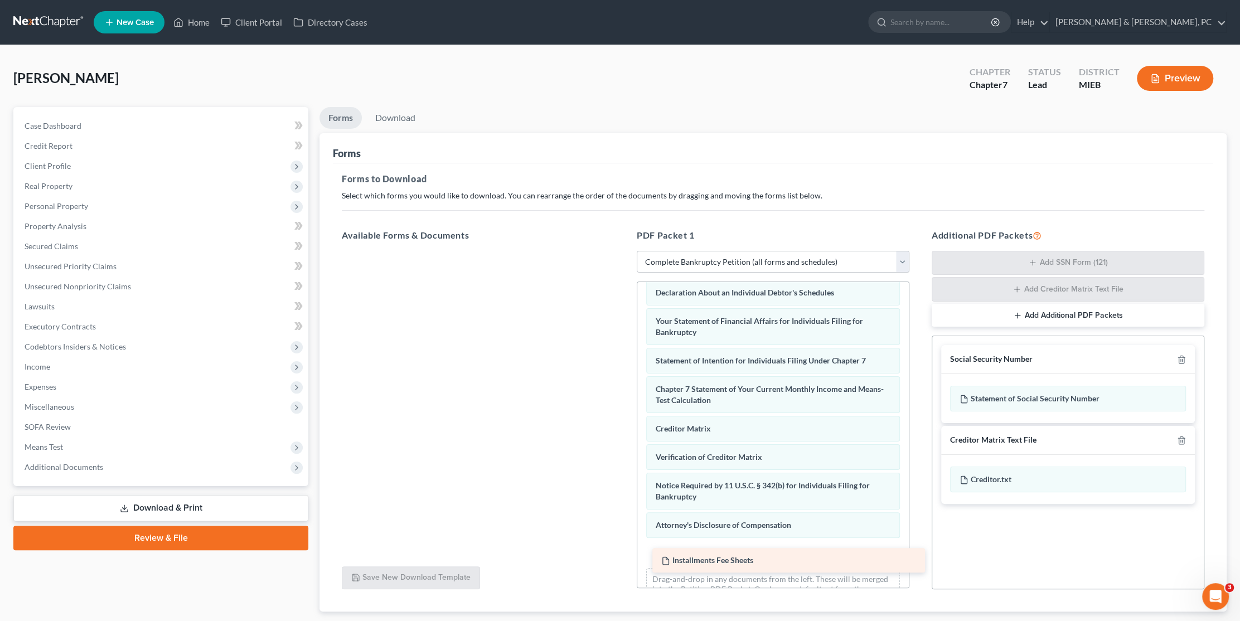
drag, startPoint x: 440, startPoint y: 263, endPoint x: 750, endPoint y: 558, distance: 428.0
click at [624, 251] on div "Installments Fee Sheets Installments Fee Sheets" at bounding box center [478, 251] width 291 height 0
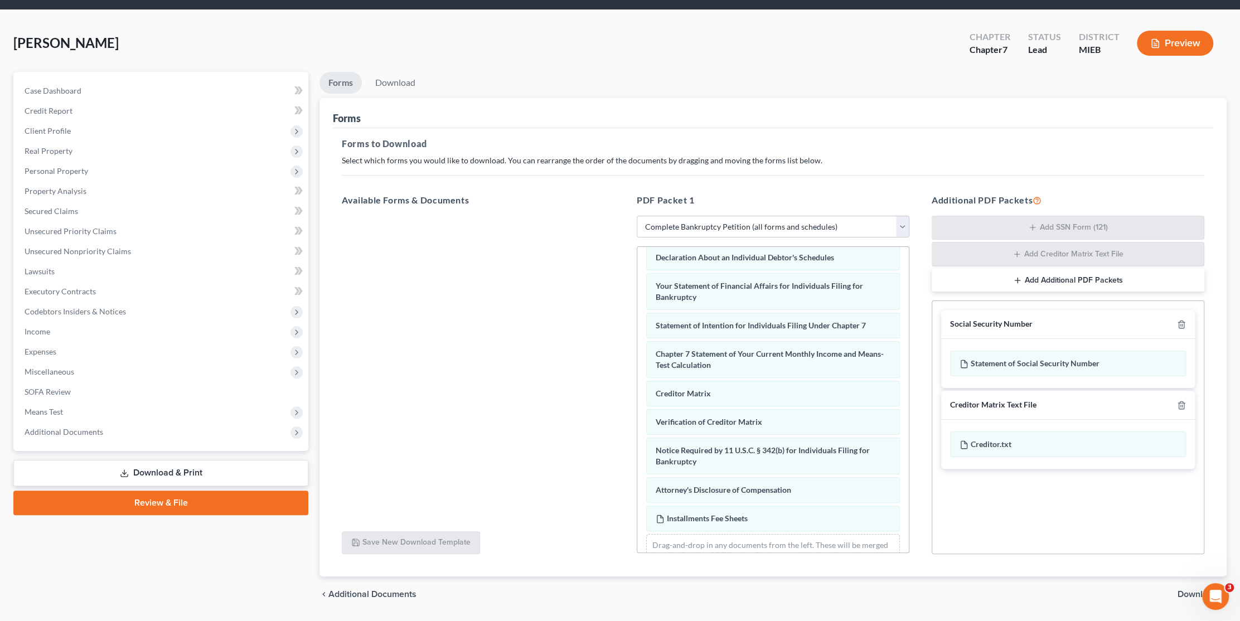
scroll to position [67, 0]
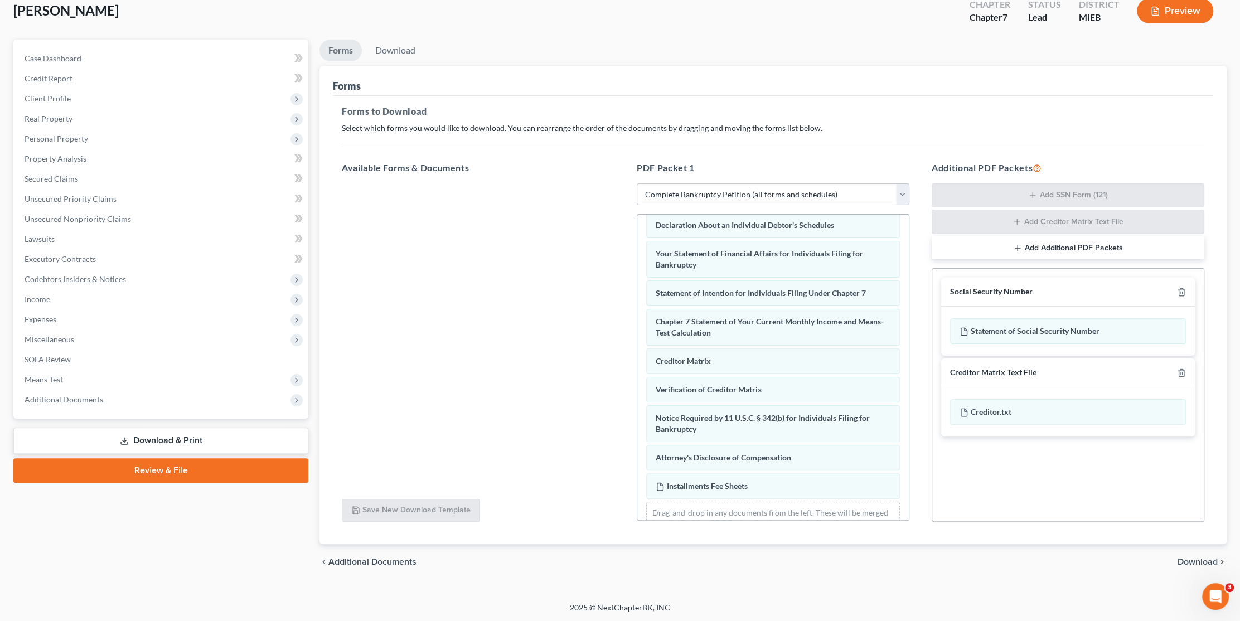
click at [1197, 558] on span "Download" at bounding box center [1198, 562] width 40 height 9
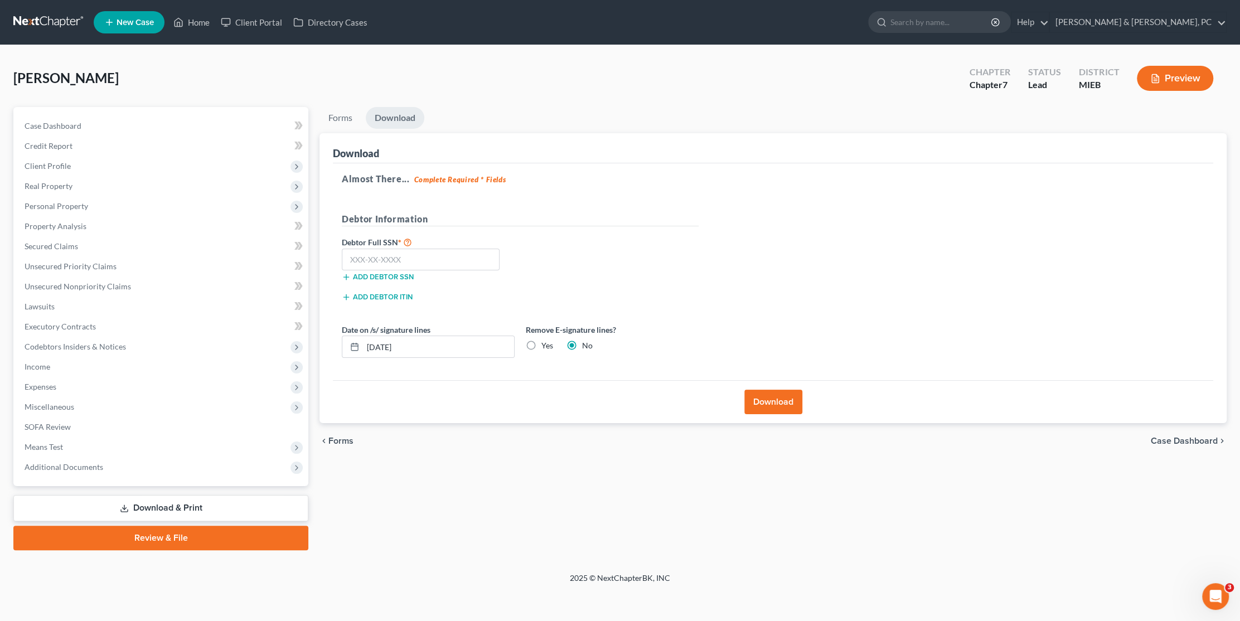
scroll to position [0, 0]
click at [392, 256] on input "text" at bounding box center [423, 260] width 158 height 22
type input "381-06-5413"
click at [544, 346] on label "Yes" at bounding box center [550, 345] width 12 height 11
click at [548, 346] on input "Yes" at bounding box center [551, 343] width 7 height 7
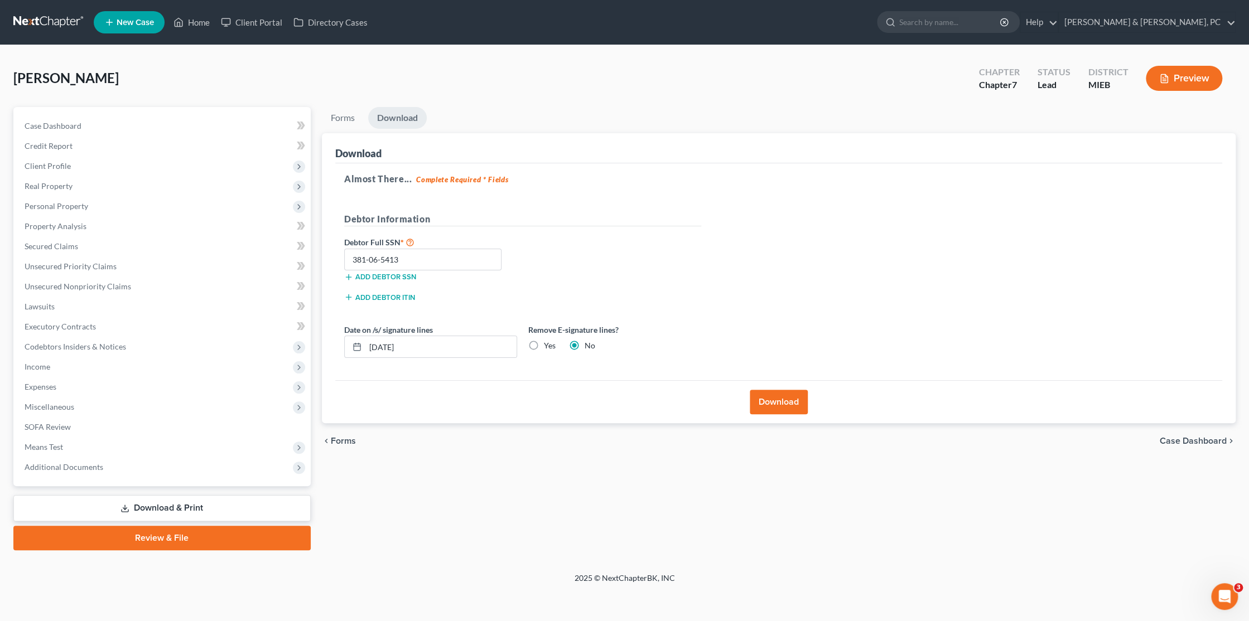
radio input "true"
radio input "false"
click at [791, 403] on button "Download" at bounding box center [779, 402] width 58 height 25
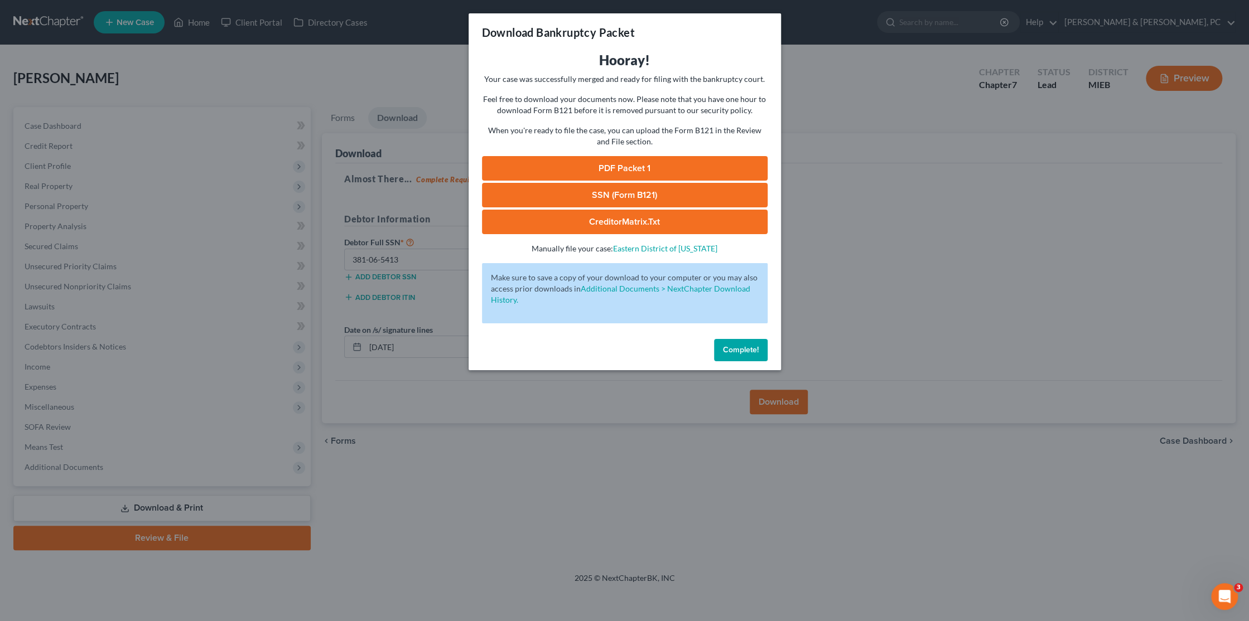
click at [620, 171] on link "PDF Packet 1" at bounding box center [625, 168] width 286 height 25
click at [621, 196] on link "SSN (Form B121)" at bounding box center [625, 195] width 286 height 25
click at [723, 349] on span "Complete!" at bounding box center [741, 349] width 36 height 9
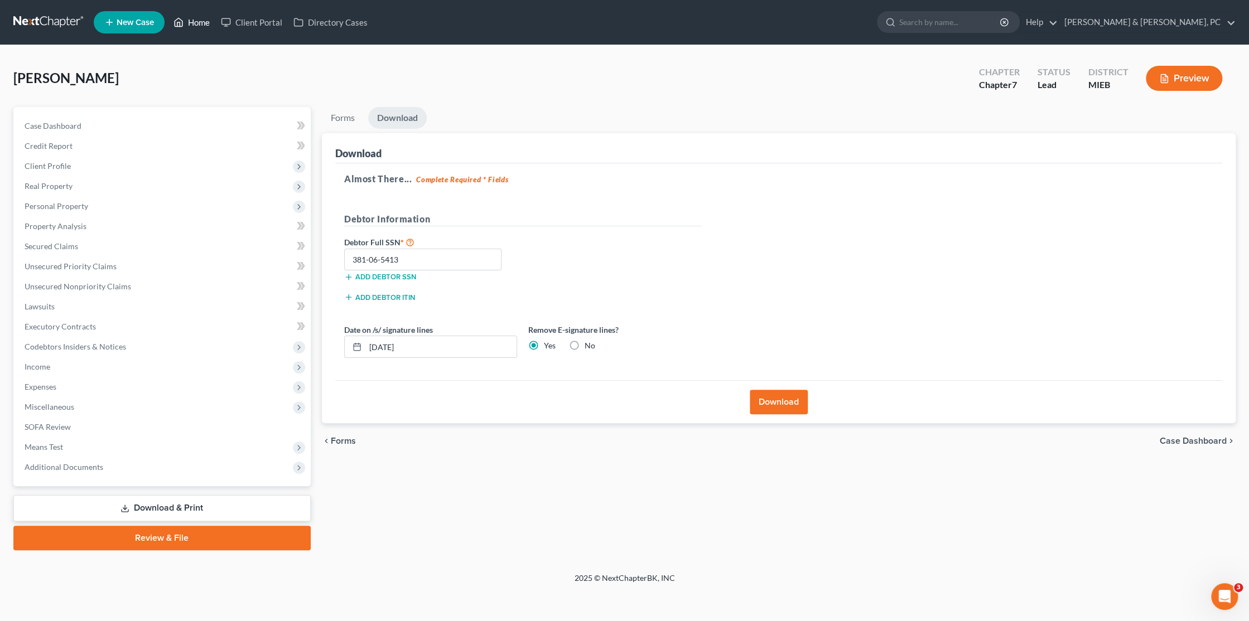
click at [200, 21] on link "Home" at bounding box center [191, 22] width 47 height 20
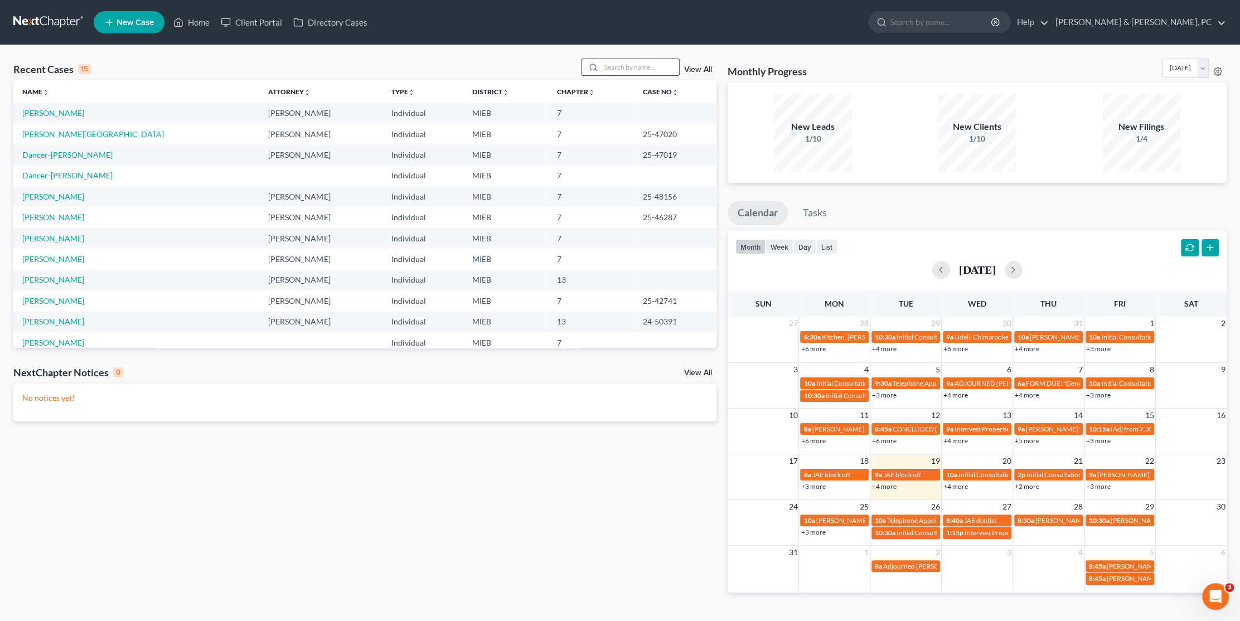
click at [608, 69] on input "search" at bounding box center [640, 67] width 78 height 16
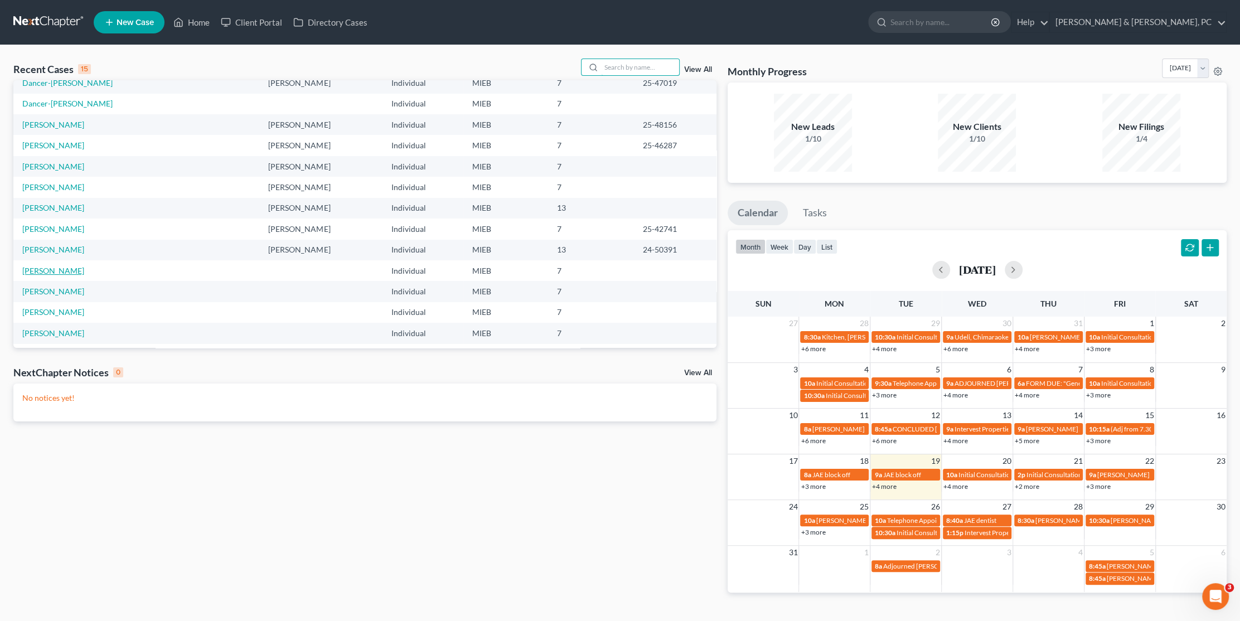
scroll to position [76, 0]
click at [61, 264] on link "[PERSON_NAME]" at bounding box center [53, 266] width 62 height 9
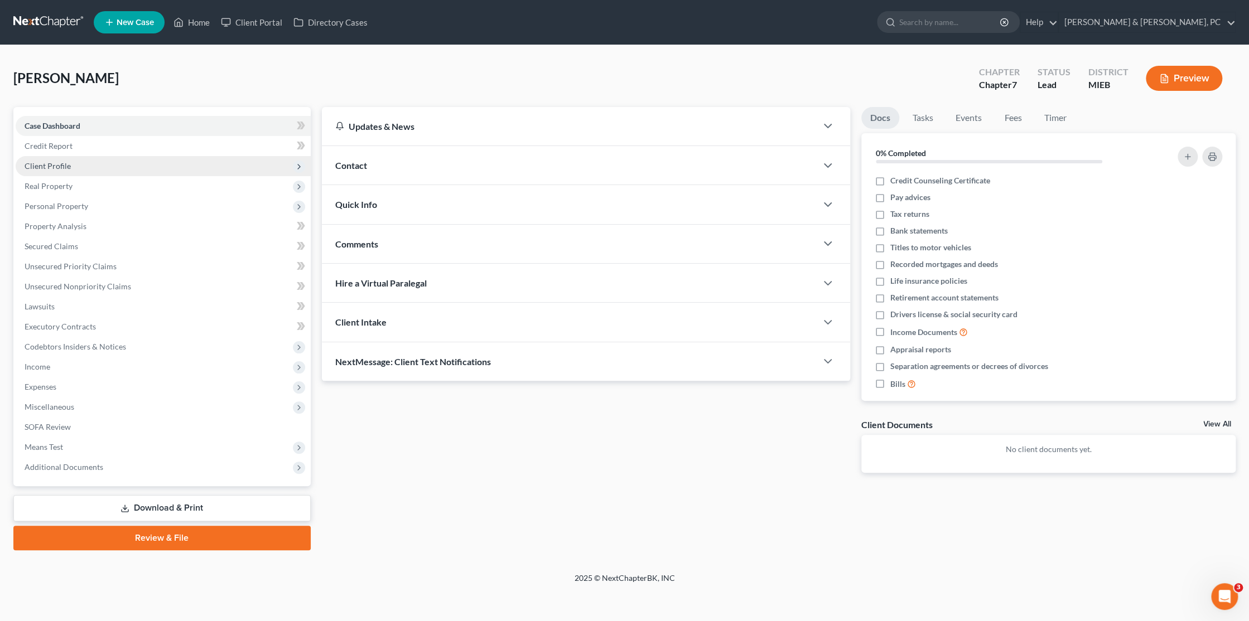
click at [57, 161] on span "Client Profile" at bounding box center [48, 165] width 46 height 9
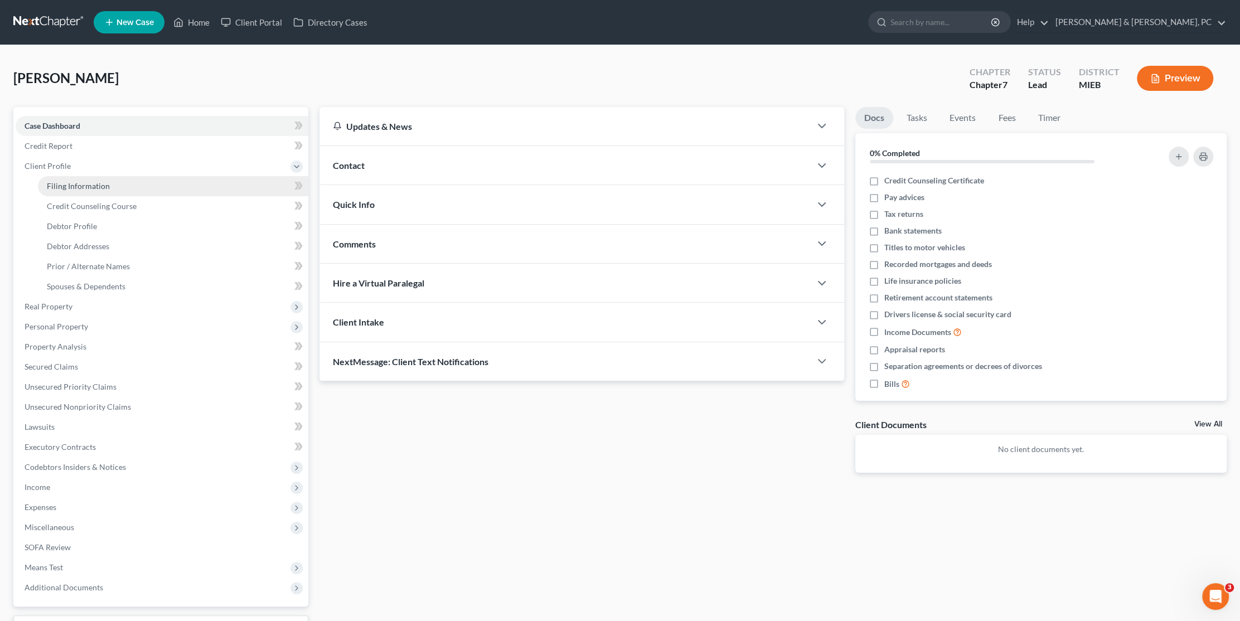
click at [79, 189] on span "Filing Information" at bounding box center [78, 185] width 63 height 9
select select "1"
select select "0"
select select "40"
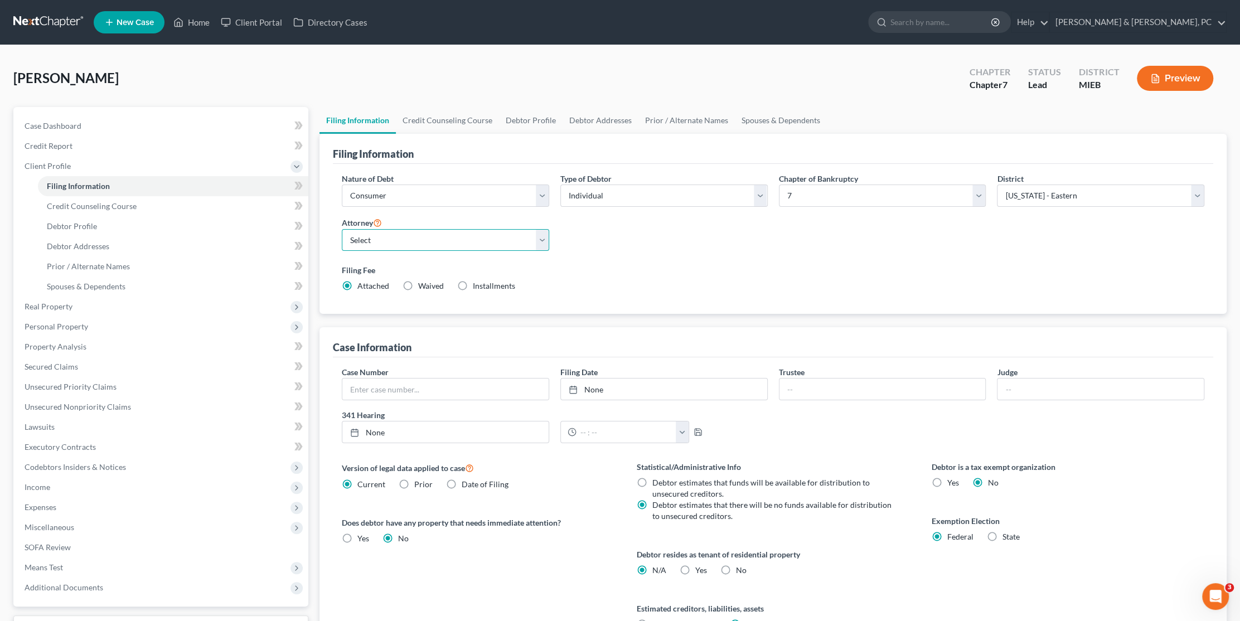
click at [442, 236] on select "Select [PERSON_NAME] - MIEB" at bounding box center [445, 240] width 207 height 22
select select "0"
click at [342, 229] on select "Select [PERSON_NAME] - MIEB" at bounding box center [445, 240] width 207 height 22
click at [623, 228] on div "Nature of Debt Select Business Consumer Other Nature of Business Select Clearin…" at bounding box center [773, 237] width 874 height 128
click at [450, 118] on link "Credit Counseling Course" at bounding box center [447, 120] width 103 height 27
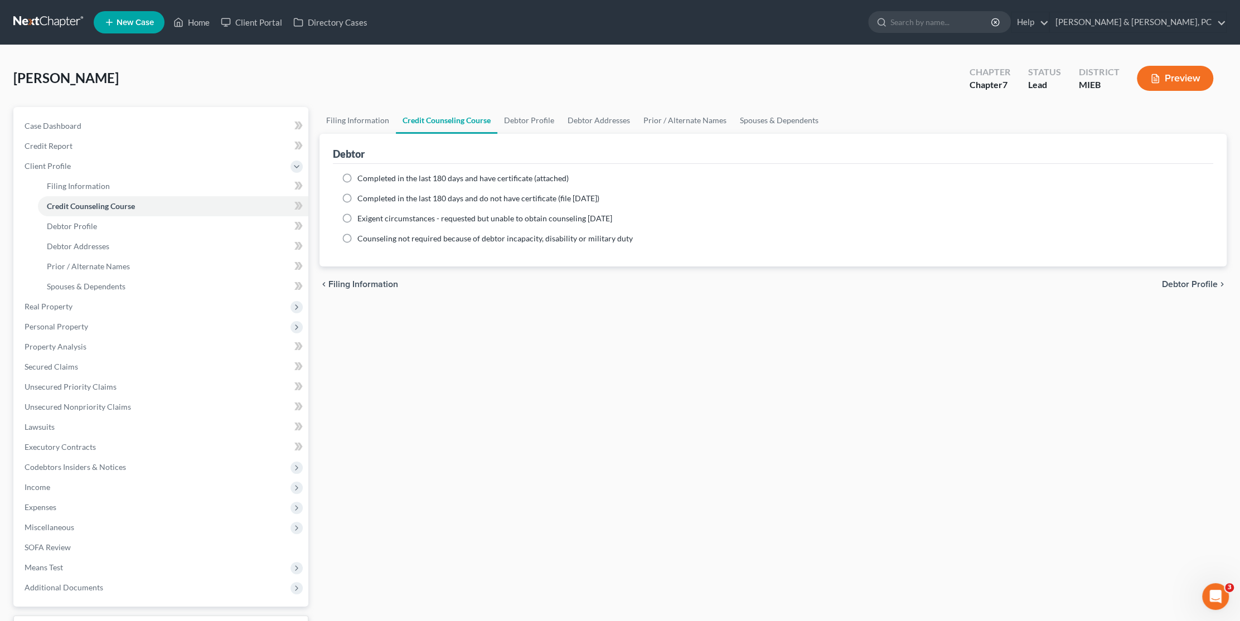
click at [444, 180] on span "Completed in the last 180 days and have certificate (attached)" at bounding box center [463, 177] width 211 height 9
click at [369, 180] on input "Completed in the last 180 days and have certificate (attached)" at bounding box center [365, 176] width 7 height 7
radio input "true"
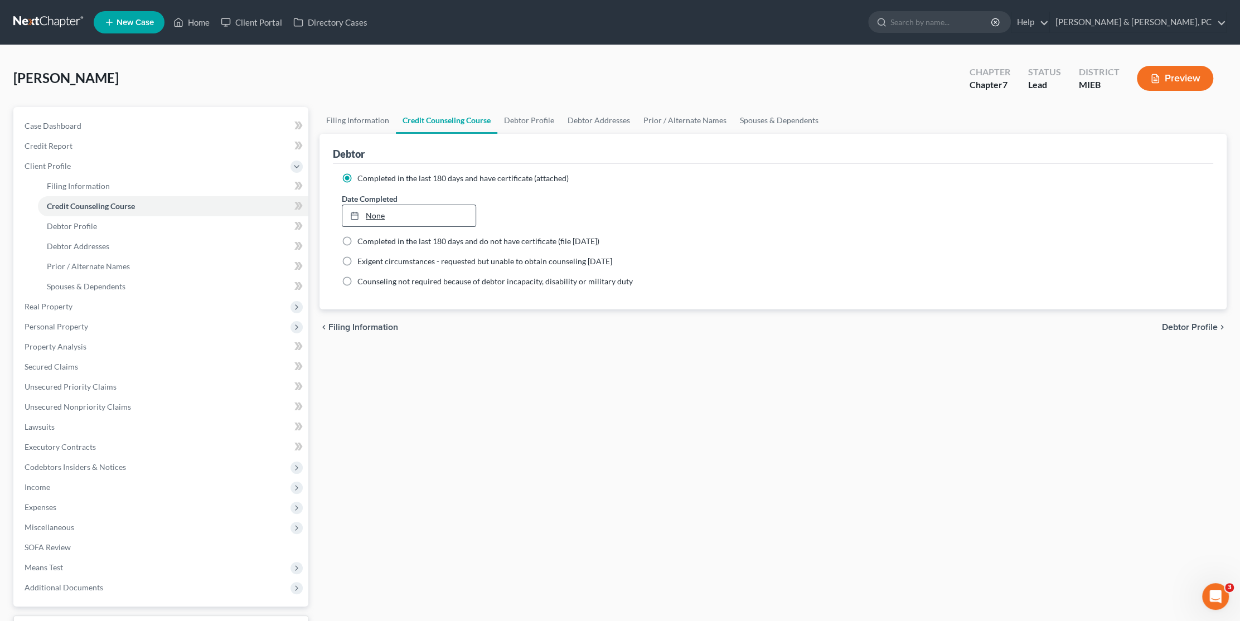
click at [416, 211] on link "None" at bounding box center [408, 215] width 133 height 21
click at [524, 119] on link "Debtor Profile" at bounding box center [530, 120] width 64 height 27
select select "0"
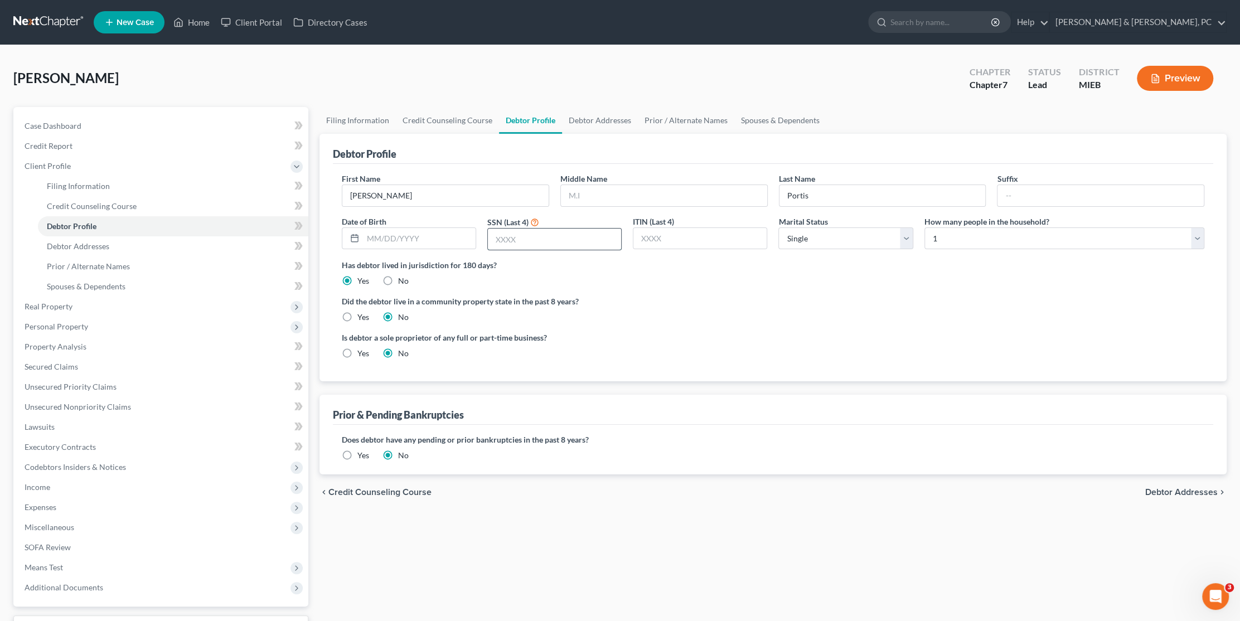
click at [513, 231] on input "text" at bounding box center [554, 239] width 133 height 21
type input "6557"
click at [351, 117] on link "Filing Information" at bounding box center [358, 120] width 76 height 27
select select "1"
select select "0"
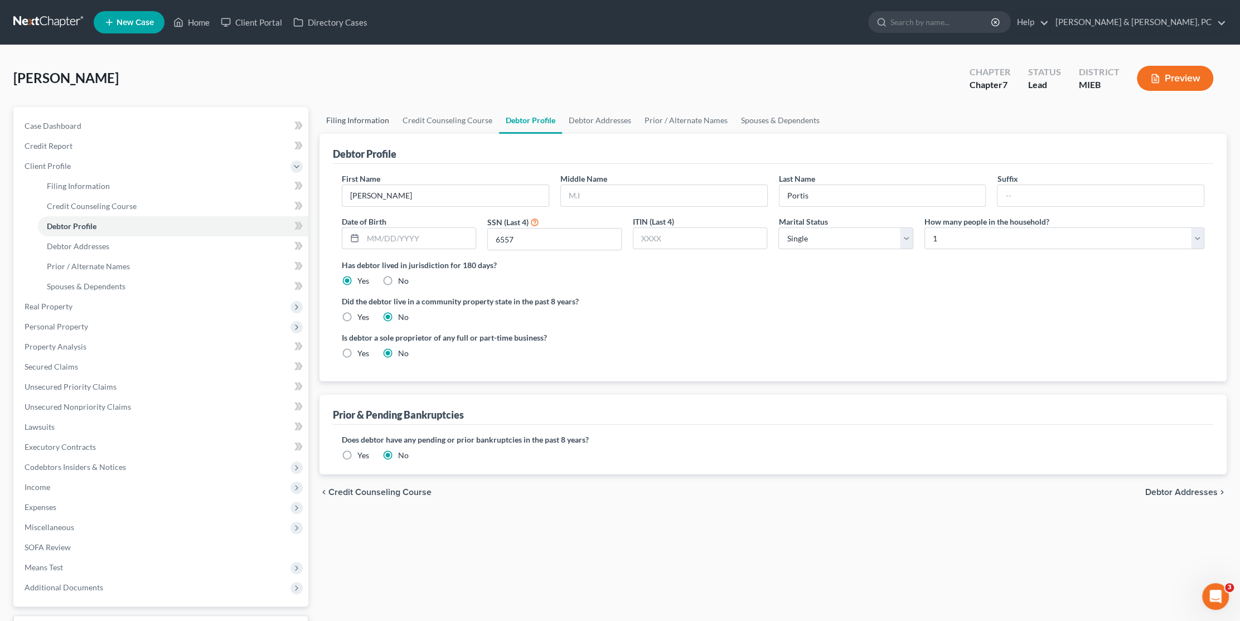
select select "0"
select select "40"
select select "0"
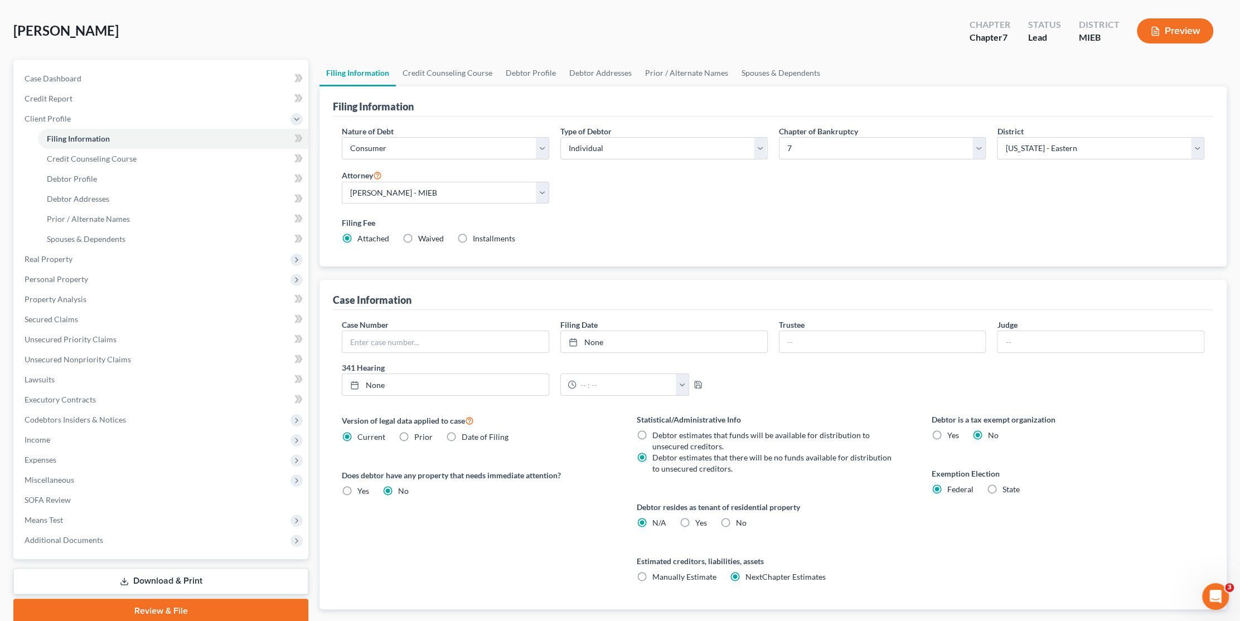
scroll to position [112, 0]
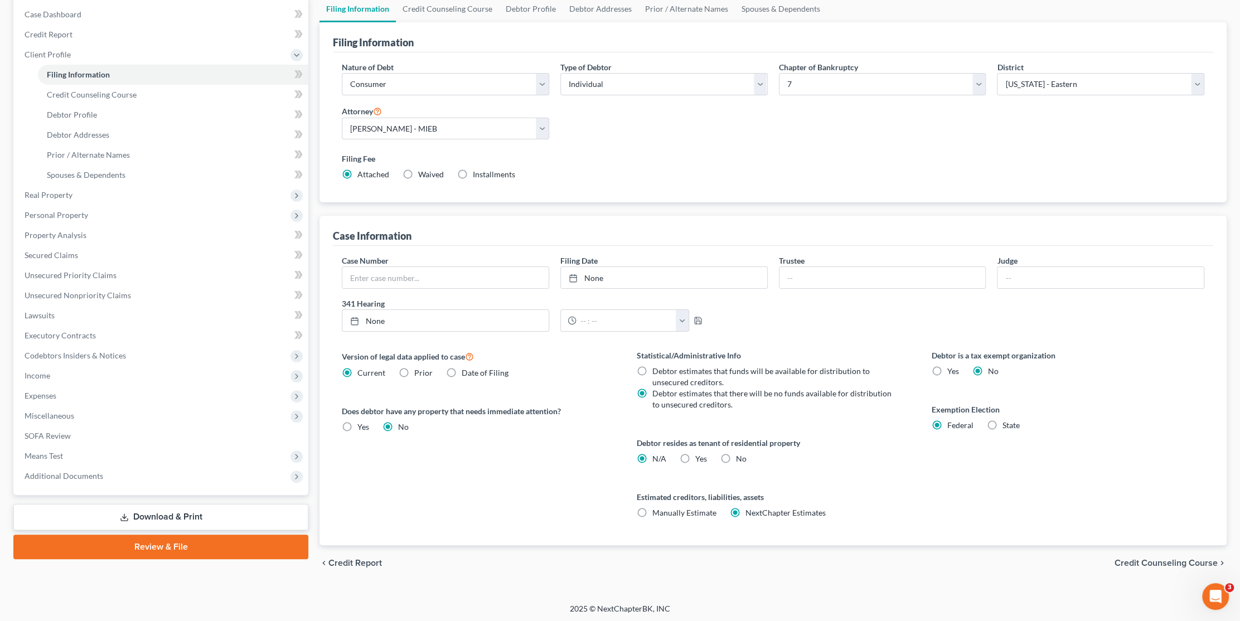
click at [696, 455] on label "Yes Yes" at bounding box center [702, 458] width 12 height 11
click at [700, 455] on input "Yes Yes" at bounding box center [703, 456] width 7 height 7
radio input "true"
radio input "false"
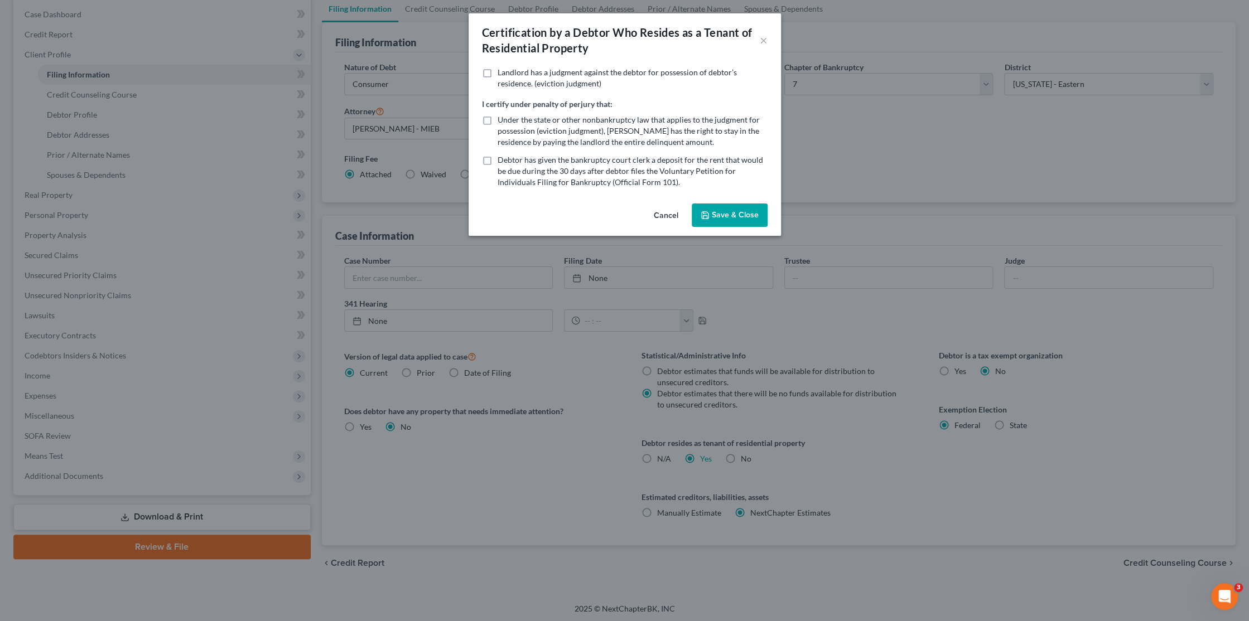
click at [720, 220] on button "Save & Close" at bounding box center [730, 215] width 76 height 23
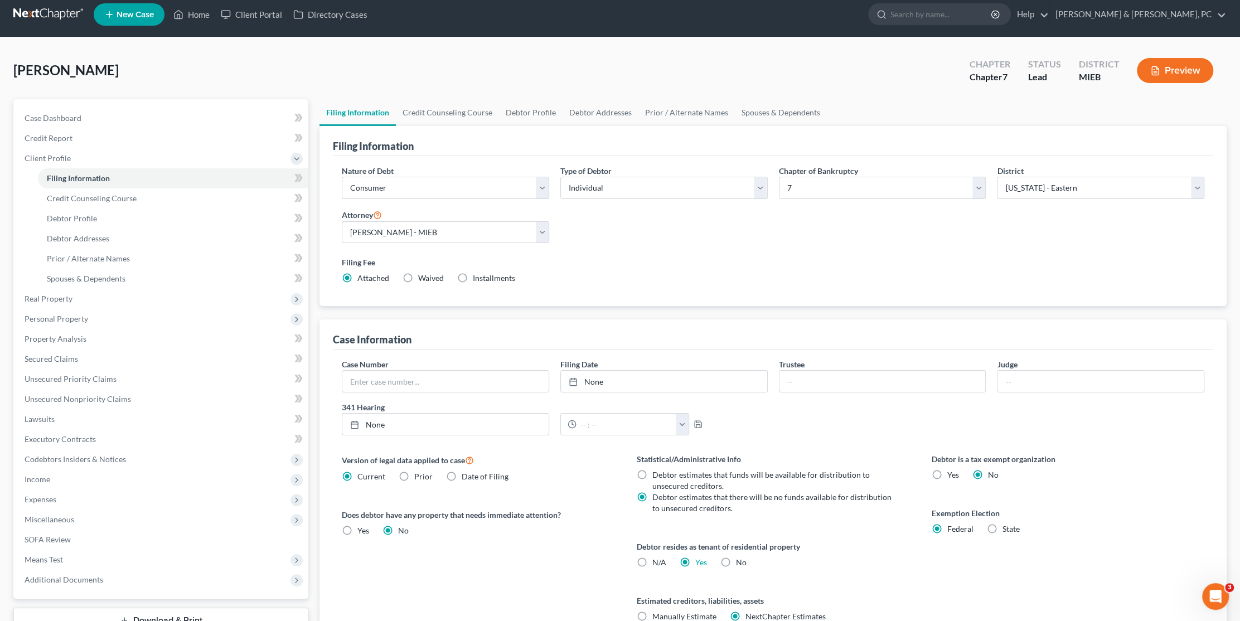
scroll to position [0, 0]
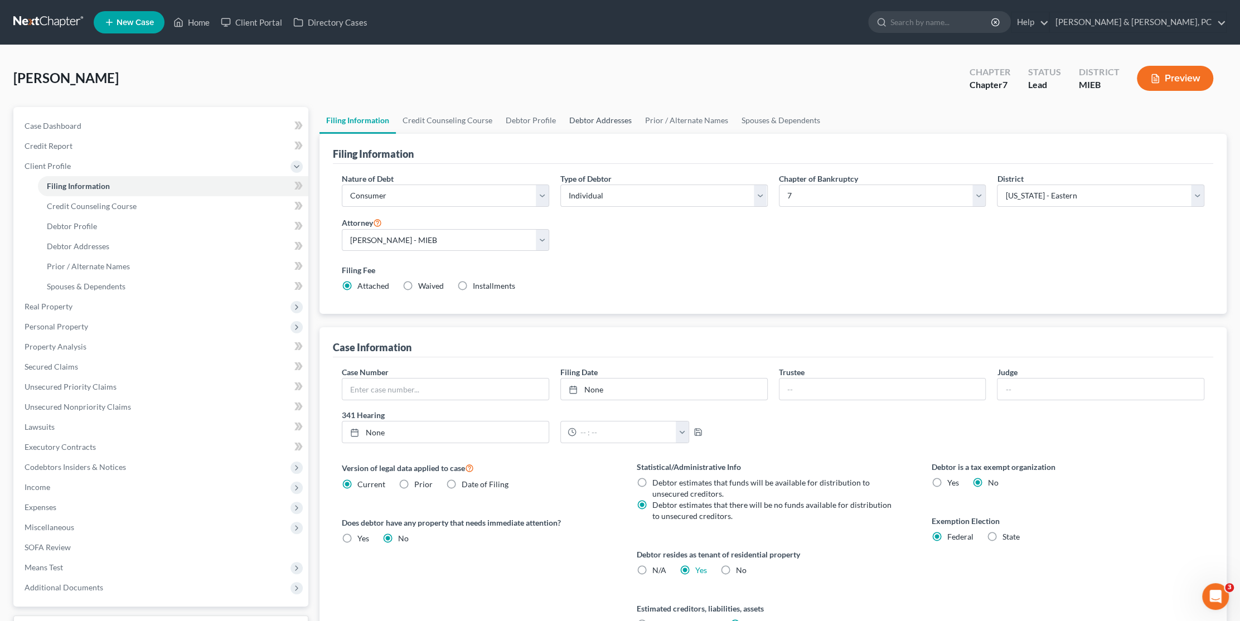
click at [596, 119] on link "Debtor Addresses" at bounding box center [601, 120] width 76 height 27
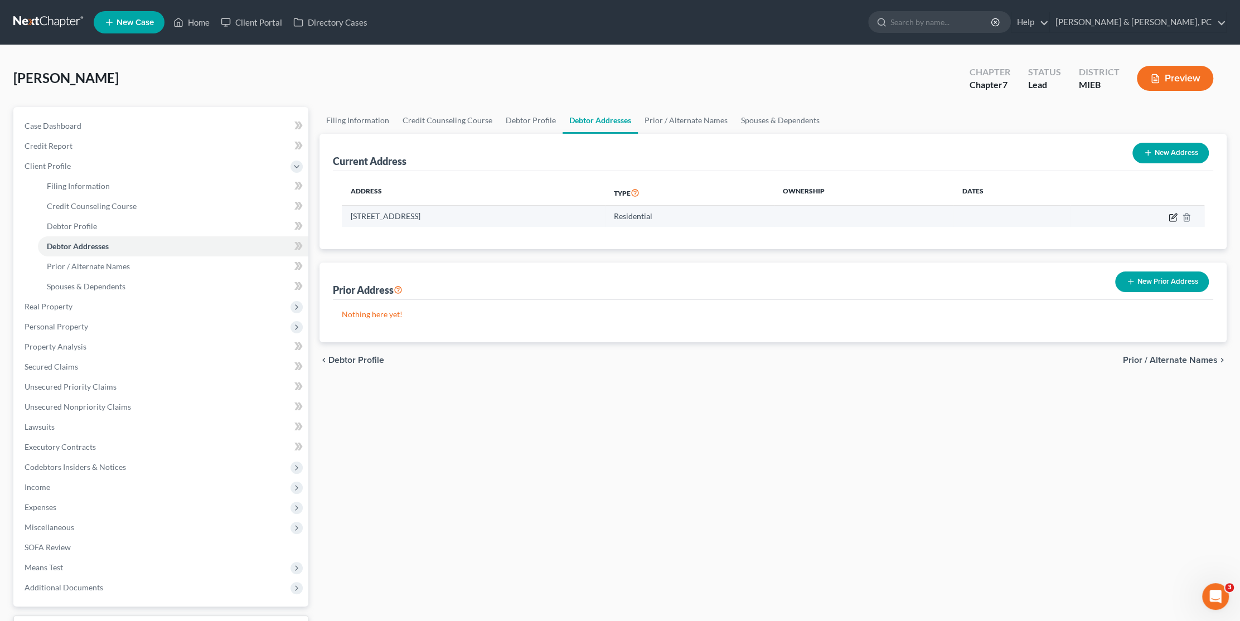
click at [1176, 216] on icon "button" at bounding box center [1173, 217] width 7 height 7
select select "23"
select select "0"
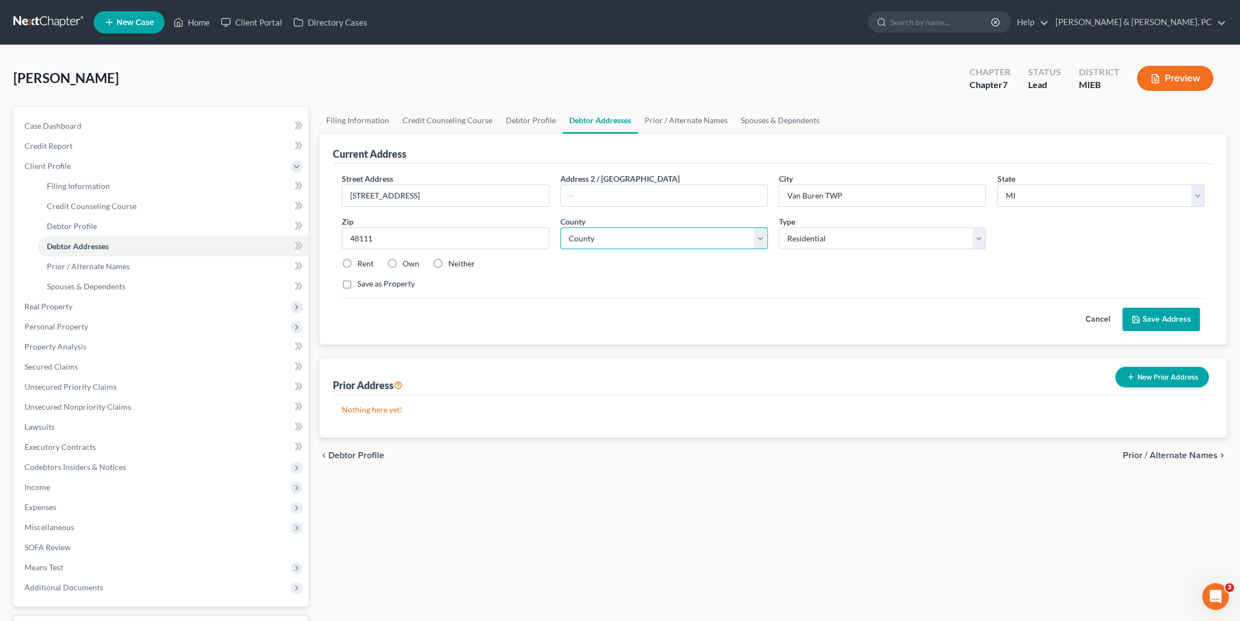
click at [647, 237] on select "[GEOGRAPHIC_DATA] [GEOGRAPHIC_DATA] [GEOGRAPHIC_DATA] [GEOGRAPHIC_DATA] [GEOGRA…" at bounding box center [664, 239] width 207 height 22
select select "81"
click at [561, 228] on select "[GEOGRAPHIC_DATA] [GEOGRAPHIC_DATA] [GEOGRAPHIC_DATA] [GEOGRAPHIC_DATA] [GEOGRA…" at bounding box center [664, 239] width 207 height 22
click at [1149, 310] on button "Save Address" at bounding box center [1162, 319] width 78 height 23
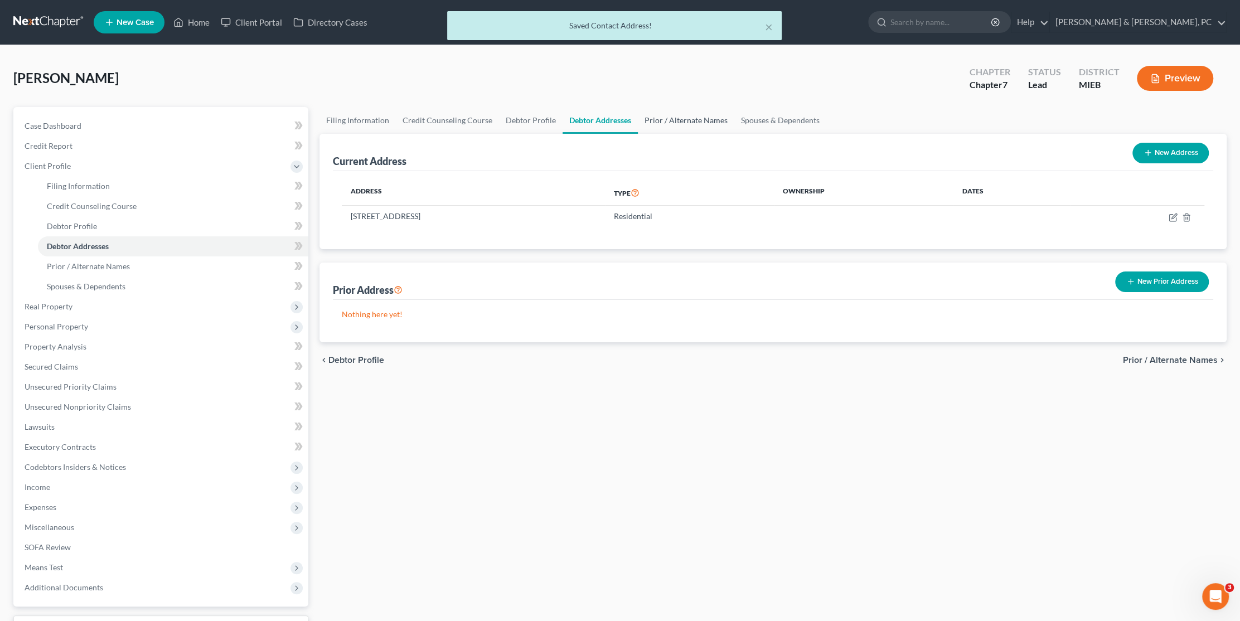
click at [691, 117] on link "Prior / Alternate Names" at bounding box center [686, 120] width 96 height 27
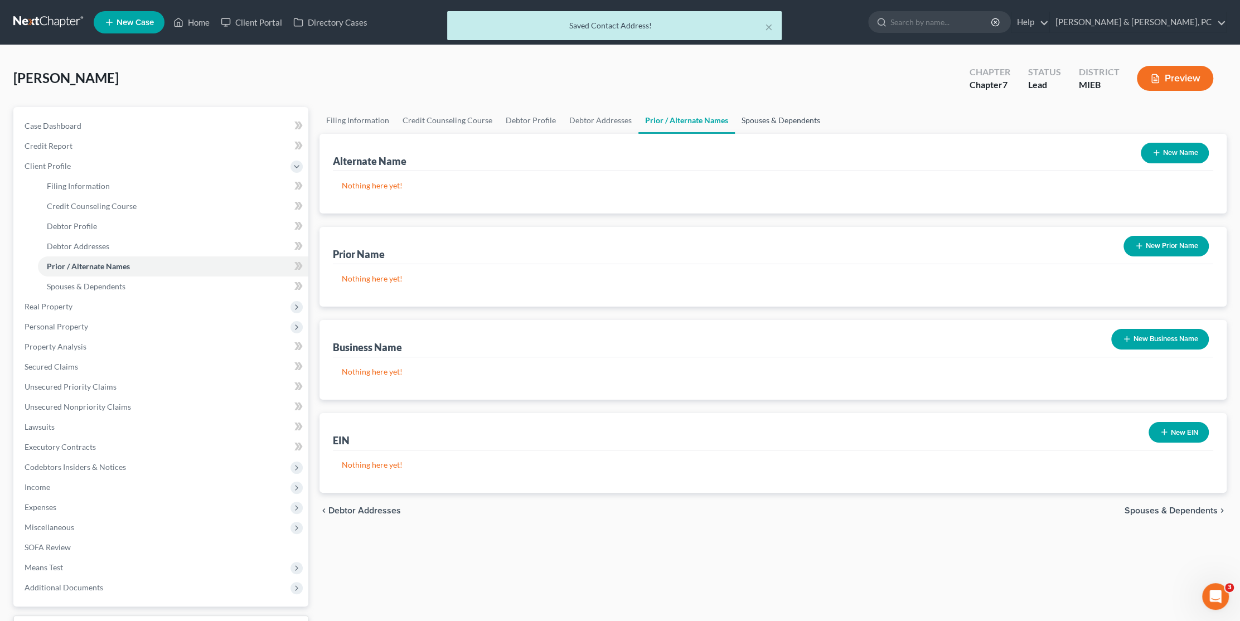
click at [778, 124] on link "Spouses & Dependents" at bounding box center [781, 120] width 92 height 27
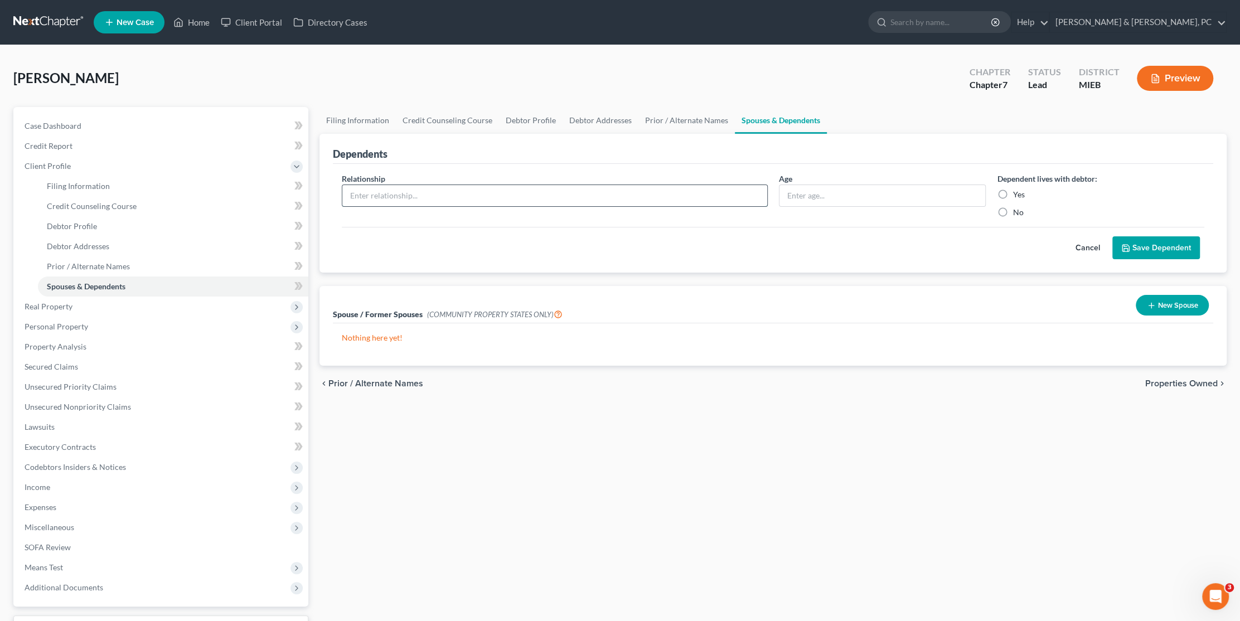
click at [627, 187] on input "text" at bounding box center [554, 195] width 425 height 21
type input "Daughter"
type input "15"
click at [1013, 190] on label "Yes" at bounding box center [1019, 194] width 12 height 11
click at [1017, 190] on input "Yes" at bounding box center [1020, 192] width 7 height 7
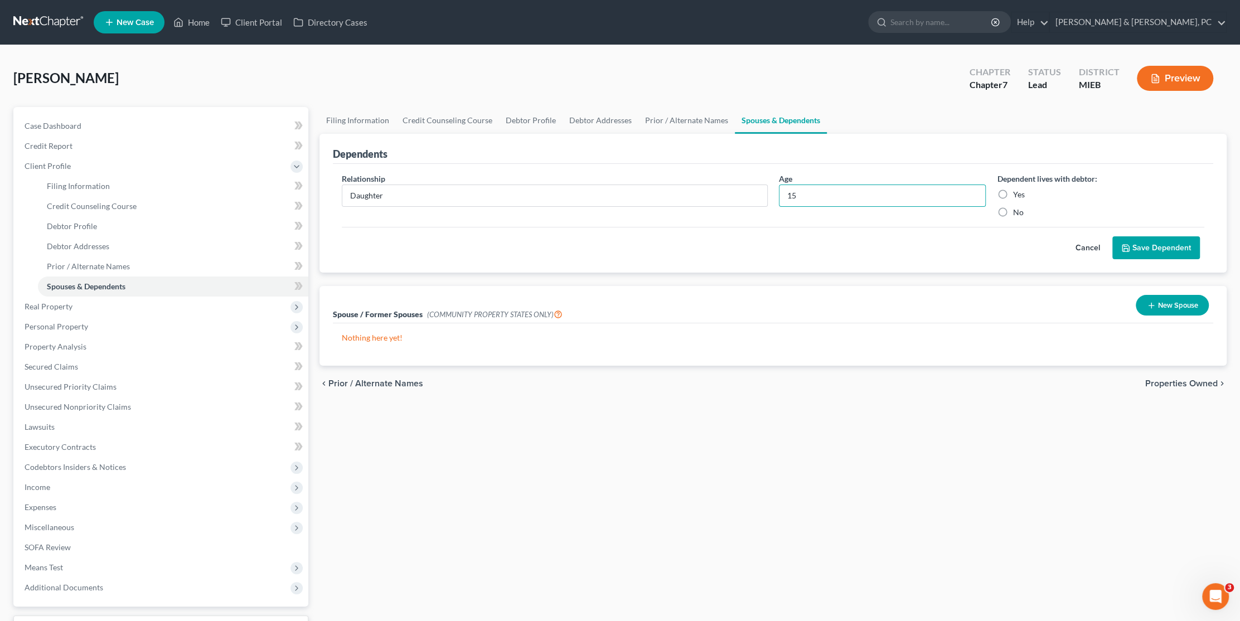
radio input "true"
click at [1173, 253] on button "Save Dependent" at bounding box center [1157, 247] width 88 height 23
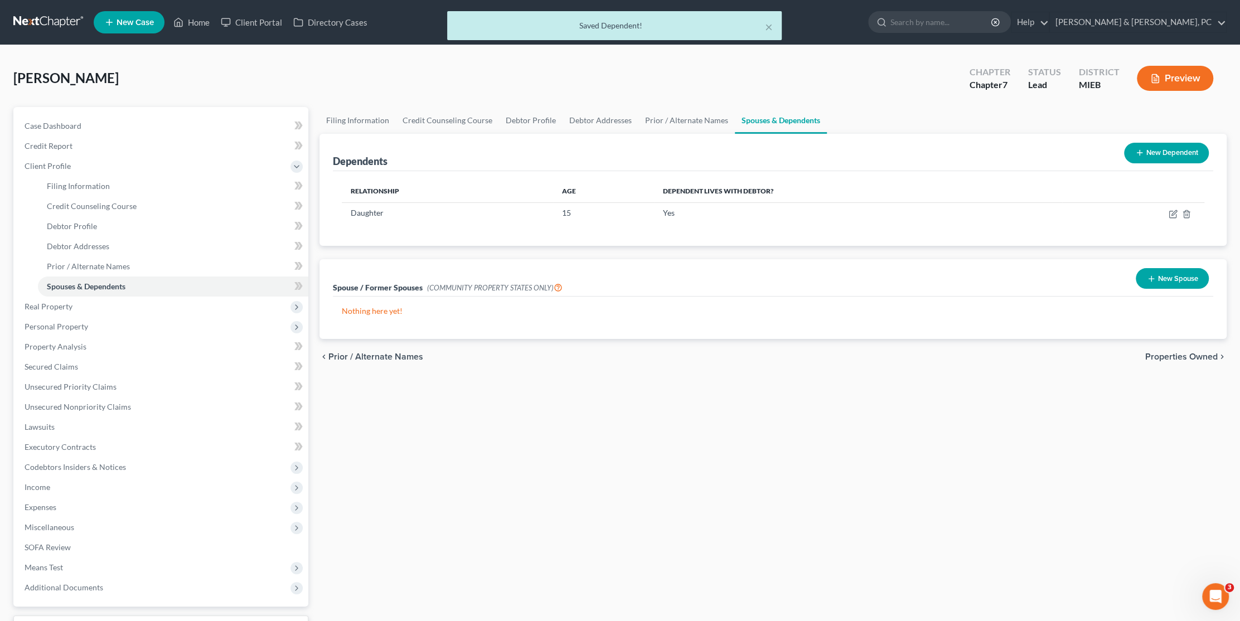
click at [1142, 151] on icon at bounding box center [1140, 152] width 9 height 9
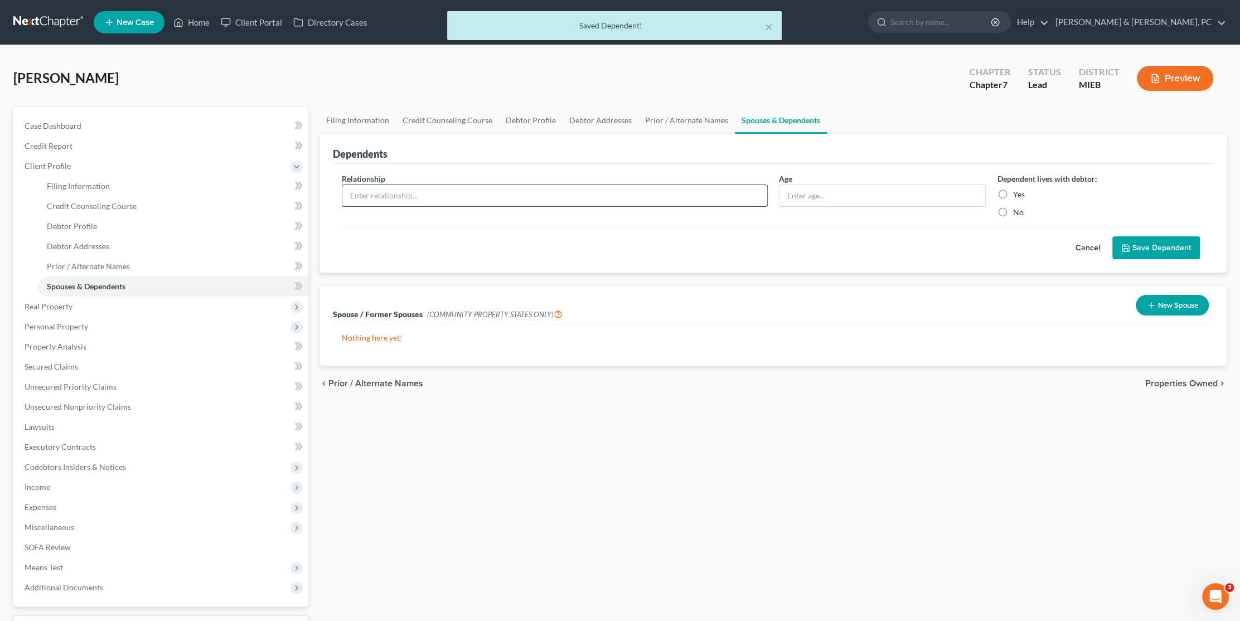
click at [469, 191] on input "text" at bounding box center [554, 195] width 425 height 21
type input "Daughter"
click at [844, 190] on input "text" at bounding box center [883, 195] width 206 height 21
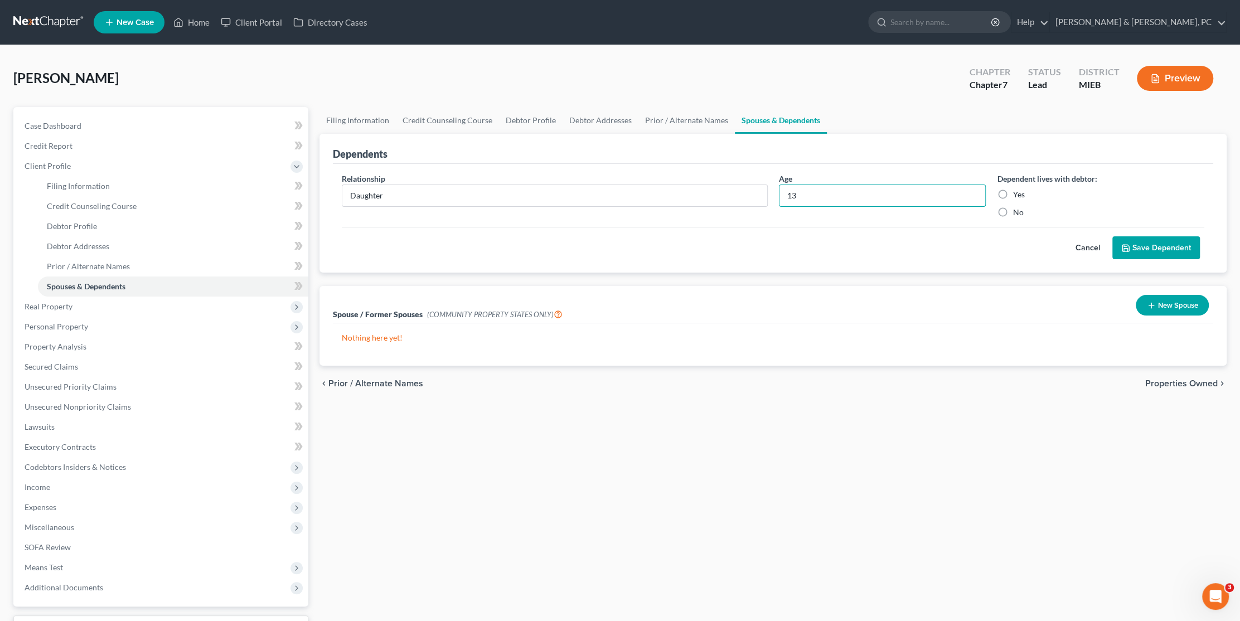
type input "13"
click at [1013, 192] on label "Yes" at bounding box center [1019, 194] width 12 height 11
click at [1017, 192] on input "Yes" at bounding box center [1020, 192] width 7 height 7
radio input "true"
click at [1165, 248] on button "Save Dependent" at bounding box center [1157, 247] width 88 height 23
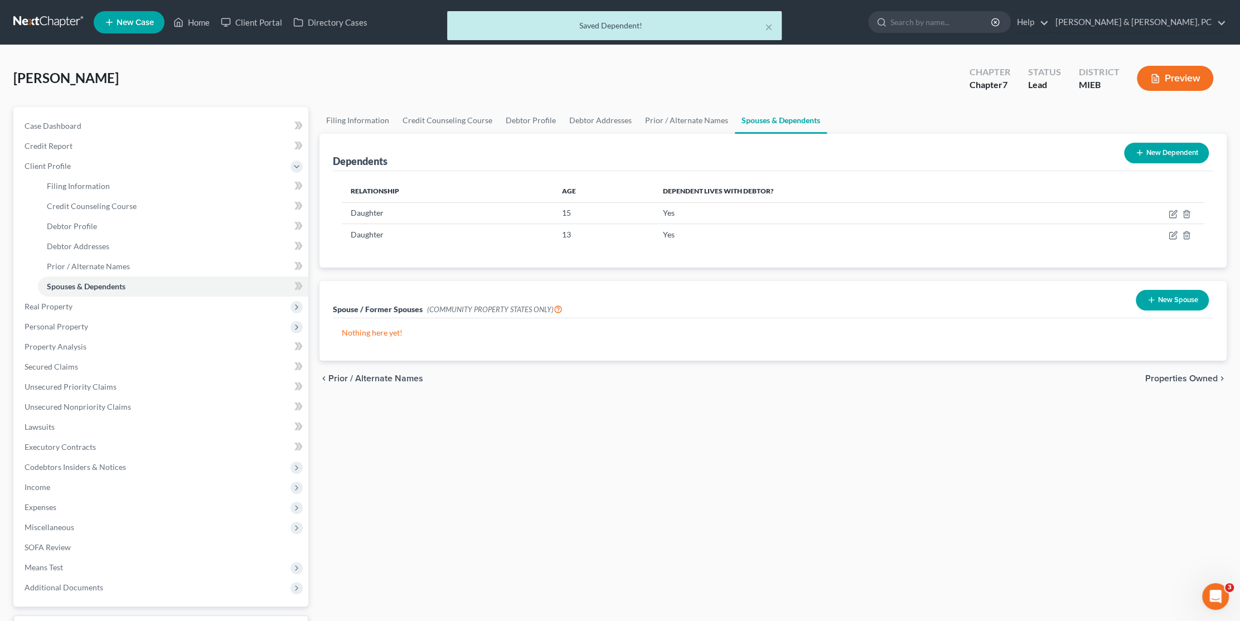
click at [1167, 156] on button "New Dependent" at bounding box center [1166, 153] width 85 height 21
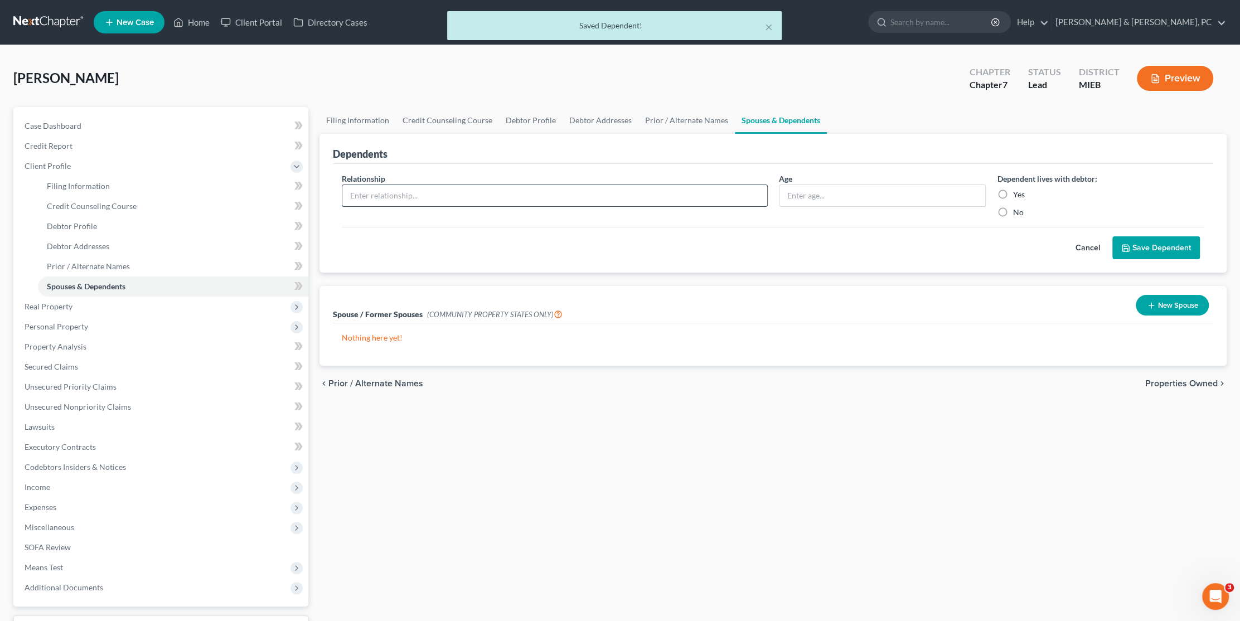
drag, startPoint x: 463, startPoint y: 197, endPoint x: 469, endPoint y: 191, distance: 8.7
click at [463, 197] on input "text" at bounding box center [554, 195] width 425 height 21
type input "Son"
type input "13"
click at [1017, 189] on input "Yes" at bounding box center [1020, 192] width 7 height 7
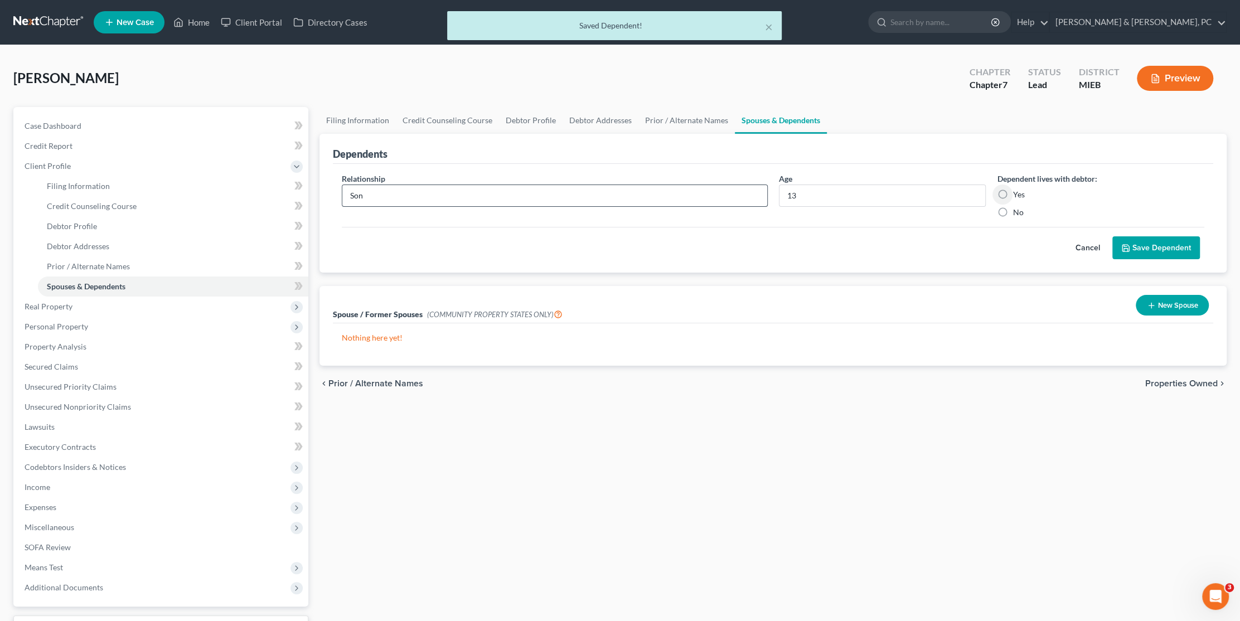
radio input "true"
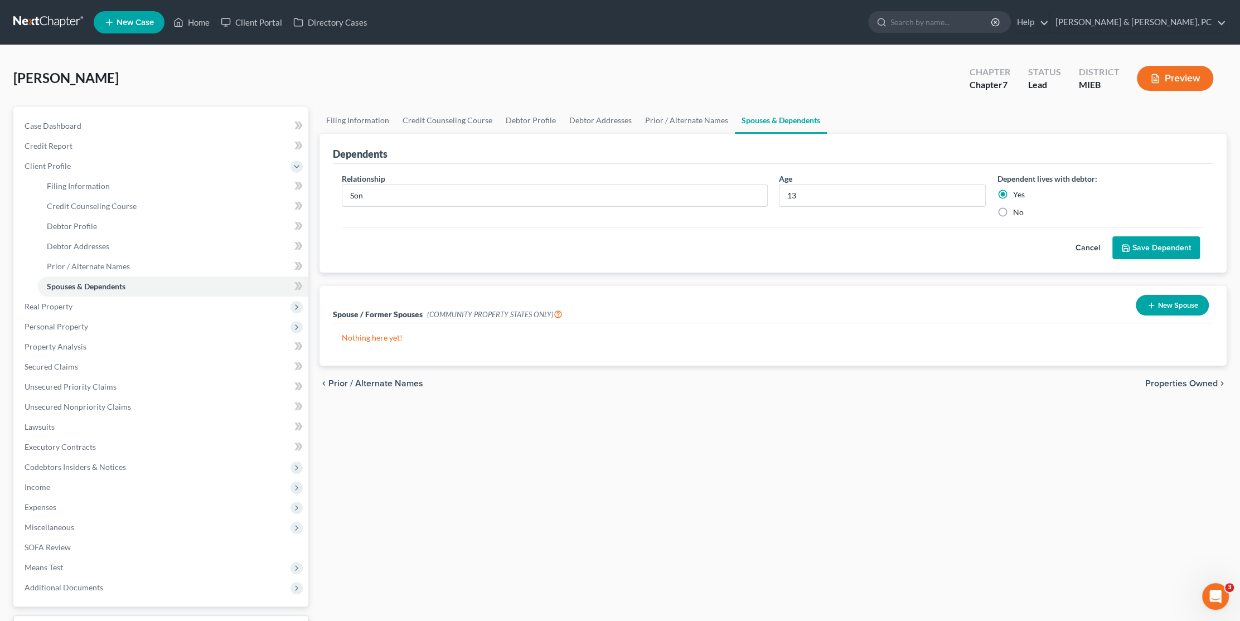
drag, startPoint x: 1161, startPoint y: 246, endPoint x: 1018, endPoint y: 275, distance: 145.7
click at [1161, 246] on button "Save Dependent" at bounding box center [1157, 247] width 88 height 23
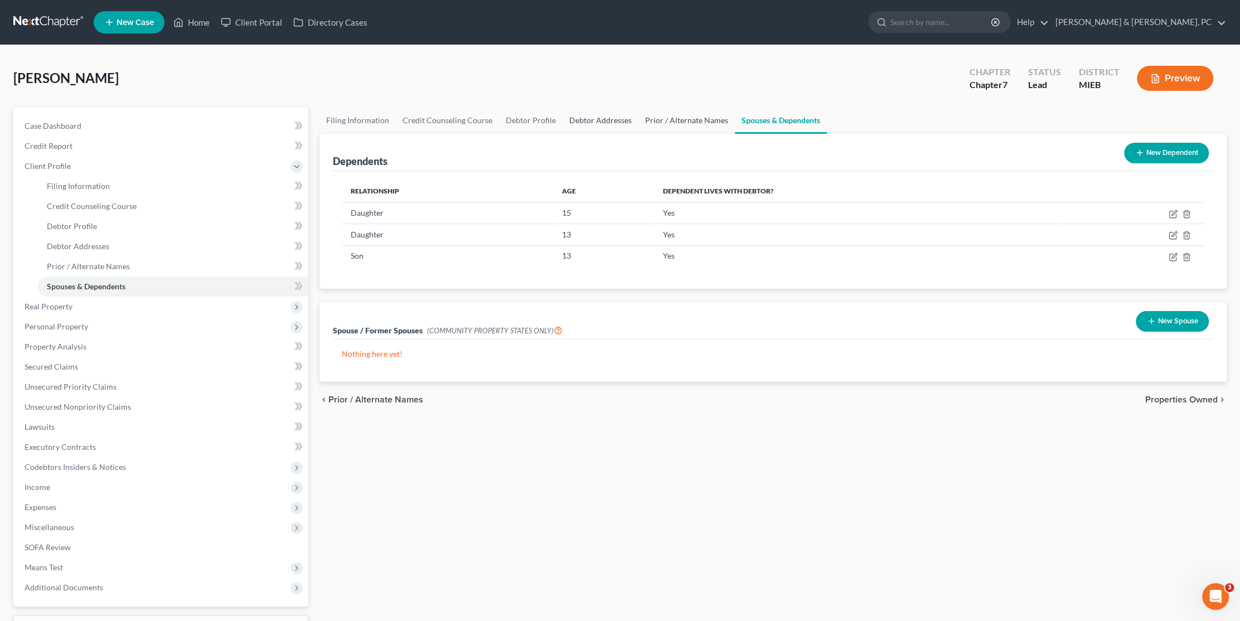
drag, startPoint x: 674, startPoint y: 122, endPoint x: 591, endPoint y: 118, distance: 83.2
click at [674, 122] on link "Prior / Alternate Names" at bounding box center [687, 120] width 96 height 27
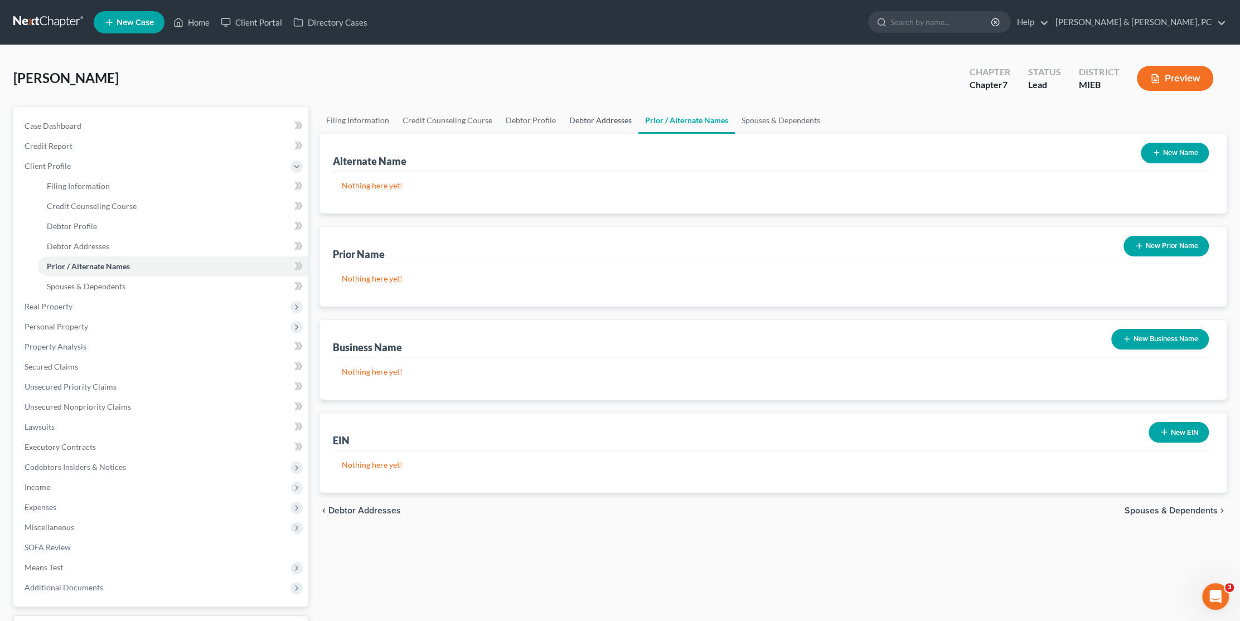
click at [591, 118] on link "Debtor Addresses" at bounding box center [601, 120] width 76 height 27
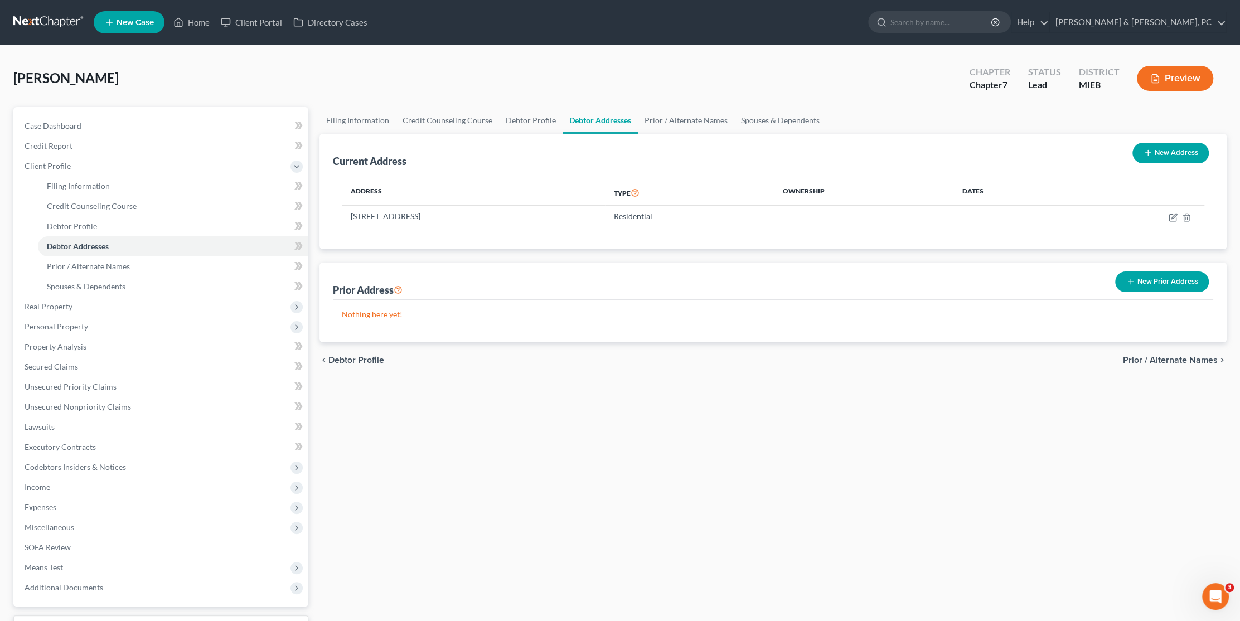
drag, startPoint x: 690, startPoint y: 487, endPoint x: 704, endPoint y: 494, distance: 16.2
click at [693, 489] on div "Filing Information Credit Counseling Course Debtor Profile Debtor Addresses Pri…" at bounding box center [773, 389] width 919 height 564
click at [94, 190] on link "Filing Information" at bounding box center [173, 186] width 271 height 20
select select "1"
select select "0"
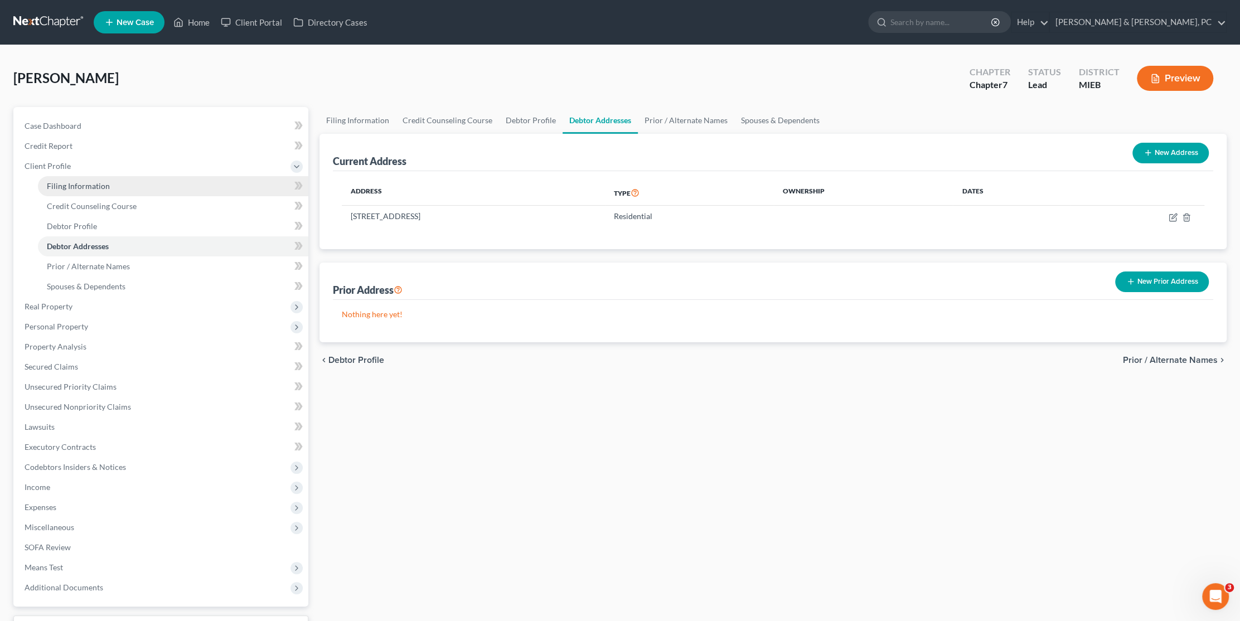
select select "0"
select select "40"
select select "0"
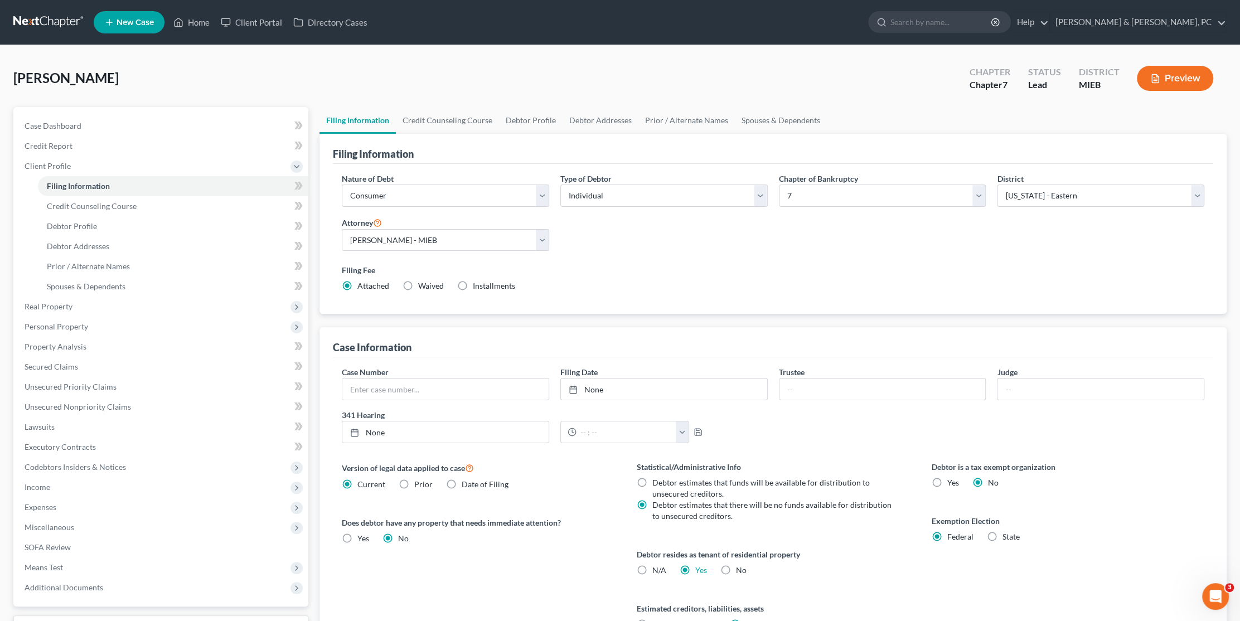
click at [669, 281] on div "Filing Fee Attached Waived Waived Installments Installments" at bounding box center [773, 277] width 863 height 27
click at [458, 122] on link "Credit Counseling Course" at bounding box center [447, 120] width 103 height 27
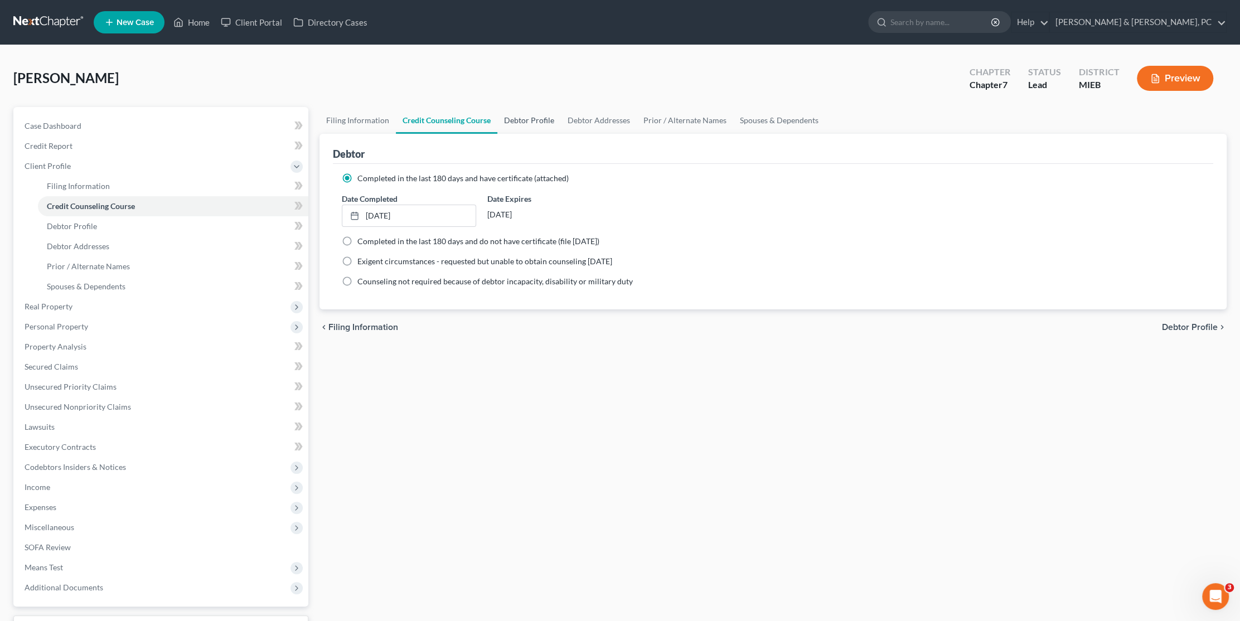
click at [529, 118] on link "Debtor Profile" at bounding box center [530, 120] width 64 height 27
select select "0"
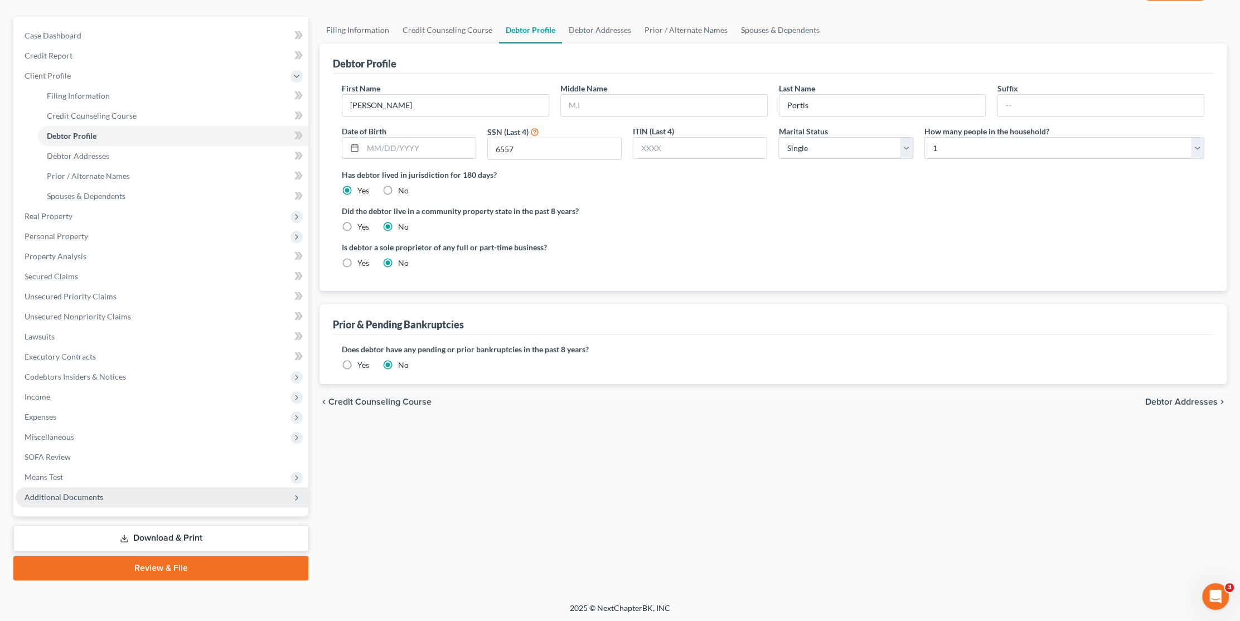
click at [65, 495] on span "Additional Documents" at bounding box center [64, 496] width 79 height 9
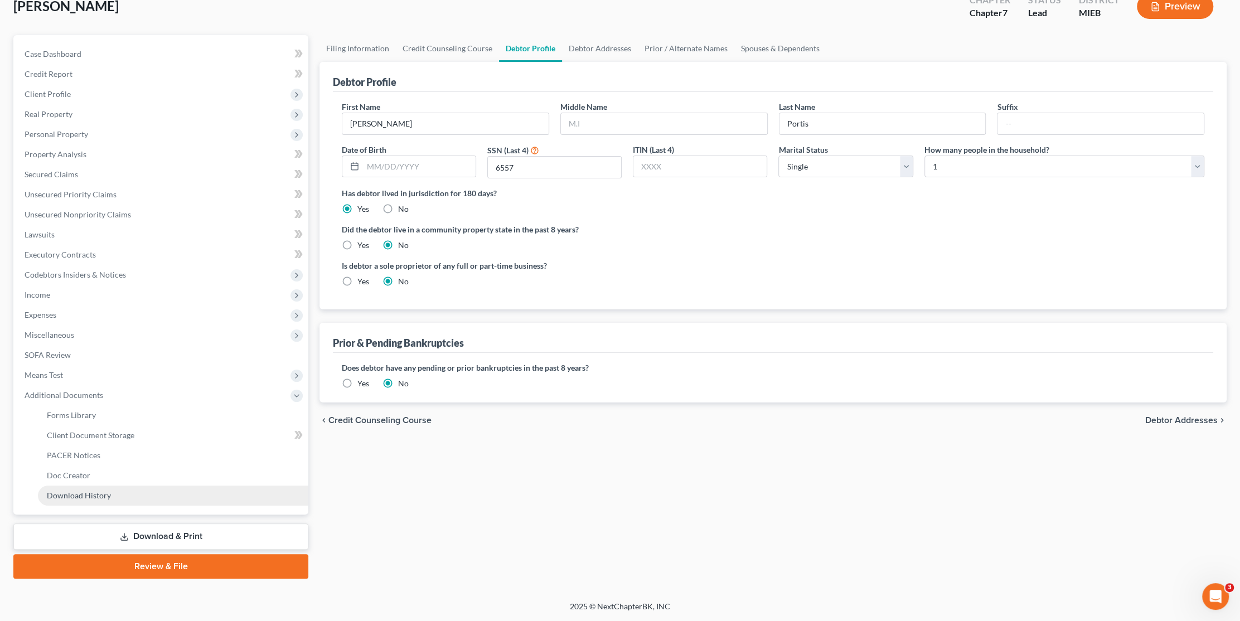
scroll to position [70, 0]
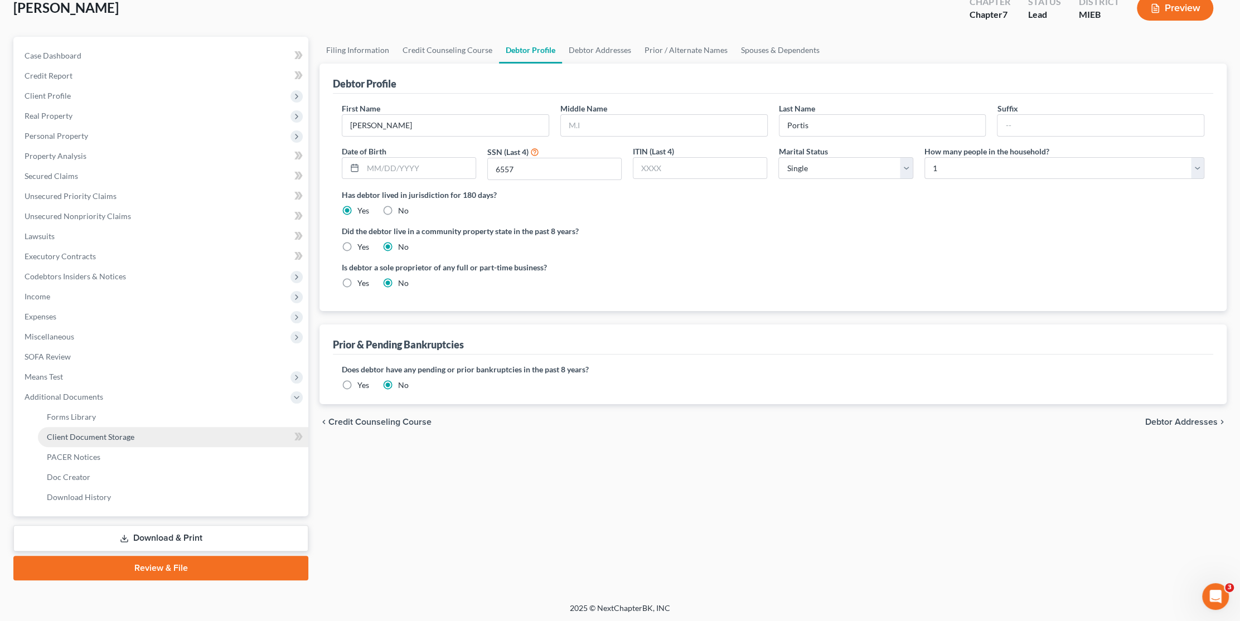
click at [65, 434] on span "Client Document Storage" at bounding box center [91, 436] width 88 height 9
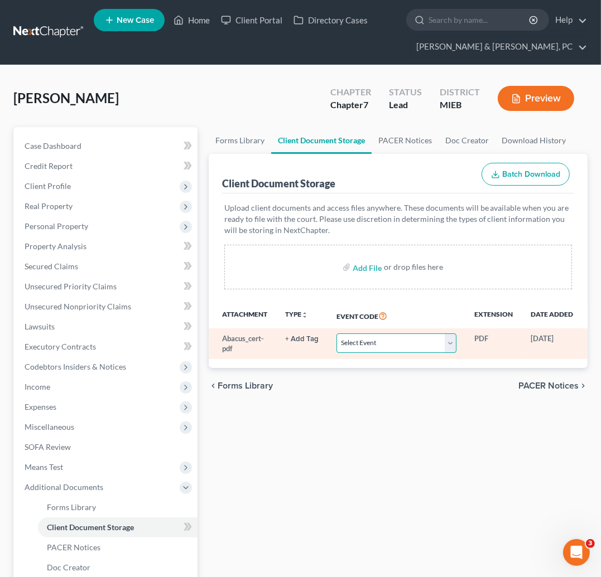
click at [373, 339] on select "Select Event 20 Largest Unsecured Creditors Amended Chapter 11 Plan Amended Cha…" at bounding box center [396, 344] width 120 height 20
select select "7"
click at [336, 334] on select "Select Event 20 Largest Unsecured Creditors Amended Chapter 11 Plan Amended Cha…" at bounding box center [396, 344] width 120 height 20
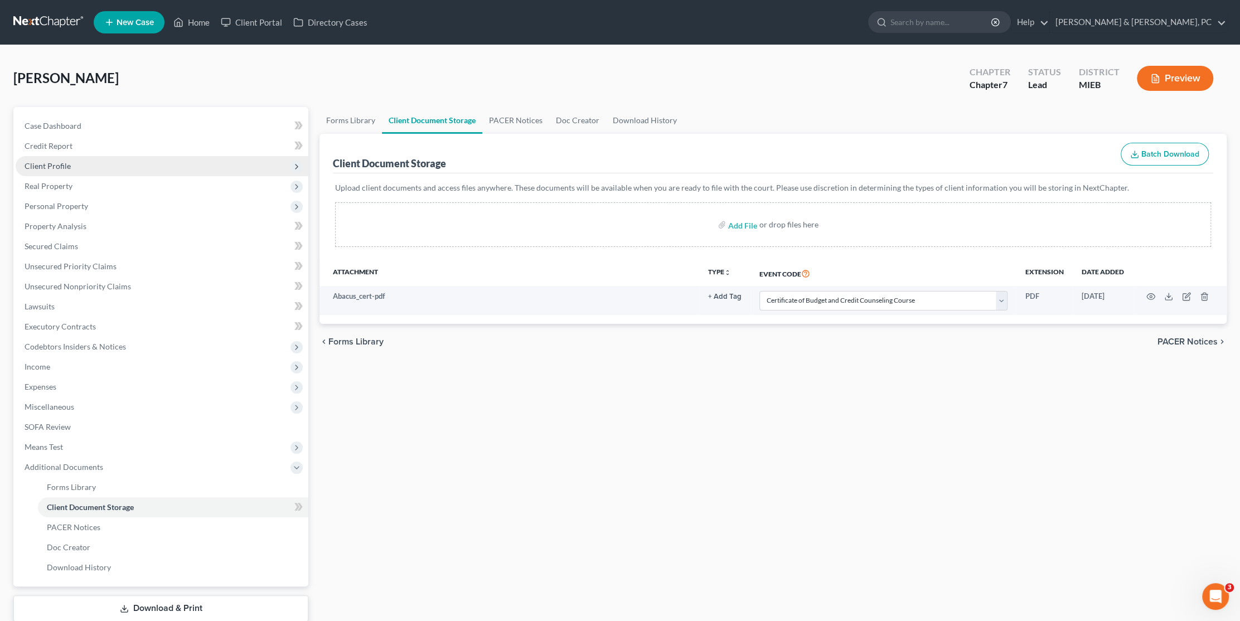
click at [49, 167] on span "Client Profile" at bounding box center [48, 165] width 46 height 9
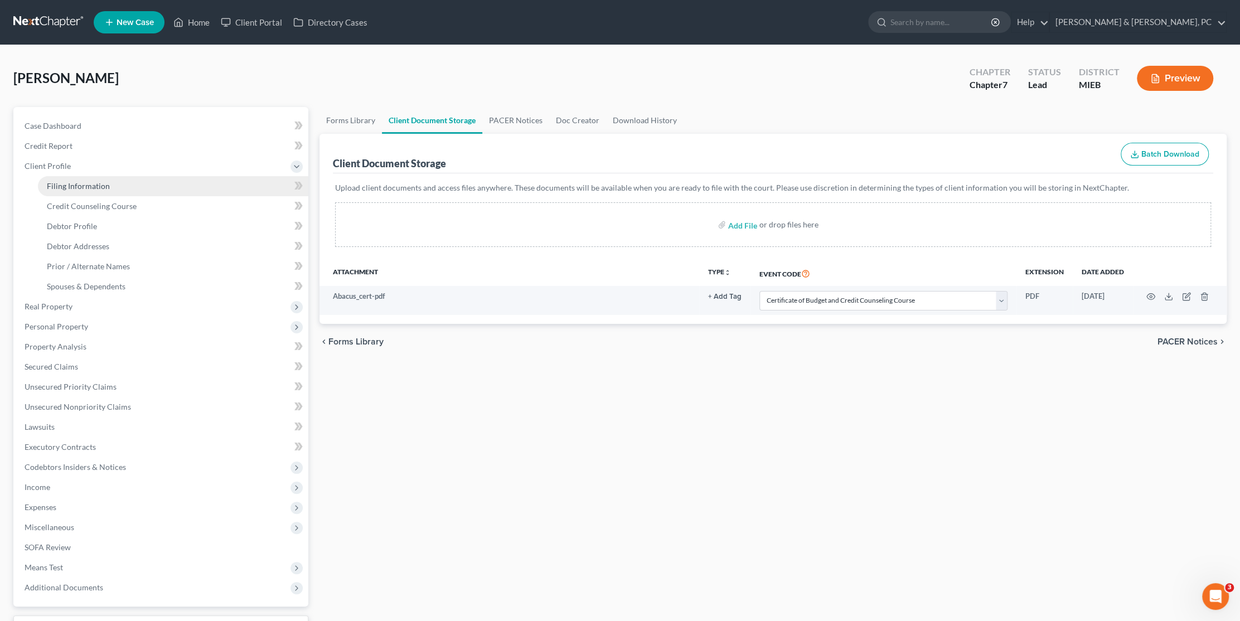
click at [61, 191] on link "Filing Information" at bounding box center [173, 186] width 271 height 20
select select "1"
select select "0"
select select "40"
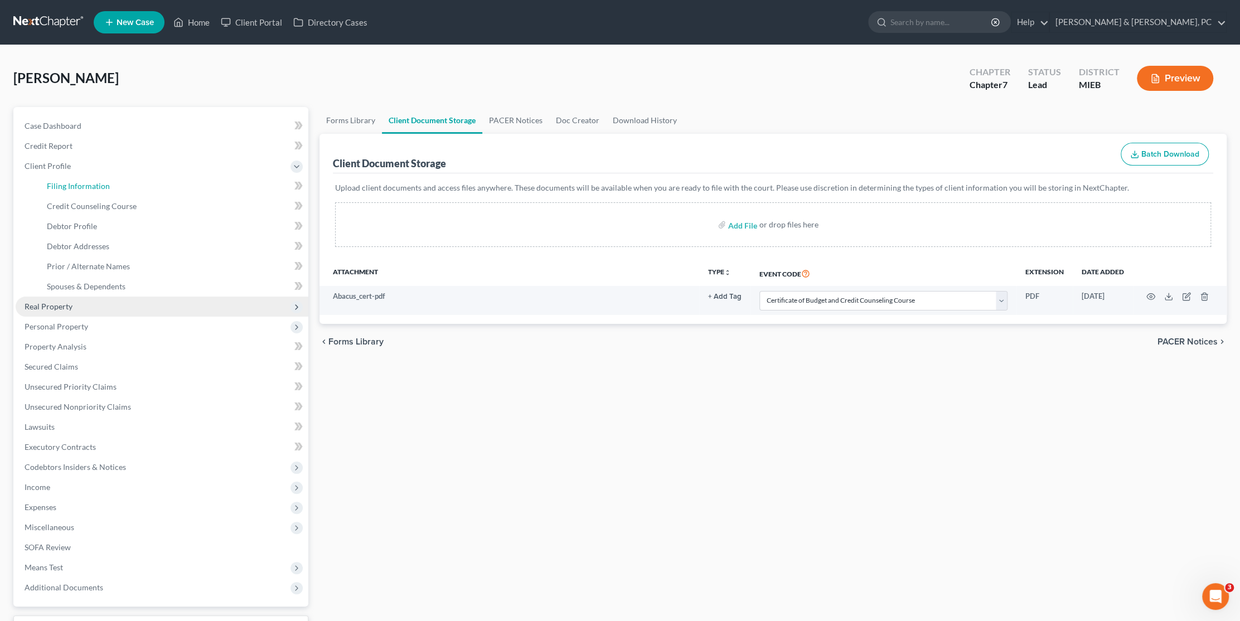
select select "0"
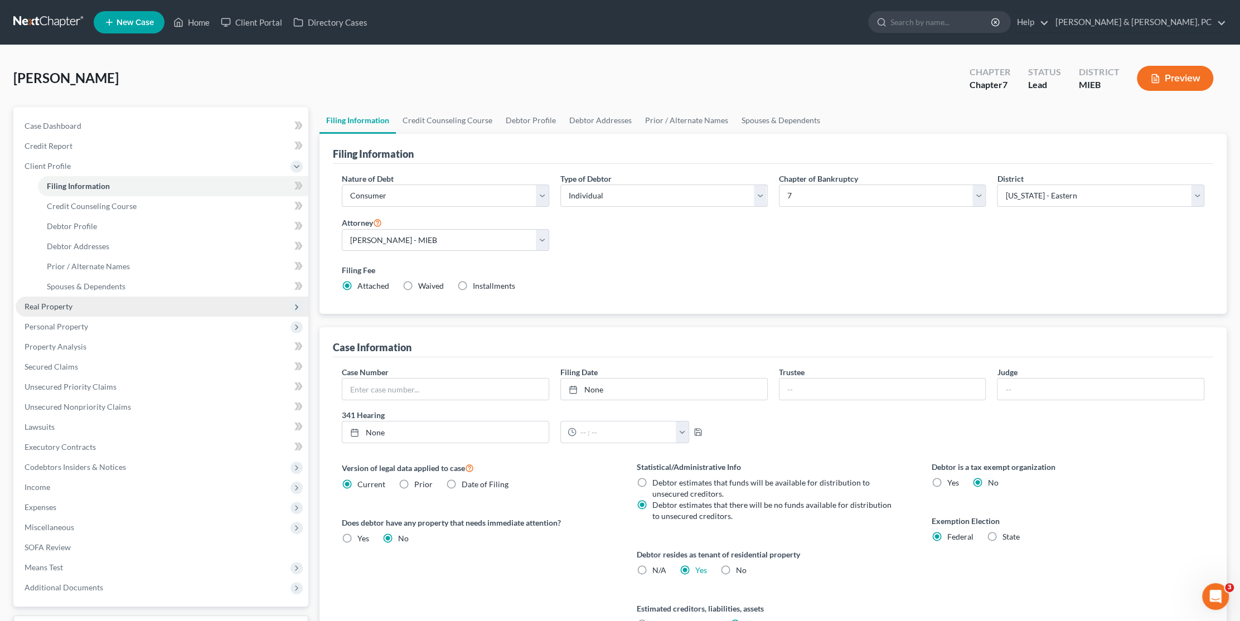
click at [72, 302] on span "Real Property" at bounding box center [162, 307] width 293 height 20
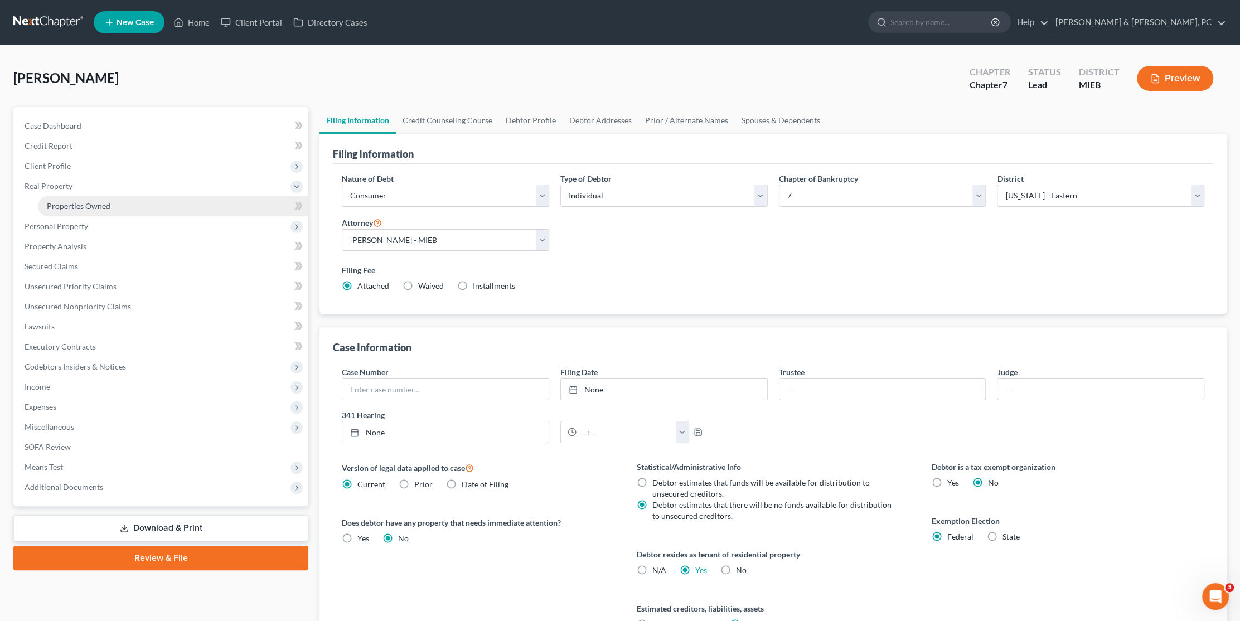
click at [80, 209] on span "Properties Owned" at bounding box center [79, 205] width 64 height 9
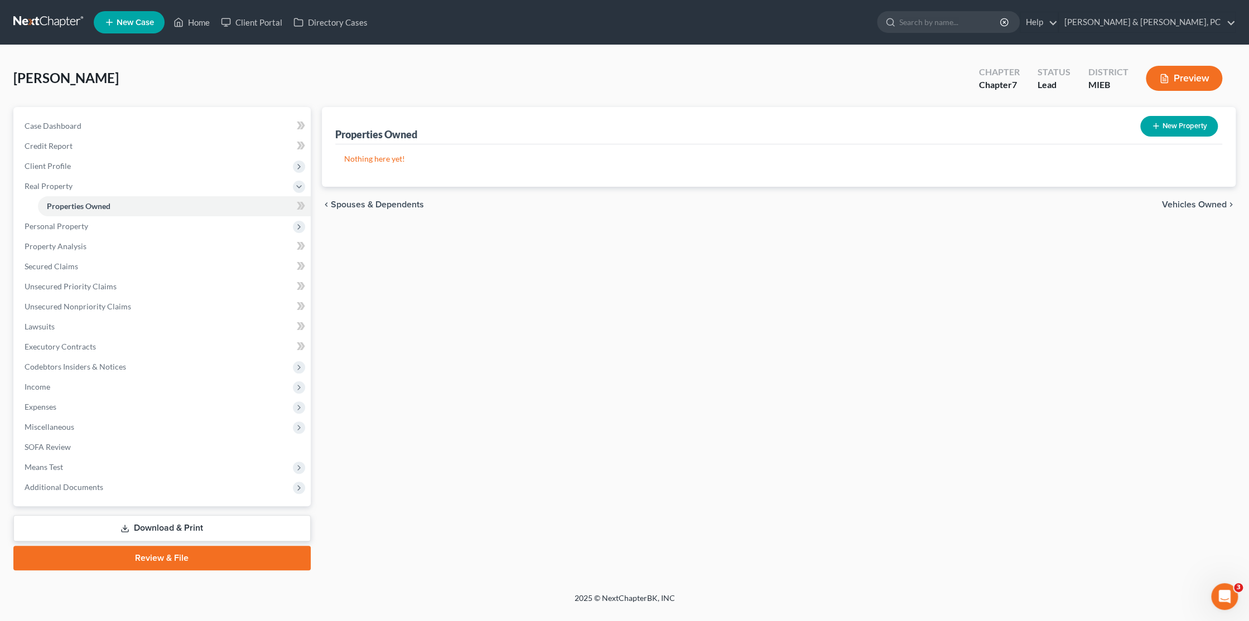
click at [1181, 126] on button "New Property" at bounding box center [1179, 126] width 78 height 21
select select "23"
select select "81"
select select "0"
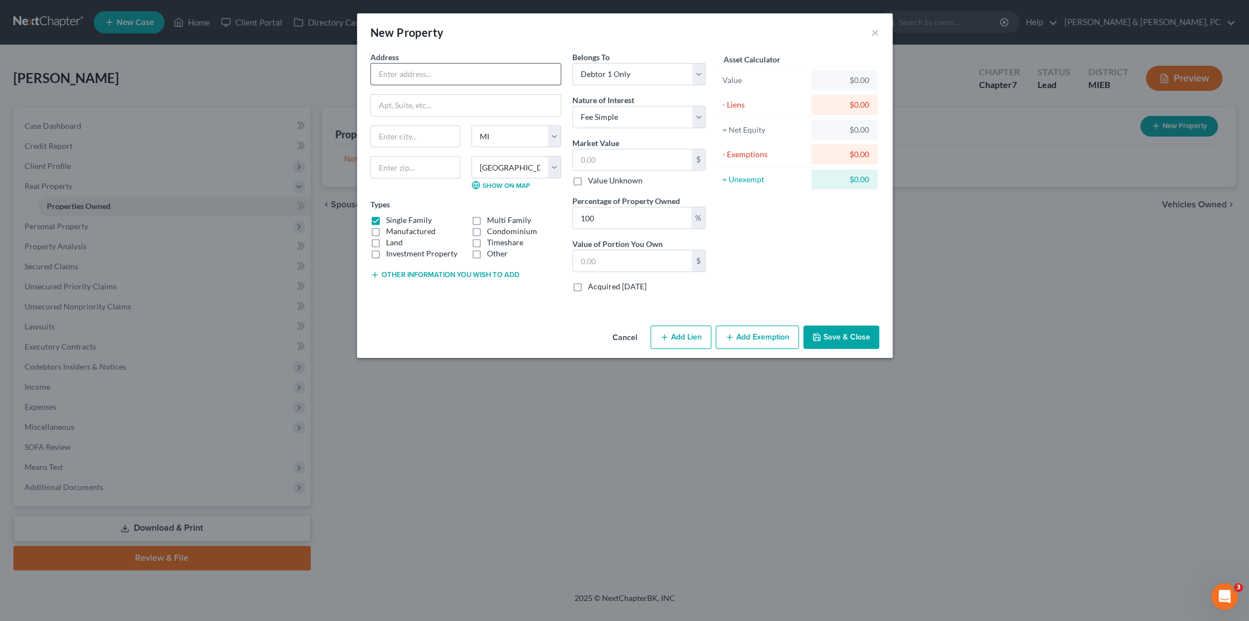
click at [398, 67] on input "text" at bounding box center [466, 74] width 190 height 21
type input "[STREET_ADDRESS]"
type input "[GEOGRAPHIC_DATA]"
type input "48111"
click at [487, 254] on label "Other" at bounding box center [497, 253] width 21 height 11
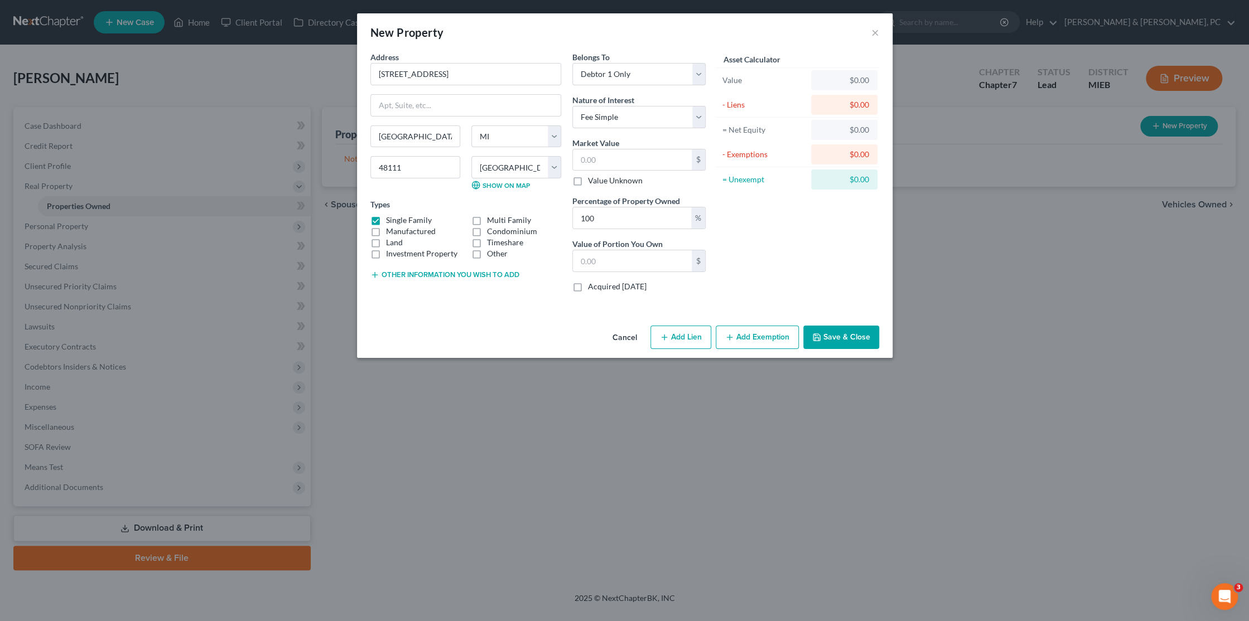
click at [491, 254] on input "Other" at bounding box center [494, 251] width 7 height 7
checkbox input "true"
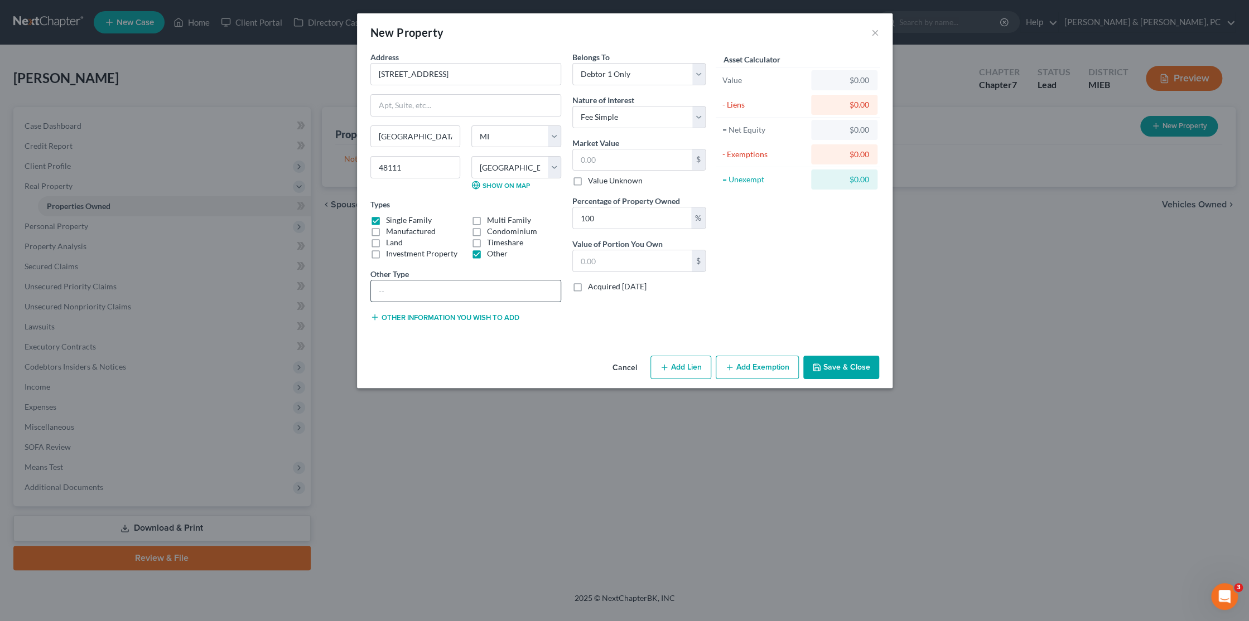
click at [411, 292] on input "text" at bounding box center [466, 291] width 190 height 21
type input "Co-Op"
click at [699, 72] on select "Select Debtor 1 Only Debtor 2 Only Debtor 1 And Debtor 2 Only At Least One Of T…" at bounding box center [638, 74] width 133 height 22
click at [643, 162] on input "text" at bounding box center [632, 159] width 119 height 21
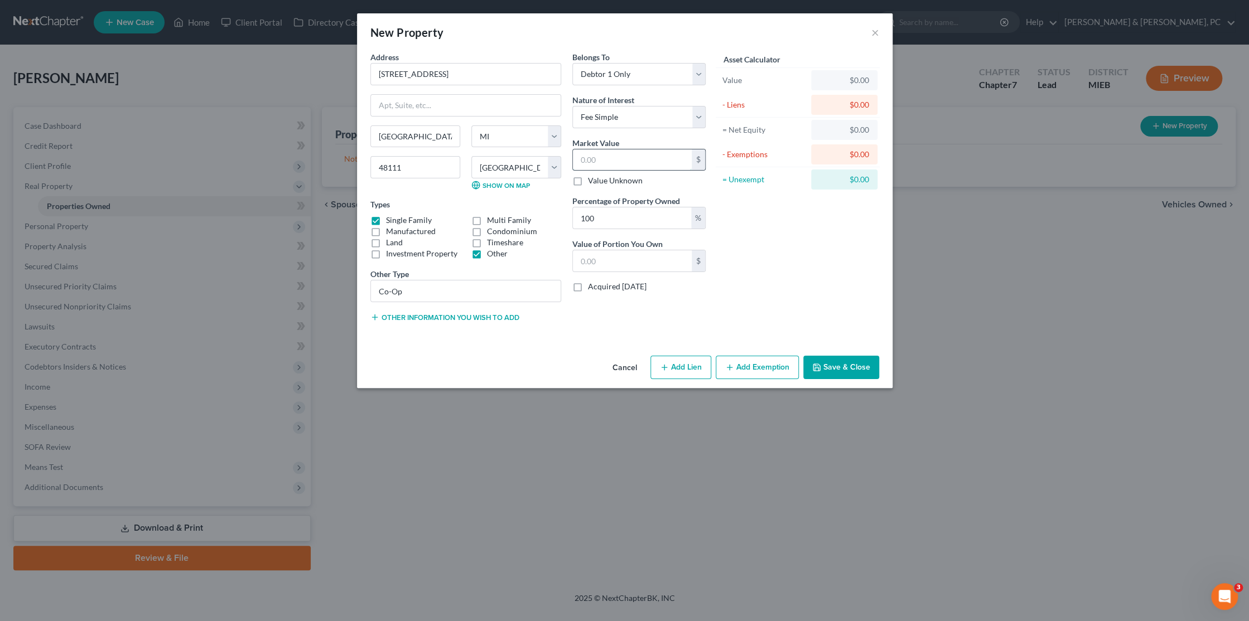
type input "5"
type input "5.00"
type input "50"
type input "50.00"
type input "500"
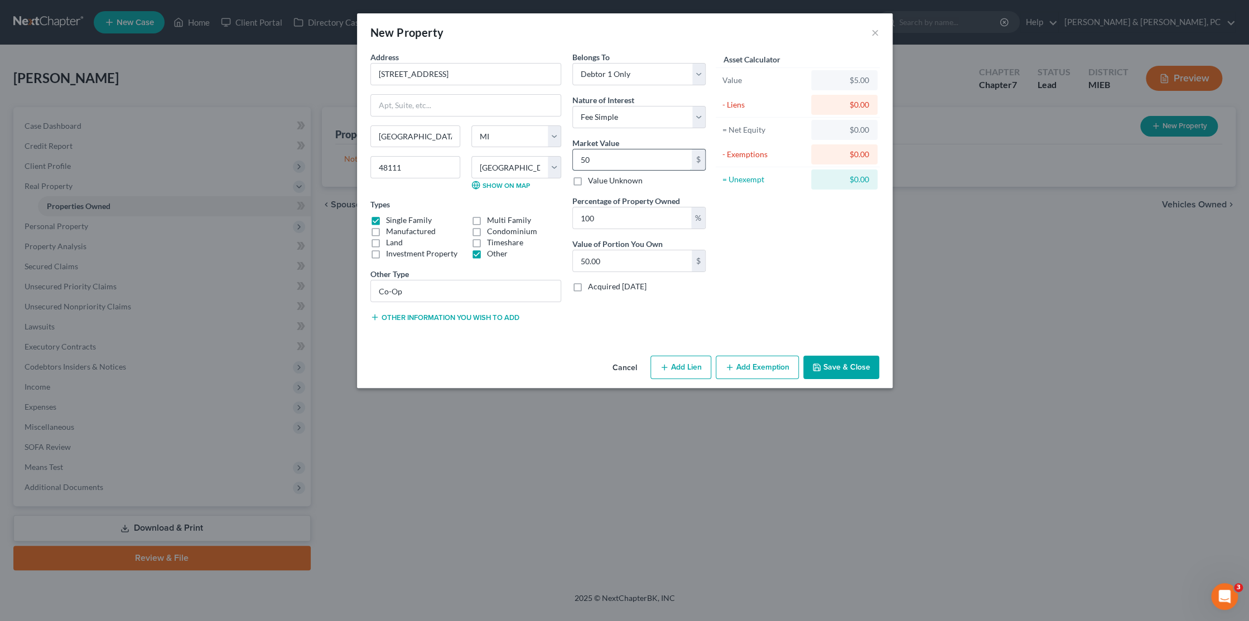
type input "500.00"
type input "5000"
type input "5,000.00"
type input "5,000"
click at [731, 370] on icon "button" at bounding box center [729, 367] width 9 height 9
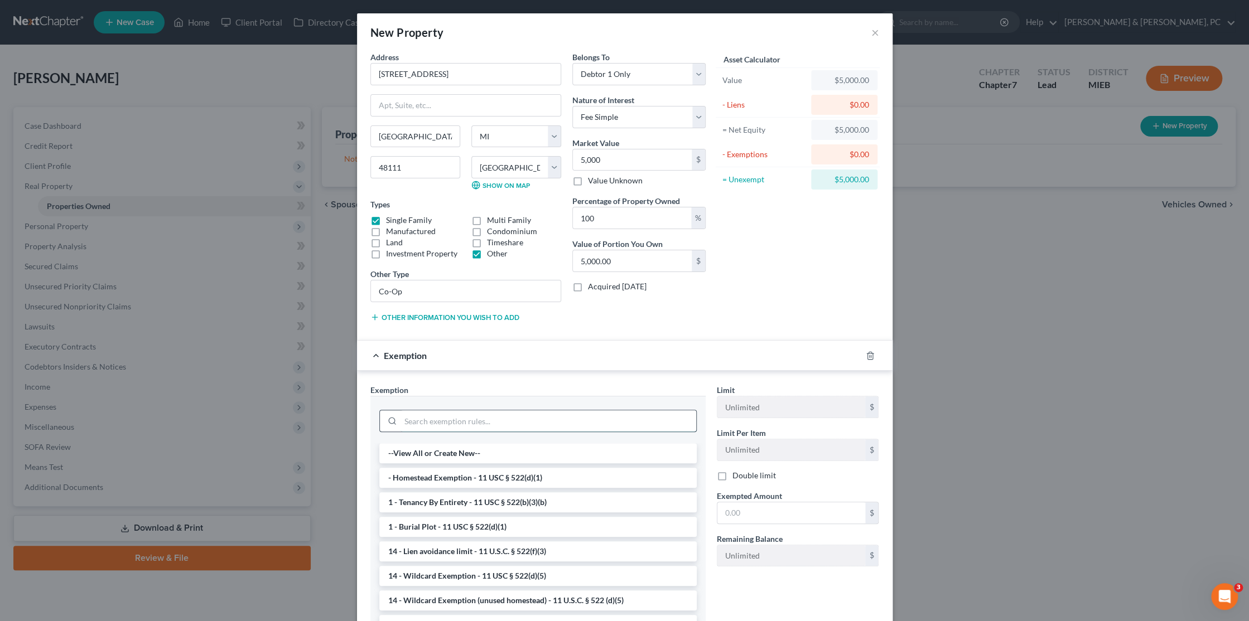
click at [418, 418] on input "search" at bounding box center [548, 421] width 296 height 21
click at [460, 475] on li "- Homestead Exemption - 11 USC § 522(d)(1)" at bounding box center [537, 478] width 317 height 20
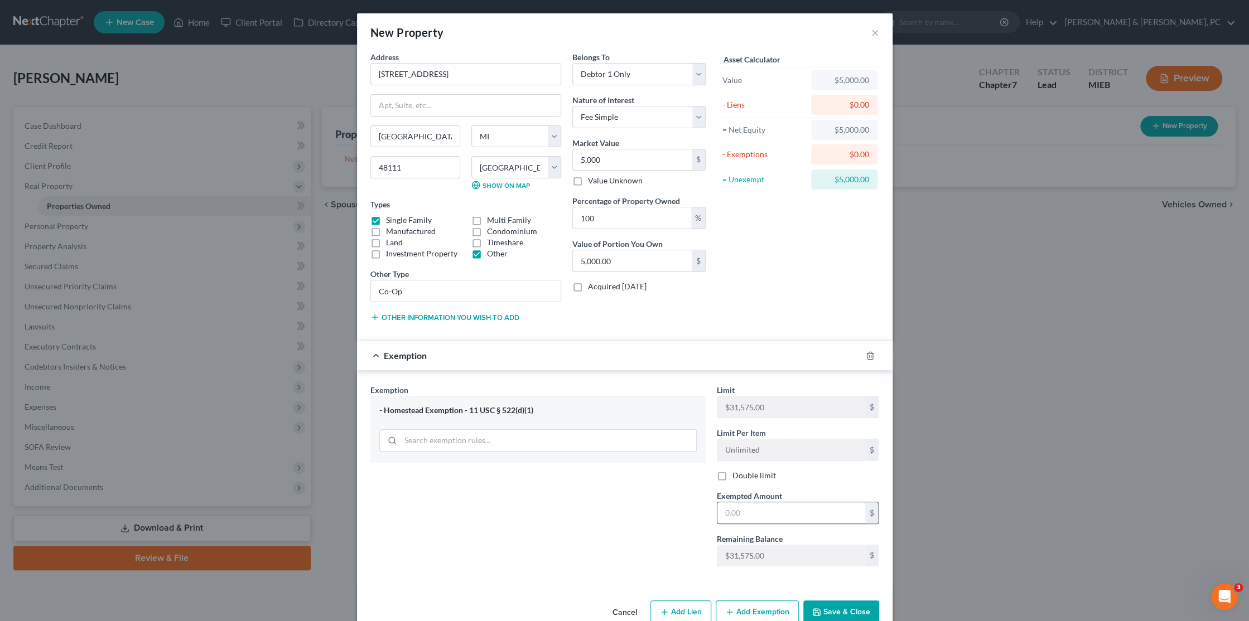
click at [757, 511] on input "text" at bounding box center [791, 513] width 148 height 21
type input "5,000.00"
click at [822, 611] on button "Save & Close" at bounding box center [841, 612] width 76 height 23
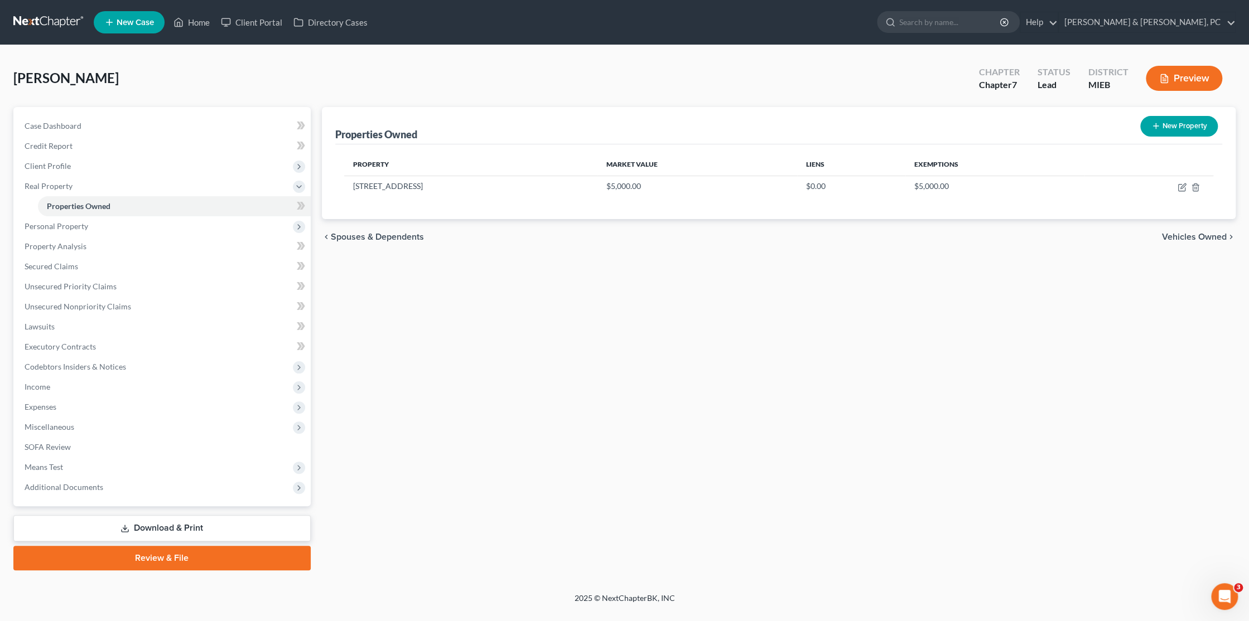
drag, startPoint x: 940, startPoint y: 371, endPoint x: 931, endPoint y: 368, distance: 9.0
click at [940, 371] on div "Properties Owned New Property Property Market Value Liens Exemptions [STREET_AD…" at bounding box center [778, 338] width 925 height 463
click at [78, 222] on span "Personal Property" at bounding box center [57, 225] width 64 height 9
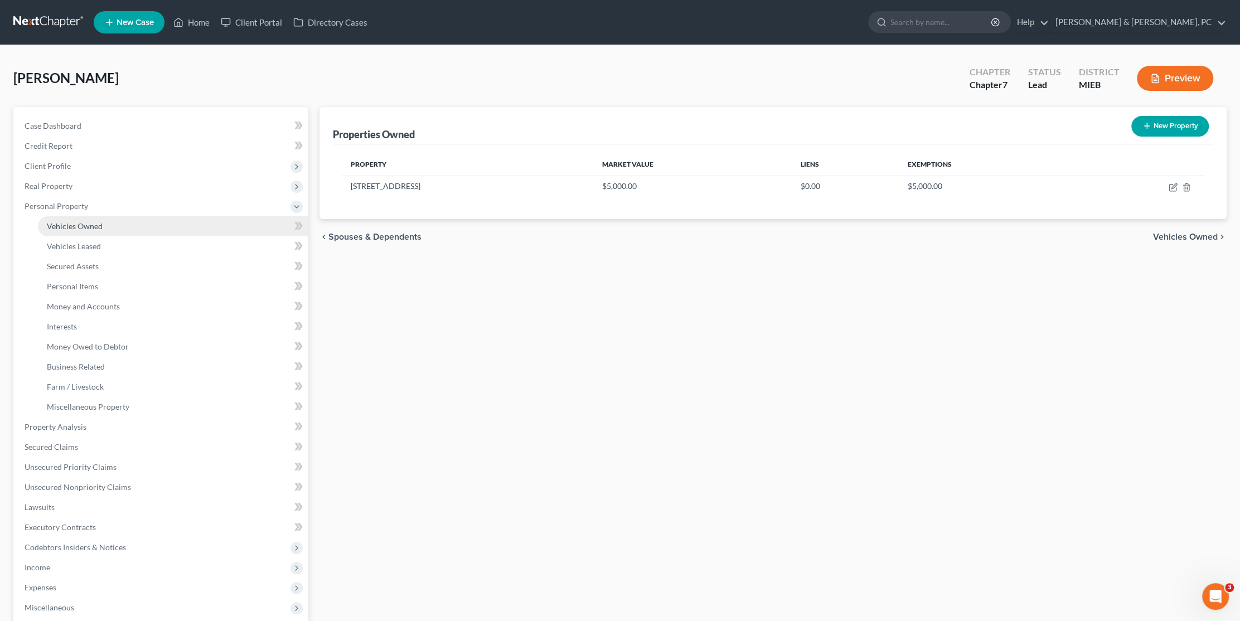
click at [95, 230] on link "Vehicles Owned" at bounding box center [173, 226] width 271 height 20
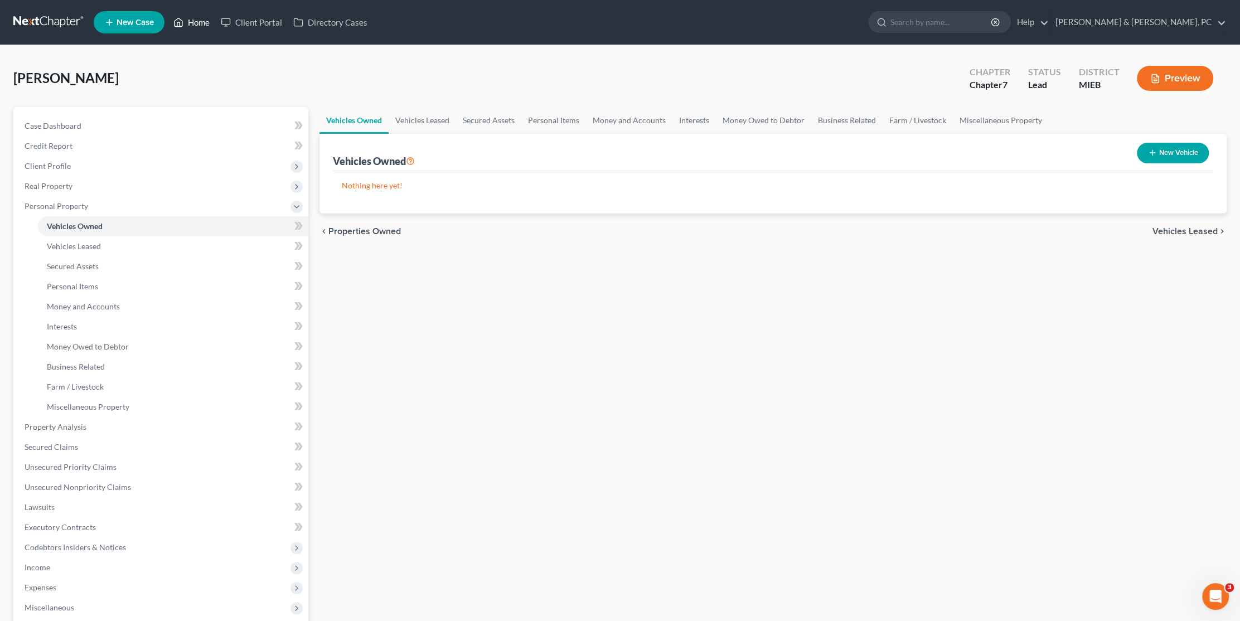
click at [197, 18] on link "Home" at bounding box center [191, 22] width 47 height 20
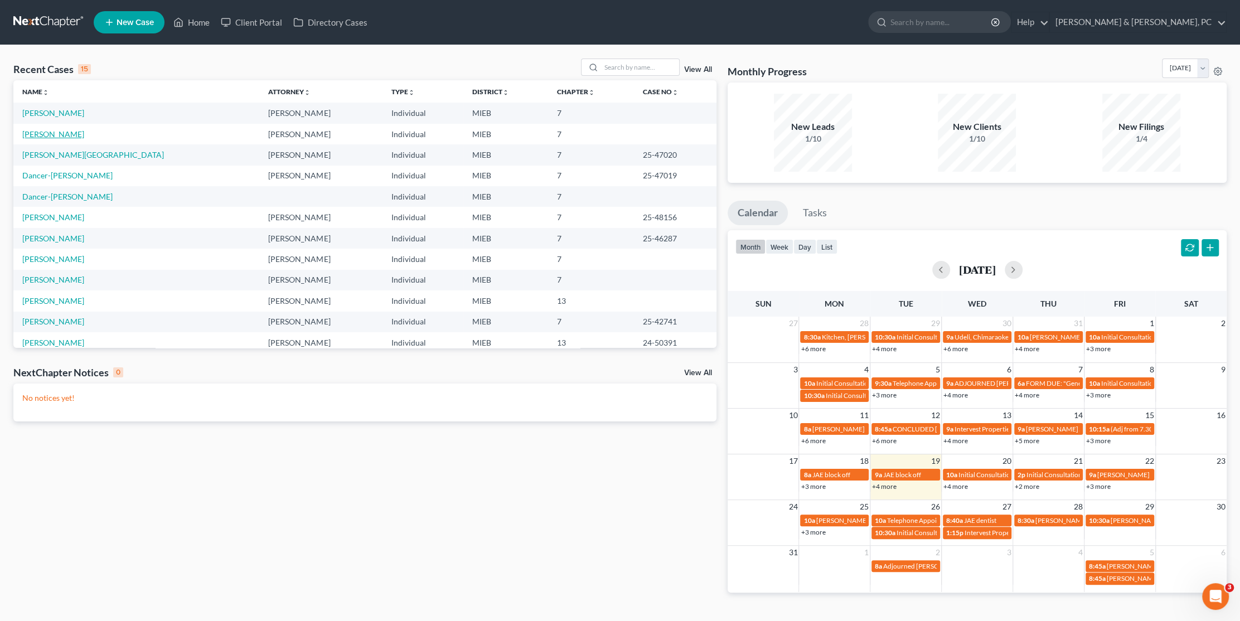
click at [45, 129] on link "[PERSON_NAME]" at bounding box center [53, 133] width 62 height 9
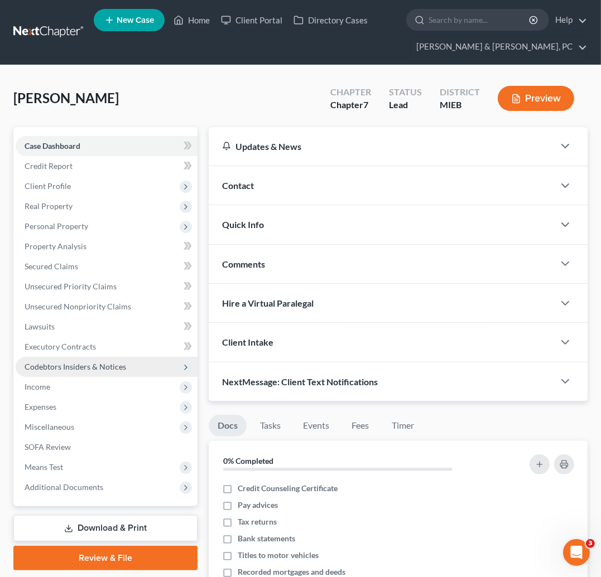
click at [73, 366] on span "Codebtors Insiders & Notices" at bounding box center [76, 366] width 102 height 9
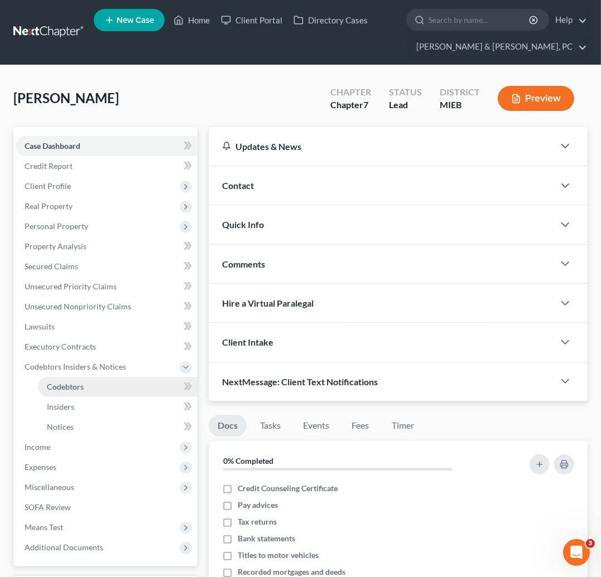
click at [70, 392] on link "Codebtors" at bounding box center [118, 387] width 160 height 20
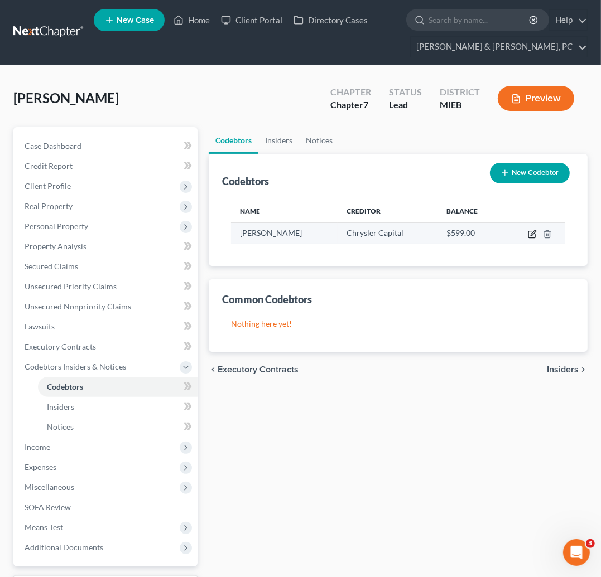
click at [528, 231] on icon "button" at bounding box center [531, 234] width 7 height 7
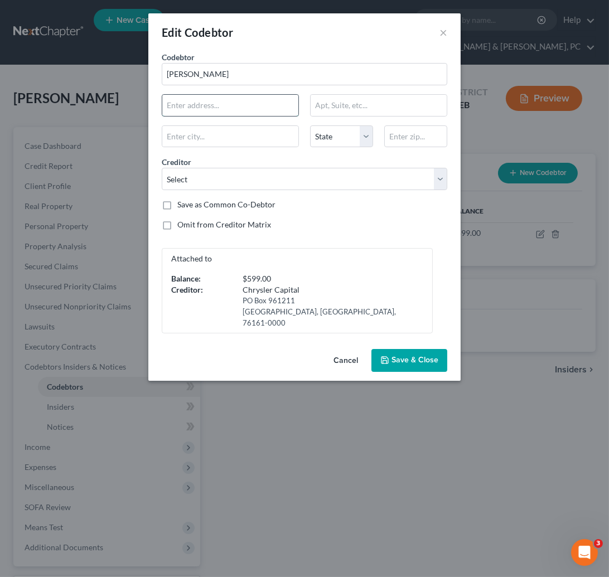
drag, startPoint x: 214, startPoint y: 106, endPoint x: 219, endPoint y: 105, distance: 5.7
click at [214, 106] on input "text" at bounding box center [230, 105] width 136 height 21
type input "[STREET_ADDRESS]"
type input "48227"
select select "11"
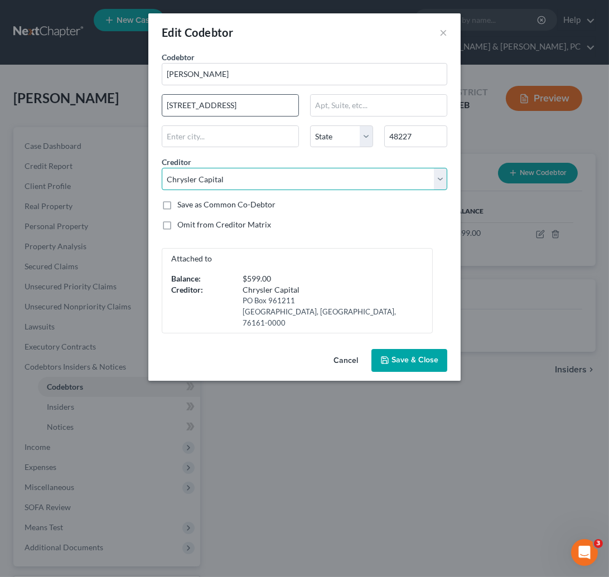
type input "[GEOGRAPHIC_DATA]"
select select "23"
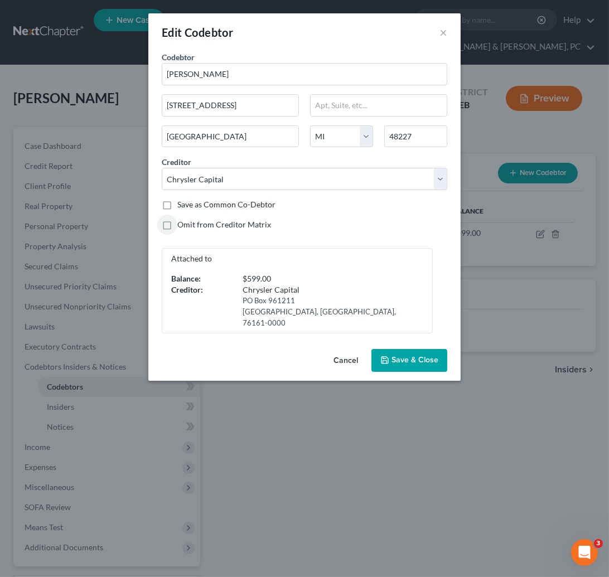
click at [201, 221] on label "Omit from Creditor Matrix" at bounding box center [224, 224] width 94 height 11
click at [189, 221] on input "Omit from Creditor Matrix" at bounding box center [185, 222] width 7 height 7
checkbox input "true"
click at [411, 354] on button "Save & Close" at bounding box center [409, 360] width 76 height 23
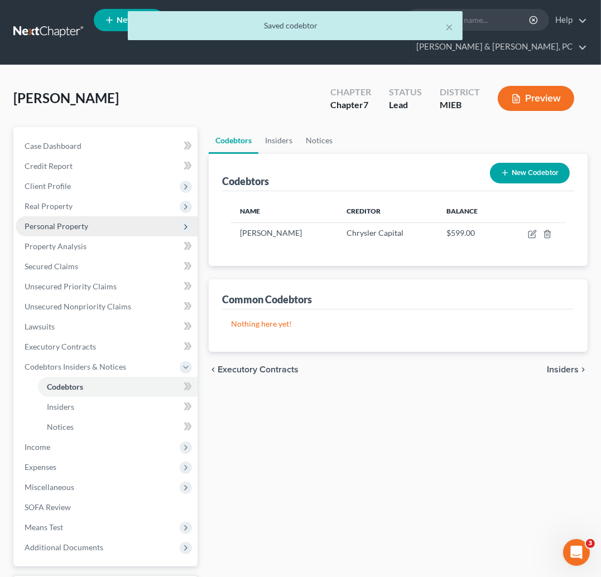
click at [35, 226] on span "Personal Property" at bounding box center [57, 225] width 64 height 9
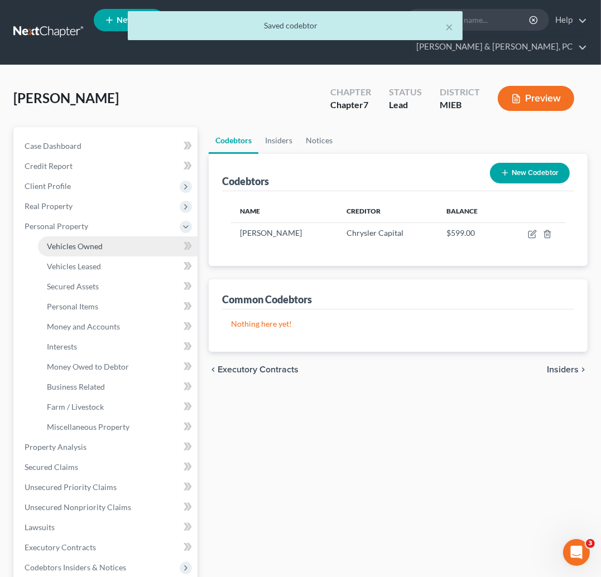
click at [80, 249] on link "Vehicles Owned" at bounding box center [118, 246] width 160 height 20
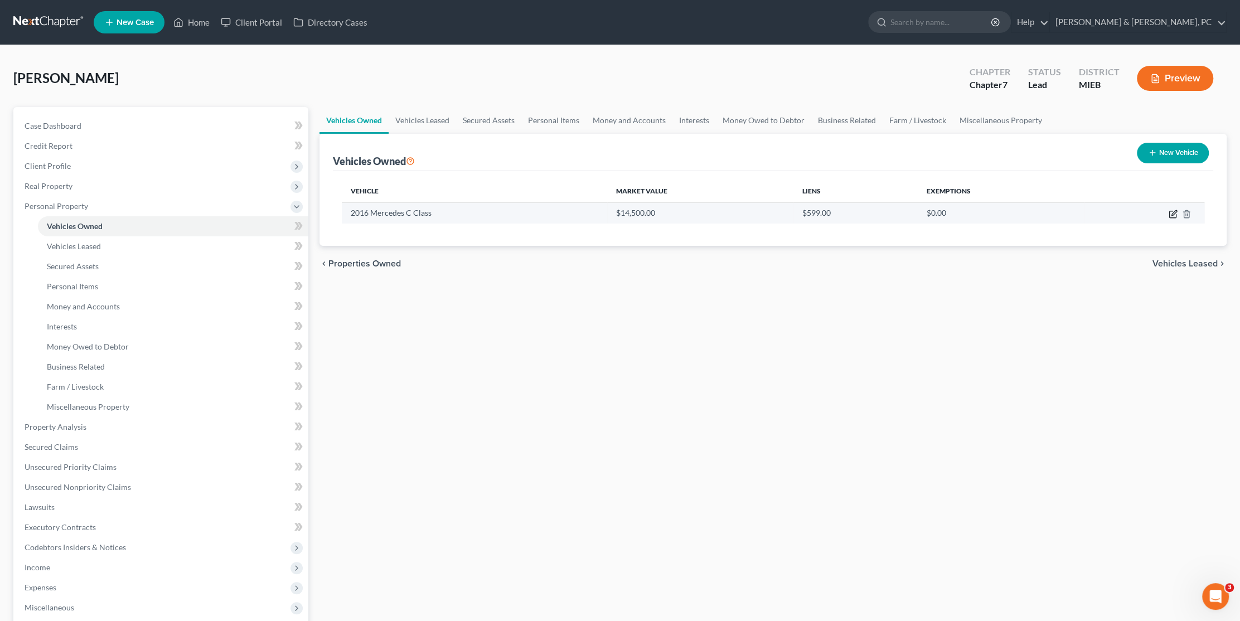
click at [1172, 211] on icon "button" at bounding box center [1173, 214] width 7 height 7
select select "0"
select select "10"
select select "3"
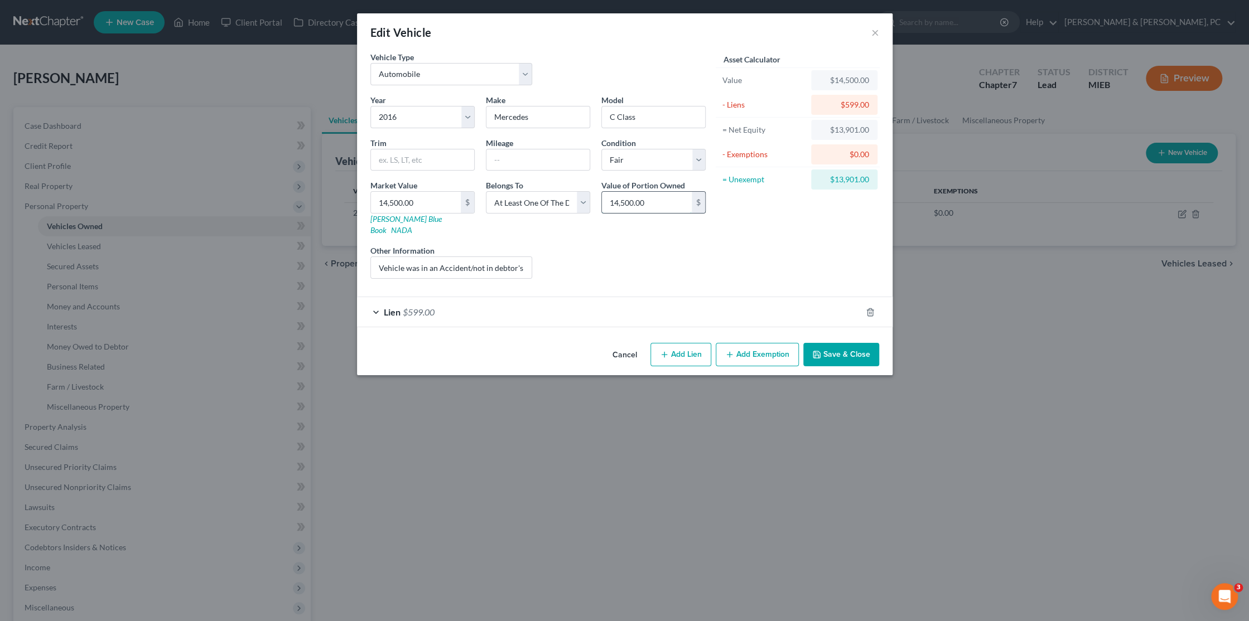
click at [645, 199] on input "14,500.00" at bounding box center [647, 202] width 90 height 21
drag, startPoint x: 655, startPoint y: 200, endPoint x: 603, endPoint y: 202, distance: 51.9
click at [603, 202] on input "14,500.00" at bounding box center [647, 202] width 90 height 21
type input "7,250"
click at [857, 351] on button "Save & Close" at bounding box center [841, 354] width 76 height 23
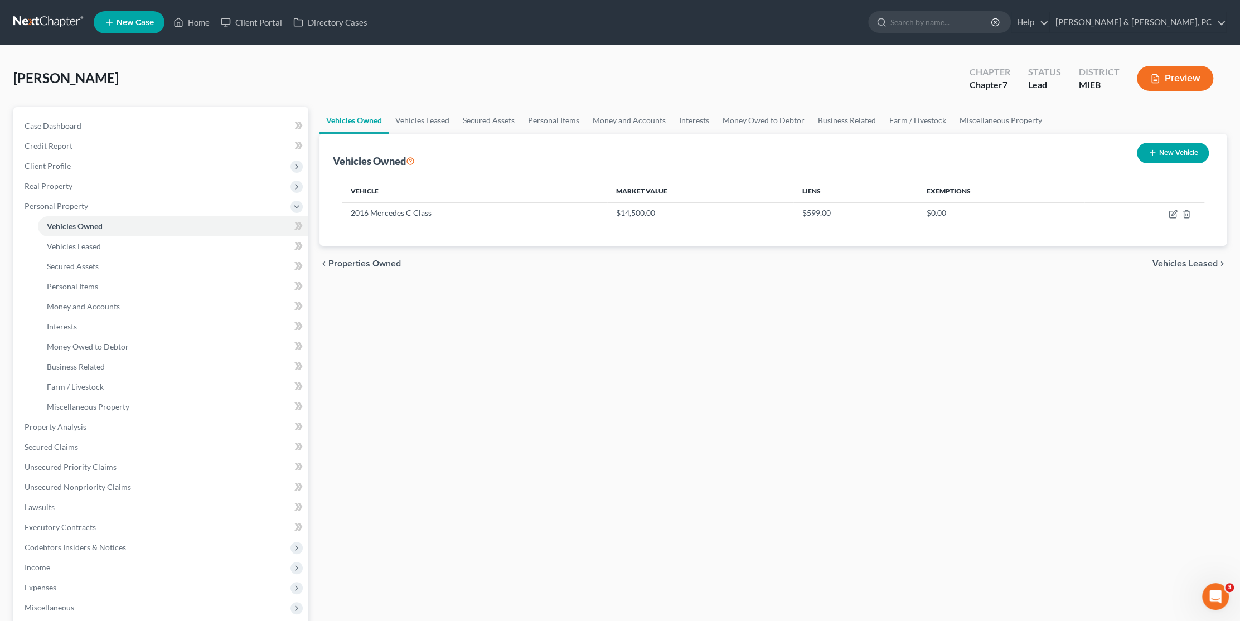
click at [750, 389] on div "Vehicles Owned Vehicles Leased Secured Assets Personal Items Money and Accounts…" at bounding box center [773, 429] width 919 height 644
click at [582, 364] on div "Vehicles Owned Vehicles Leased Secured Assets Personal Items Money and Accounts…" at bounding box center [773, 429] width 919 height 644
click at [483, 334] on div "Vehicles Owned Vehicles Leased Secured Assets Personal Items Money and Accounts…" at bounding box center [773, 429] width 919 height 644
click at [75, 282] on span "Personal Items" at bounding box center [72, 286] width 51 height 9
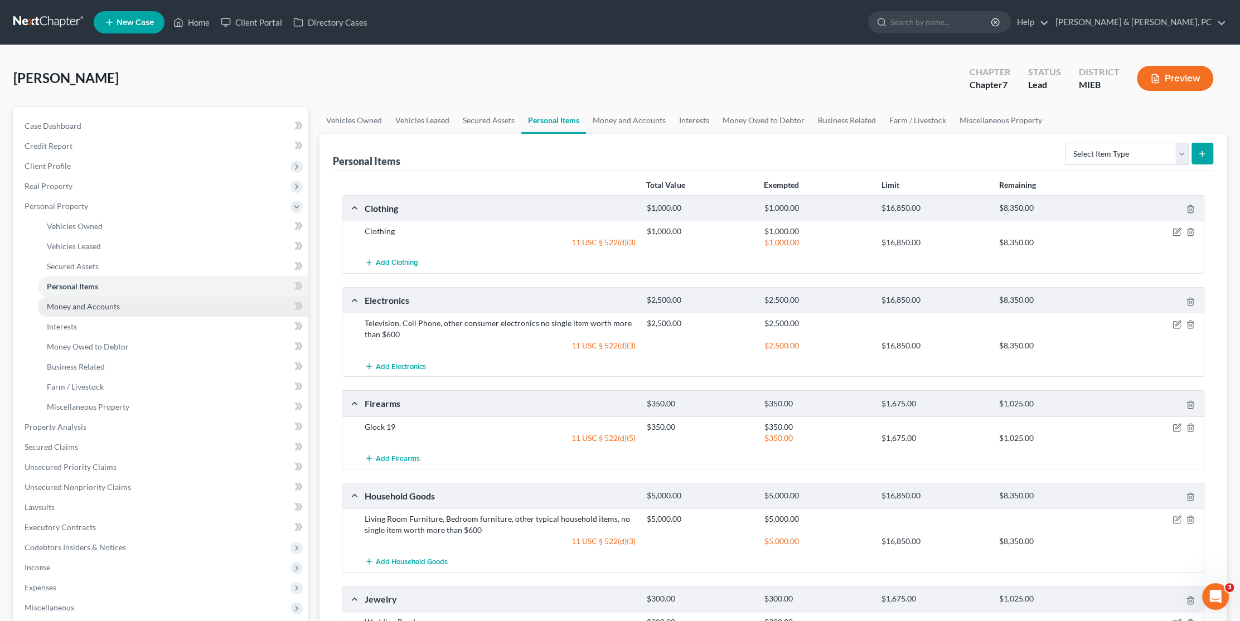
click at [65, 308] on span "Money and Accounts" at bounding box center [83, 306] width 73 height 9
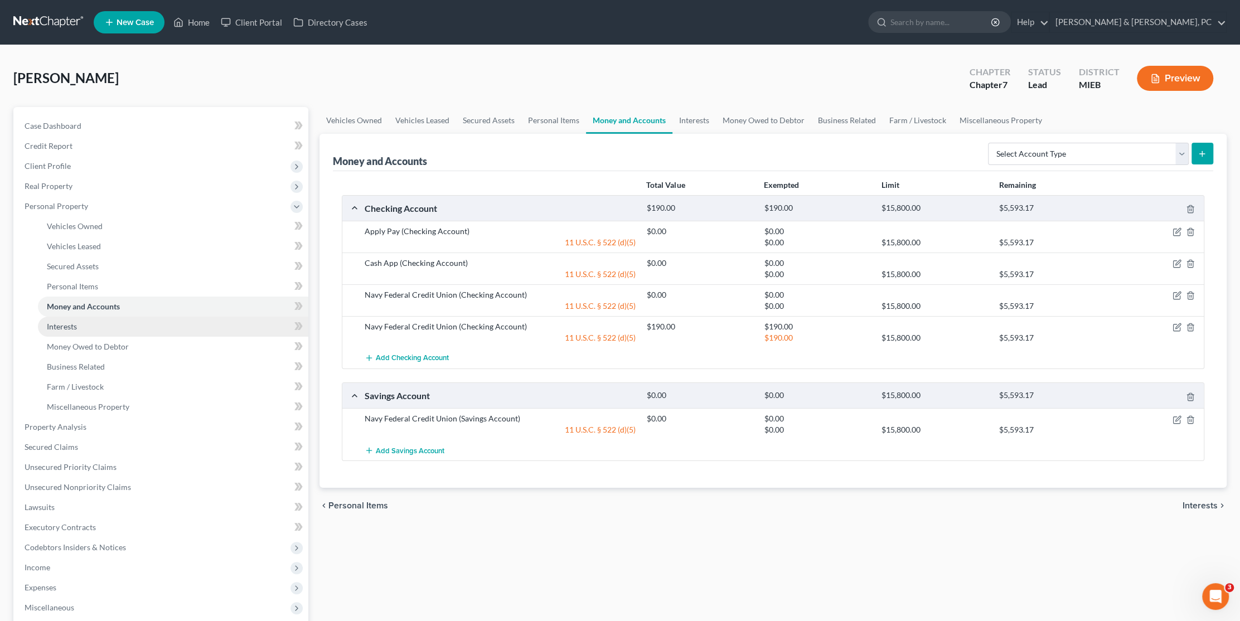
click at [65, 320] on link "Interests" at bounding box center [173, 327] width 271 height 20
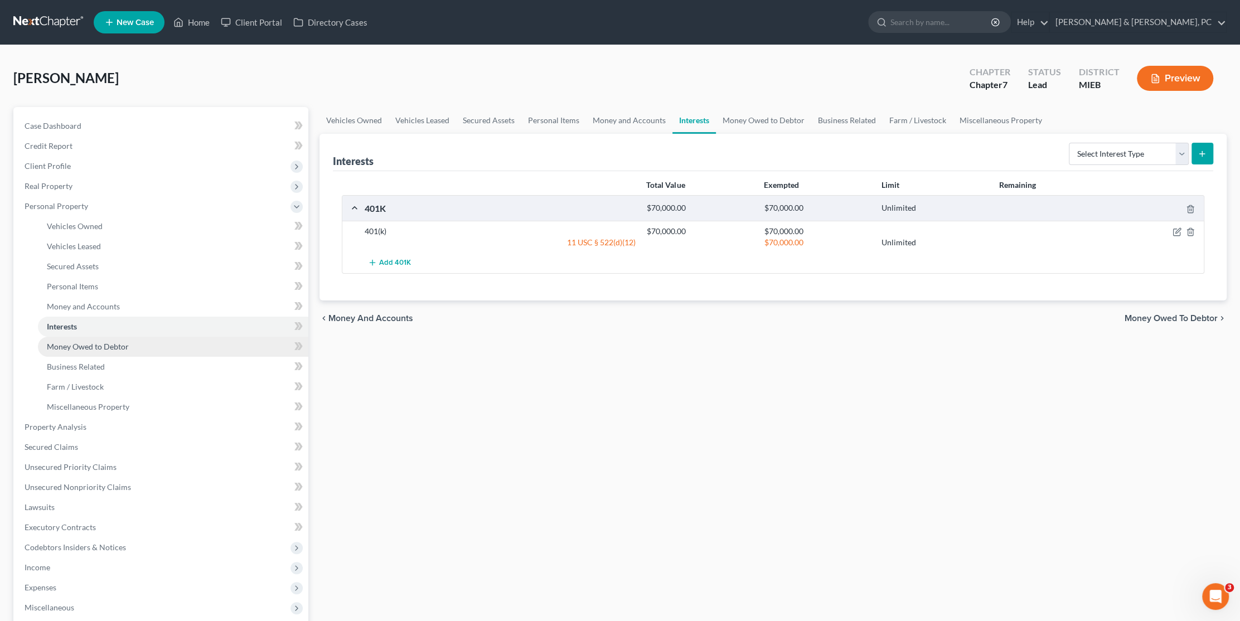
click at [70, 342] on span "Money Owed to Debtor" at bounding box center [88, 346] width 82 height 9
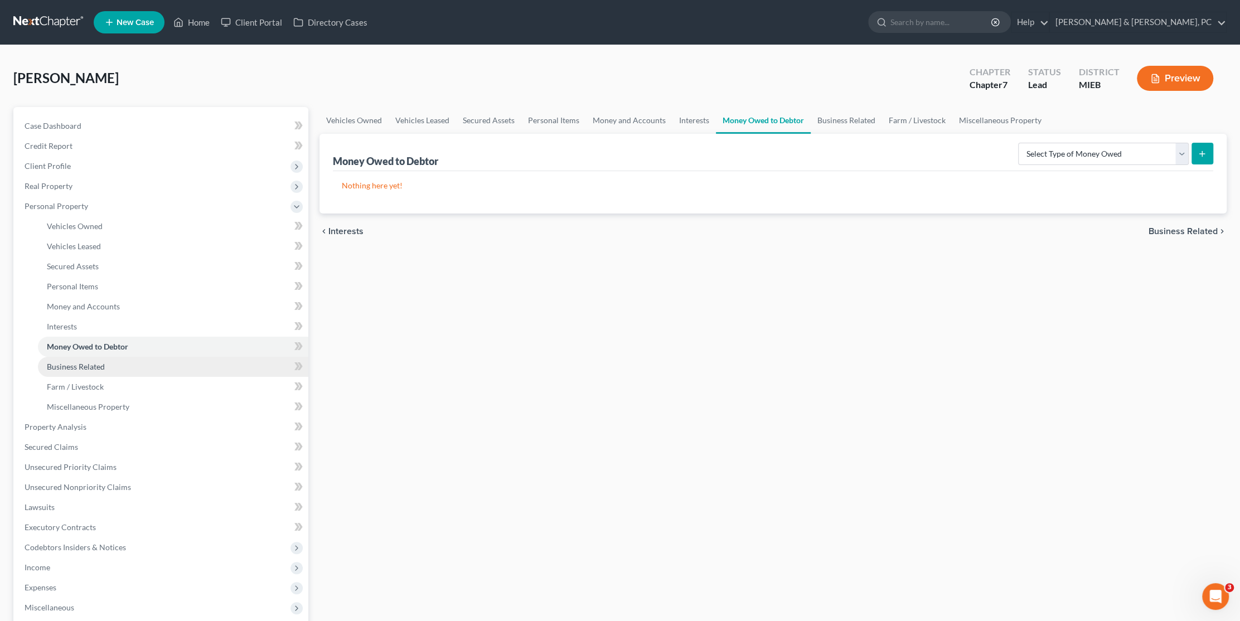
click at [76, 367] on span "Business Related" at bounding box center [76, 366] width 58 height 9
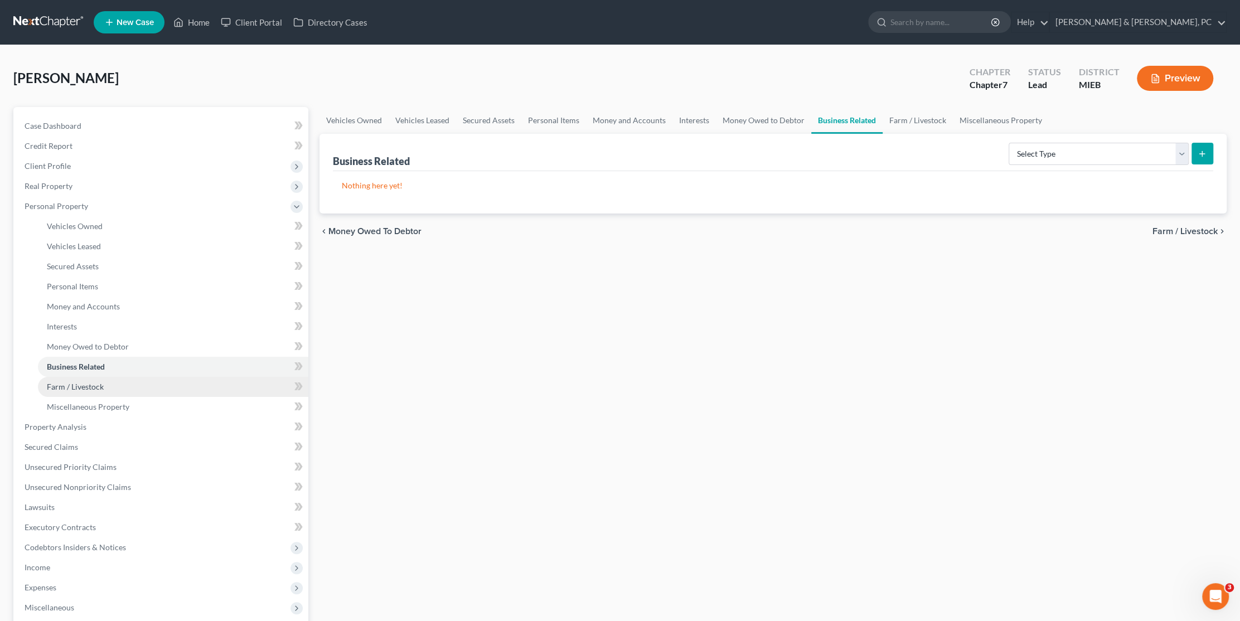
click at [94, 387] on span "Farm / Livestock" at bounding box center [75, 386] width 57 height 9
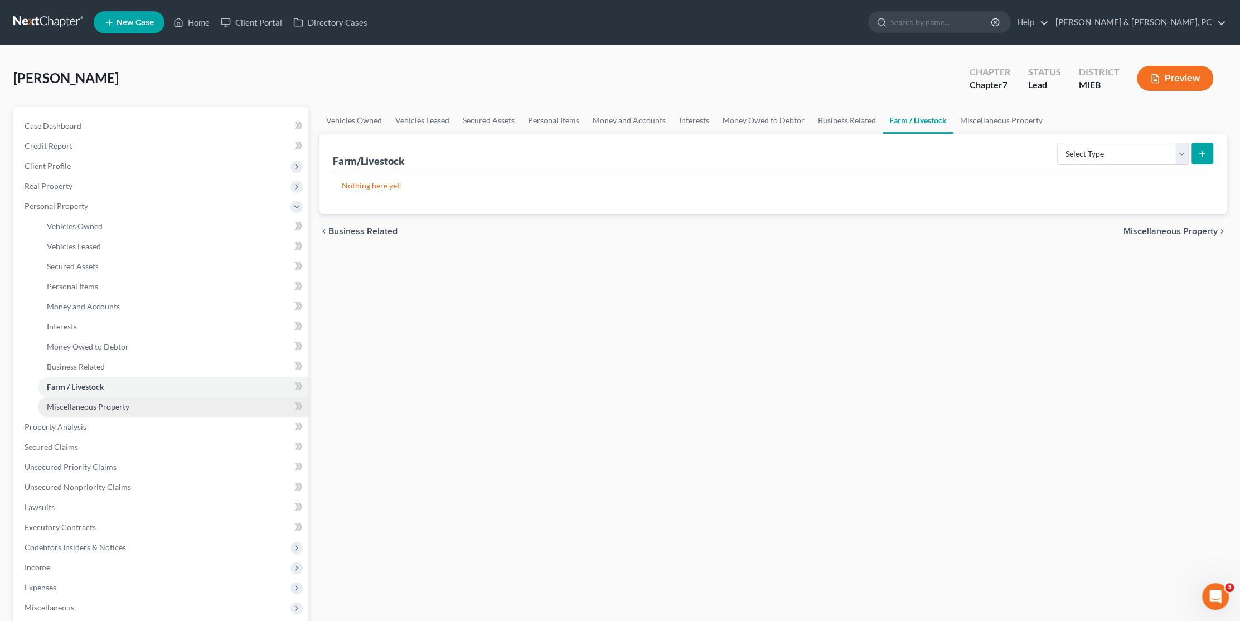
click at [104, 400] on link "Miscellaneous Property" at bounding box center [173, 407] width 271 height 20
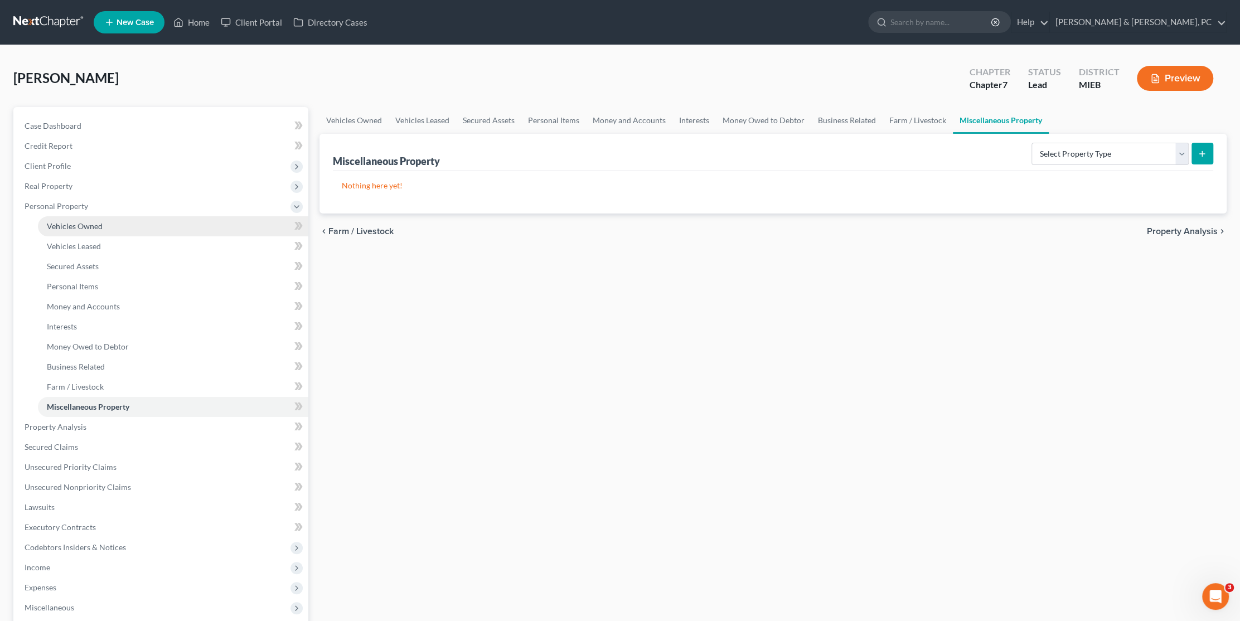
click at [71, 229] on span "Vehicles Owned" at bounding box center [75, 225] width 56 height 9
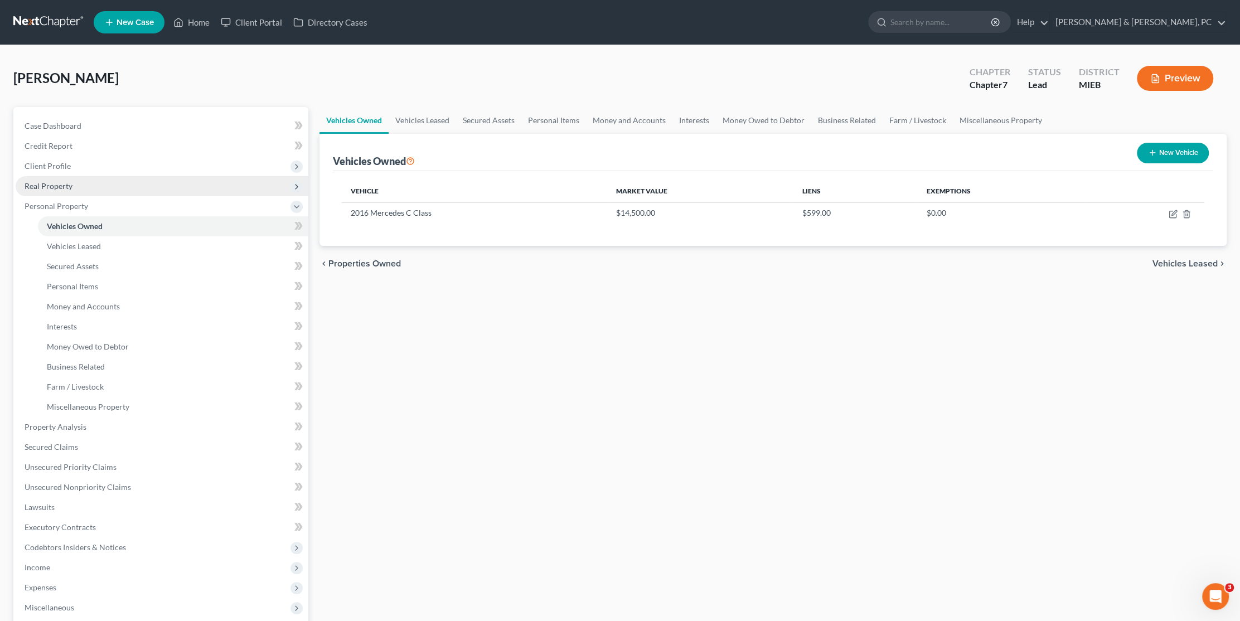
click at [57, 182] on span "Real Property" at bounding box center [49, 185] width 48 height 9
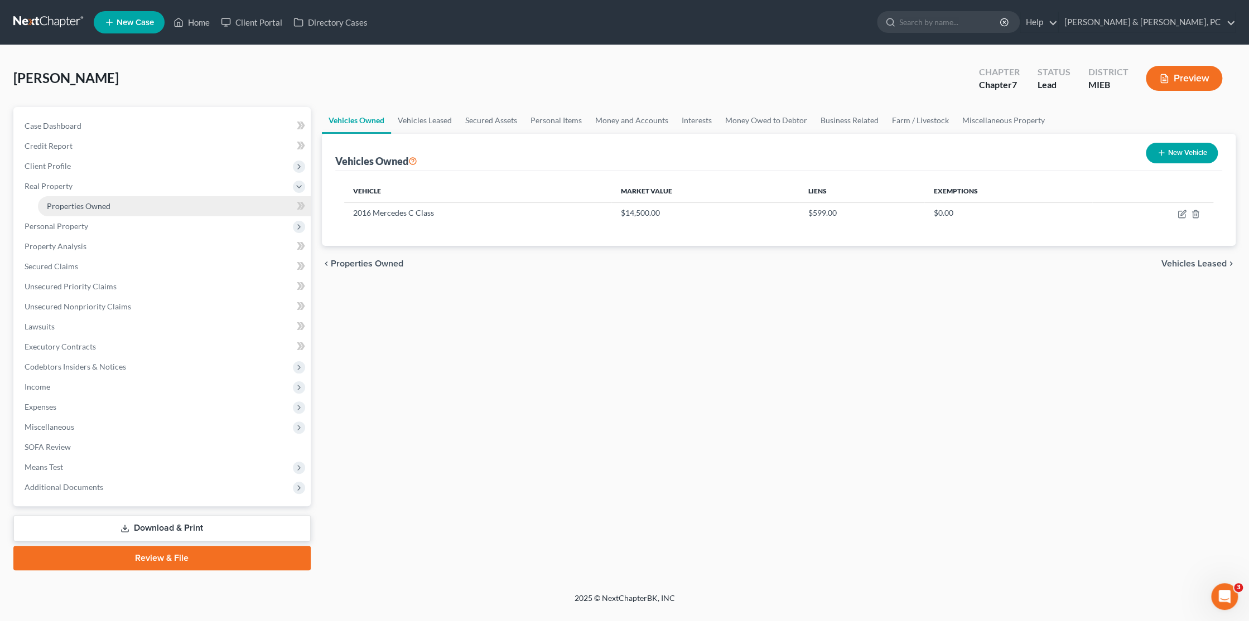
click at [75, 209] on span "Properties Owned" at bounding box center [79, 205] width 64 height 9
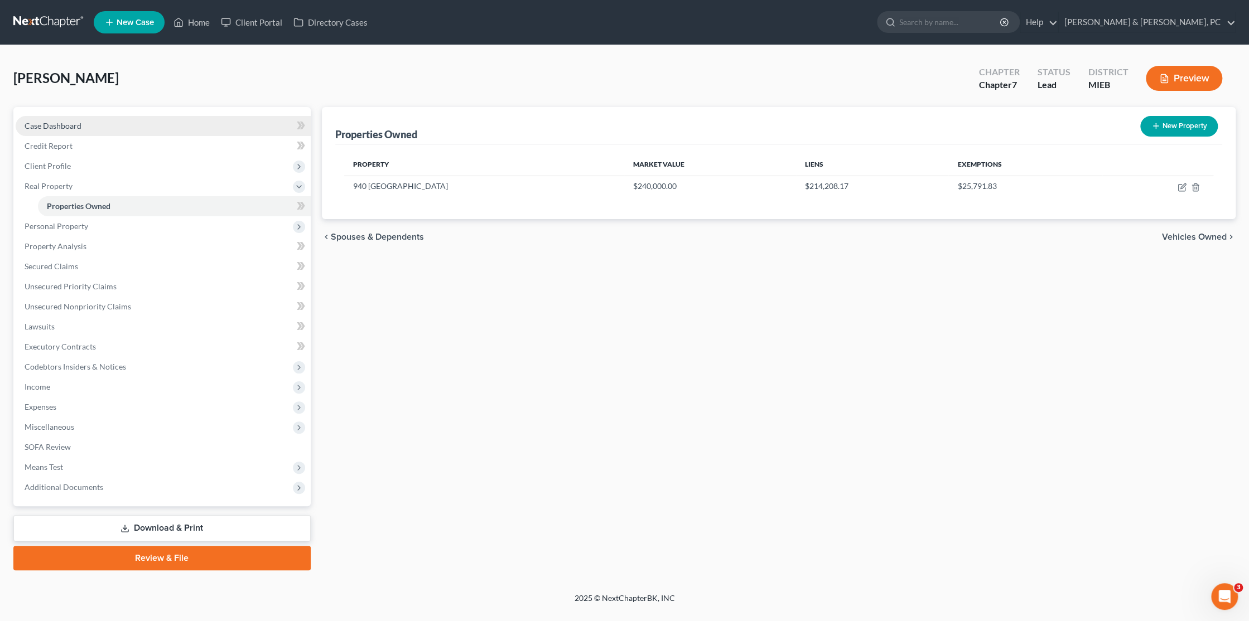
click at [56, 125] on span "Case Dashboard" at bounding box center [53, 125] width 57 height 9
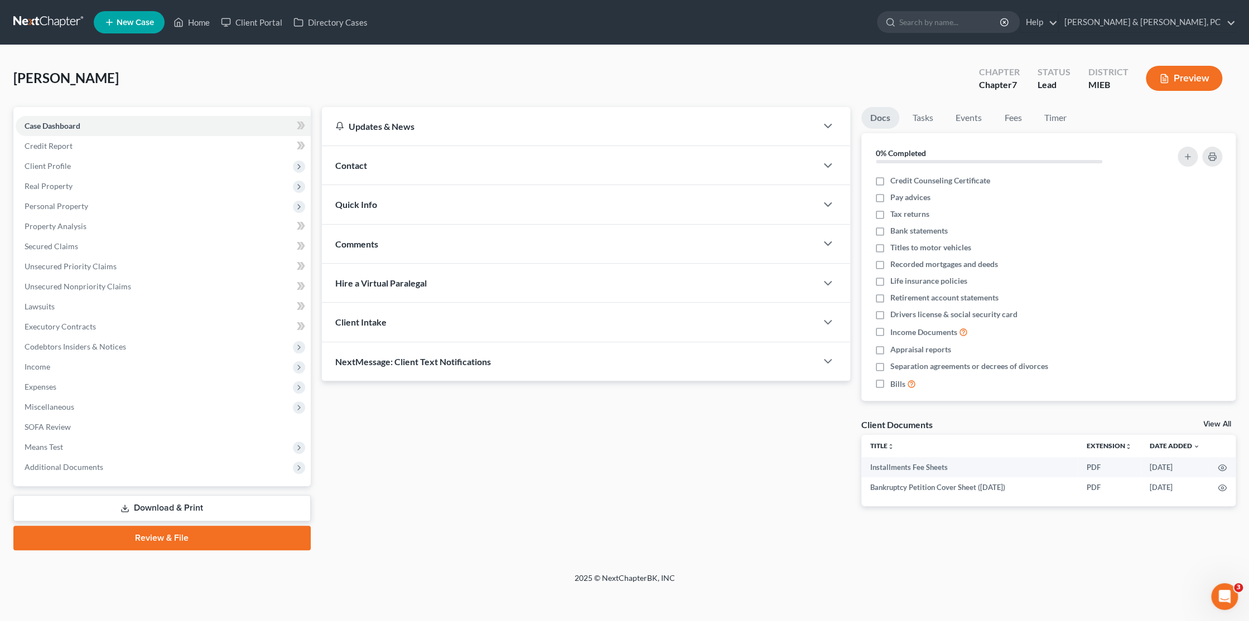
drag, startPoint x: 41, startPoint y: 167, endPoint x: 333, endPoint y: 313, distance: 327.0
click at [41, 167] on span "Client Profile" at bounding box center [48, 165] width 46 height 9
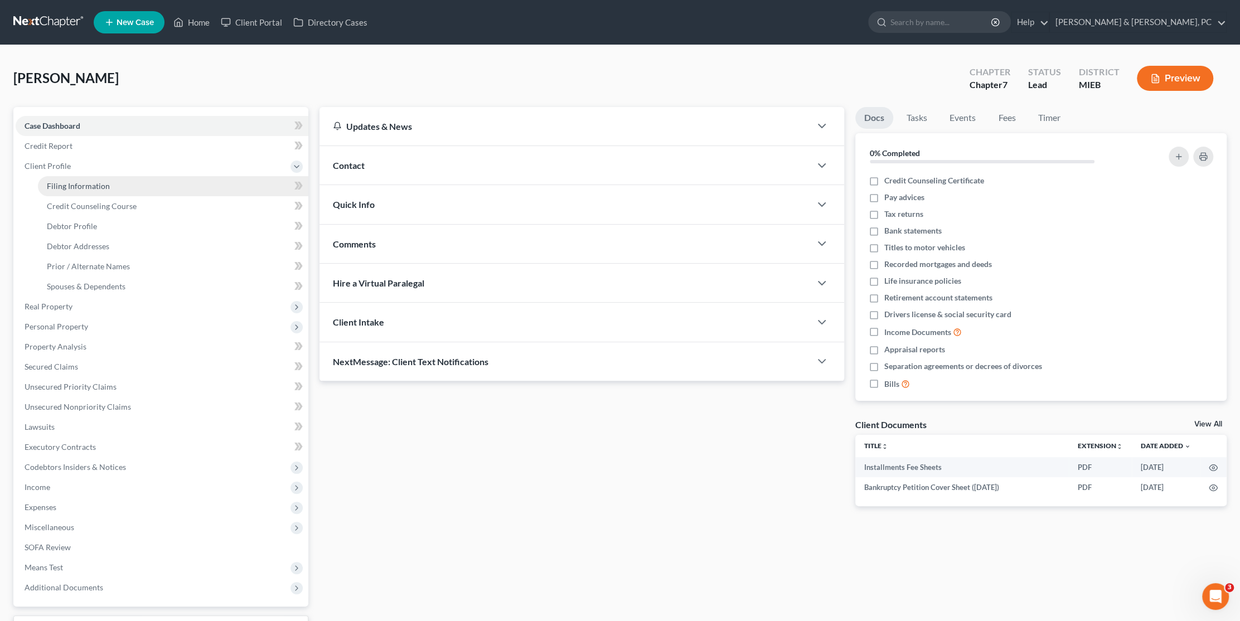
click at [101, 187] on span "Filing Information" at bounding box center [78, 185] width 63 height 9
select select "1"
select select "0"
select select "40"
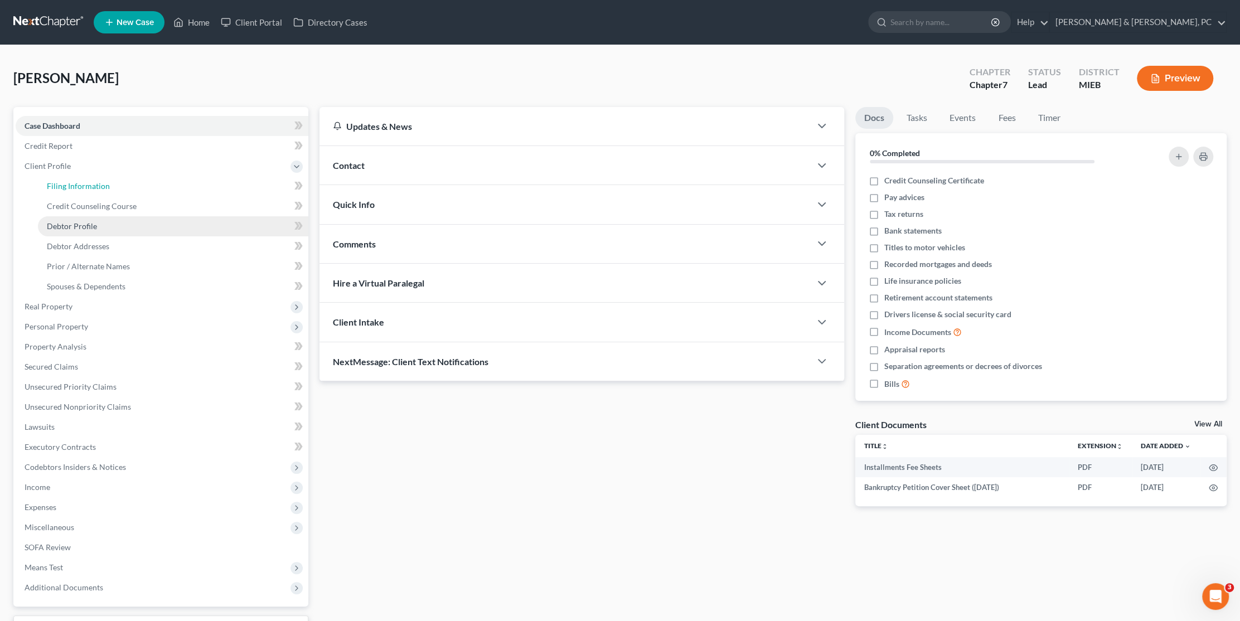
select select "0"
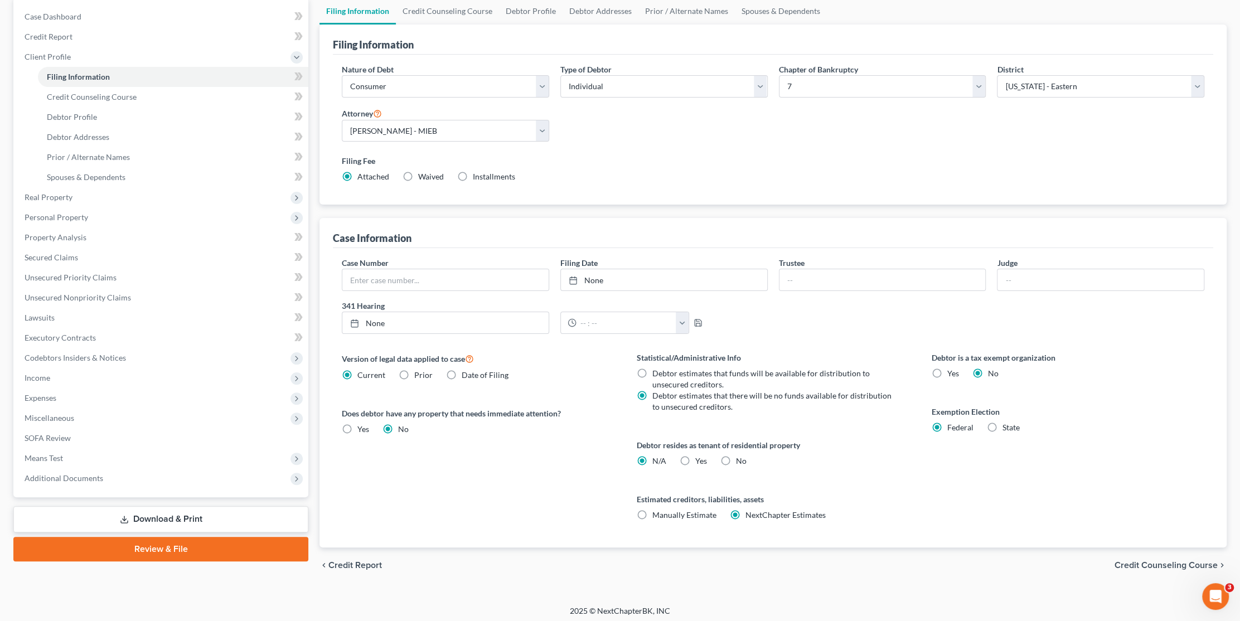
scroll to position [112, 0]
click at [1003, 422] on label "State" at bounding box center [1011, 425] width 17 height 11
click at [1007, 422] on input "State" at bounding box center [1010, 423] width 7 height 7
radio input "true"
radio input "false"
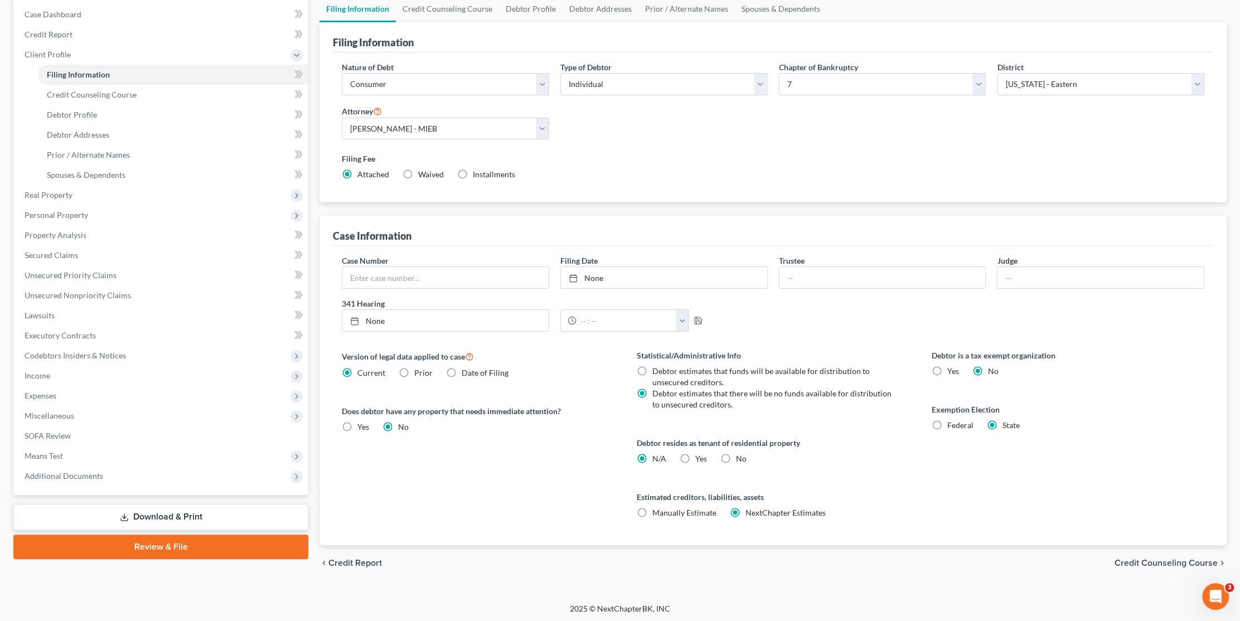
select select "23"
click at [65, 197] on span "Real Property" at bounding box center [49, 194] width 48 height 9
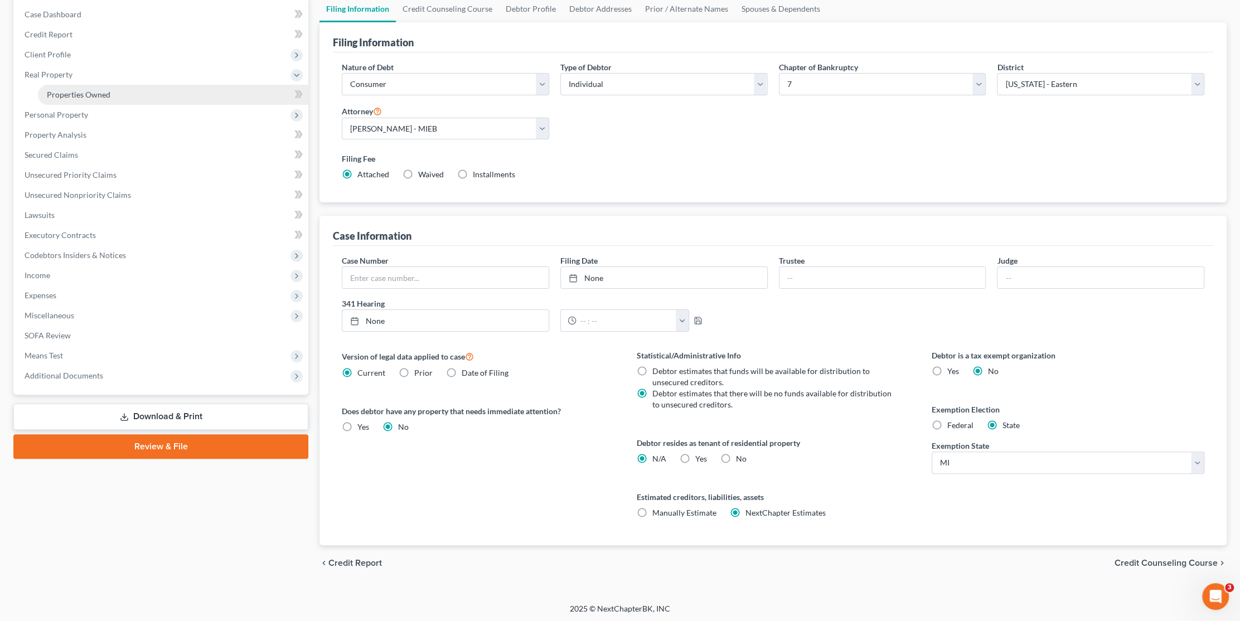
click at [77, 93] on span "Properties Owned" at bounding box center [79, 94] width 64 height 9
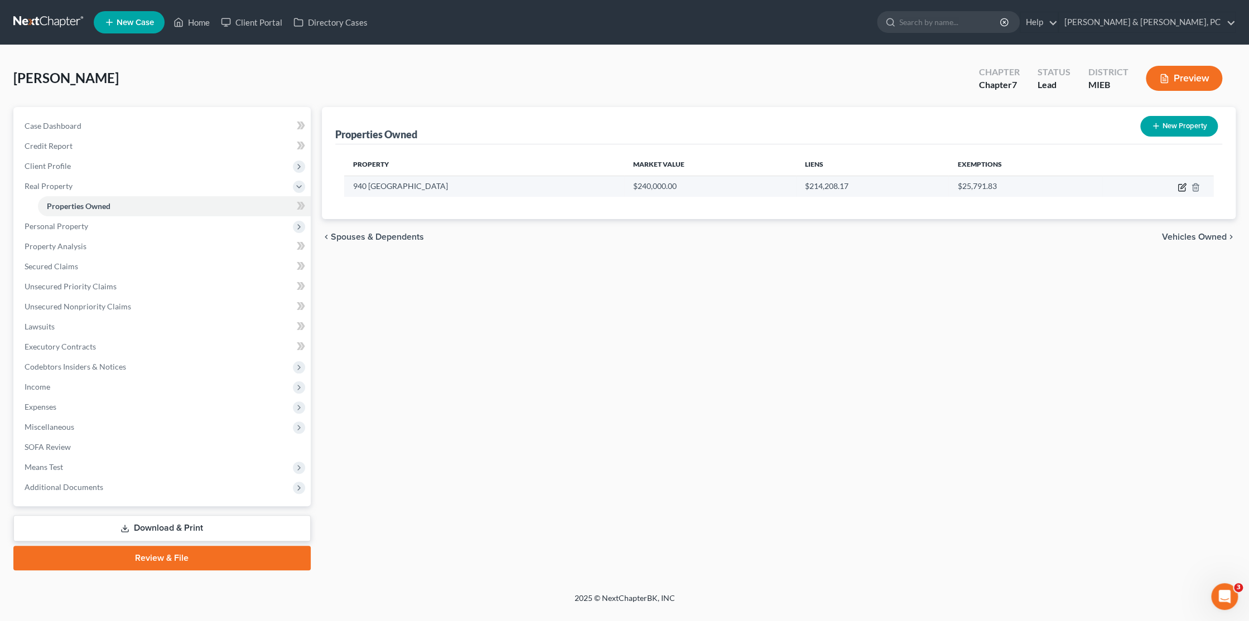
click at [1182, 186] on icon "button" at bounding box center [1182, 185] width 5 height 5
select select "23"
select select "81"
select select "0"
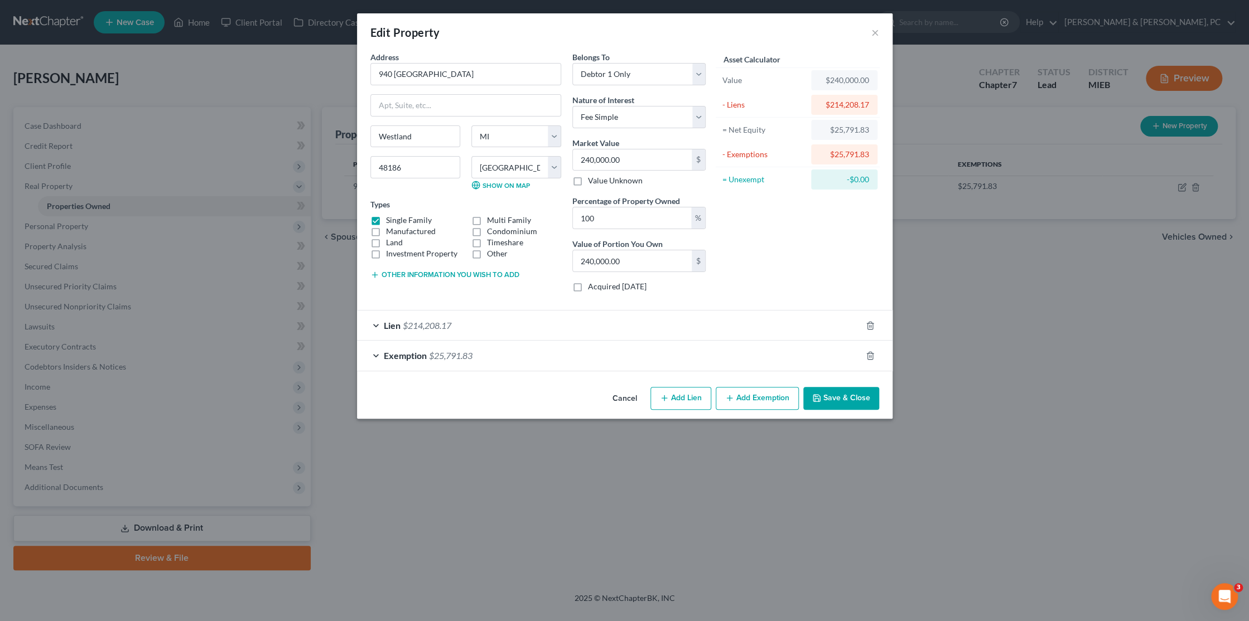
click at [374, 354] on div "Exemption $25,791.83" at bounding box center [609, 356] width 504 height 30
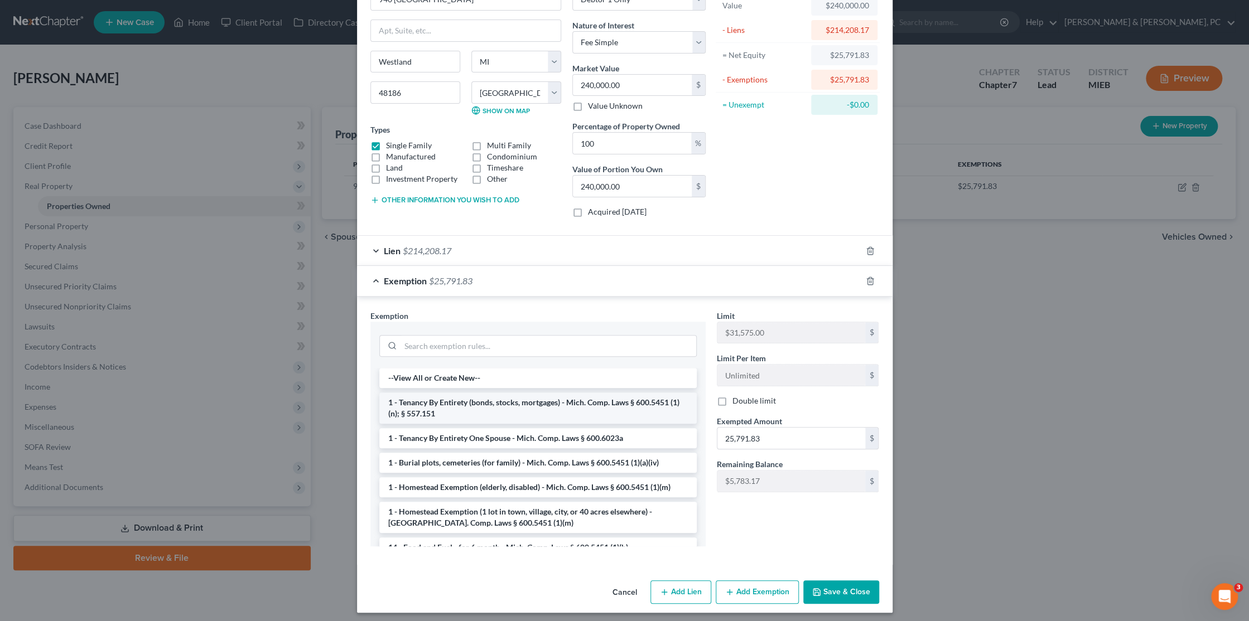
scroll to position [78, 0]
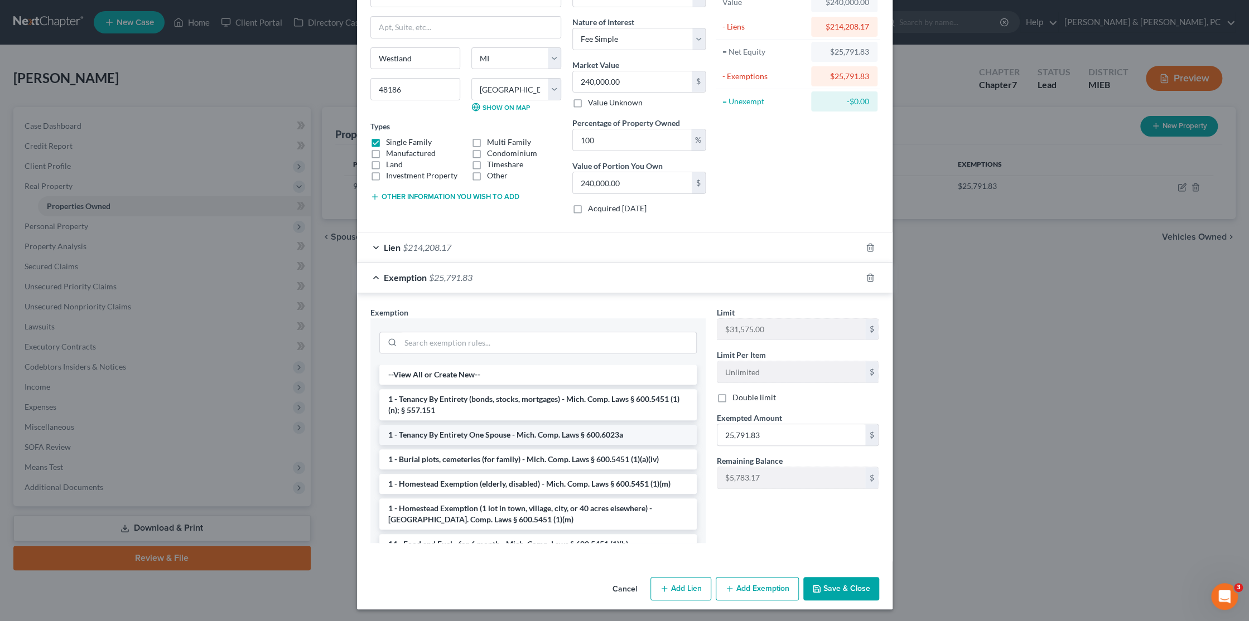
click at [549, 427] on li "1 - Tenancy By Entirety One Spouse - Mich. Comp. Laws § 600.6023a" at bounding box center [537, 435] width 317 height 20
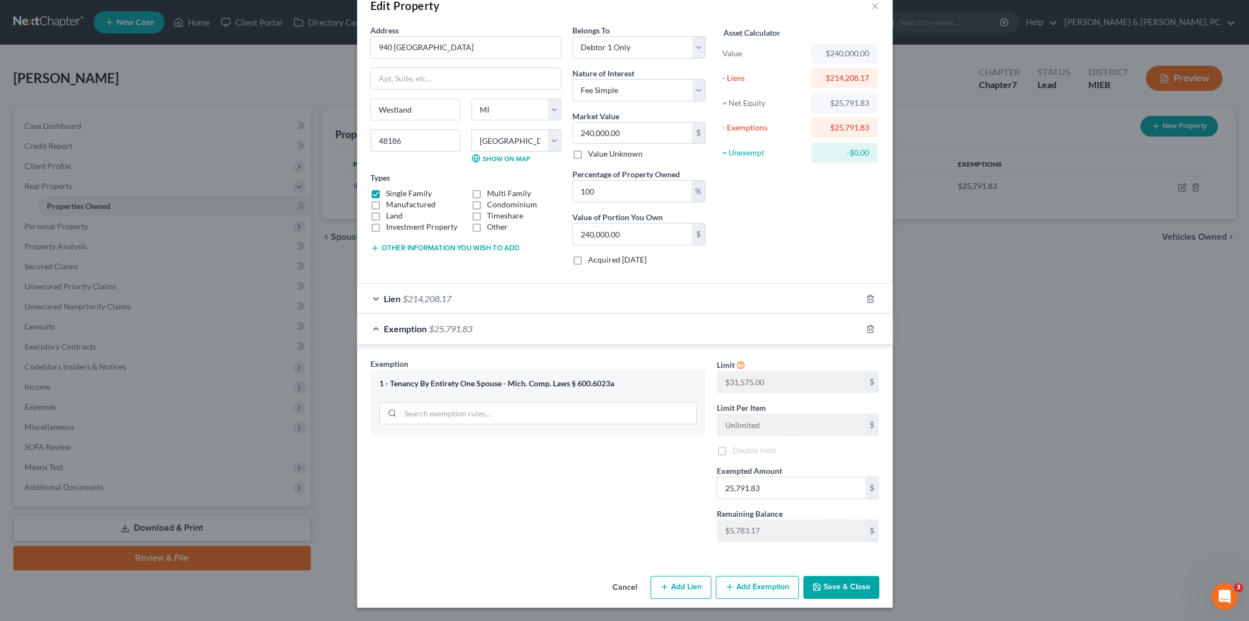
scroll to position [25, 0]
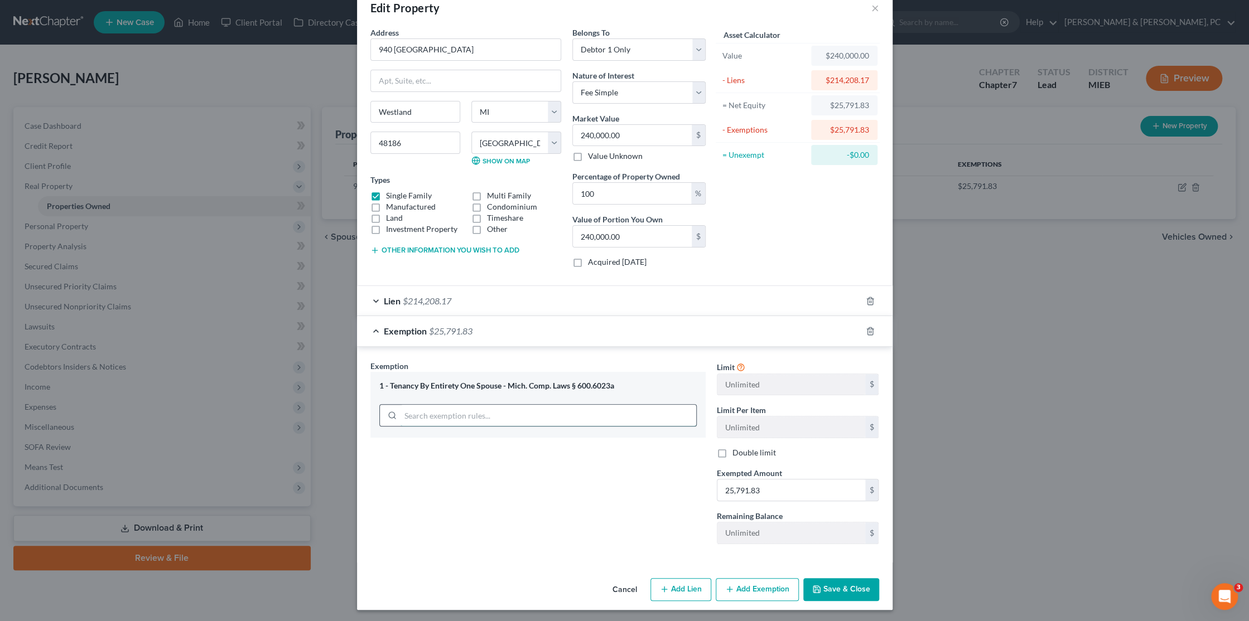
click at [469, 416] on div "1 - Tenancy By Entirety One Spouse - Mich. Comp. Laws § 600.6023a" at bounding box center [537, 405] width 335 height 66
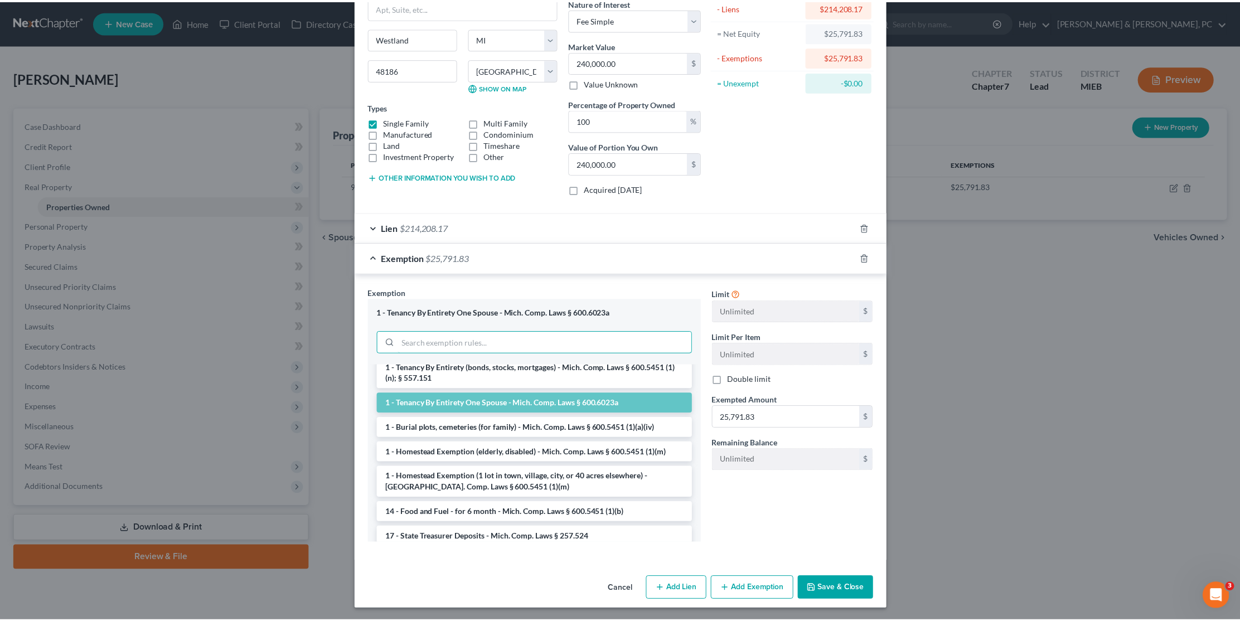
scroll to position [0, 0]
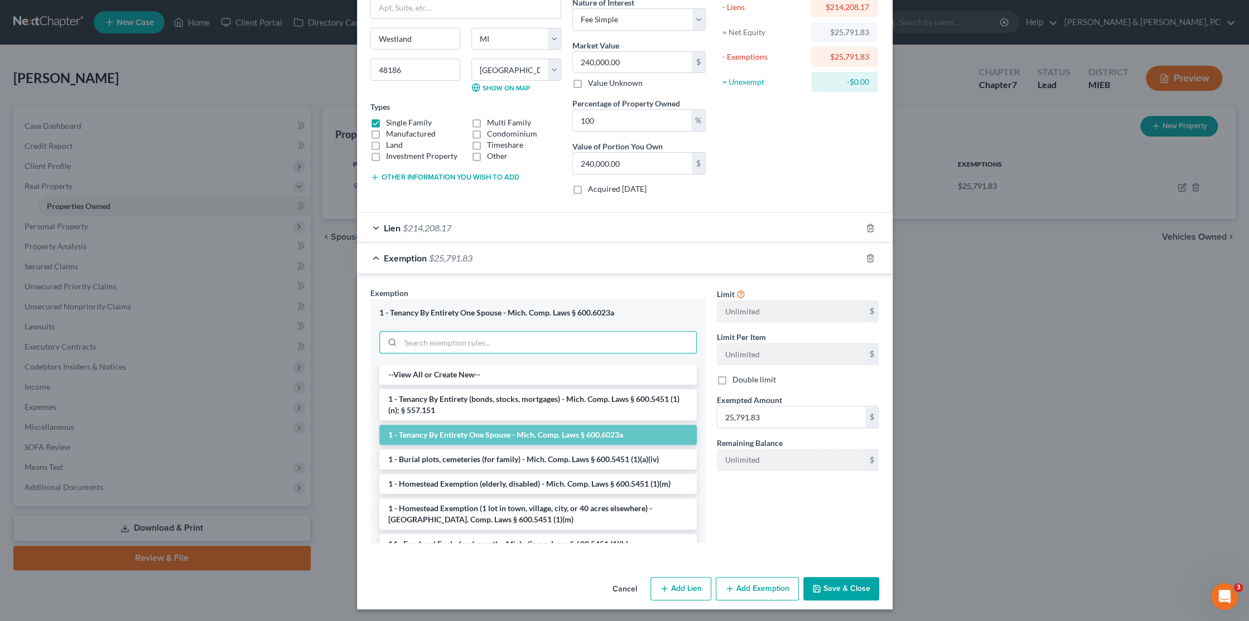
click at [622, 582] on button "Cancel" at bounding box center [624, 589] width 42 height 22
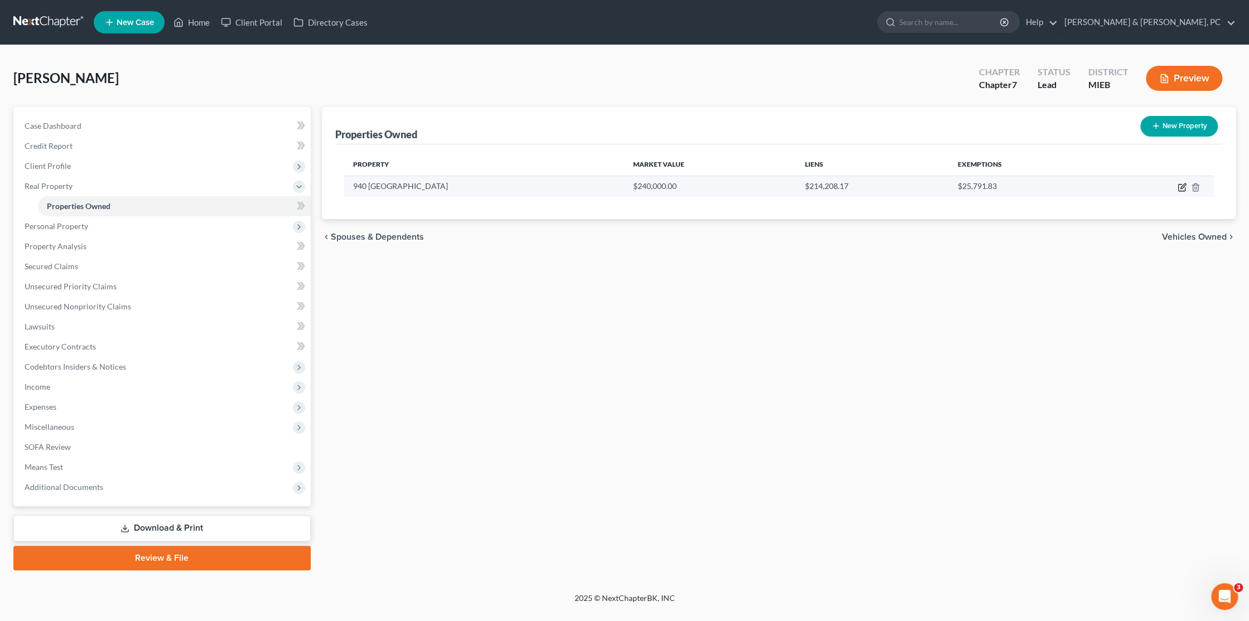
click at [1178, 185] on icon "button" at bounding box center [1181, 187] width 9 height 9
select select "23"
select select "81"
select select "0"
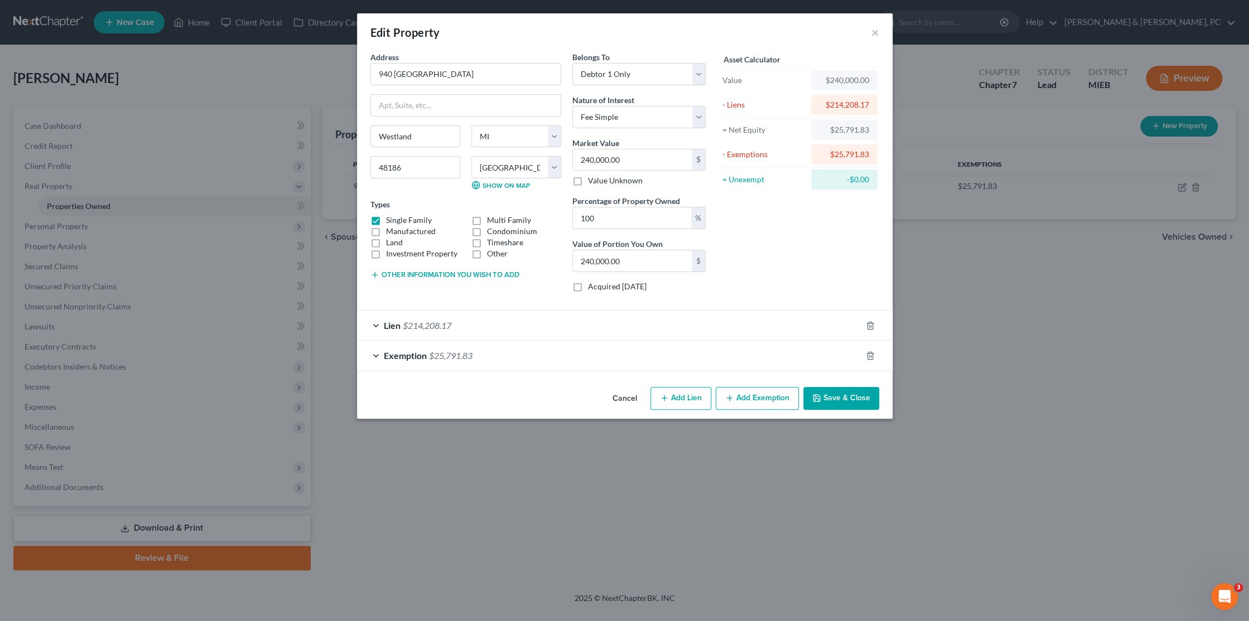
click at [457, 352] on span "$25,791.83" at bounding box center [451, 355] width 44 height 11
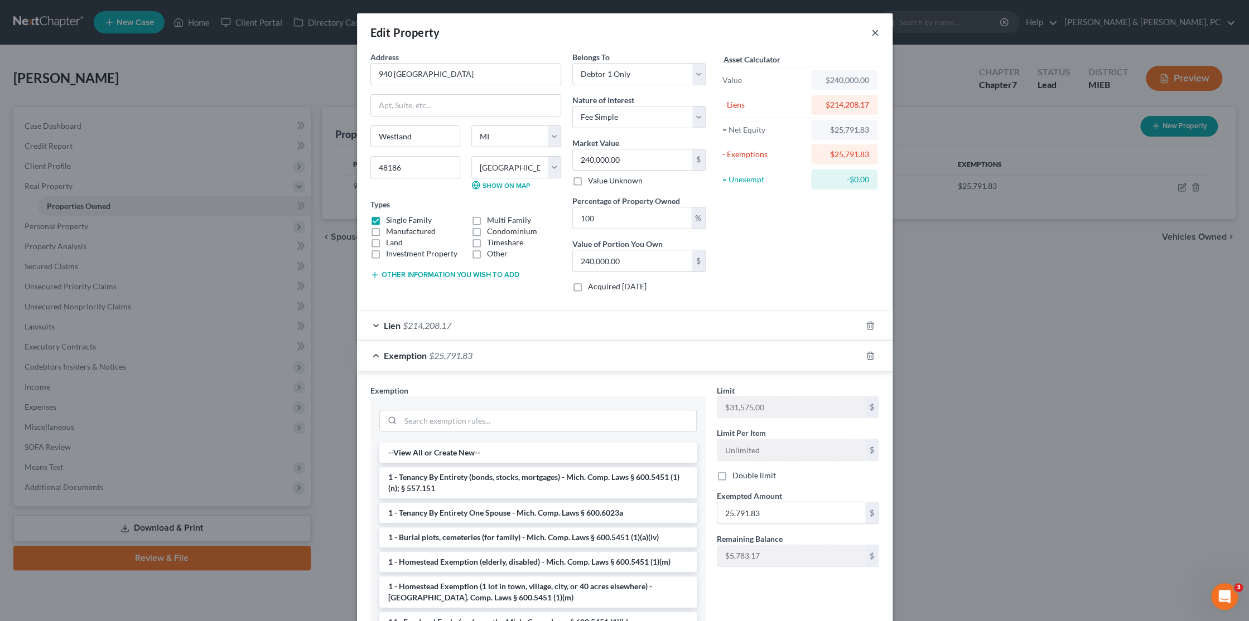
click at [871, 33] on button "×" at bounding box center [875, 32] width 8 height 13
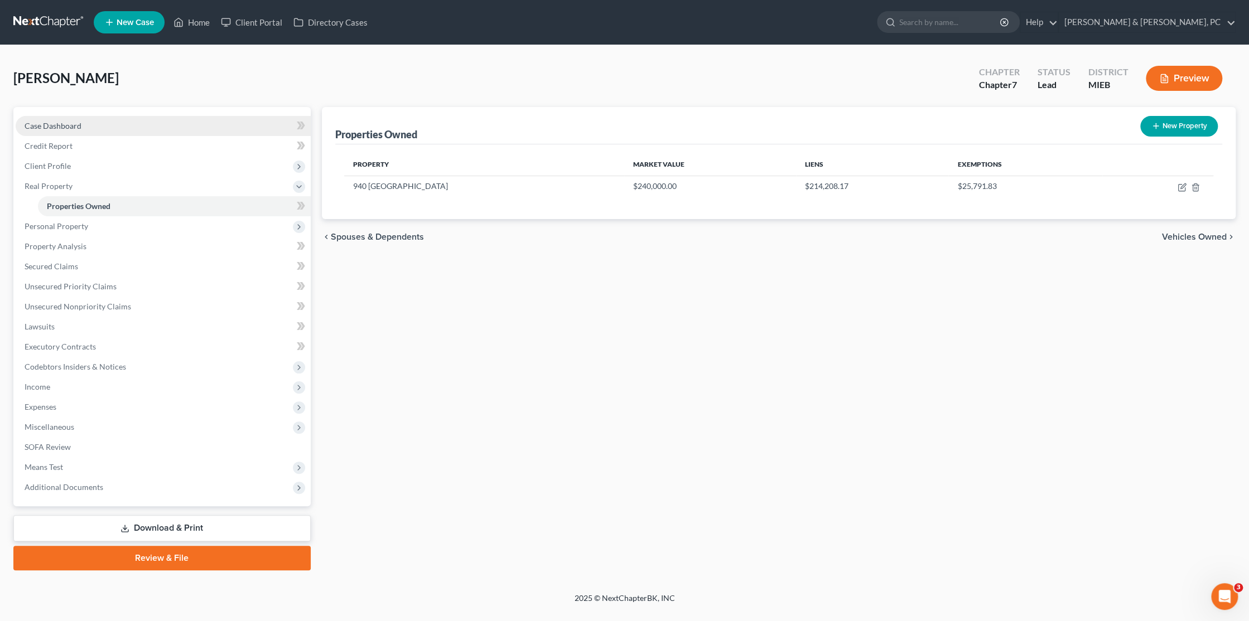
click at [56, 132] on link "Case Dashboard" at bounding box center [163, 126] width 295 height 20
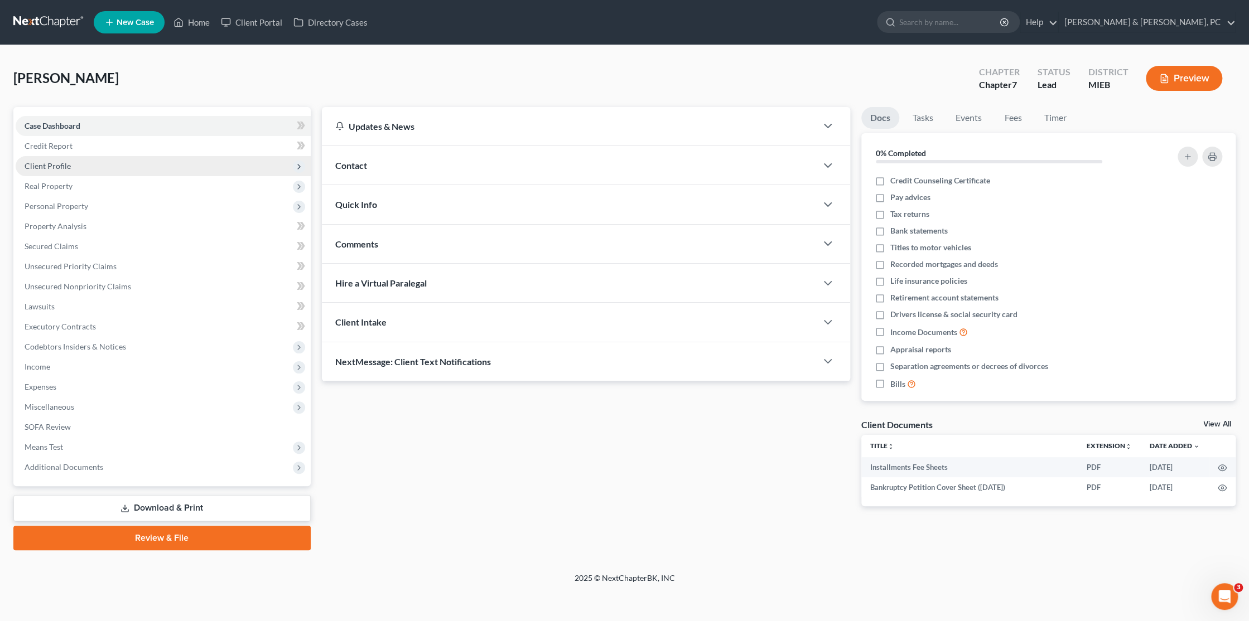
click at [44, 163] on span "Client Profile" at bounding box center [48, 165] width 46 height 9
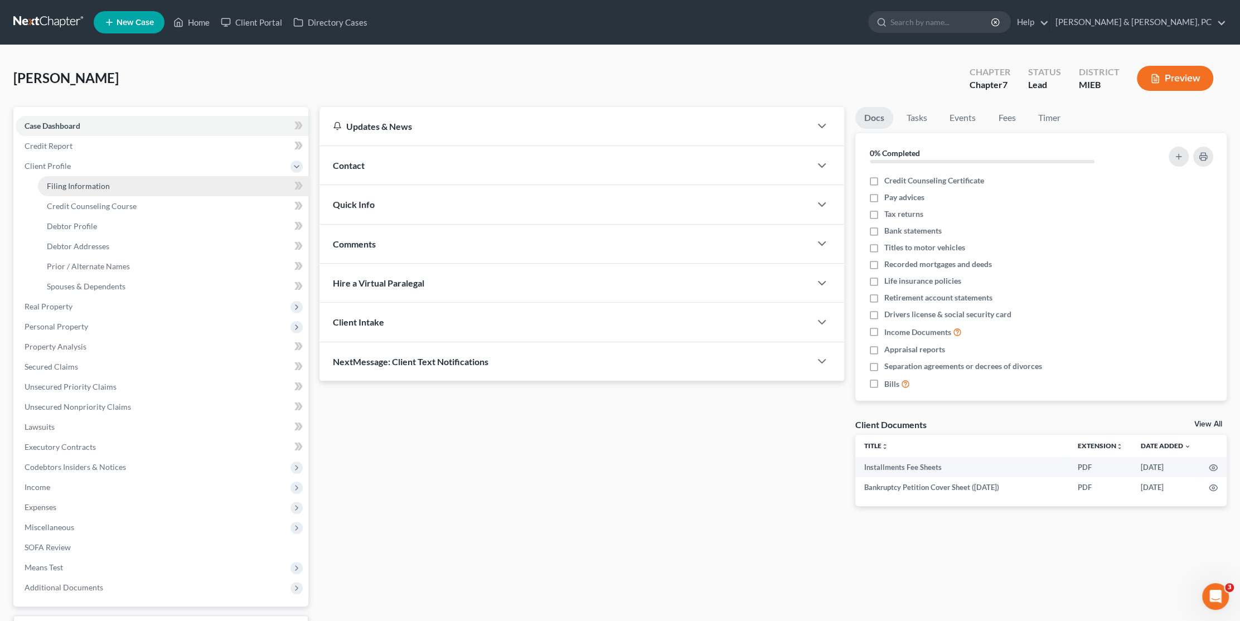
click at [74, 191] on link "Filing Information" at bounding box center [173, 186] width 271 height 20
select select "1"
select select "0"
select select "40"
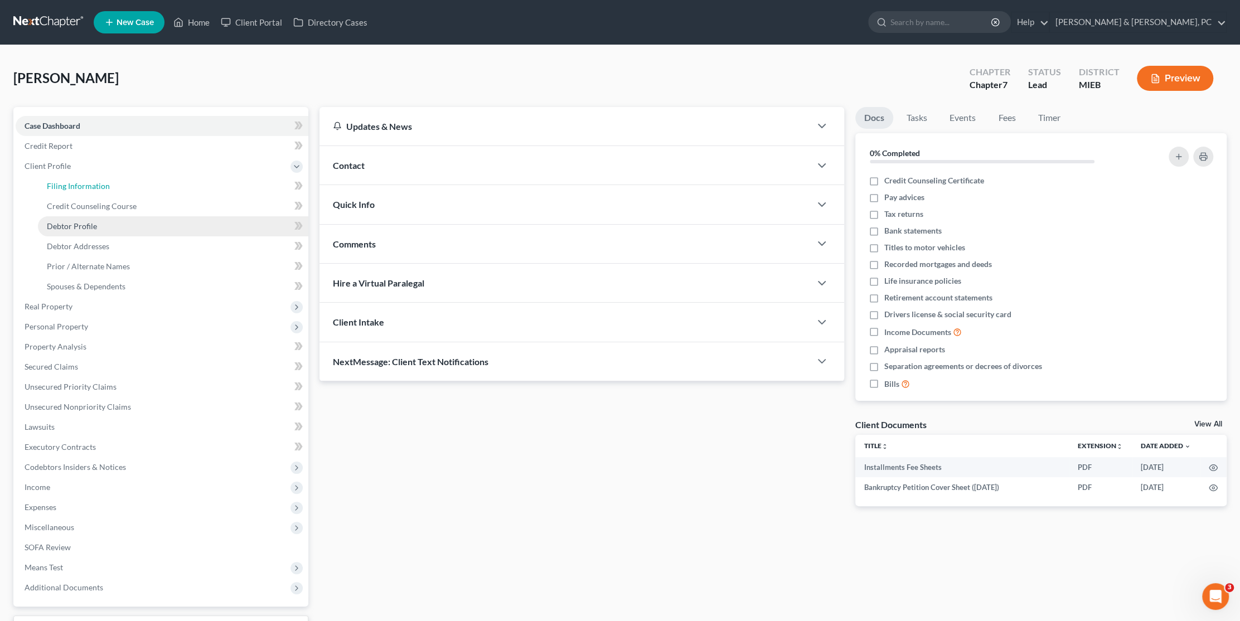
select select "0"
select select "23"
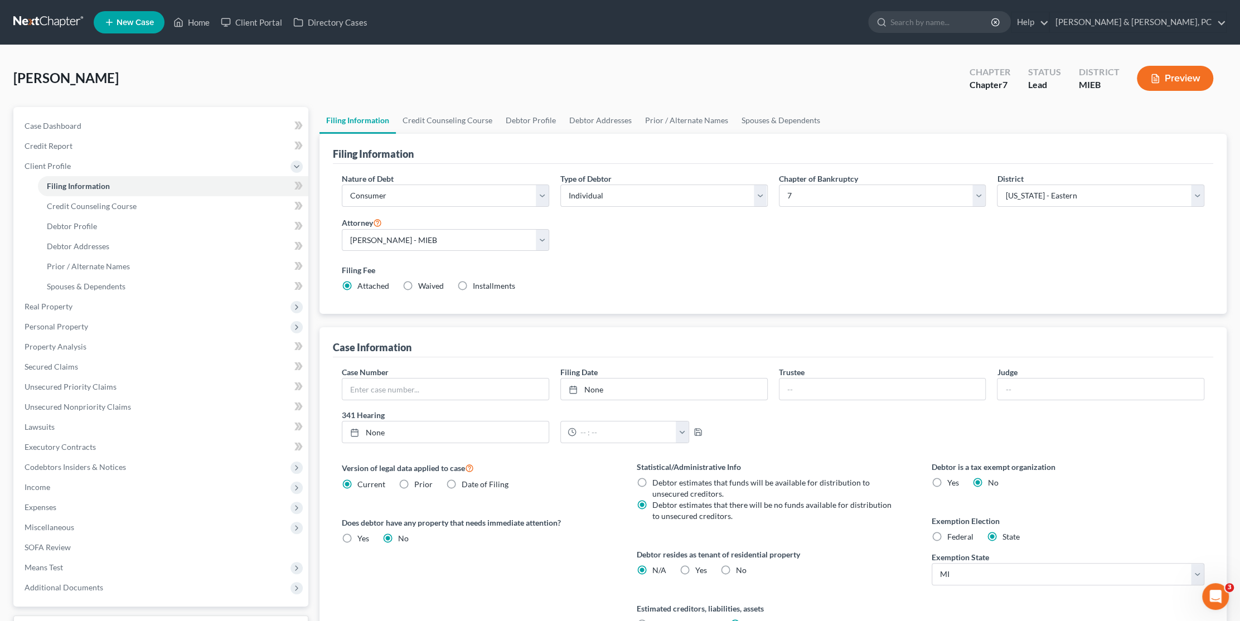
click at [948, 537] on label "Federal" at bounding box center [961, 537] width 26 height 11
click at [952, 537] on input "Federal" at bounding box center [955, 535] width 7 height 7
radio input "true"
radio input "false"
click at [60, 323] on span "Personal Property" at bounding box center [57, 326] width 64 height 9
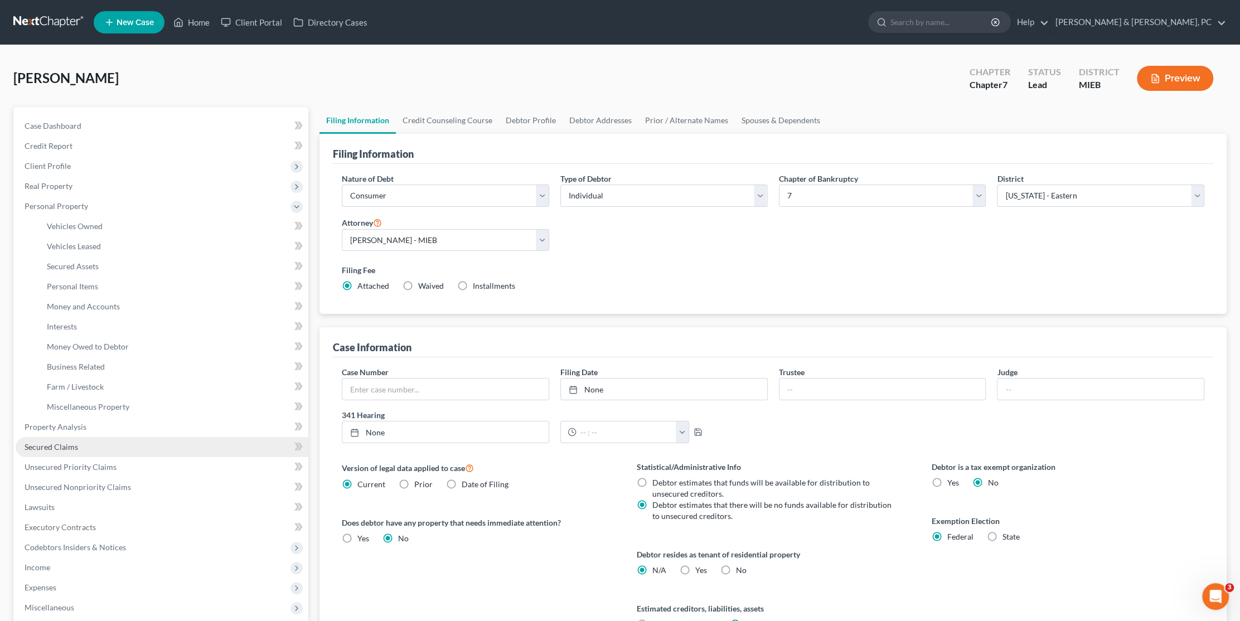
click at [53, 447] on span "Secured Claims" at bounding box center [52, 446] width 54 height 9
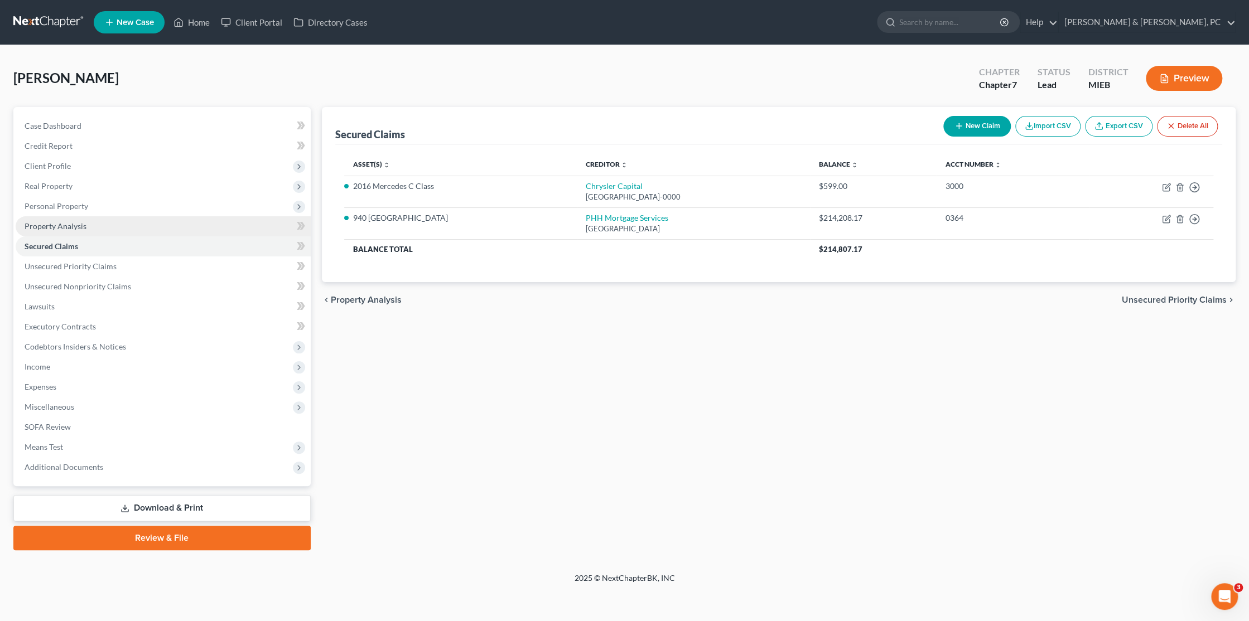
click at [65, 225] on span "Property Analysis" at bounding box center [56, 225] width 62 height 9
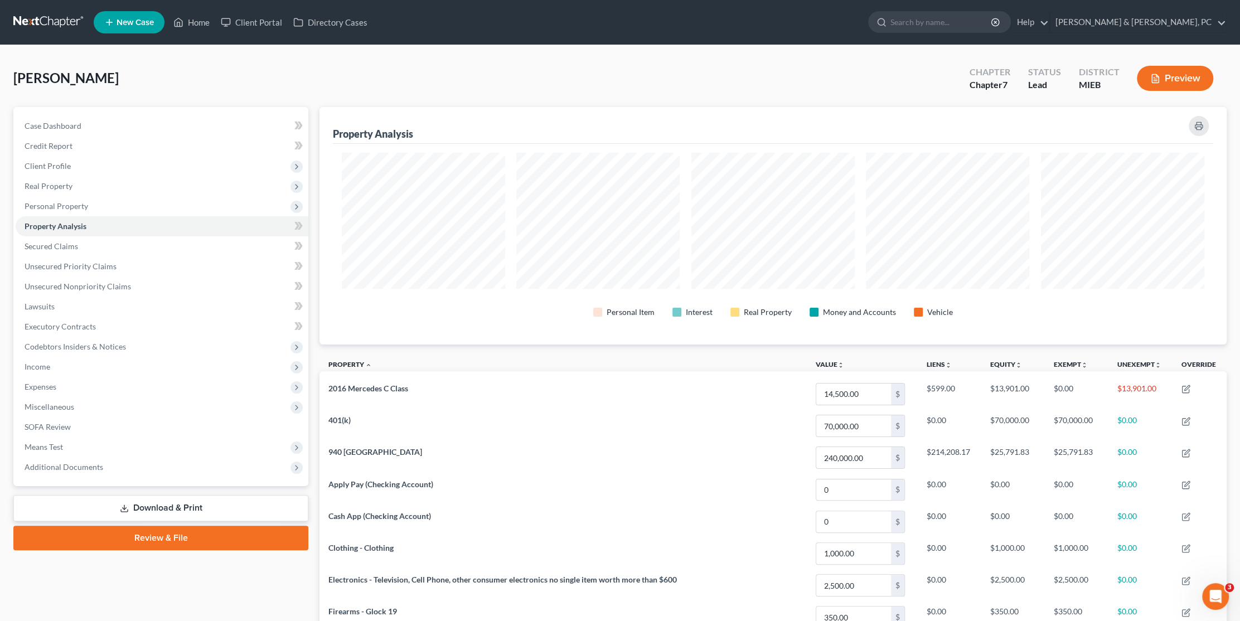
scroll to position [238, 907]
click at [604, 56] on div "[PERSON_NAME] Upgraded Chapter Chapter 7 Status Lead District MIEB Preview Peti…" at bounding box center [620, 463] width 1240 height 837
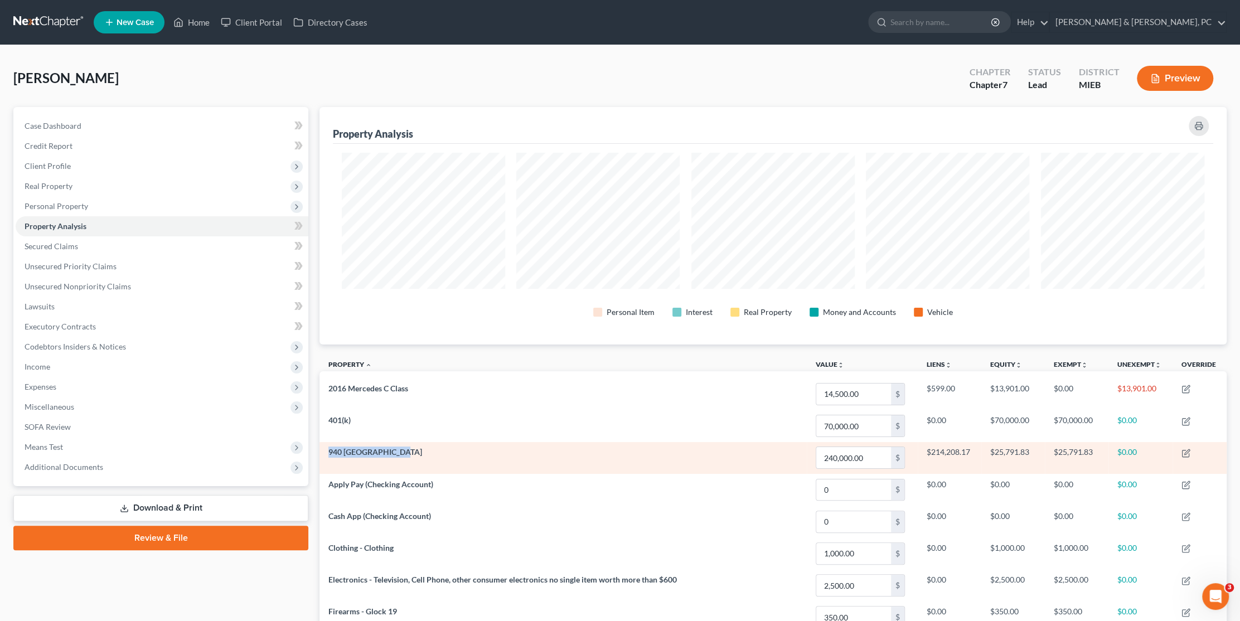
drag, startPoint x: 399, startPoint y: 455, endPoint x: 330, endPoint y: 453, distance: 68.6
click at [330, 453] on td "940 [GEOGRAPHIC_DATA]" at bounding box center [563, 458] width 487 height 32
copy span "940 [GEOGRAPHIC_DATA]"
